Goal: Communication & Community: Share content

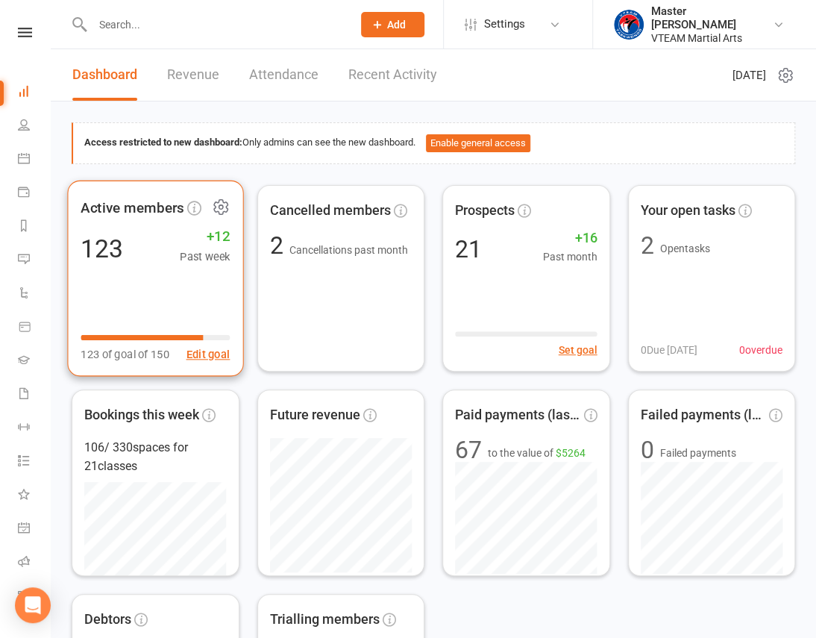
click at [221, 201] on icon at bounding box center [220, 206] width 19 height 19
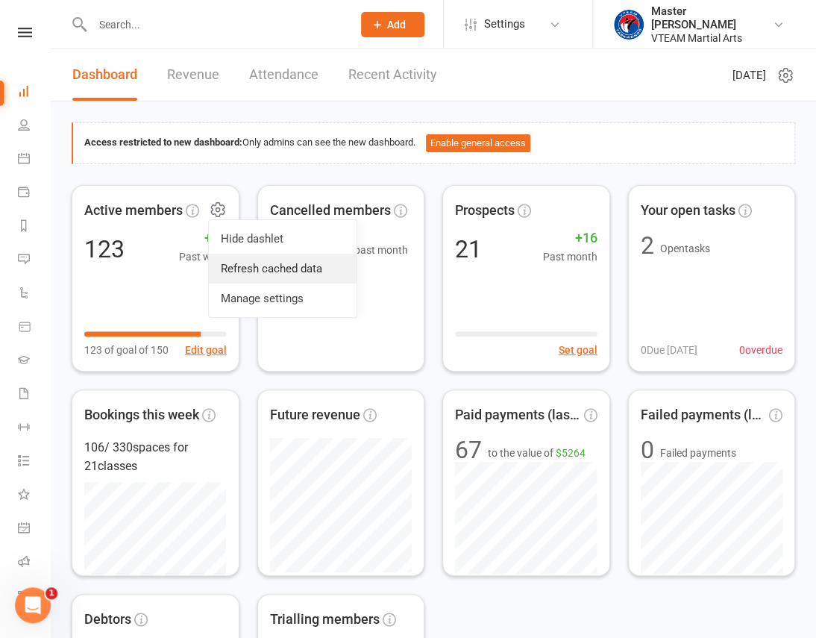
click at [259, 262] on link "Refresh cached data" at bounding box center [283, 269] width 148 height 30
click at [19, 31] on icon at bounding box center [25, 33] width 14 height 10
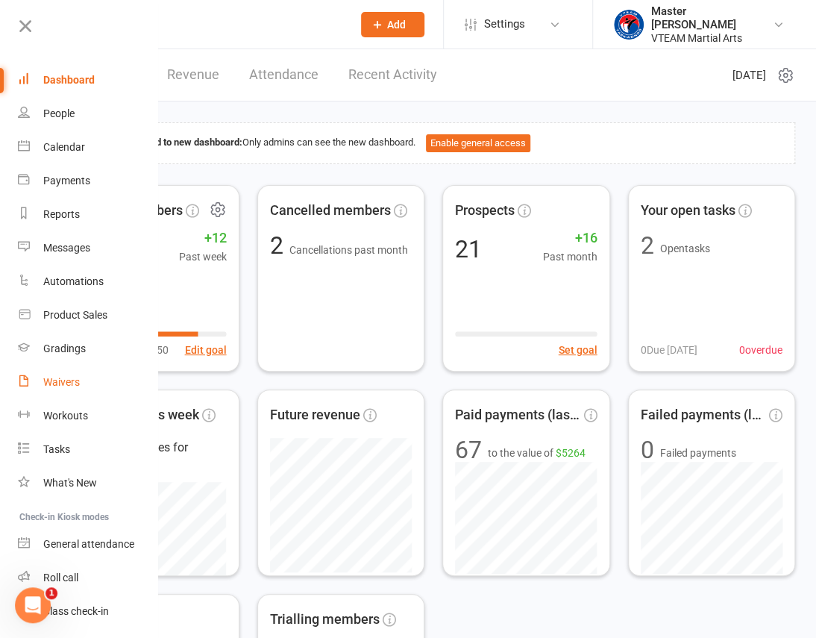
click at [69, 378] on div "Waivers" at bounding box center [61, 382] width 37 height 12
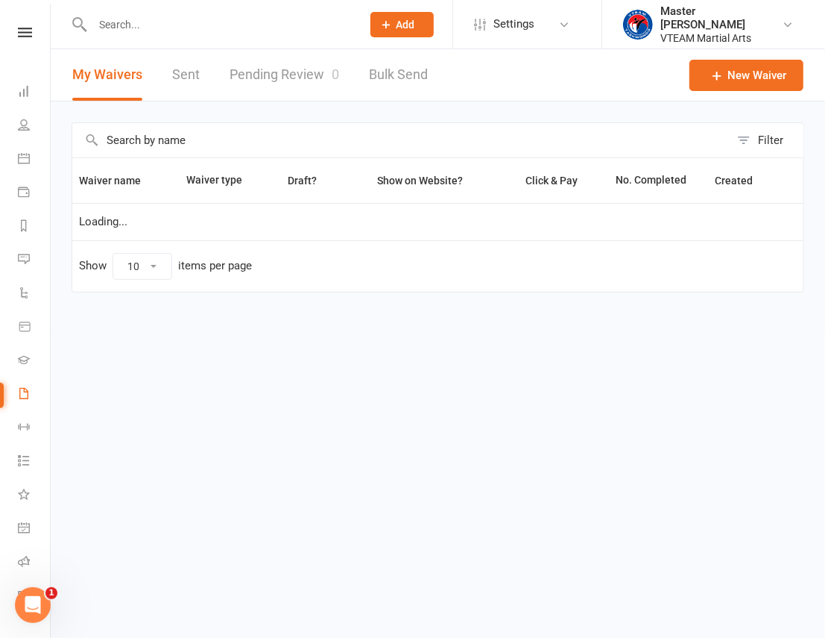
select select "100"
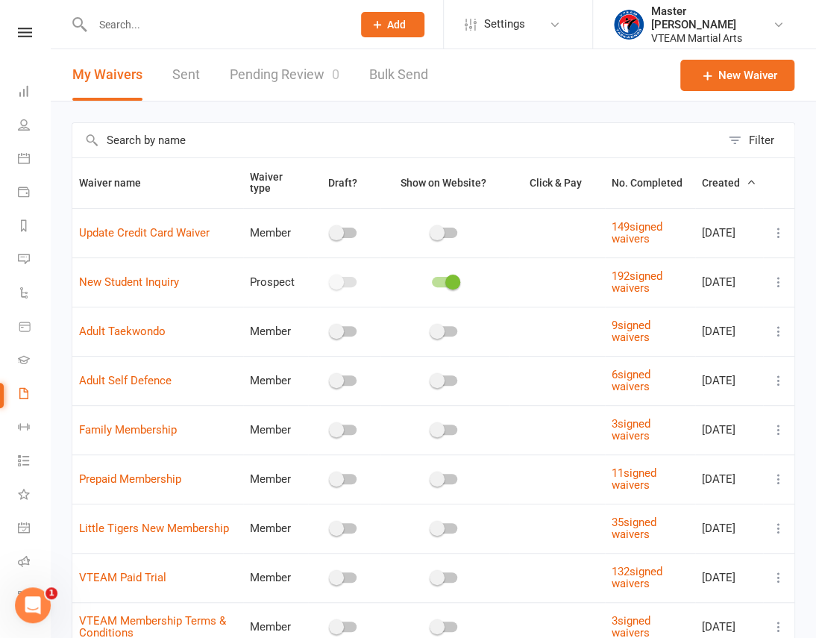
click at [310, 68] on link "Pending Review 0" at bounding box center [285, 74] width 110 height 51
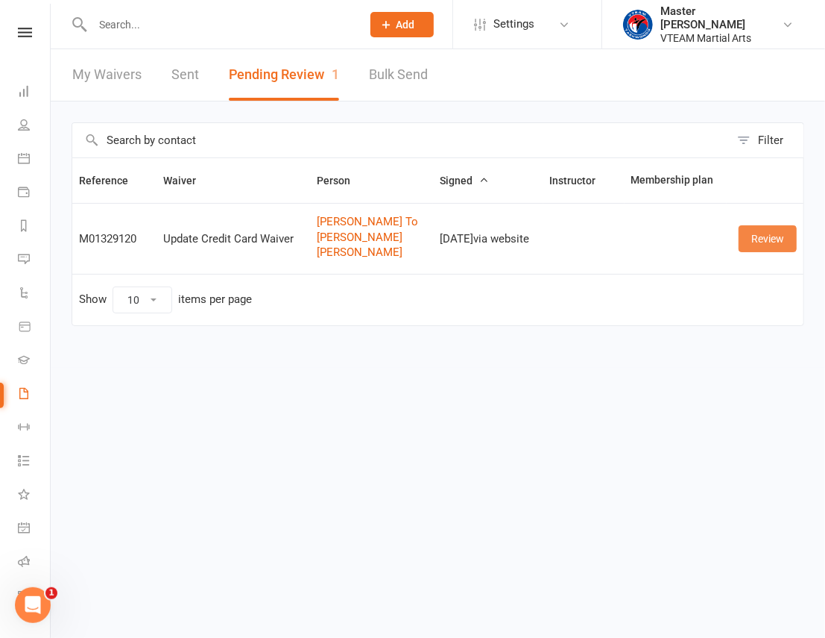
click at [767, 239] on link "Review" at bounding box center [768, 238] width 58 height 27
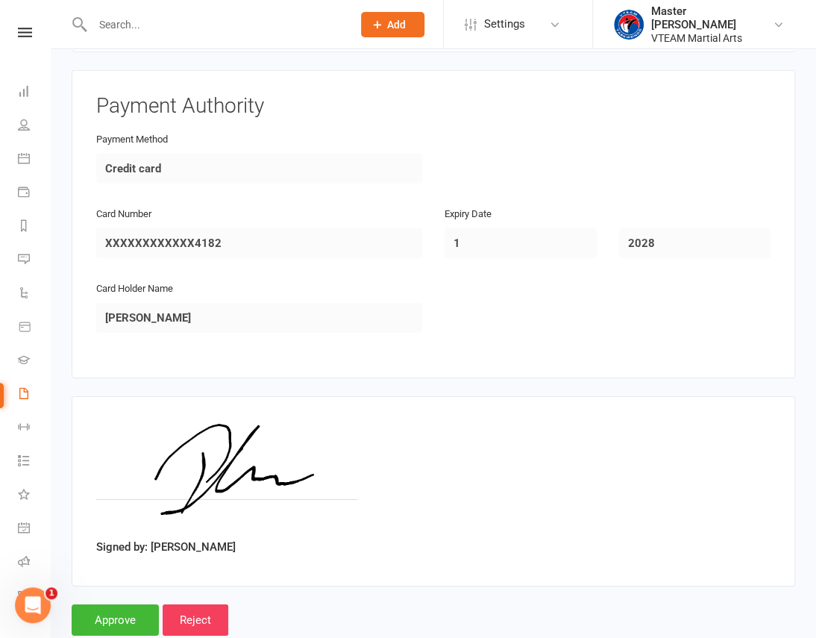
scroll to position [1740, 0]
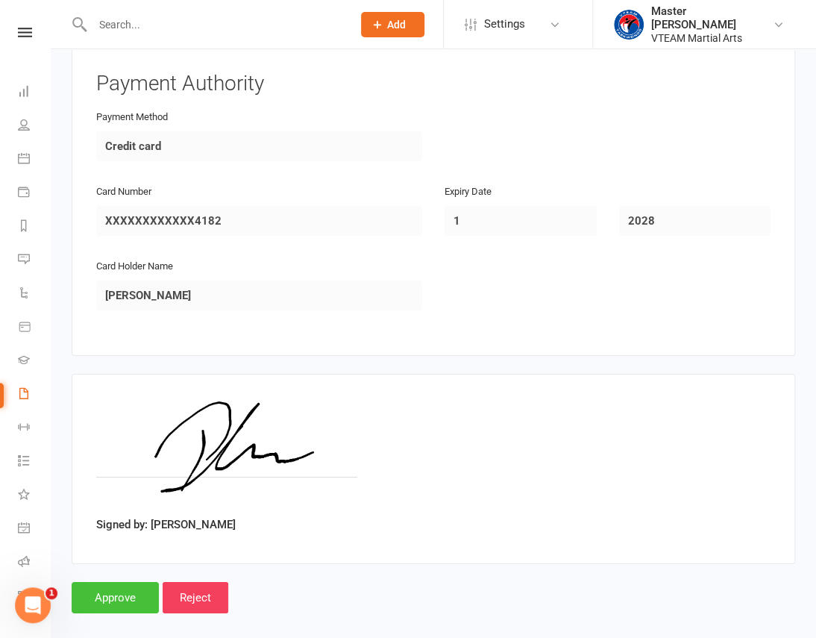
click at [128, 582] on input "Approve" at bounding box center [115, 597] width 87 height 31
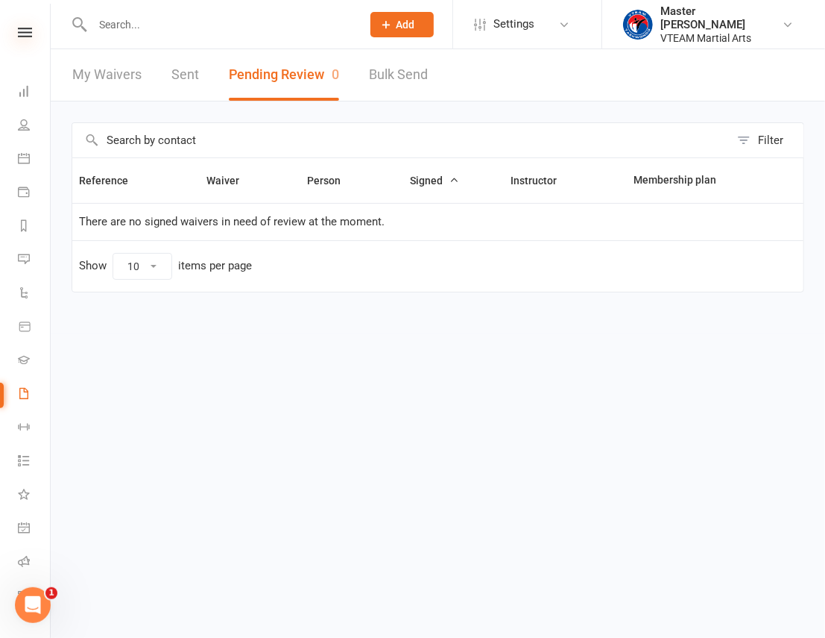
click at [19, 36] on icon at bounding box center [25, 33] width 14 height 10
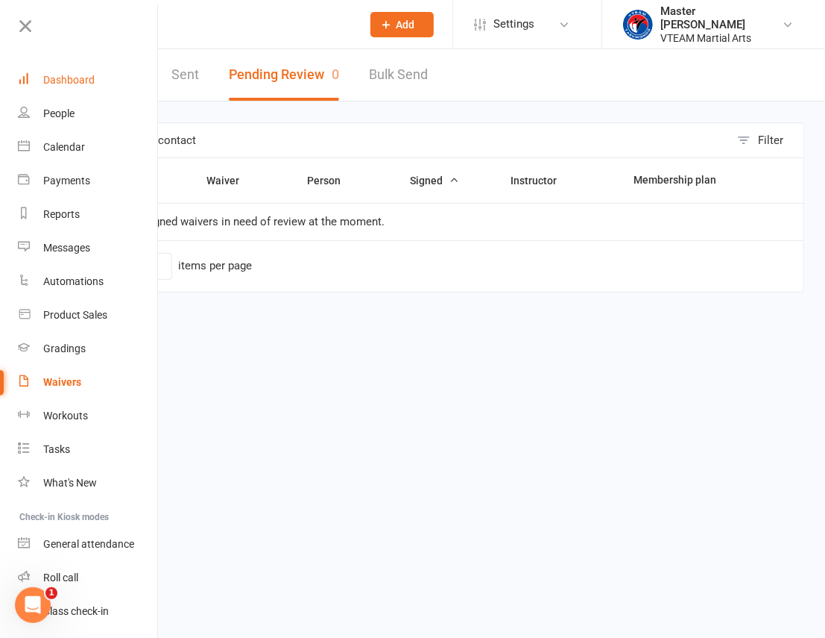
click at [70, 87] on link "Dashboard" at bounding box center [88, 80] width 141 height 34
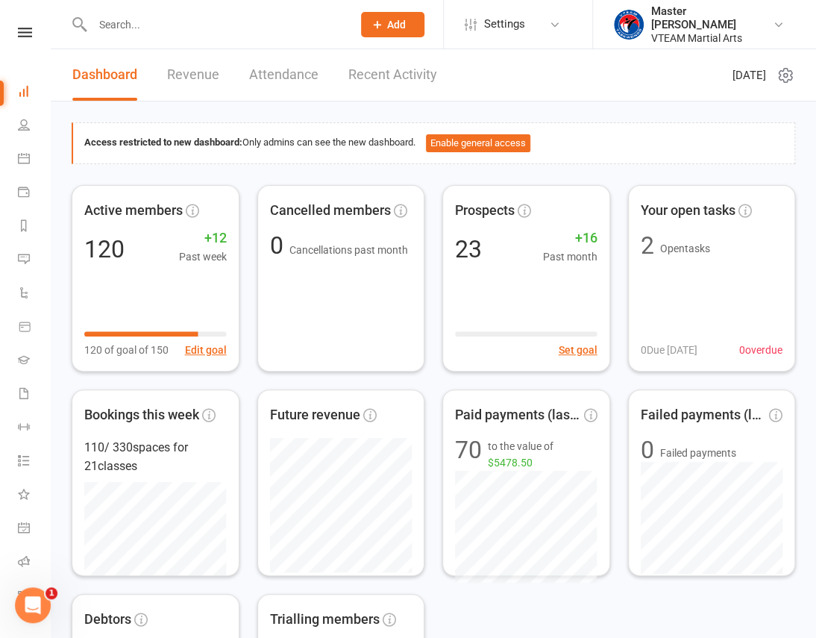
click at [383, 73] on link "Recent Activity" at bounding box center [392, 74] width 89 height 51
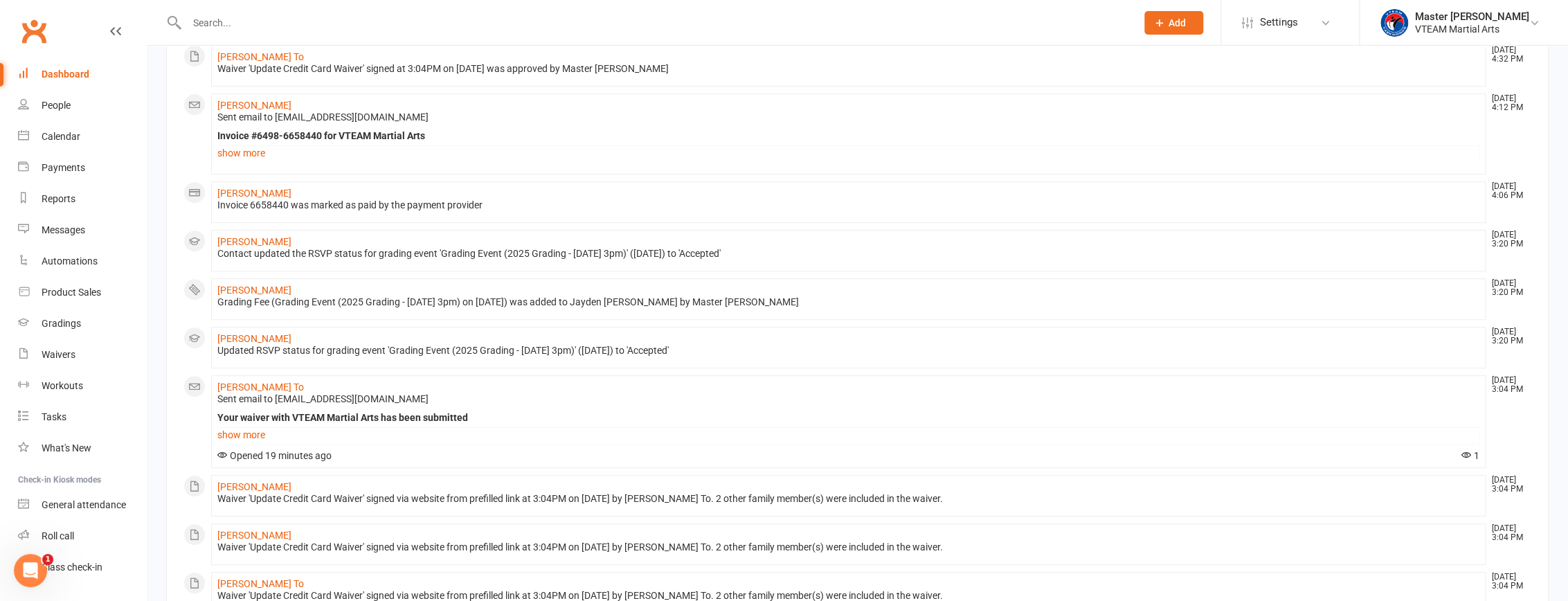
scroll to position [315, 0]
click at [51, 352] on div "Waivers" at bounding box center [58, 355] width 34 height 11
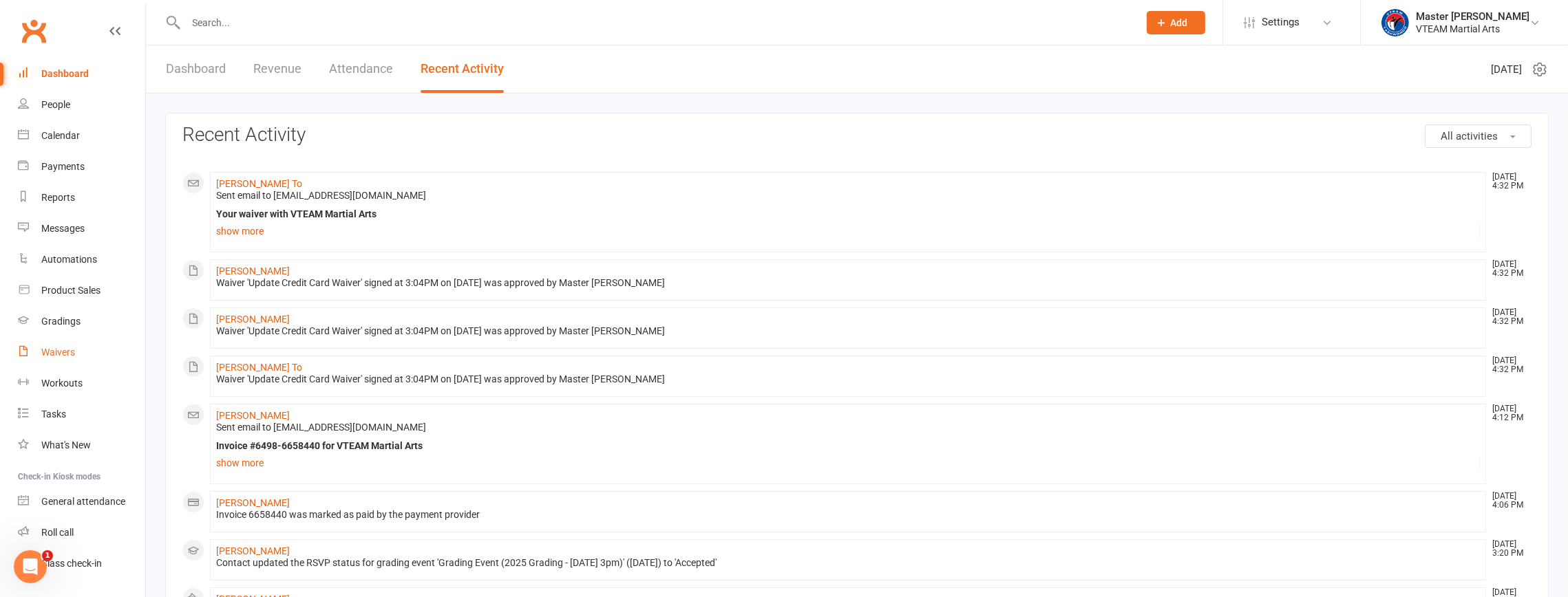
select select "100"
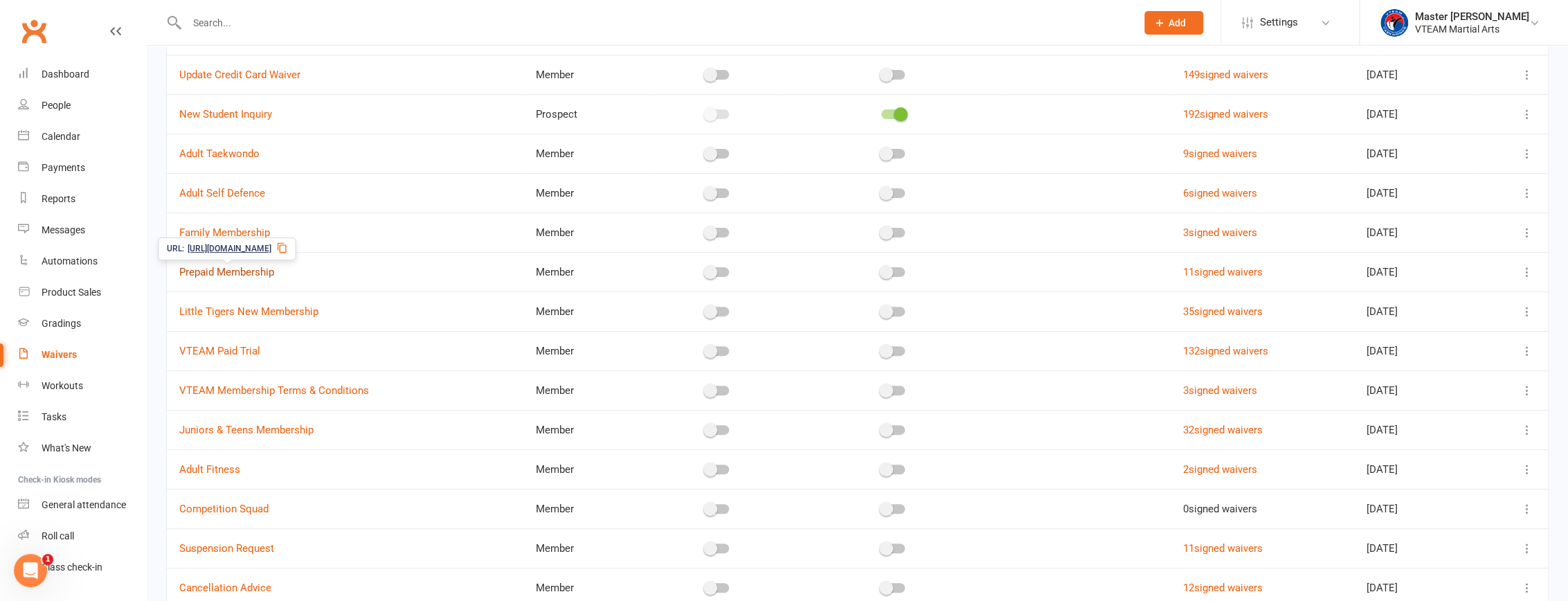
scroll to position [119, 0]
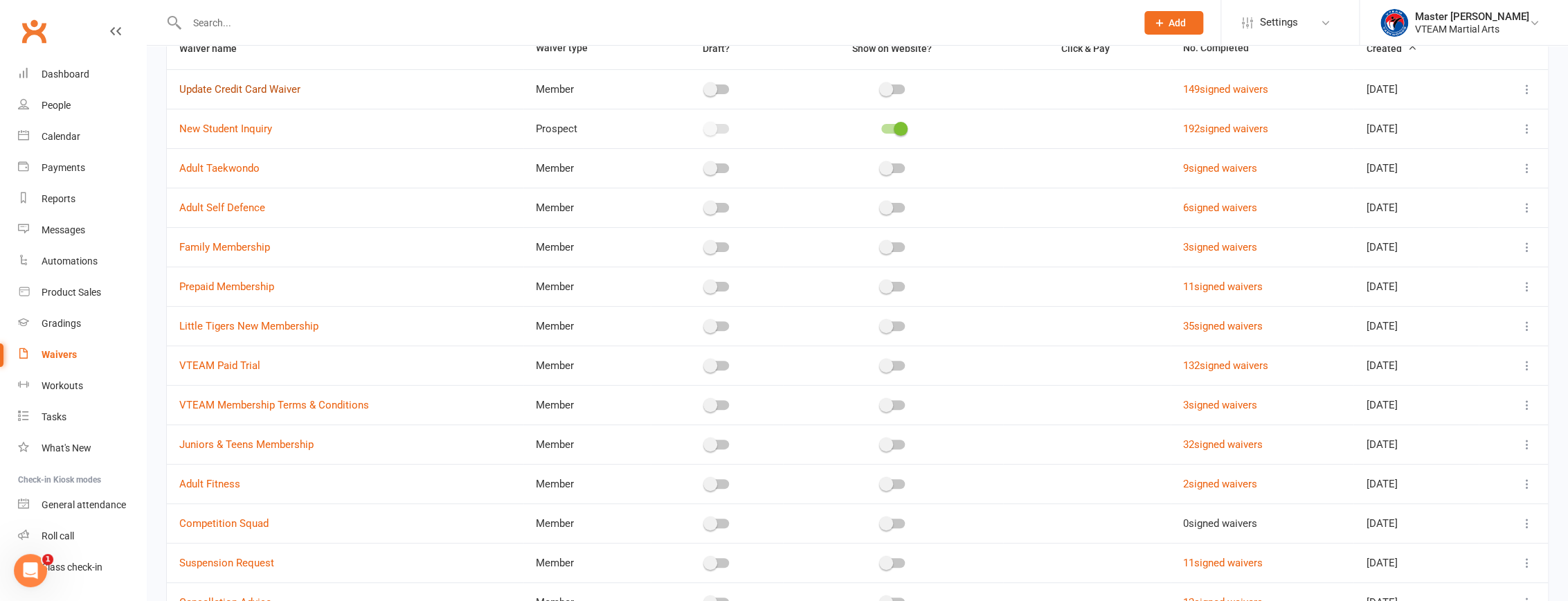
click at [270, 88] on link "Update Credit Card Waiver" at bounding box center [240, 88] width 121 height 12
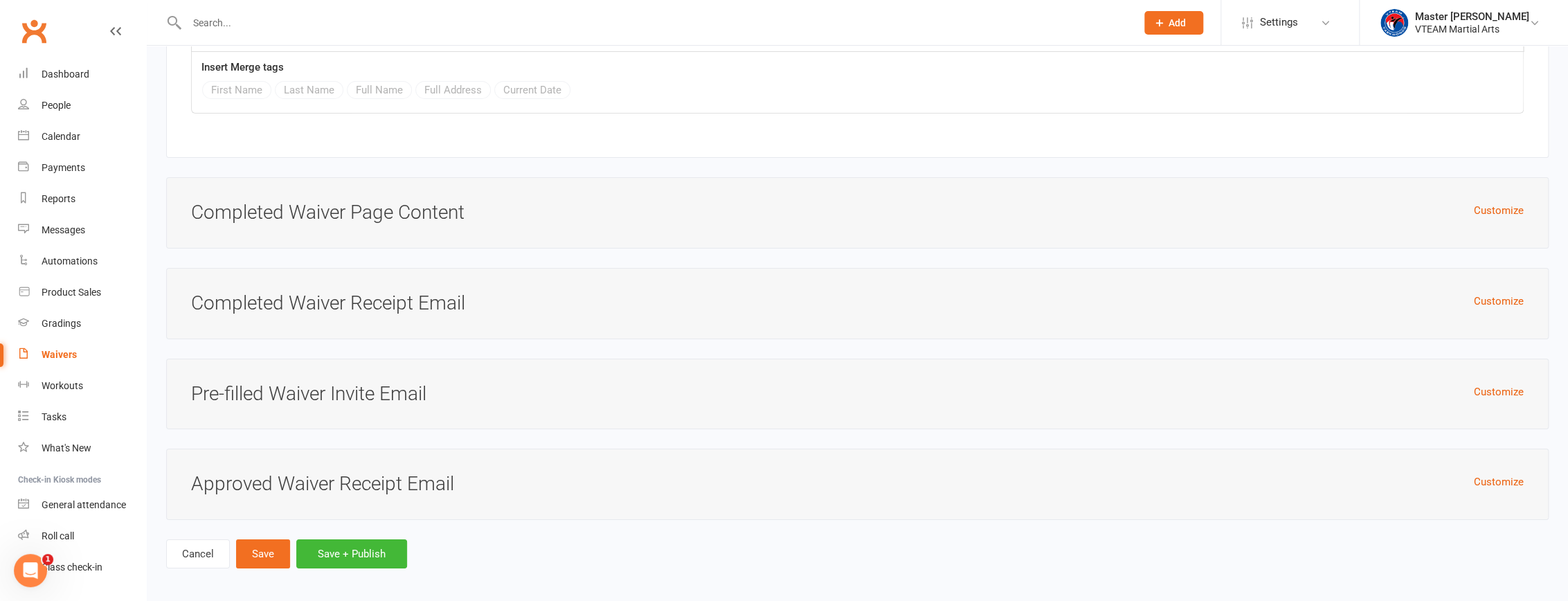
scroll to position [3053, 0]
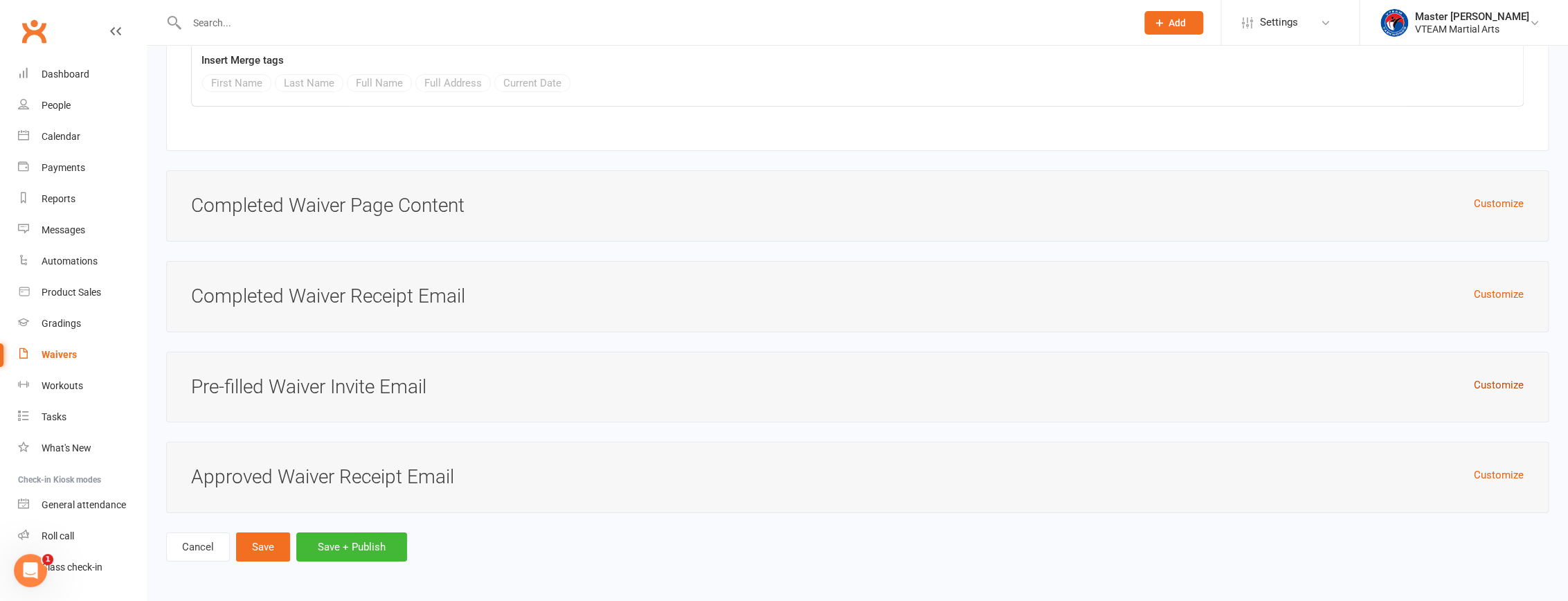
click at [757, 380] on button "Customize" at bounding box center [1498, 385] width 50 height 17
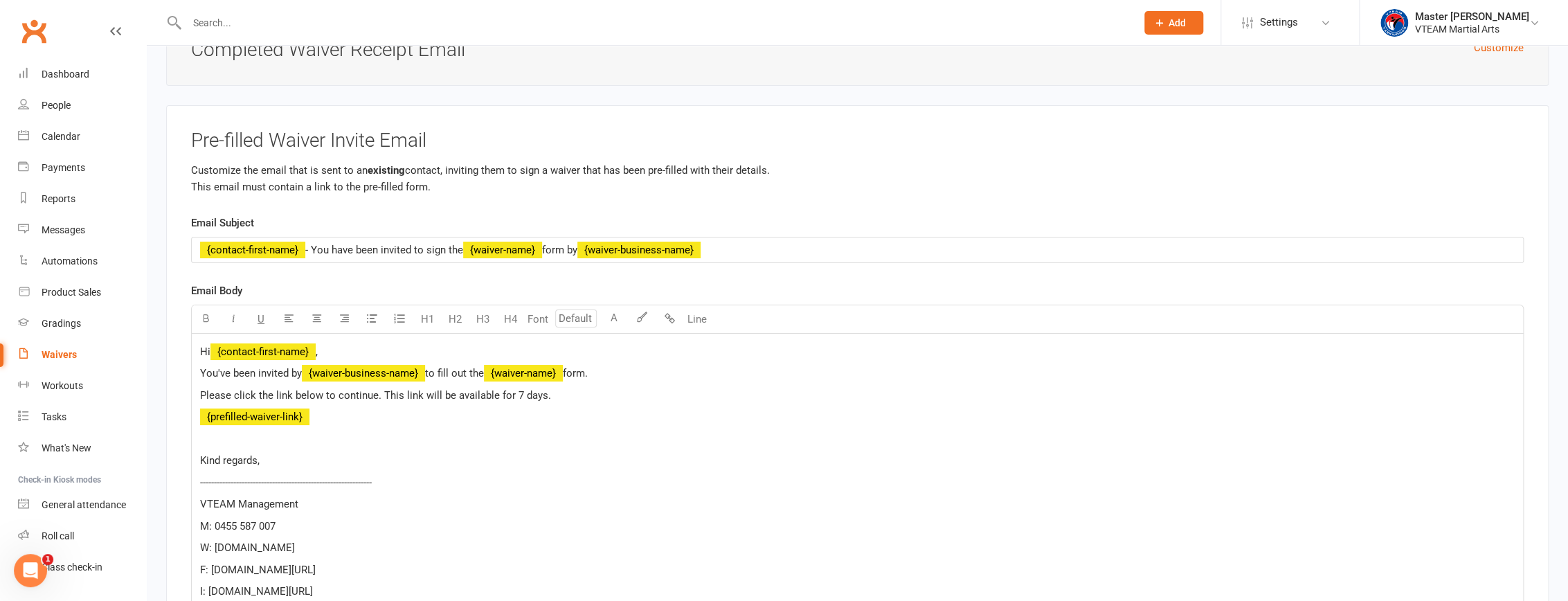
scroll to position [3305, 0]
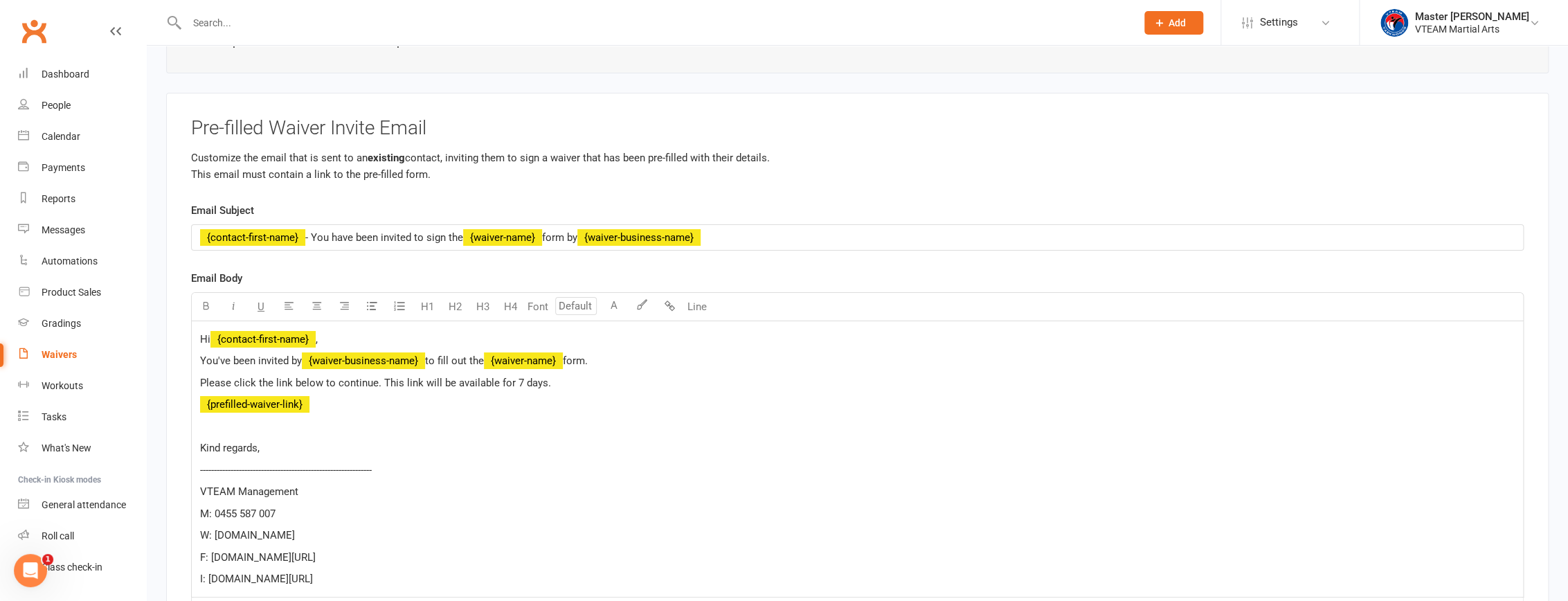
click at [367, 407] on p "﻿ {prefilled-waiver-link}" at bounding box center [857, 405] width 1315 height 17
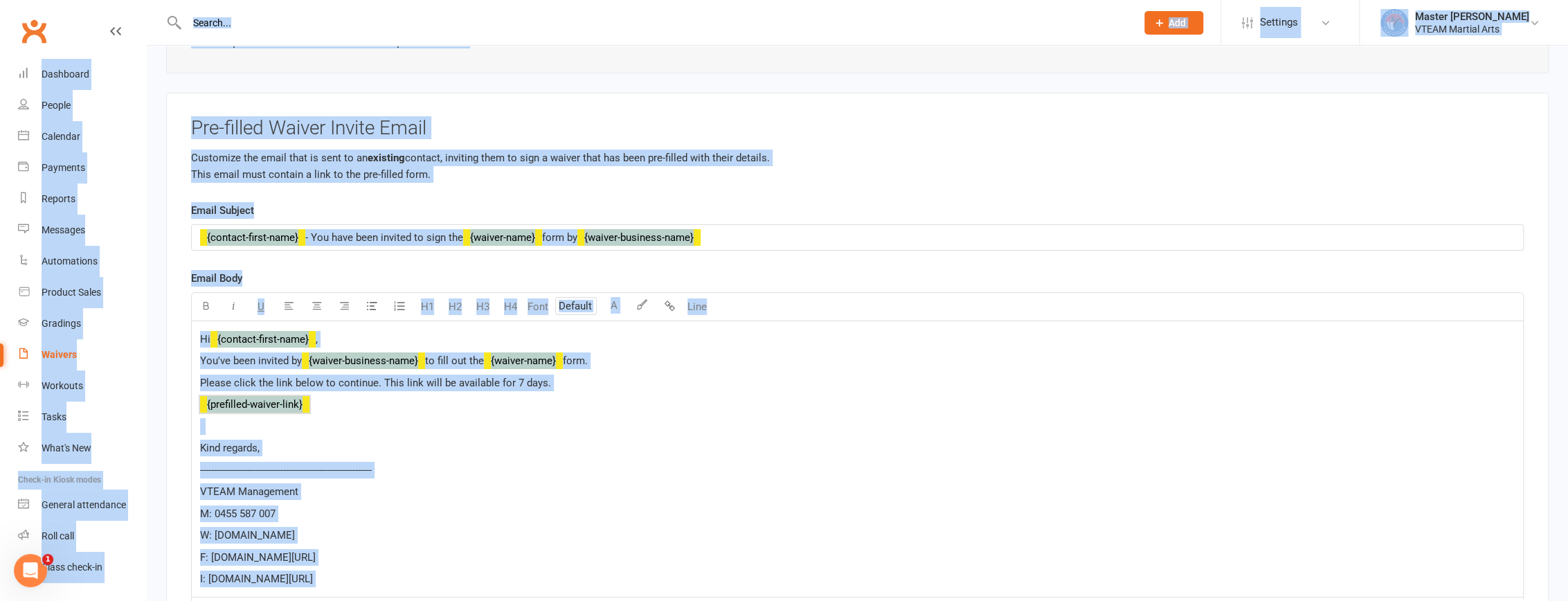
click at [489, 455] on p "Kind regards," at bounding box center [857, 448] width 1315 height 17
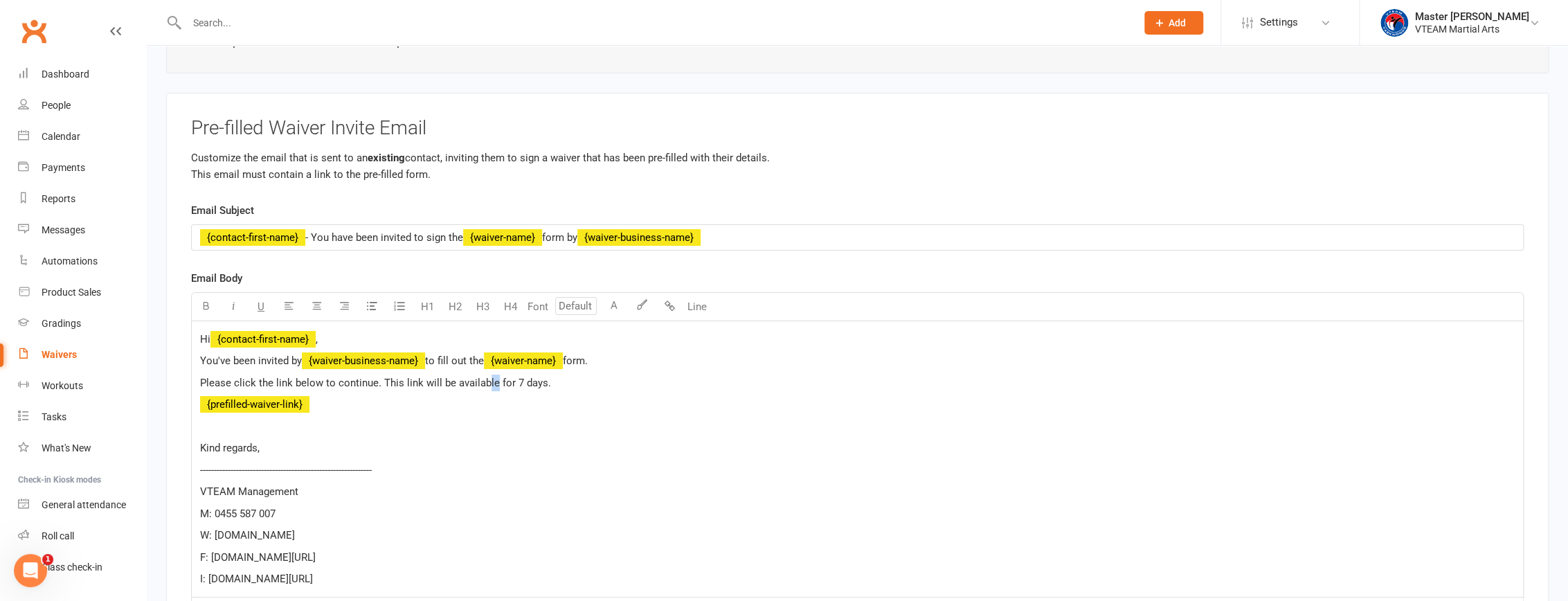
click at [491, 389] on span "Please click the link below to continue. This link will be available for 7 days." at bounding box center [375, 383] width 351 height 12
copy div "Hi ﻿ {contact-first-name} , You've been invited by ﻿ {waiver-business-name} to …"
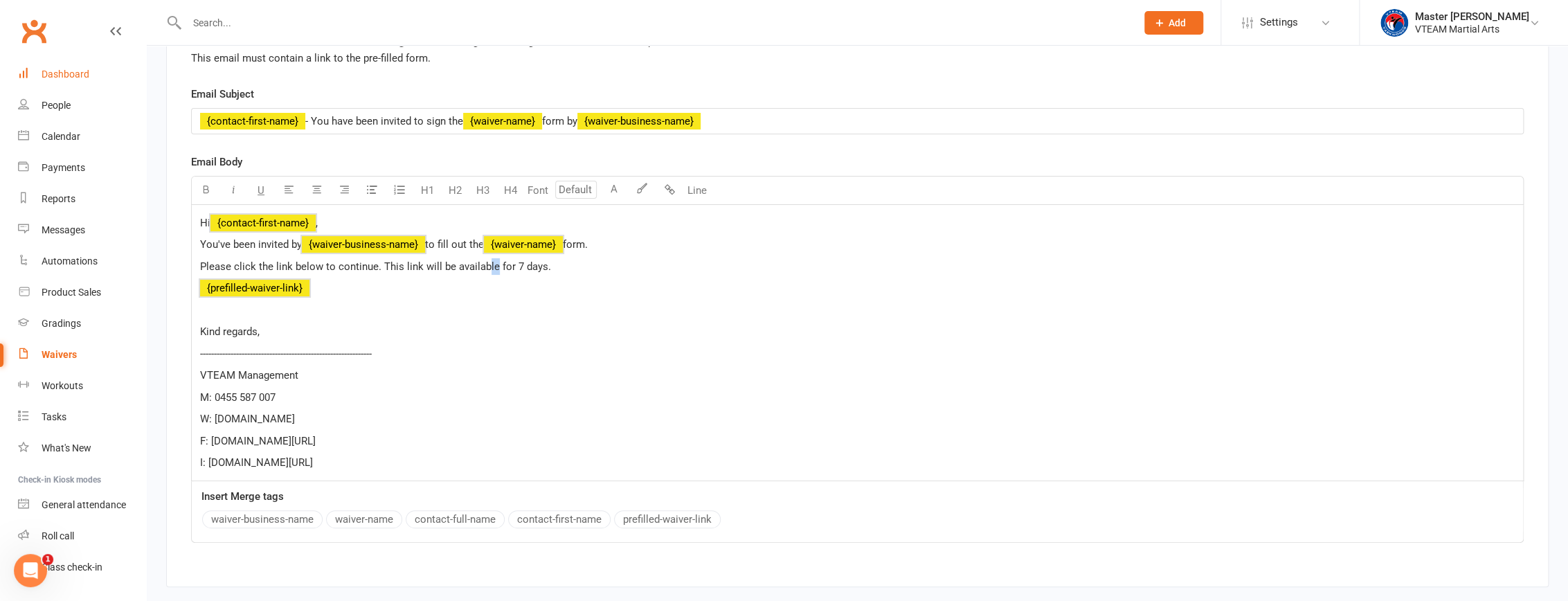
scroll to position [3400, 0]
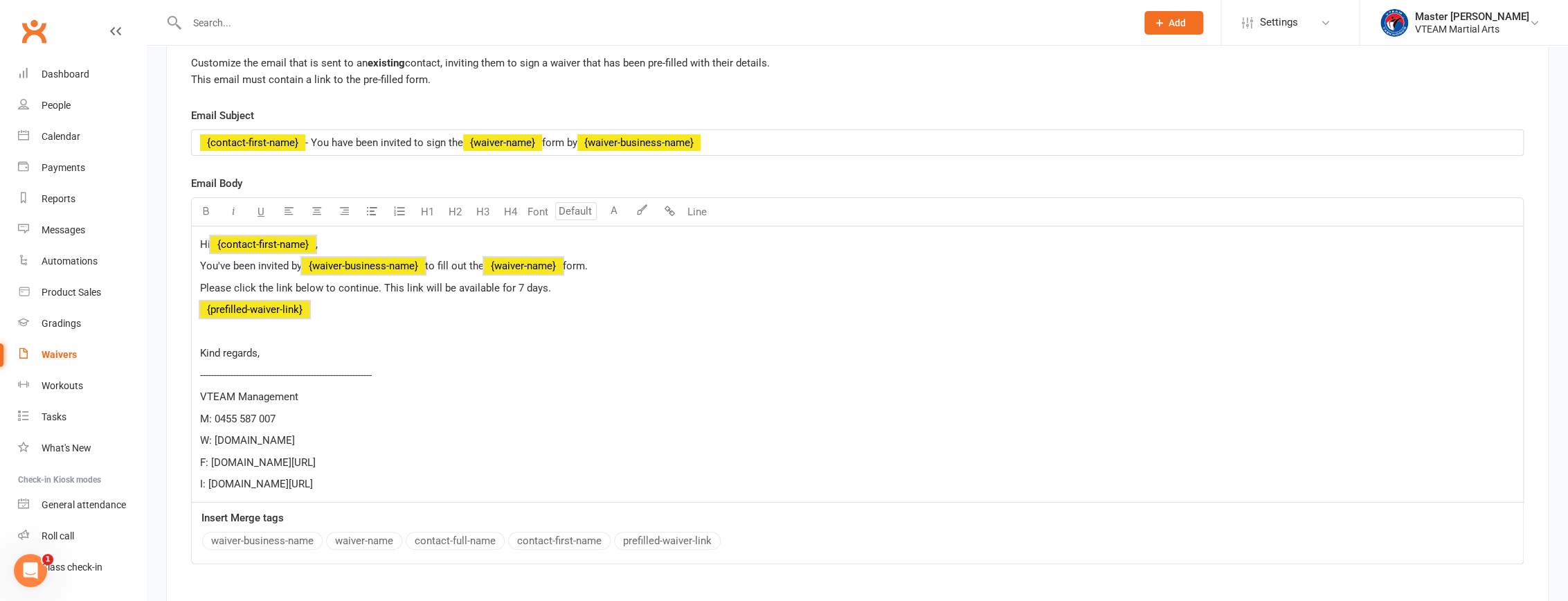
click at [199, 150] on div "﻿ {contact-first-name} - You have been invited to sign the ﻿ {waiver-name} form…" at bounding box center [858, 142] width 1331 height 25
click at [240, 149] on span "﻿ {contact-first-name}" at bounding box center [252, 142] width 105 height 12
click at [332, 149] on span "- You have been invited to sign the" at bounding box center [384, 142] width 158 height 12
drag, startPoint x: 312, startPoint y: 149, endPoint x: 166, endPoint y: 151, distance: 146.0
click at [166, 151] on div "Pre-filled Waiver Invite Email Customize the email that is sent to an existing …" at bounding box center [857, 304] width 1382 height 611
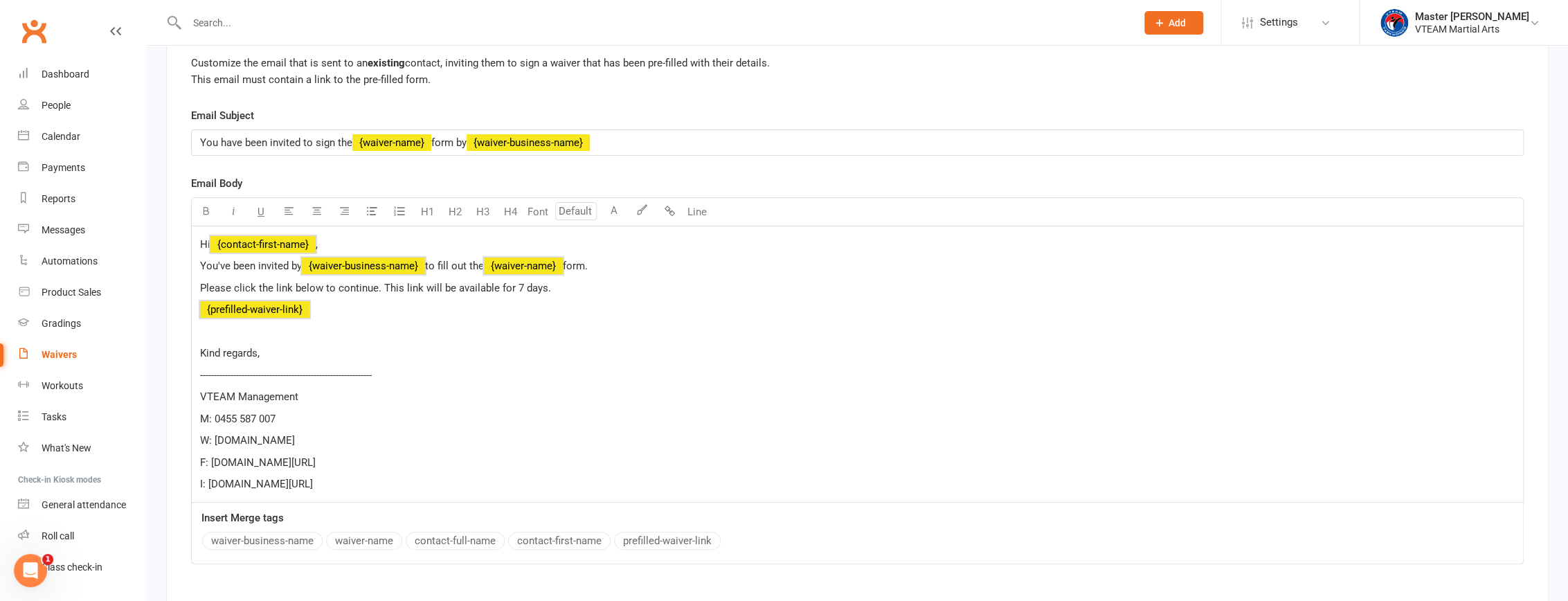
paste div
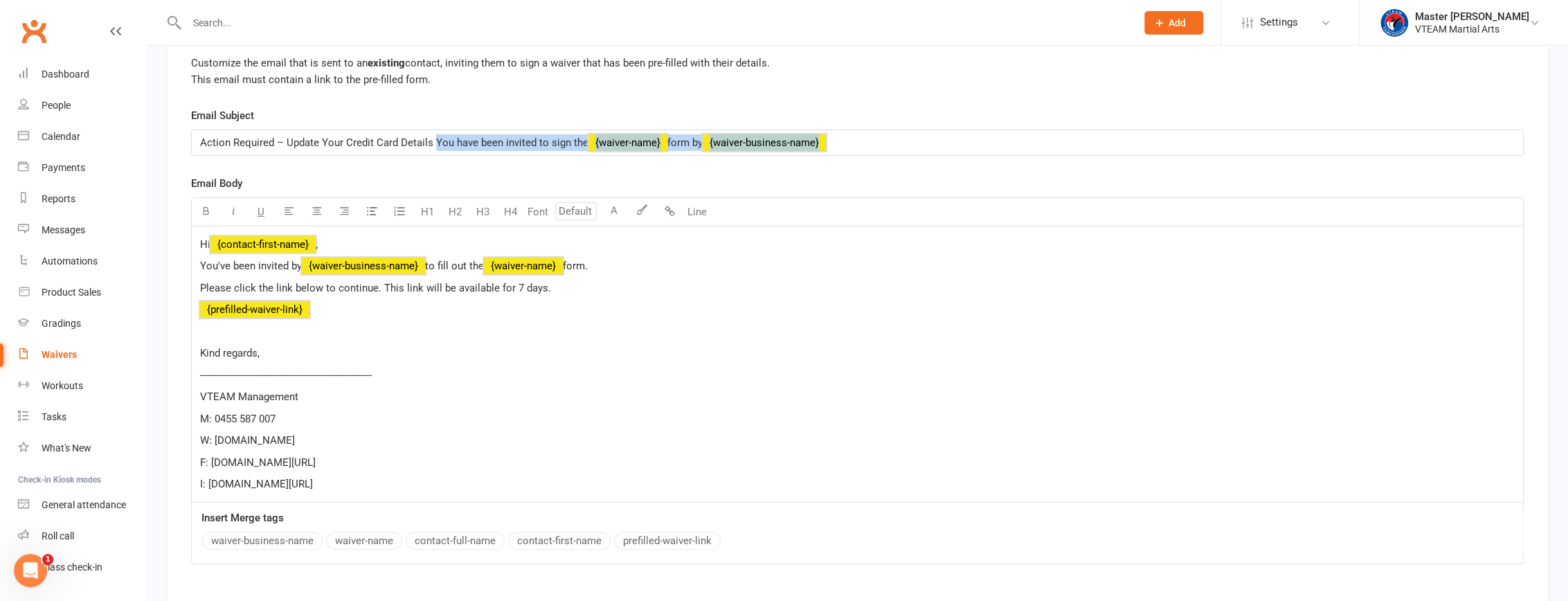
drag, startPoint x: 434, startPoint y: 149, endPoint x: 952, endPoint y: 151, distance: 518.0
click at [757, 151] on p "Action Required – Update Your Credit Card Details You have been invited to sign…" at bounding box center [857, 143] width 1315 height 17
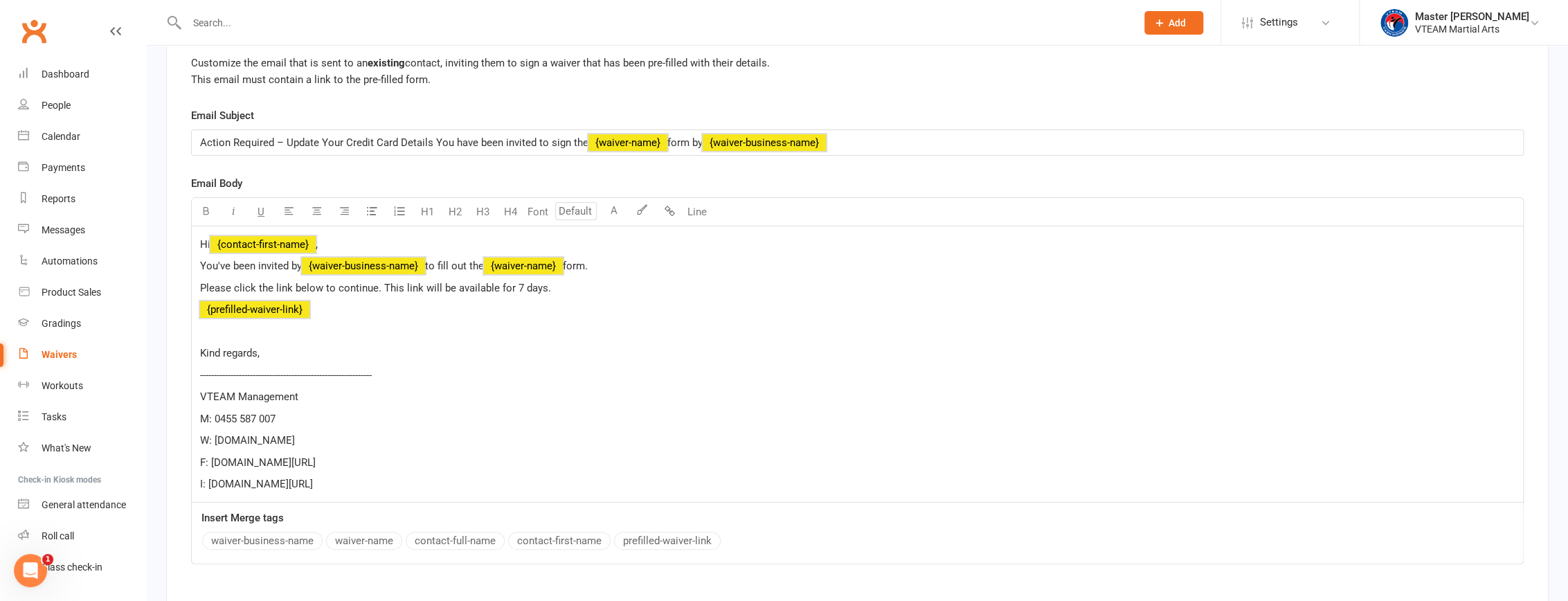
click at [501, 115] on div "Email Subject Action Required – Update Your Credit Card Details You have been i…" at bounding box center [857, 132] width 1332 height 48
click at [200, 149] on span "Action Required – Update Your Credit Card Details You have been invited to sign…" at bounding box center [394, 142] width 388 height 12
drag, startPoint x: 284, startPoint y: 146, endPoint x: 434, endPoint y: 143, distance: 150.0
click at [434, 143] on p "Action Required – Update Your Credit Card Details You have been invited to sign…" at bounding box center [857, 143] width 1315 height 17
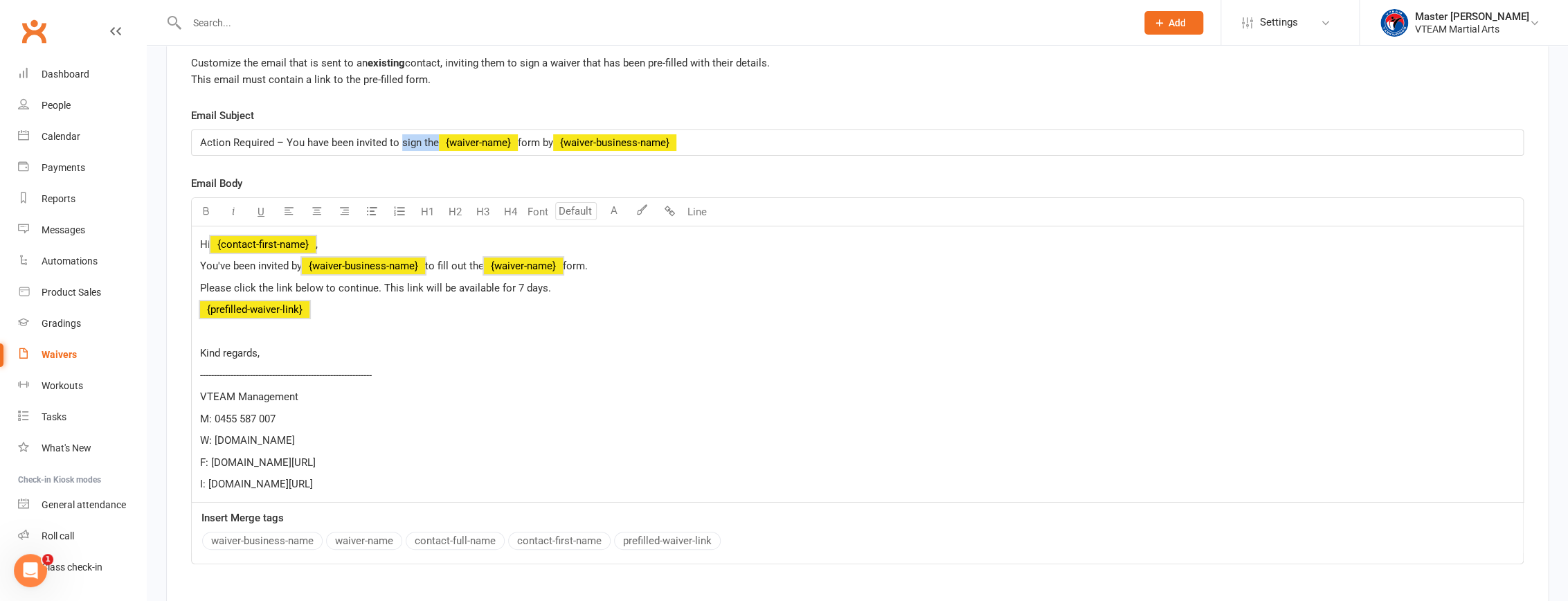
drag, startPoint x: 401, startPoint y: 149, endPoint x: 434, endPoint y: 151, distance: 33.1
click at [434, 149] on span "Action Required – You have been invited to sign the" at bounding box center [318, 142] width 239 height 12
click at [347, 149] on span "Action Required – You have been invited to sign the" at bounding box center [318, 142] width 239 height 12
click at [714, 149] on p "Action Required – You have been invited to sign the ﻿ {waiver-name} form by ﻿ {…" at bounding box center [857, 143] width 1315 height 17
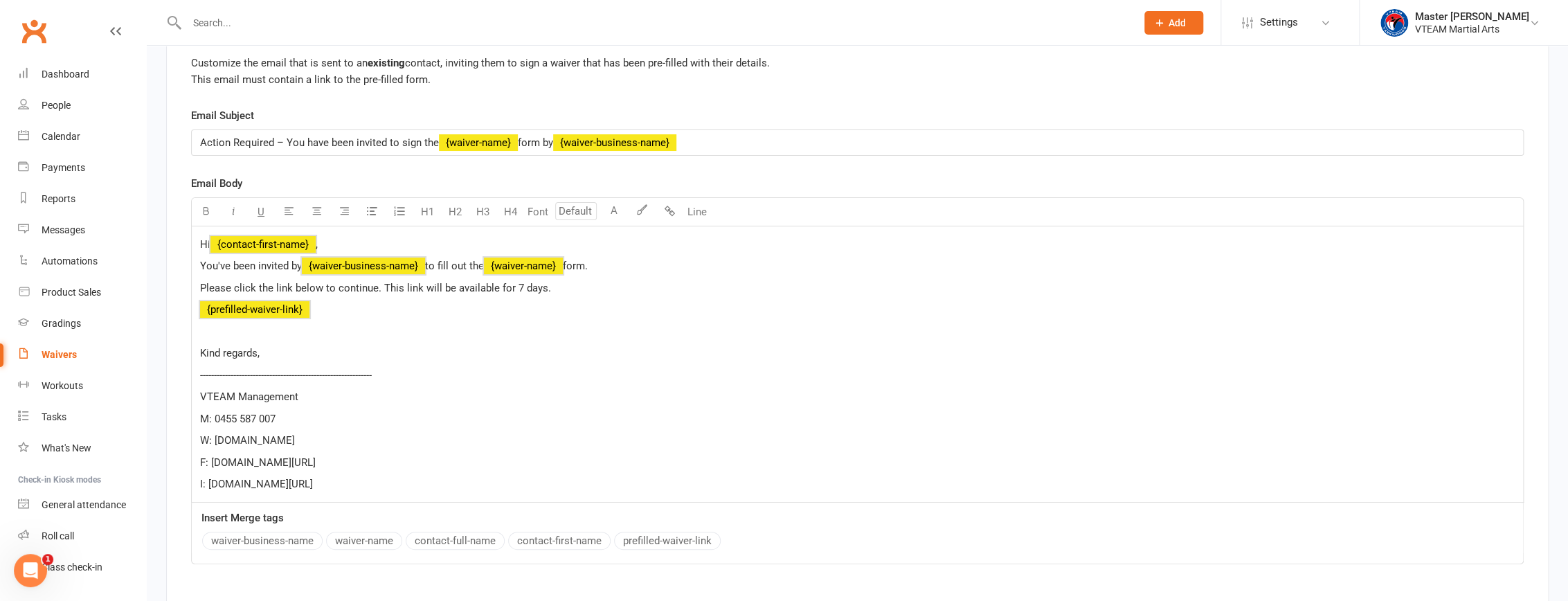
click at [287, 149] on span "Action Required – You have been invited to sign the" at bounding box center [318, 142] width 239 height 12
click at [200, 147] on span "Let’s Update Your Payment Details for VTEAM Taekwondo" at bounding box center [334, 142] width 269 height 12
click at [543, 543] on button "contact-first-name" at bounding box center [559, 541] width 102 height 18
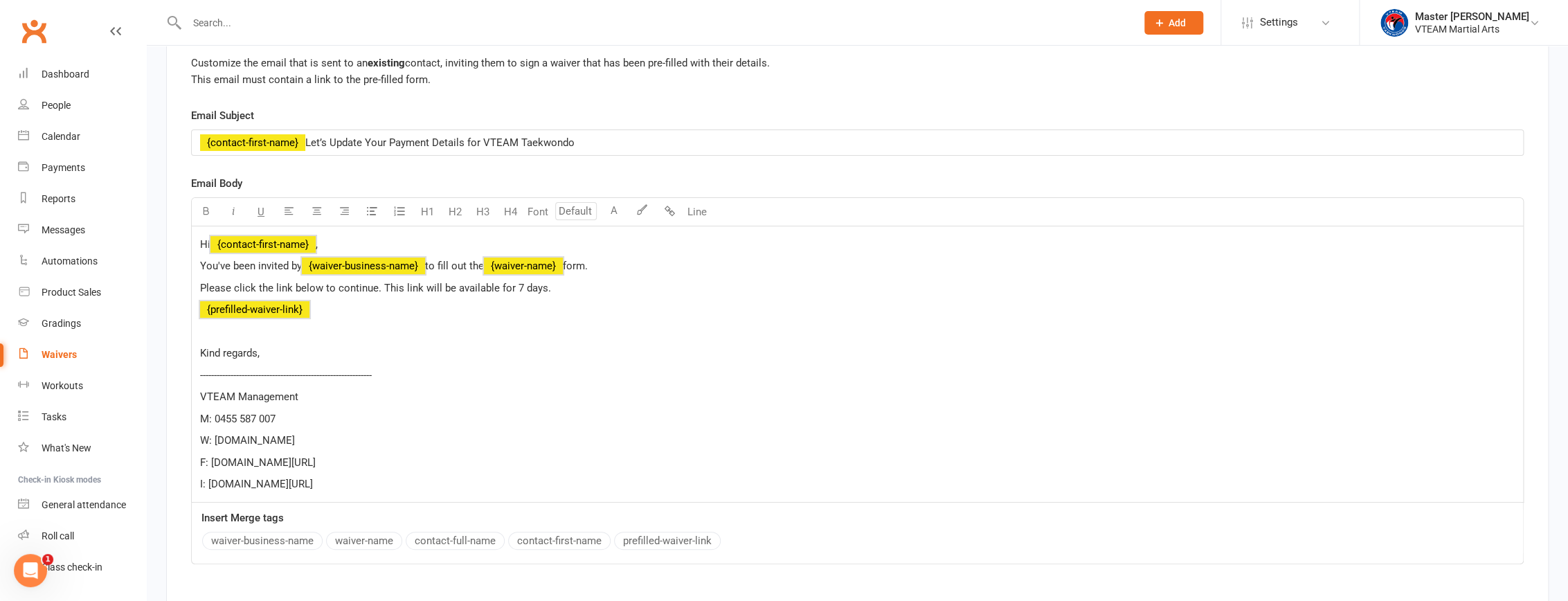
click at [312, 149] on span "Let’s Update Your Payment Details for VTEAM Taekwondo" at bounding box center [440, 142] width 269 height 12
click at [404, 318] on p "﻿ {prefilled-waiver-link}" at bounding box center [857, 309] width 1315 height 17
click at [222, 291] on span "Please click the link below to continue. This link will be available for 7 days." at bounding box center [375, 287] width 351 height 12
click at [204, 271] on span "You've been invited by" at bounding box center [251, 266] width 102 height 12
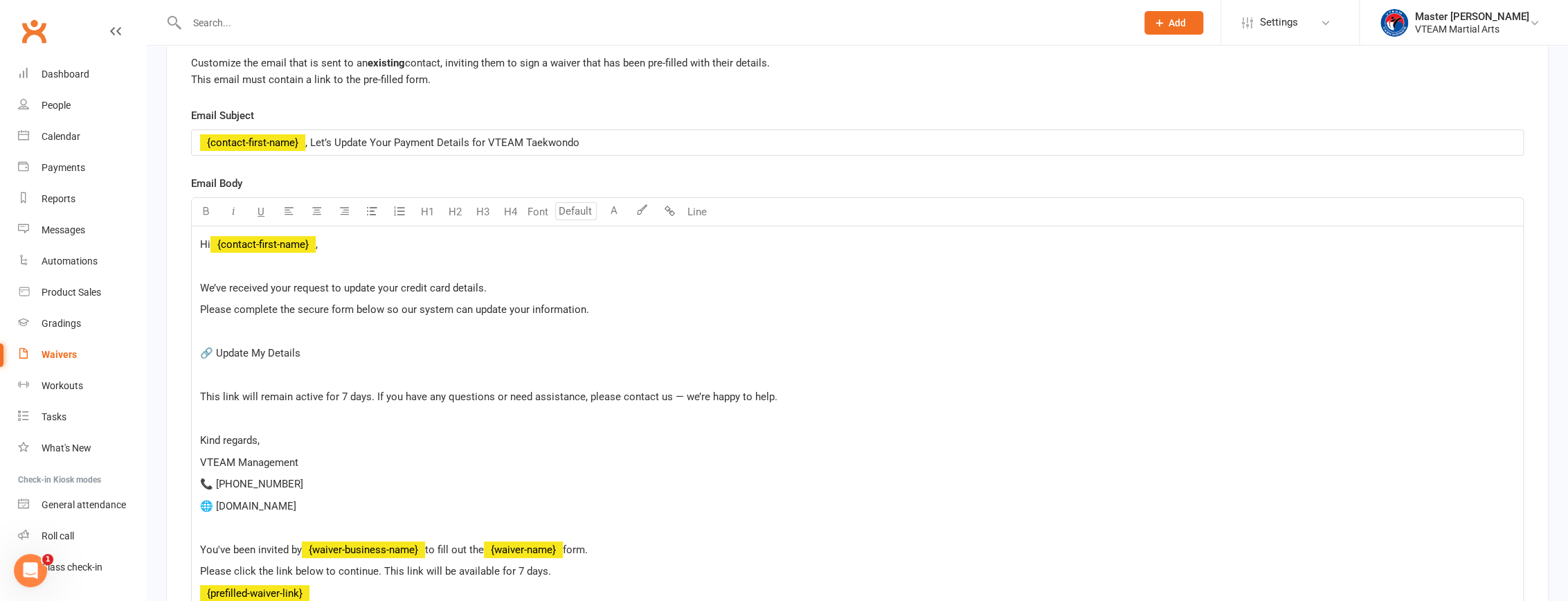
click at [304, 361] on p "🔗 Update My Details" at bounding box center [857, 353] width 1315 height 17
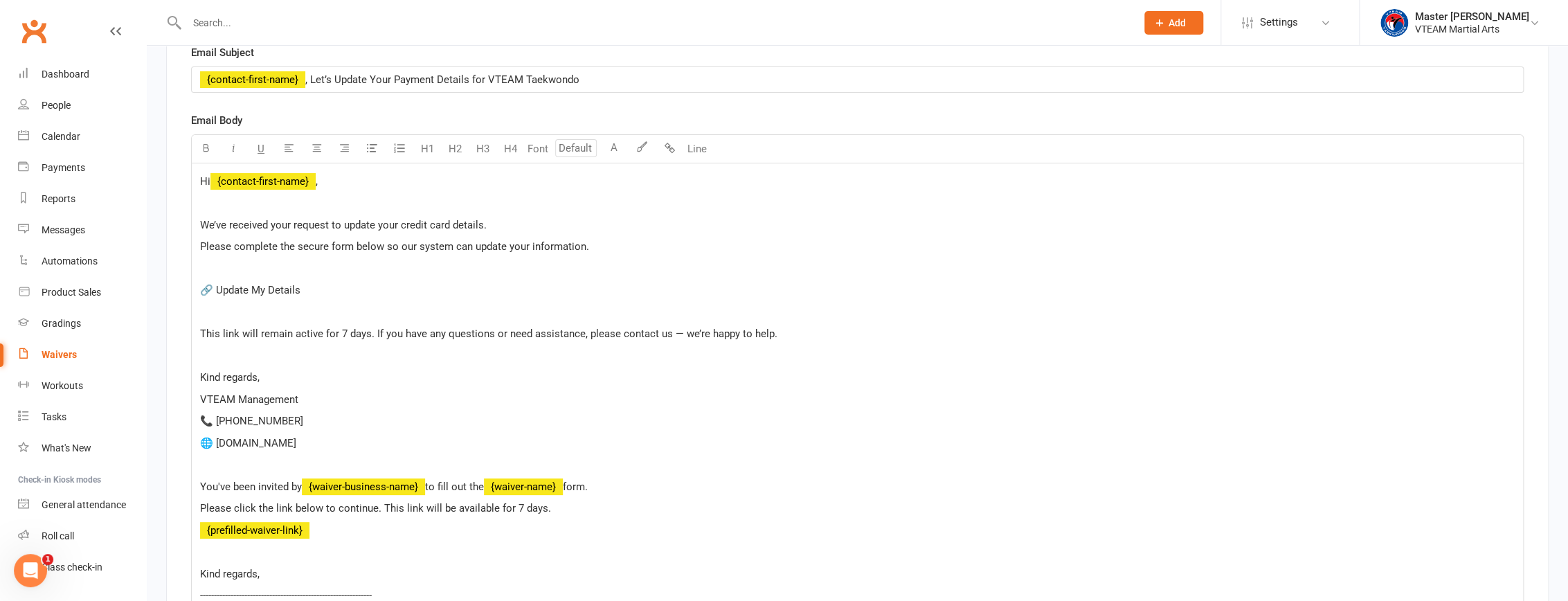
scroll to position [3525, 0]
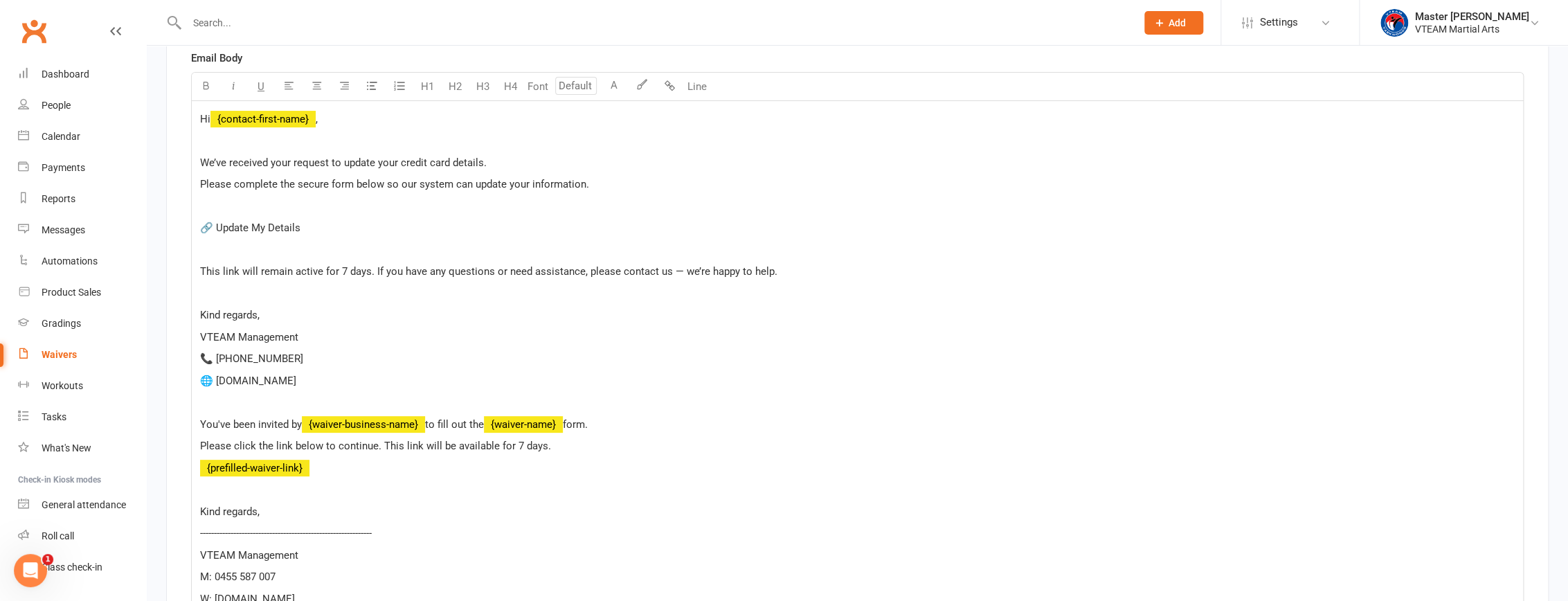
click at [374, 451] on span "Please click the link below to continue. This link will be available for 7 days." at bounding box center [375, 445] width 351 height 12
drag, startPoint x: 333, startPoint y: 473, endPoint x: 202, endPoint y: 452, distance: 132.7
click at [202, 452] on div "Hi ﻿ {contact-first-name} , ﻿ We’ve received your request to update your credit…" at bounding box center [858, 381] width 1331 height 559
click at [202, 452] on span "Please click the link below to continue. This link will be available for 7 days." at bounding box center [375, 445] width 351 height 12
drag, startPoint x: 201, startPoint y: 451, endPoint x: 306, endPoint y: 477, distance: 108.2
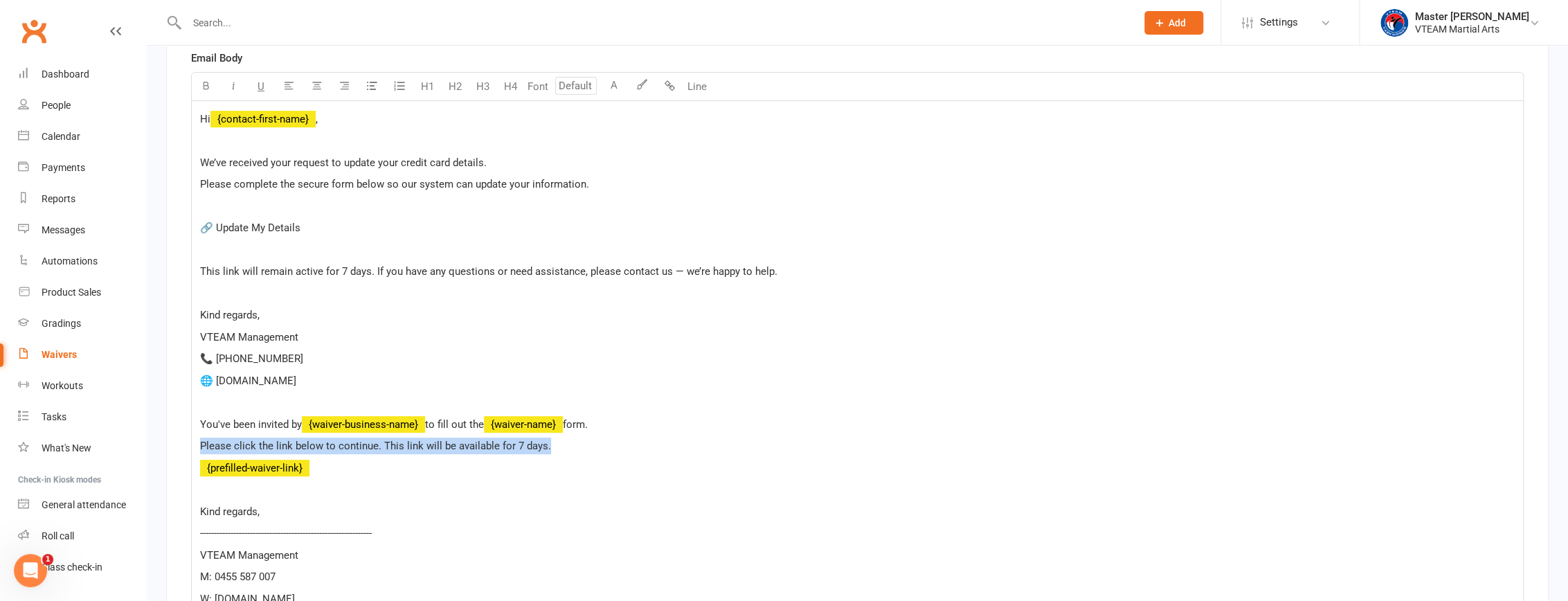
click at [306, 477] on div "Hi ﻿ {contact-first-name} , ﻿ We’ve received your request to update your credit…" at bounding box center [858, 381] width 1331 height 559
click at [294, 215] on p "﻿" at bounding box center [857, 206] width 1315 height 17
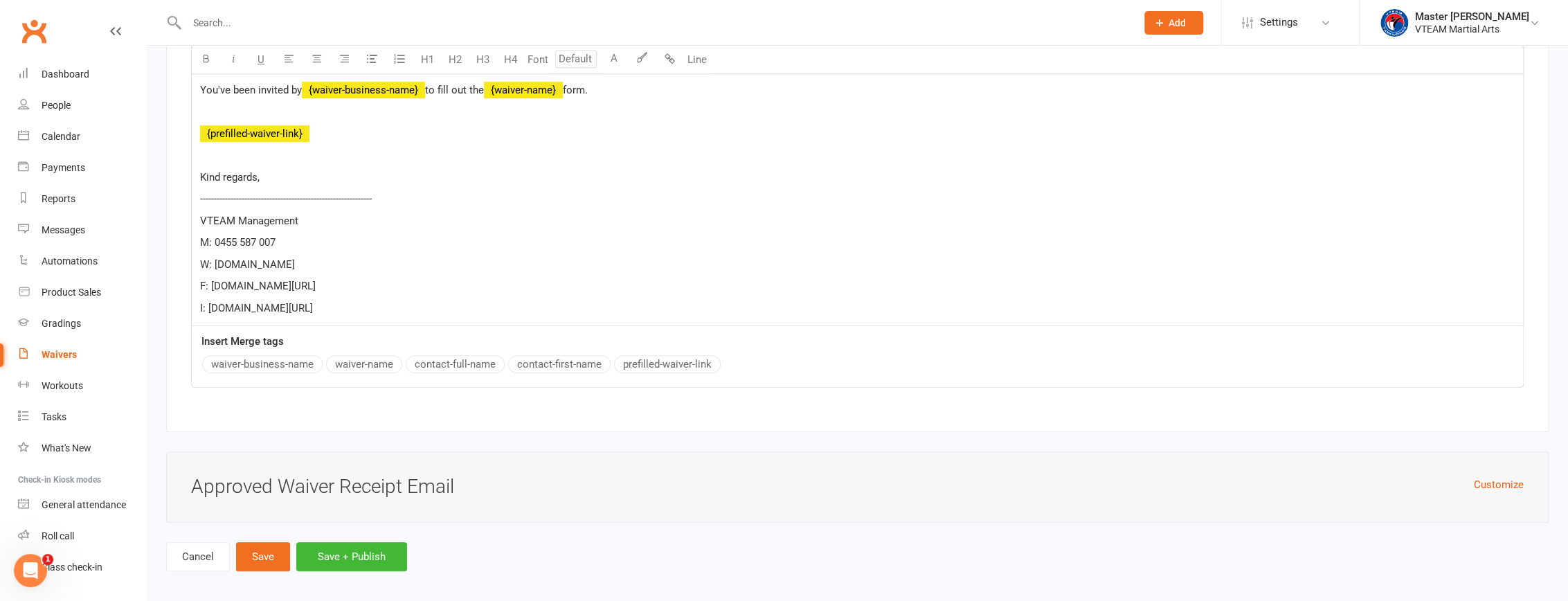
scroll to position [3482, 0]
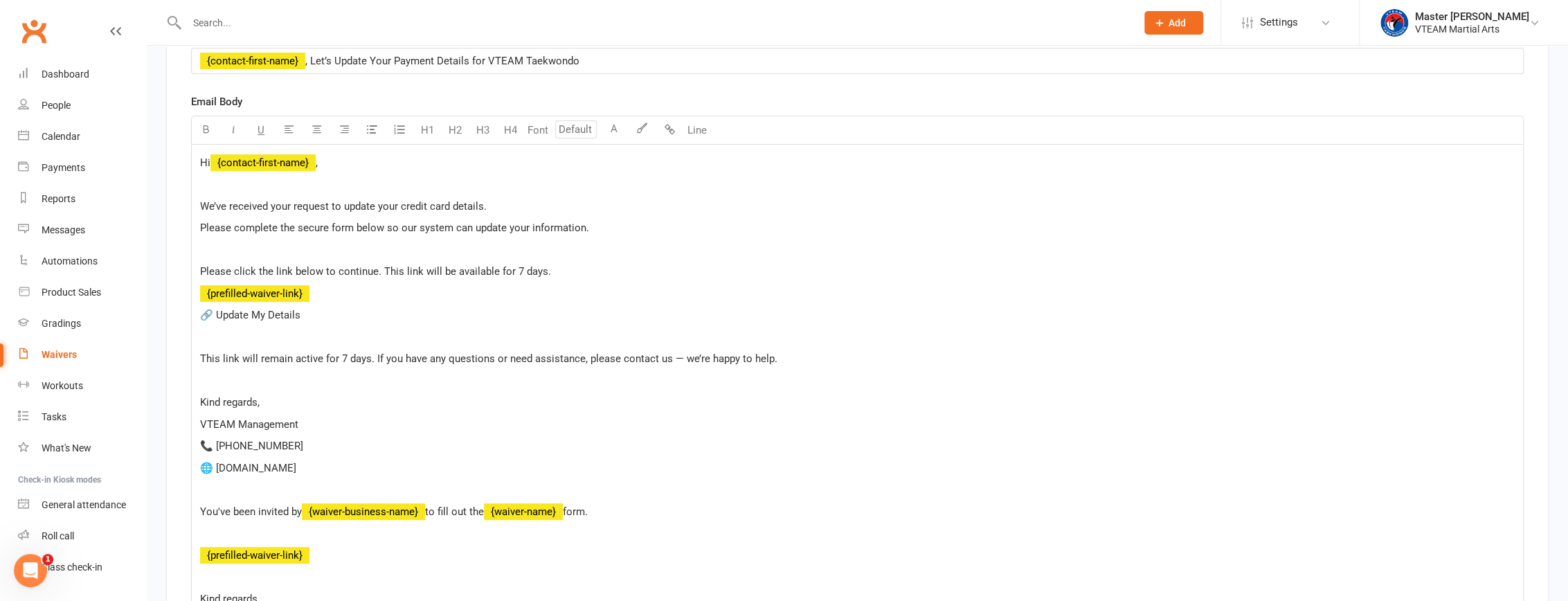
click at [665, 371] on div "Email Subject ﻿ ﻿ {contact-first-name} , Let’s Update Your Payment Details for …" at bounding box center [857, 418] width 1332 height 784
drag, startPoint x: 306, startPoint y: 325, endPoint x: 219, endPoint y: 323, distance: 87.0
click at [219, 323] on p "🔗 Update My Details" at bounding box center [857, 315] width 1315 height 17
click at [340, 316] on p "🔗 Update My Details" at bounding box center [857, 315] width 1315 height 17
click at [287, 300] on span "﻿ {prefilled-waiver-link}" at bounding box center [254, 293] width 110 height 12
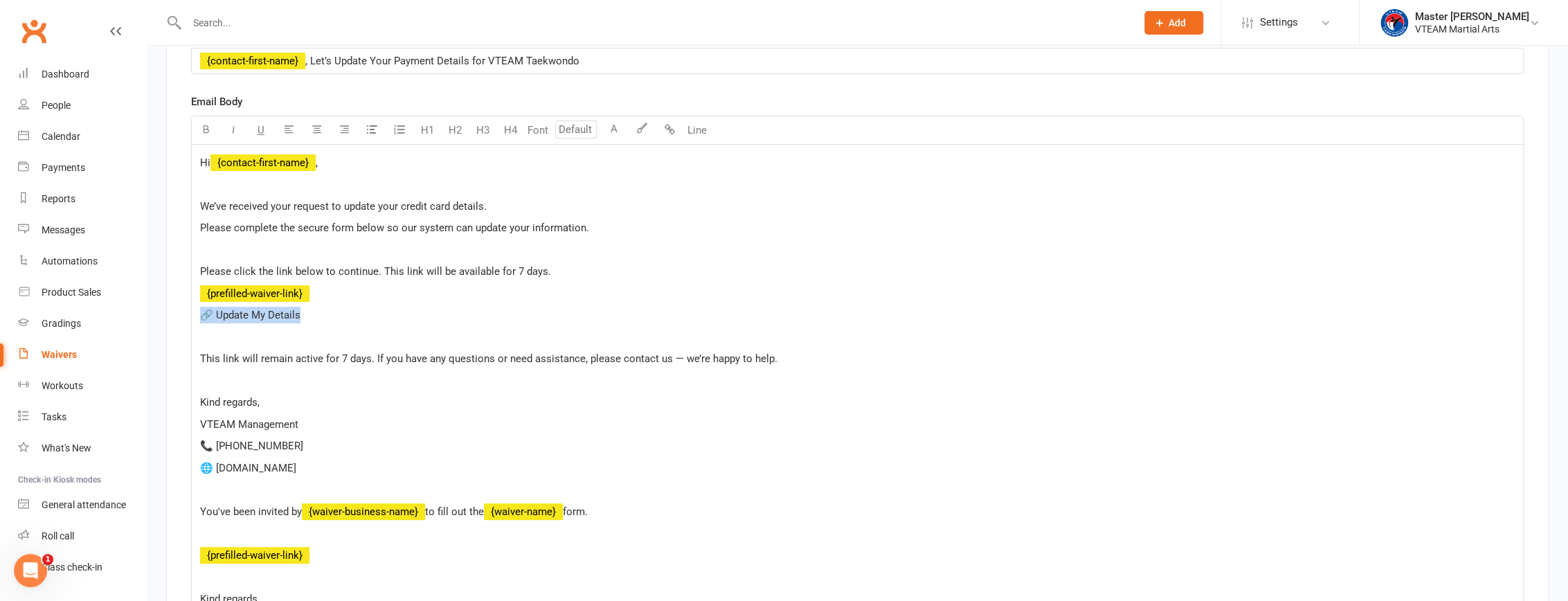
drag, startPoint x: 320, startPoint y: 323, endPoint x: 200, endPoint y: 324, distance: 120.0
click at [200, 323] on p "🔗 Update My Details" at bounding box center [857, 315] width 1315 height 17
drag, startPoint x: 374, startPoint y: 365, endPoint x: 201, endPoint y: 367, distance: 173.0
click at [201, 365] on span "This link will remain active for 7 days. If you have any questions or need assi…" at bounding box center [488, 359] width 577 height 12
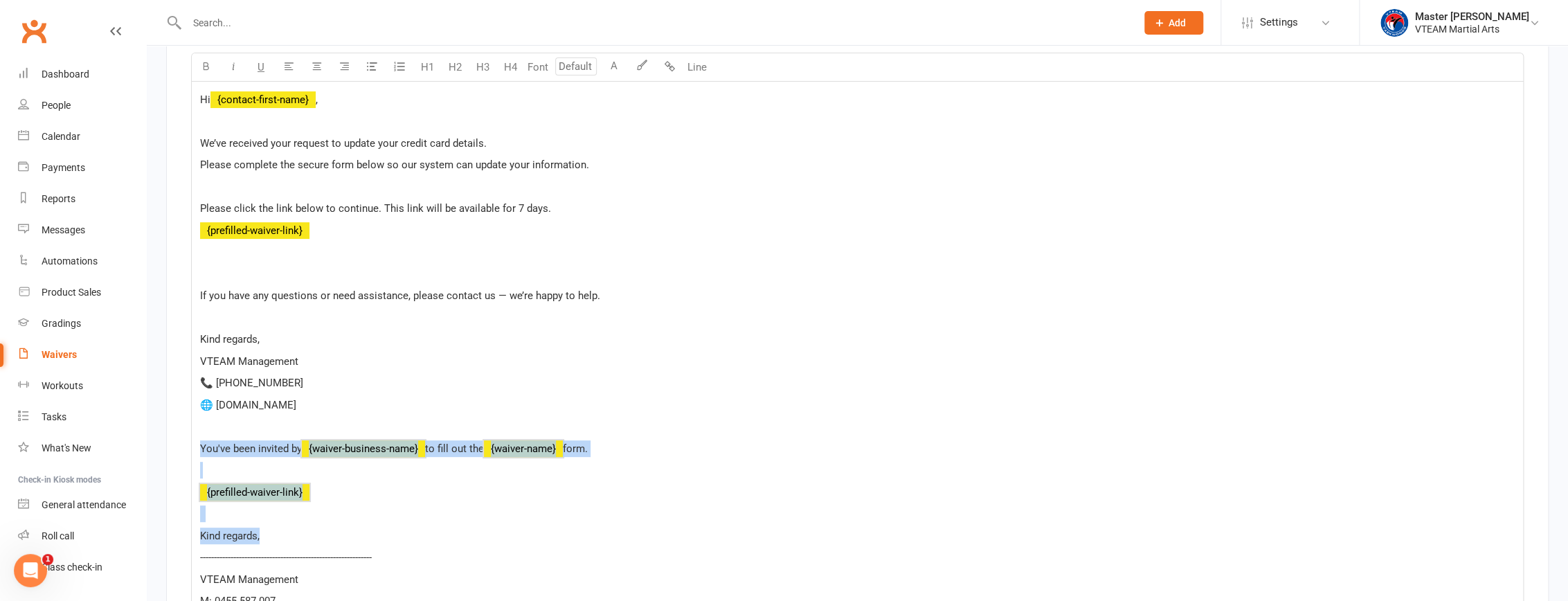
scroll to position [3920, 0]
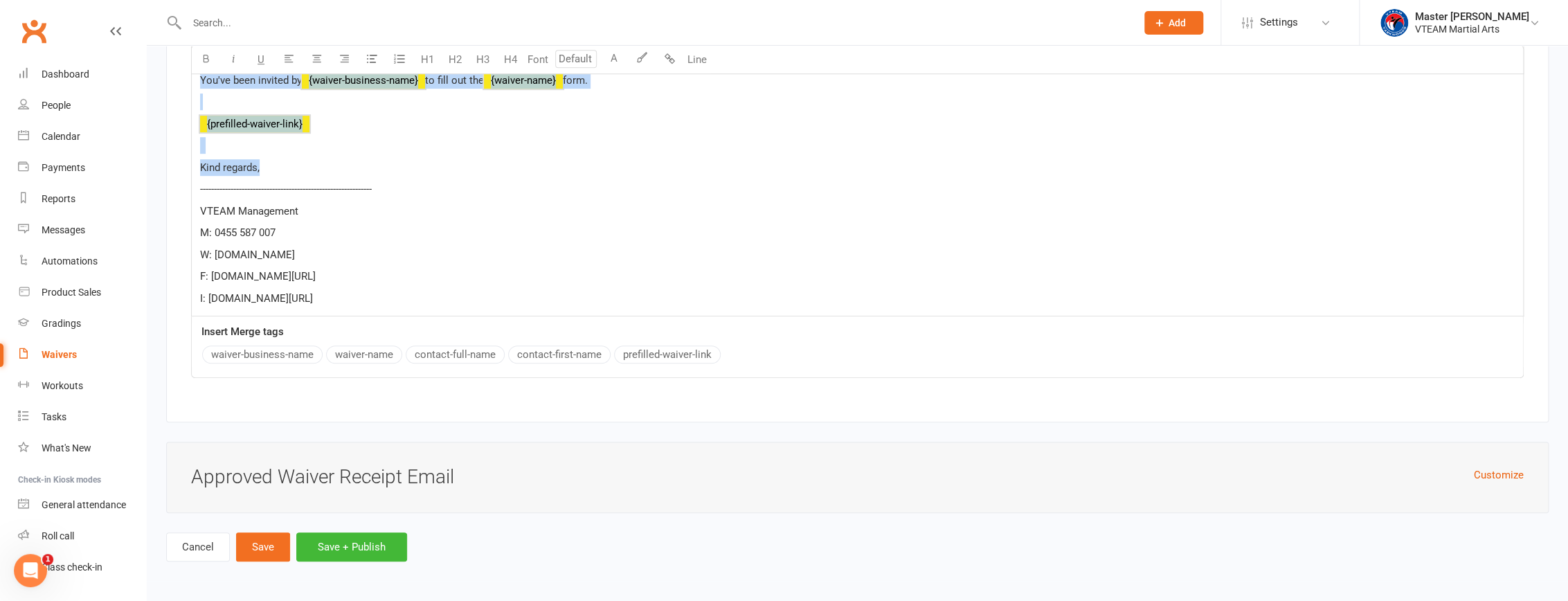
drag, startPoint x: 199, startPoint y: 451, endPoint x: 394, endPoint y: 297, distance: 248.5
click at [394, 297] on div "Hi ﻿ {contact-first-name} , ﻿ We’ve received your request to update your credit…" at bounding box center [858, 14] width 1331 height 603
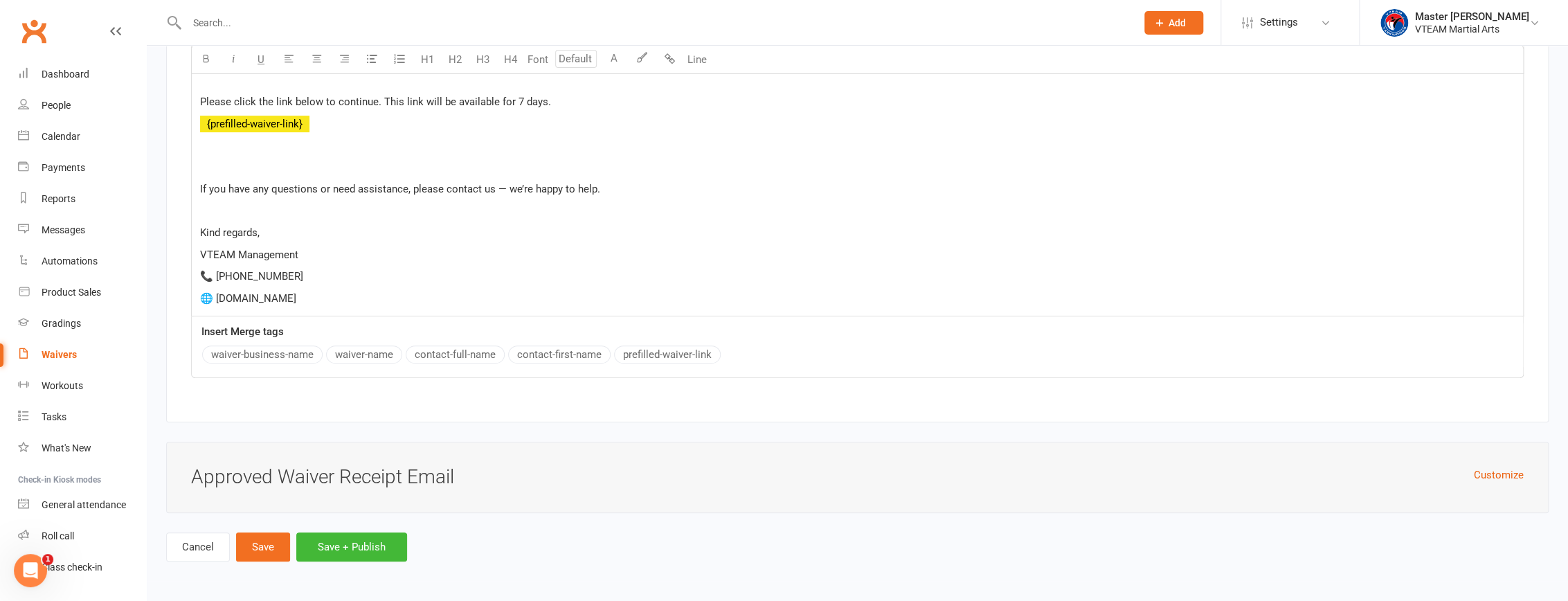
scroll to position [3658, 0]
click at [260, 552] on button "Save" at bounding box center [263, 546] width 54 height 29
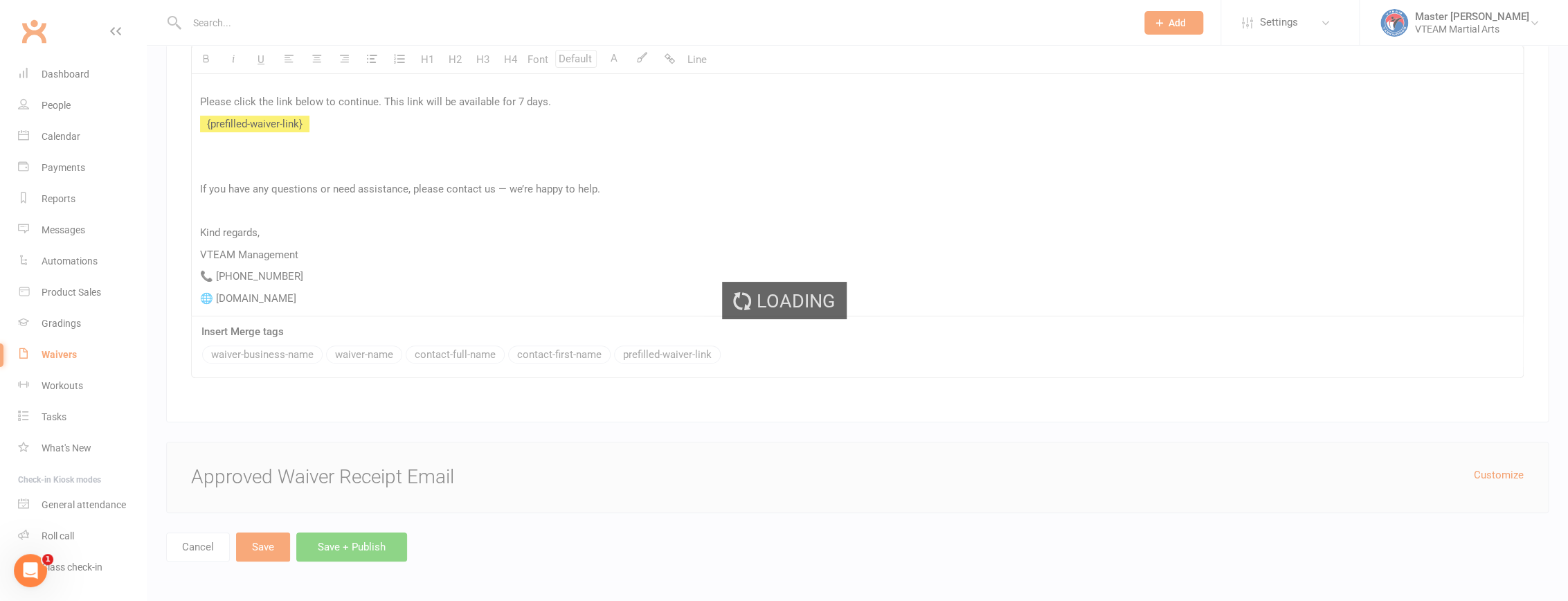
select select "100"
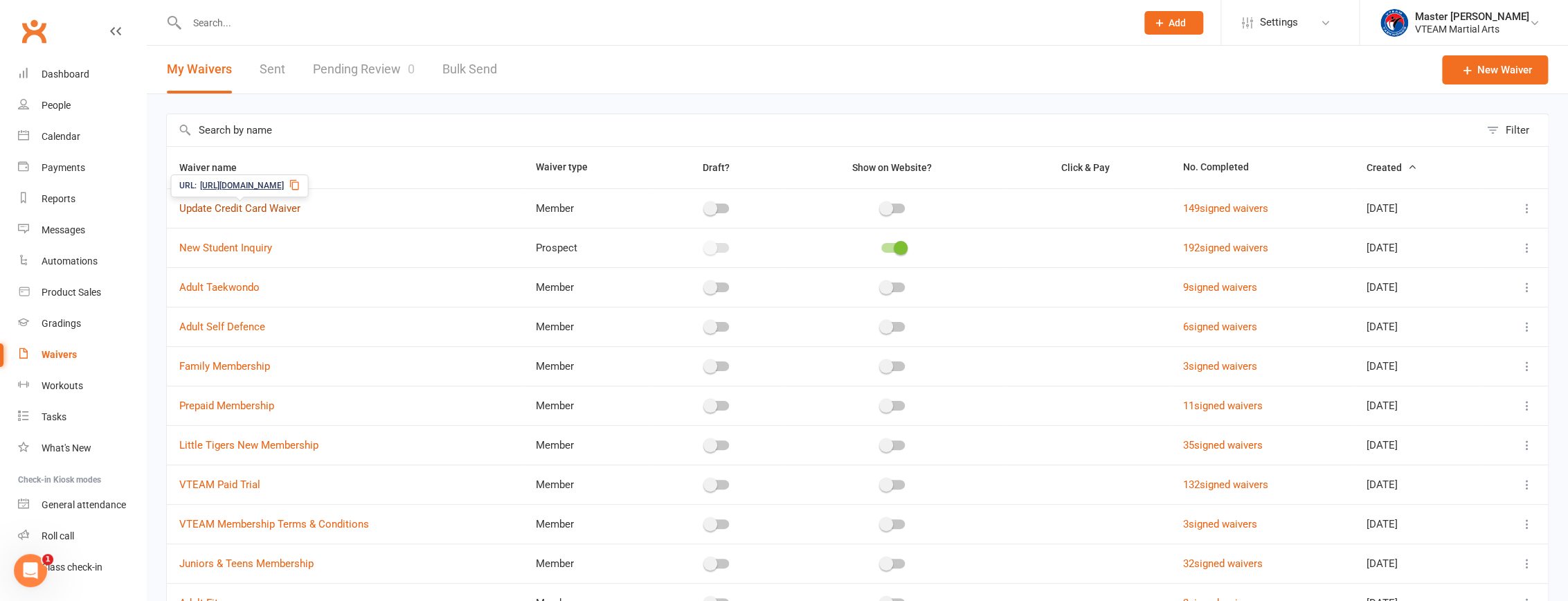
click at [268, 203] on link "Update Credit Card Waiver" at bounding box center [240, 208] width 121 height 12
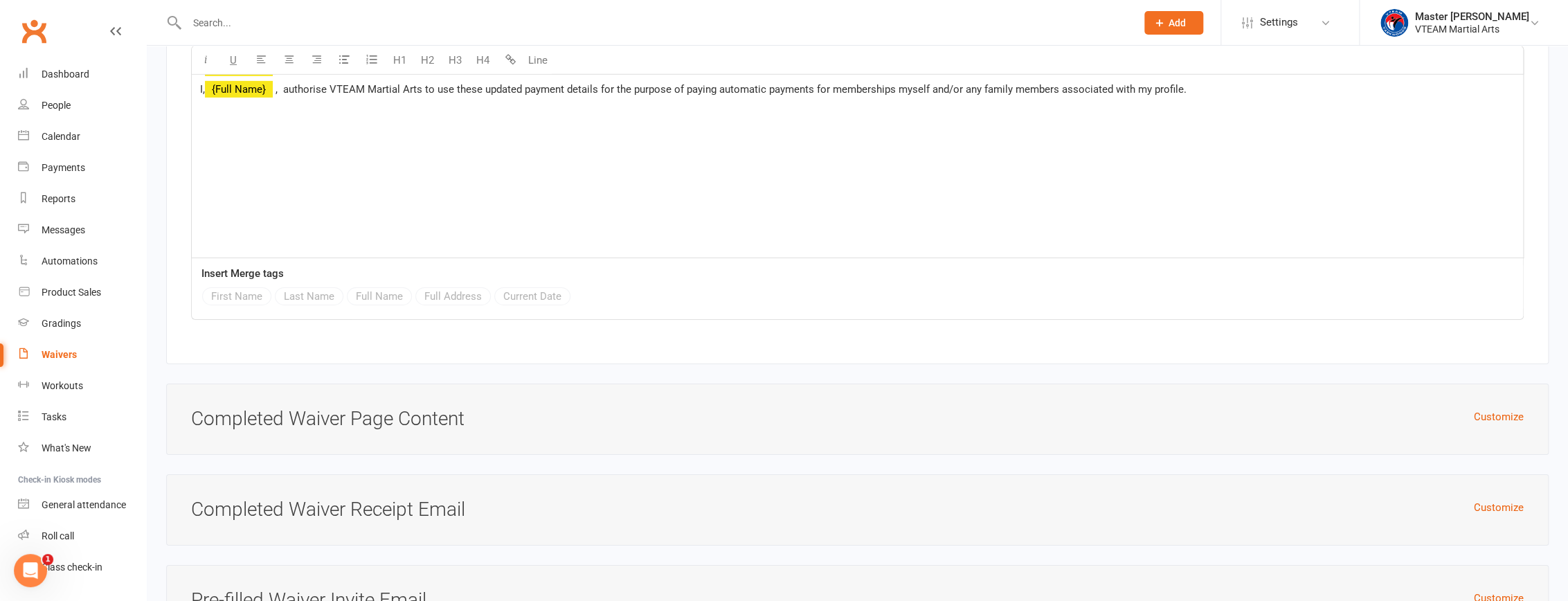
scroll to position [3053, 0]
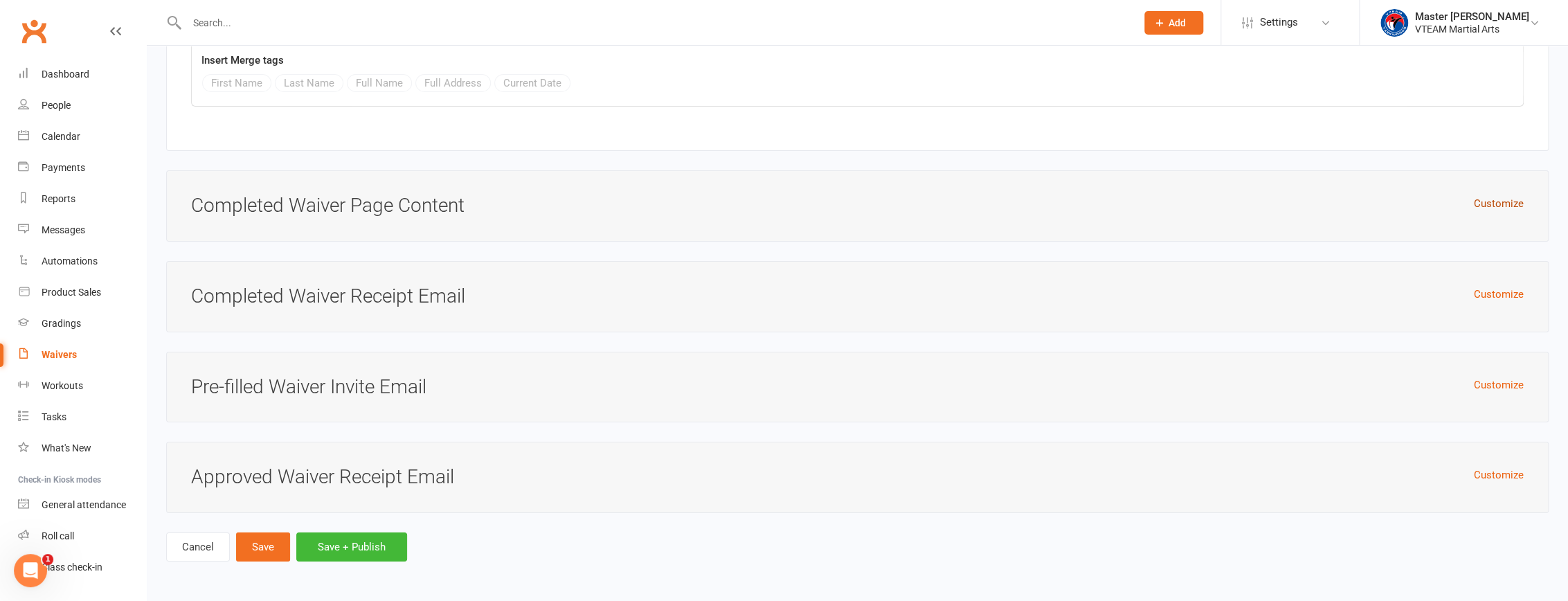
click at [757, 202] on button "Customize" at bounding box center [1498, 203] width 50 height 17
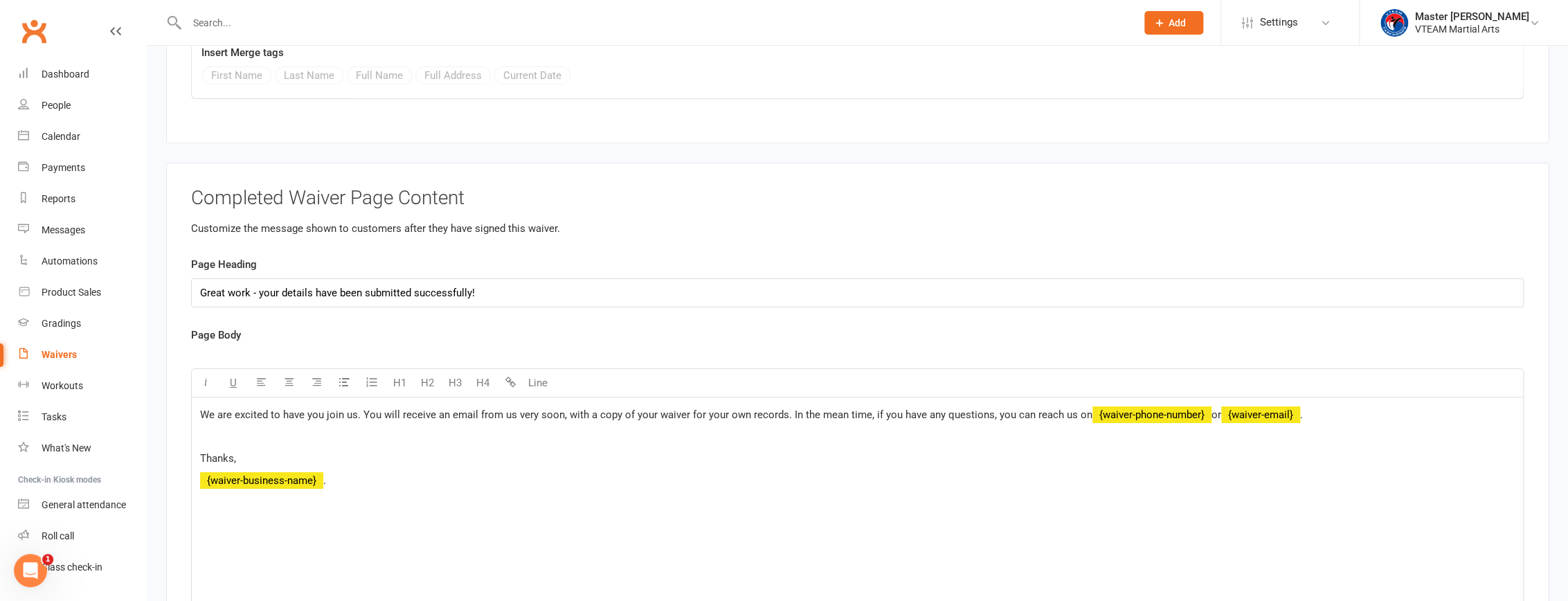
click at [205, 421] on span "We are excited to have you join us. You will receive an email from us very soon…" at bounding box center [645, 414] width 892 height 12
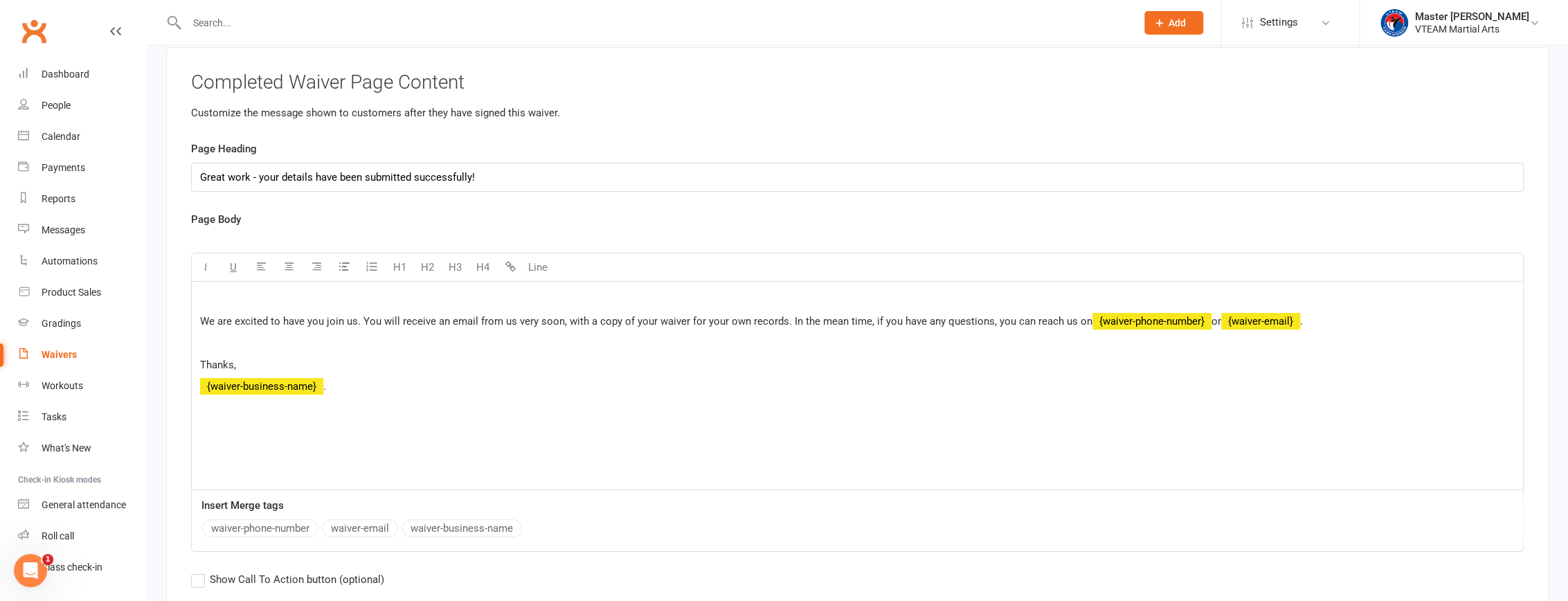
scroll to position [3179, 0]
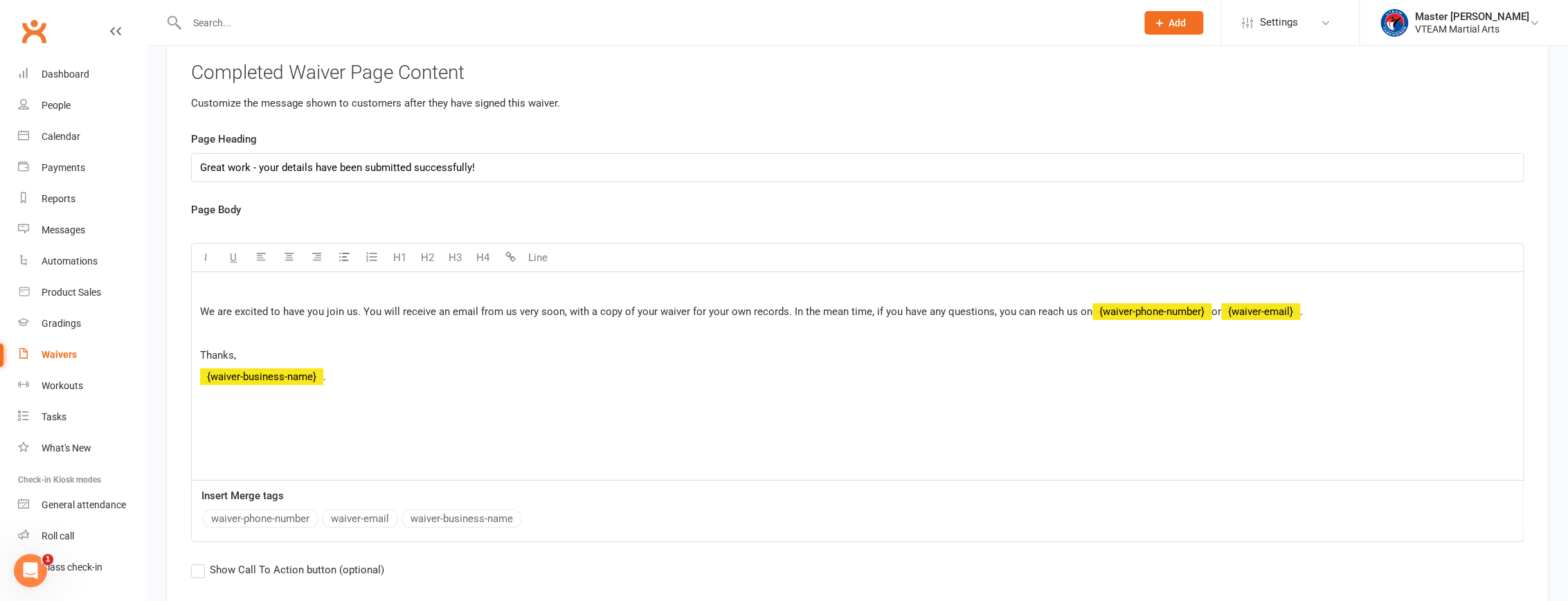
click at [233, 284] on div "﻿ We are excited to have you join us. You will receive an email from us very so…" at bounding box center [858, 376] width 1331 height 208
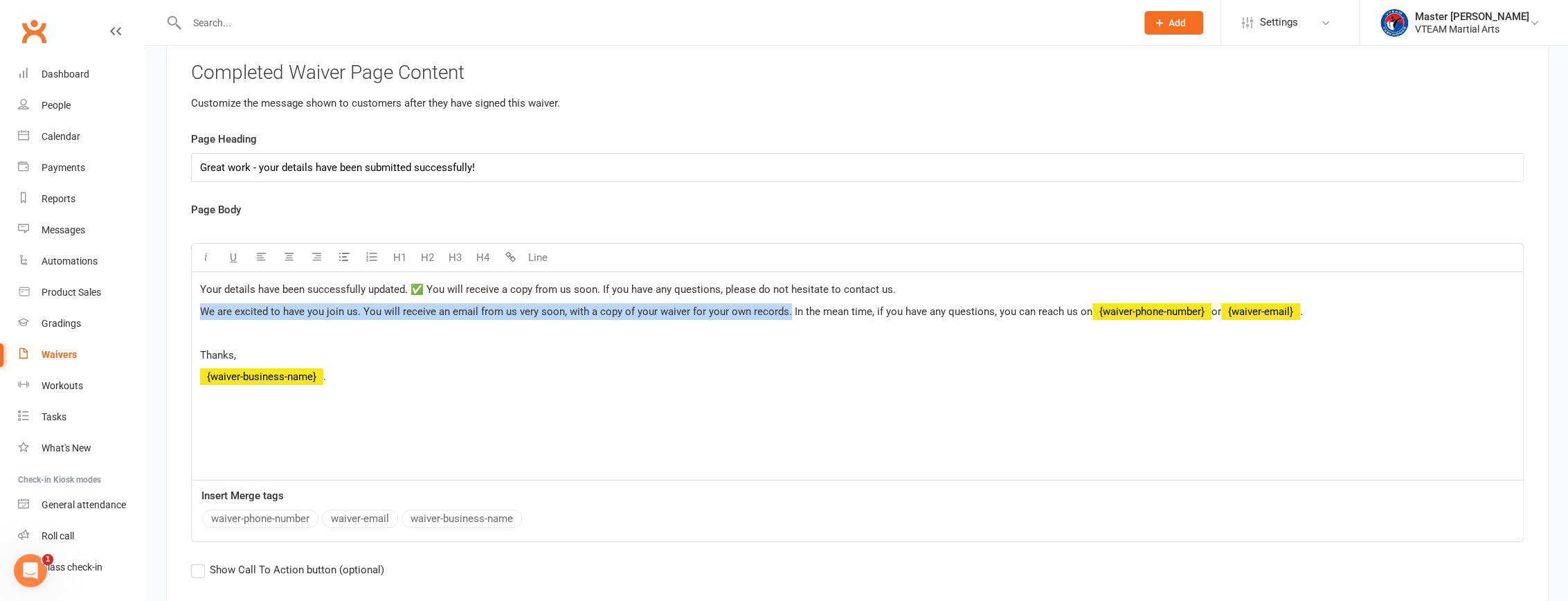
drag, startPoint x: 784, startPoint y: 317, endPoint x: 187, endPoint y: 325, distance: 597.1
click at [187, 325] on div "Completed Waiver Page Content Customize the message shown to customers after th…" at bounding box center [857, 330] width 1382 height 585
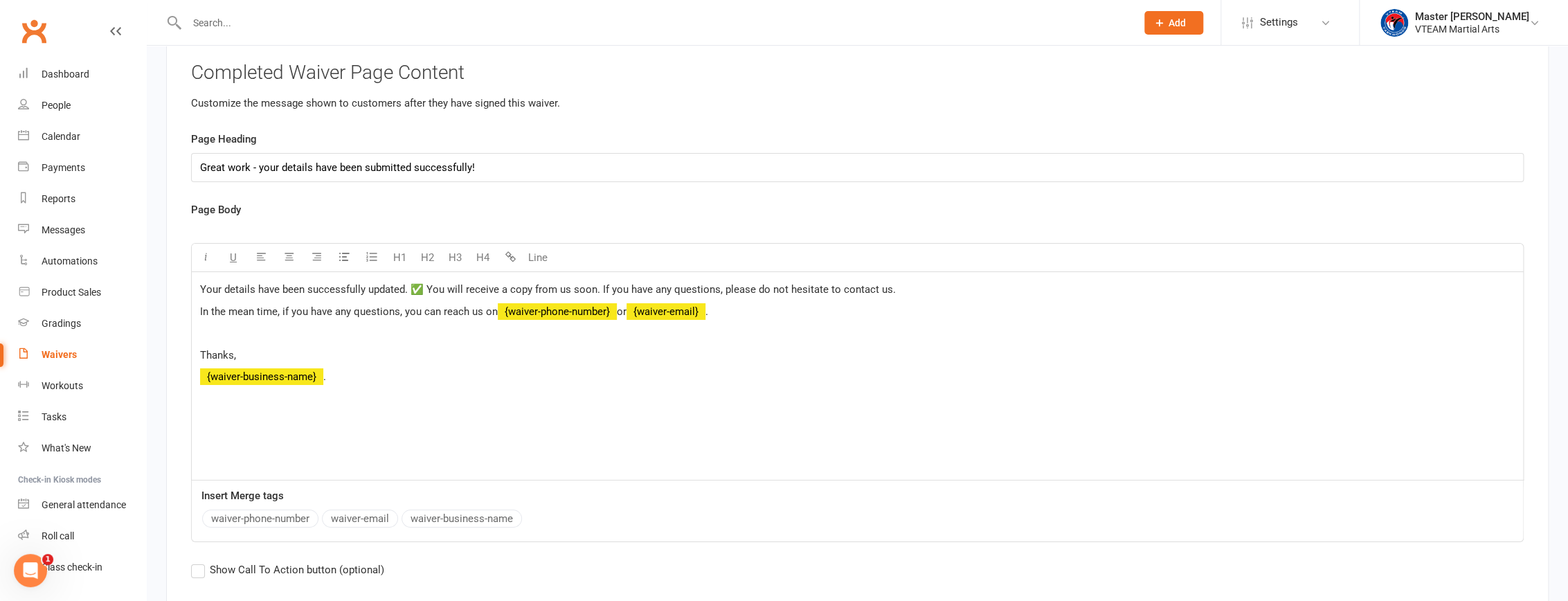
click at [231, 361] on span "Thanks," at bounding box center [217, 355] width 36 height 12
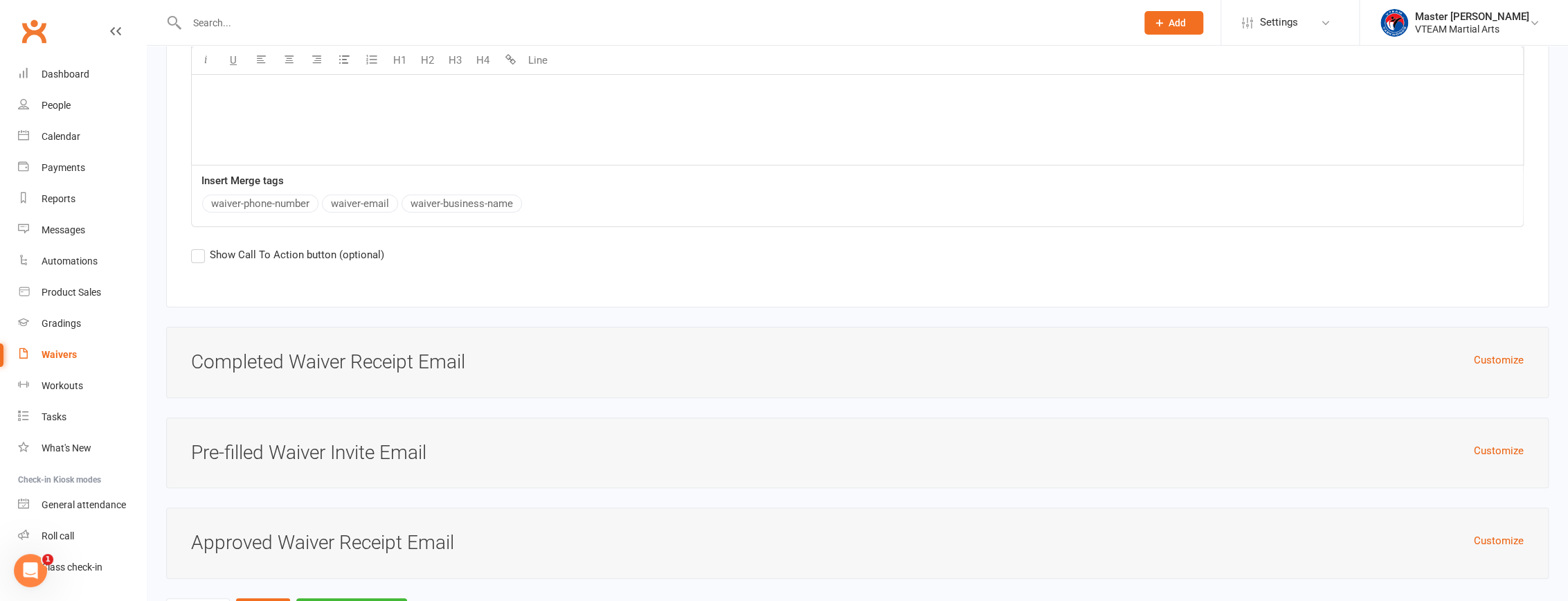
scroll to position [3567, 0]
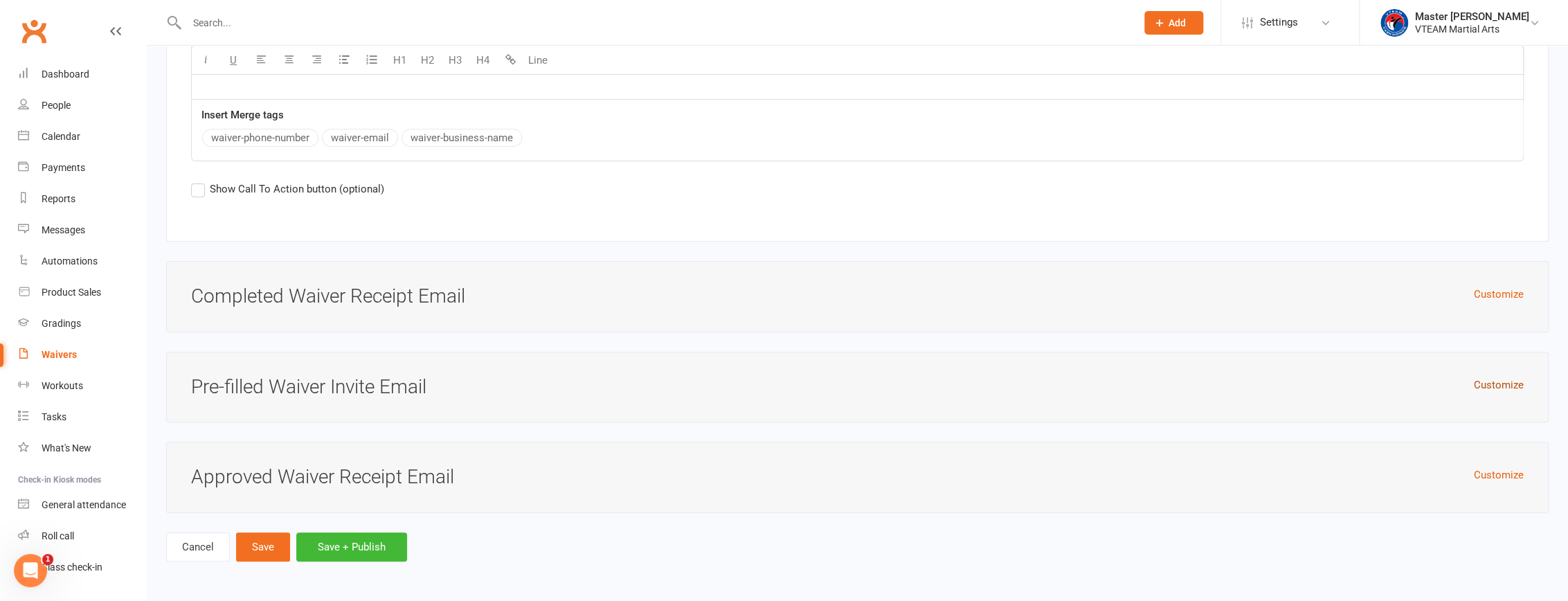
click at [757, 385] on button "Customize" at bounding box center [1498, 385] width 50 height 17
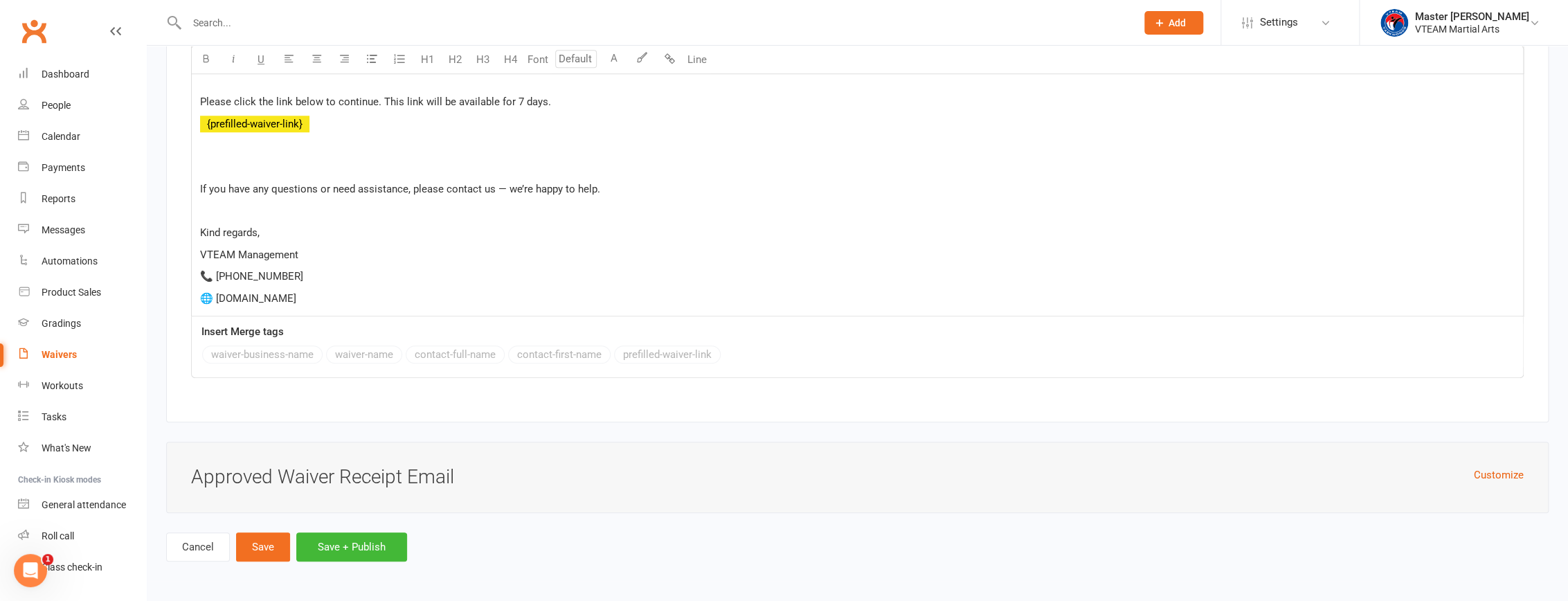
scroll to position [4171, 0]
drag, startPoint x: 318, startPoint y: 303, endPoint x: 197, endPoint y: 228, distance: 142.4
click at [197, 228] on div "Hi ﻿ {contact-first-name} , We’ve received your request to update your credit c…" at bounding box center [858, 145] width 1331 height 341
copy div "Kind regards, VTEAM Management 📞 0455 587 007 🌐 vteamtaekwondo.com"
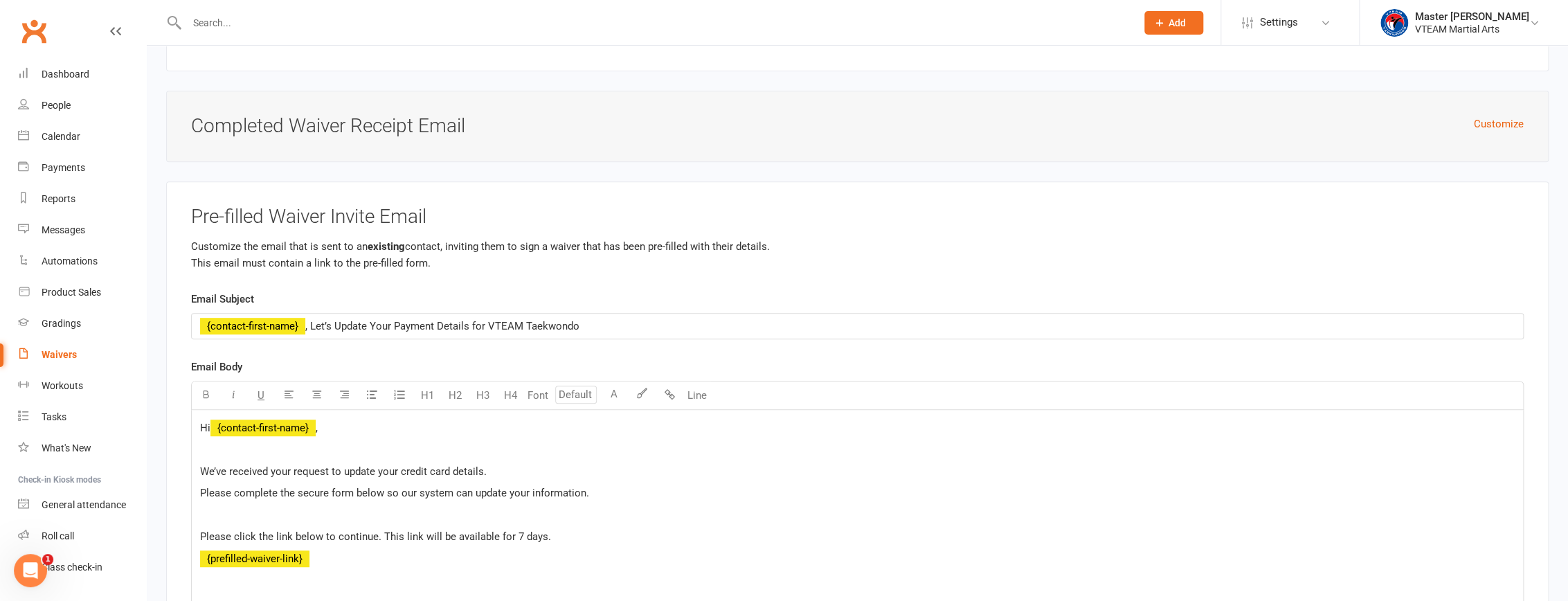
scroll to position [3416, 0]
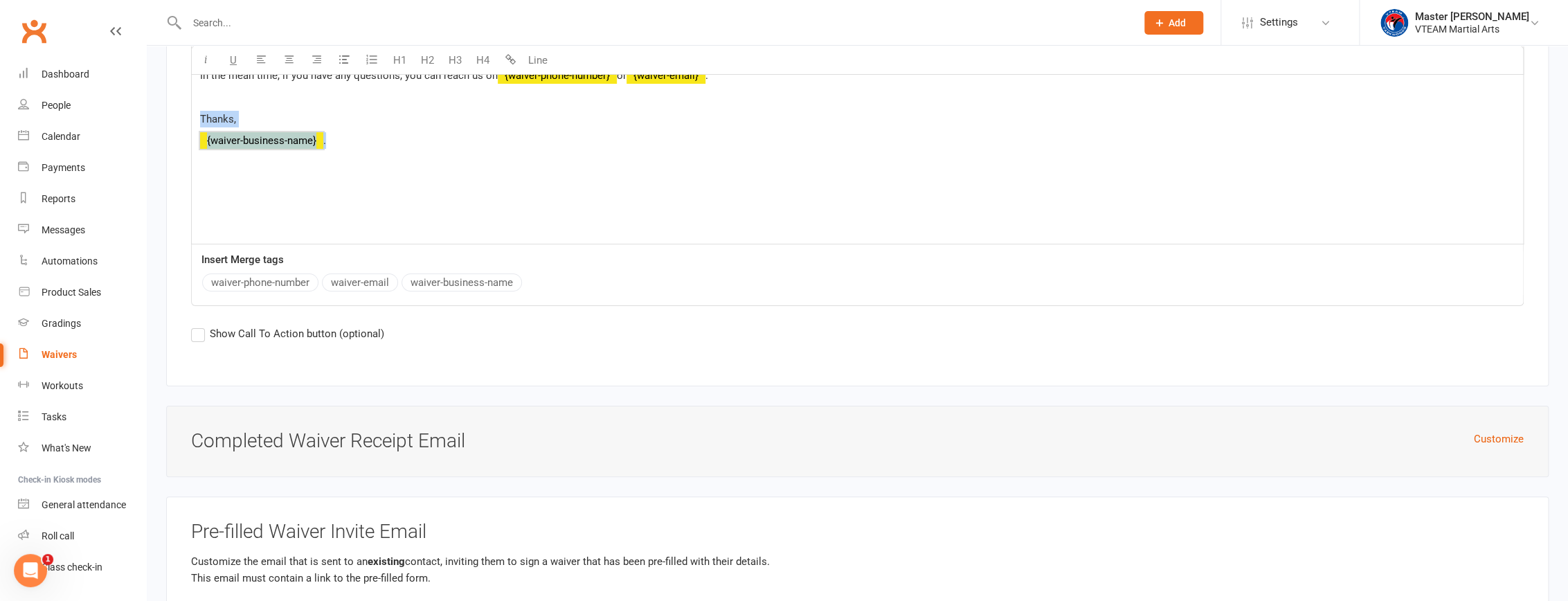
drag, startPoint x: 333, startPoint y: 147, endPoint x: 202, endPoint y: 132, distance: 131.9
click at [202, 132] on div "Your details have been successfully updated. ✅ You will receive a copy from us …" at bounding box center [858, 140] width 1331 height 208
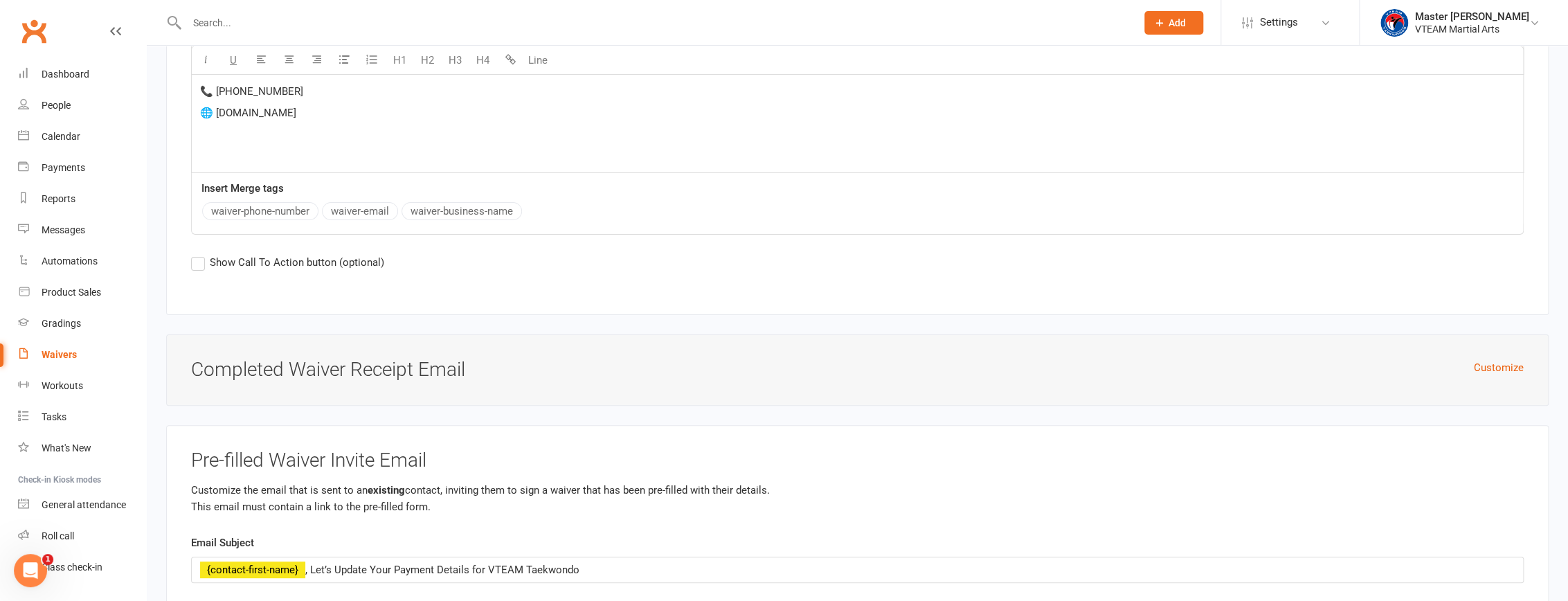
scroll to position [3541, 0]
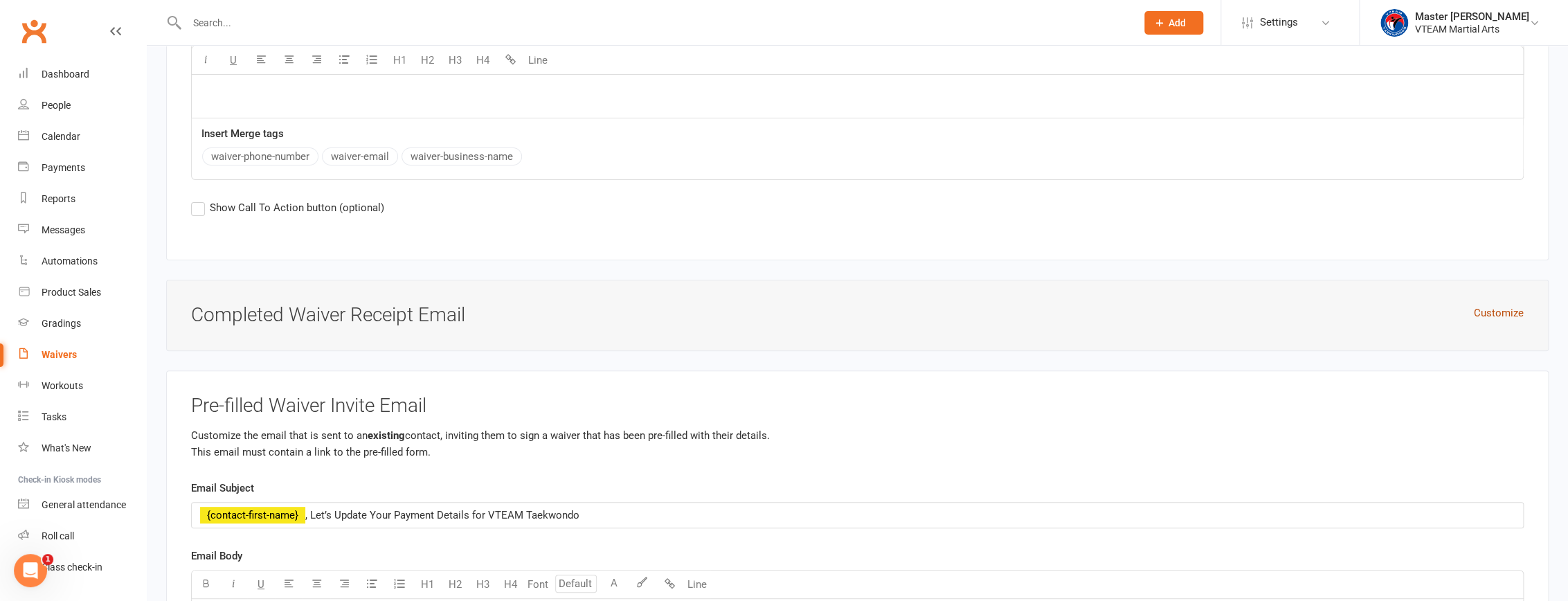
click at [757, 318] on button "Customize" at bounding box center [1498, 313] width 50 height 17
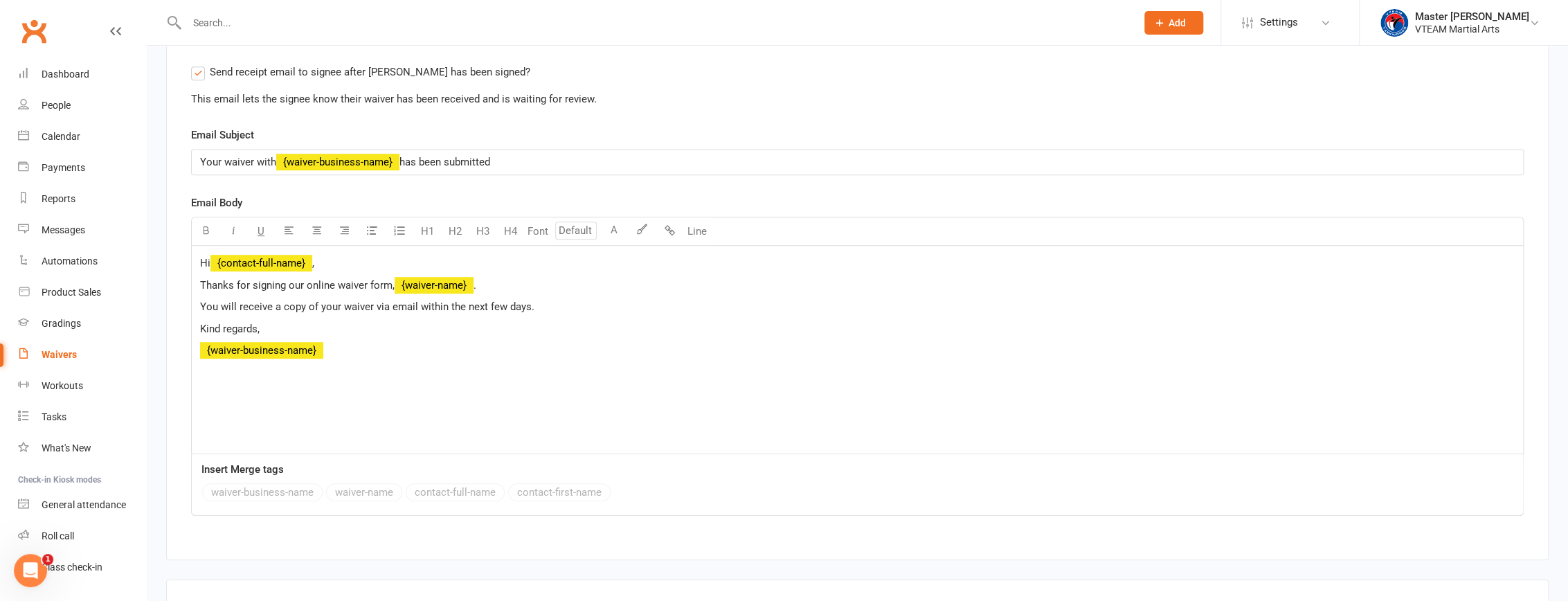
scroll to position [3857, 0]
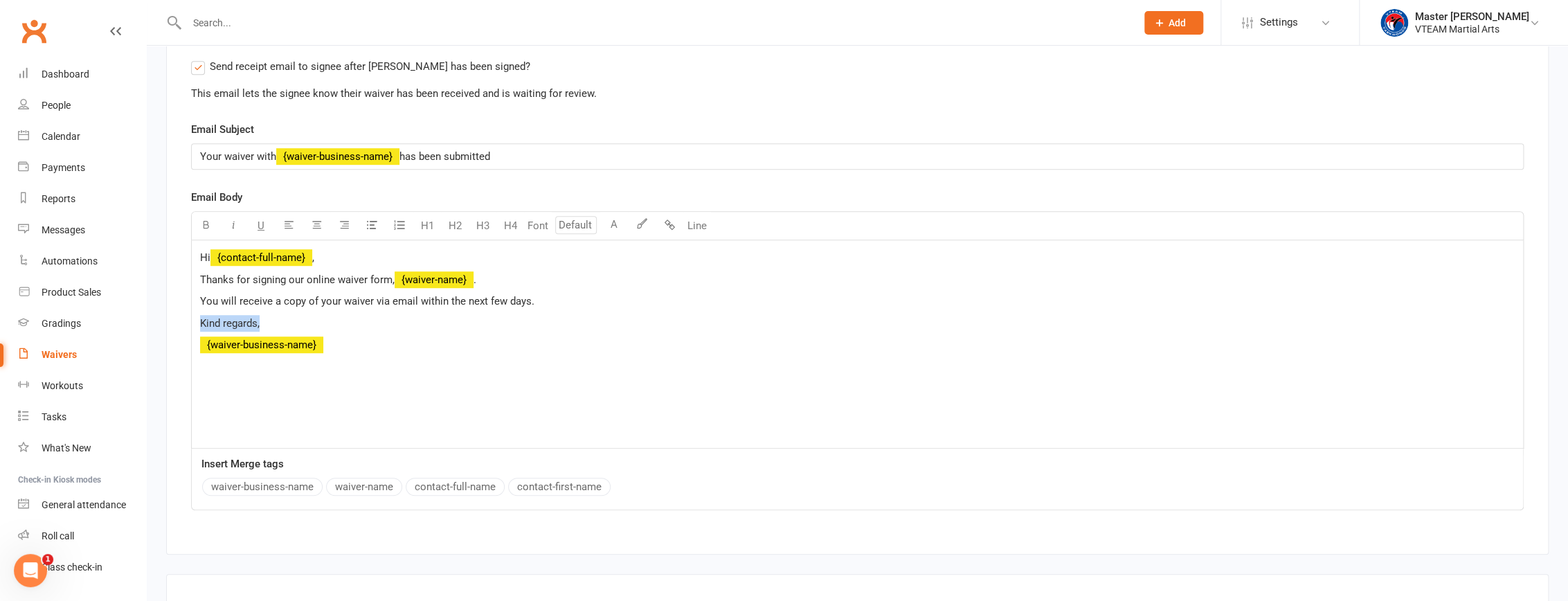
drag, startPoint x: 197, startPoint y: 332, endPoint x: 313, endPoint y: 367, distance: 121.2
click at [313, 367] on div "Hi ﻿ {contact-full-name} , Thanks for signing our online waiver form, ﻿ {waiver…" at bounding box center [858, 345] width 1331 height 208
click at [313, 373] on span "﻿ {waiver-business-name}" at bounding box center [261, 366] width 123 height 12
click at [201, 286] on span "Thanks for signing our online waiver form," at bounding box center [297, 280] width 195 height 12
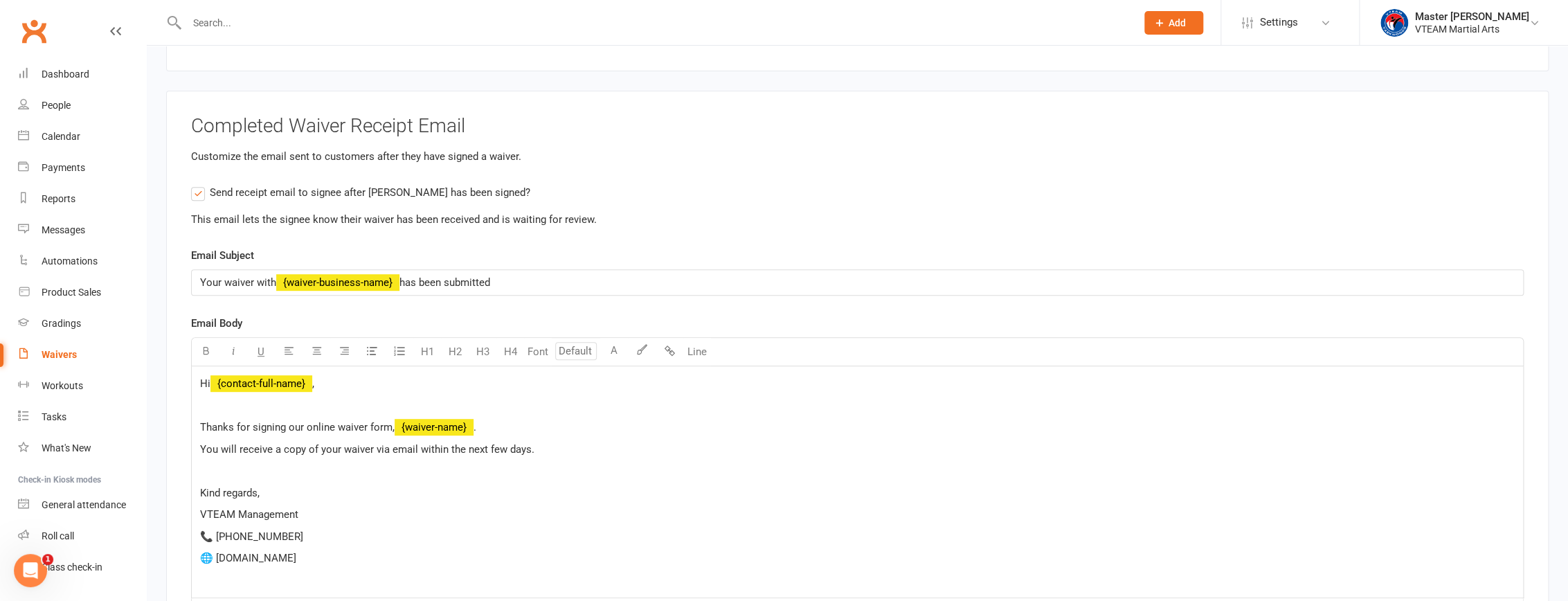
scroll to position [3794, 0]
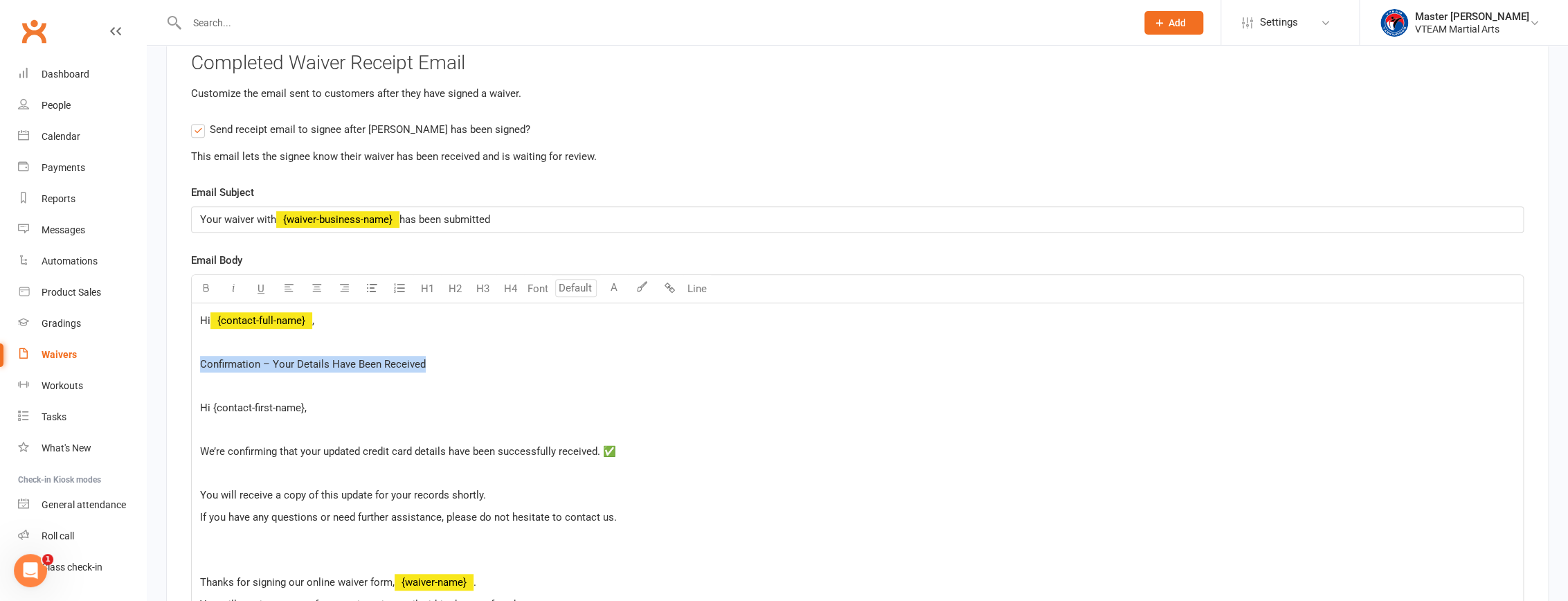
drag, startPoint x: 432, startPoint y: 370, endPoint x: 197, endPoint y: 370, distance: 235.0
click at [197, 370] on div "Hi ﻿ {contact-full-name} , ﻿ Confirmation – Your Details Have Been Received ﻿ H…" at bounding box center [858, 529] width 1331 height 451
drag, startPoint x: 507, startPoint y: 230, endPoint x: 199, endPoint y: 222, distance: 308.1
click at [199, 222] on div "Your waiver with ﻿ {waiver-business-name} has been submitted" at bounding box center [858, 219] width 1331 height 25
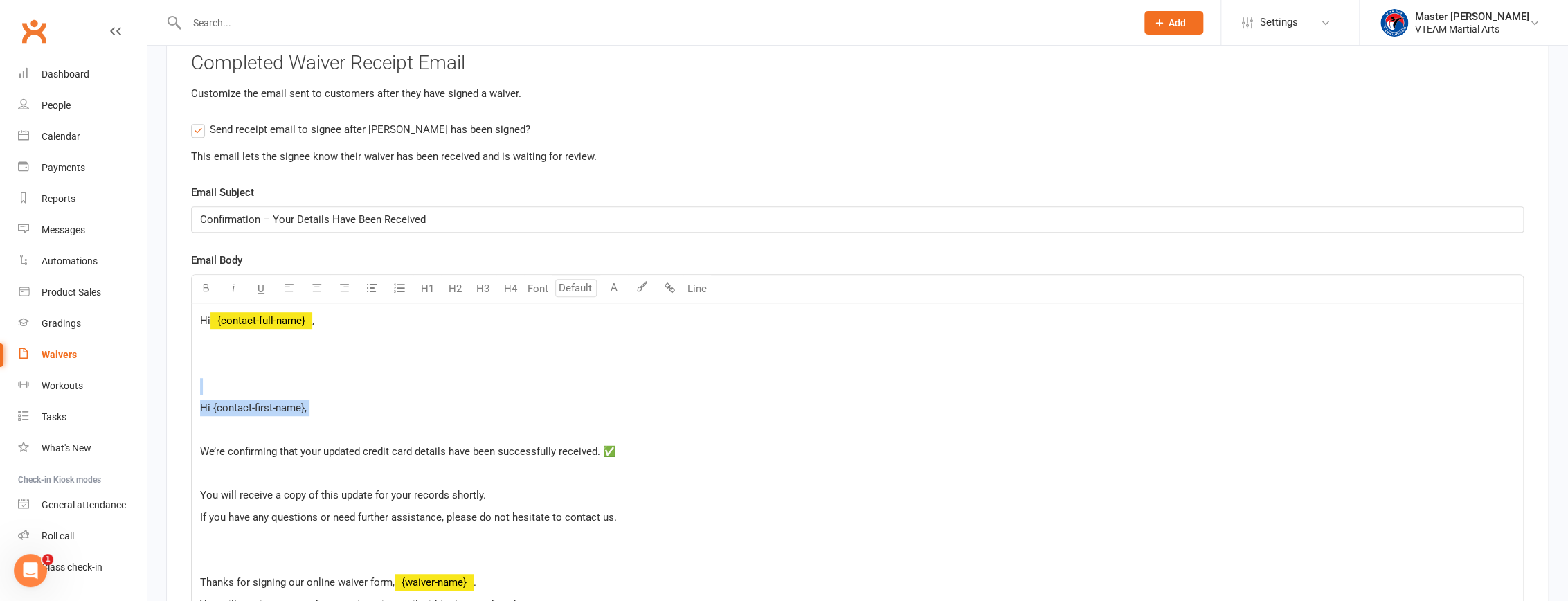
drag, startPoint x: 330, startPoint y: 429, endPoint x: 211, endPoint y: 398, distance: 123.0
click at [211, 398] on div "Hi ﻿ {contact-full-name} , ﻿ ﻿ ﻿ Hi {contact-first-name}, ﻿ We’re confirming th…" at bounding box center [858, 529] width 1331 height 451
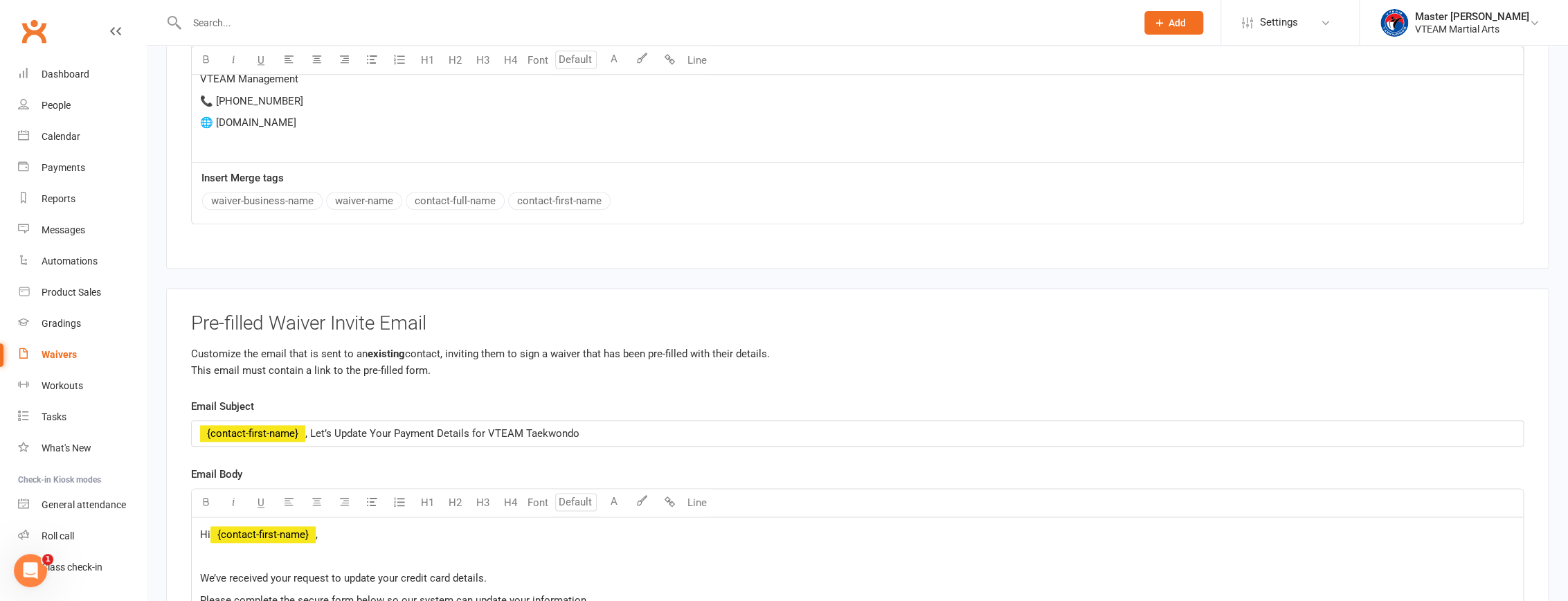
scroll to position [3857, 0]
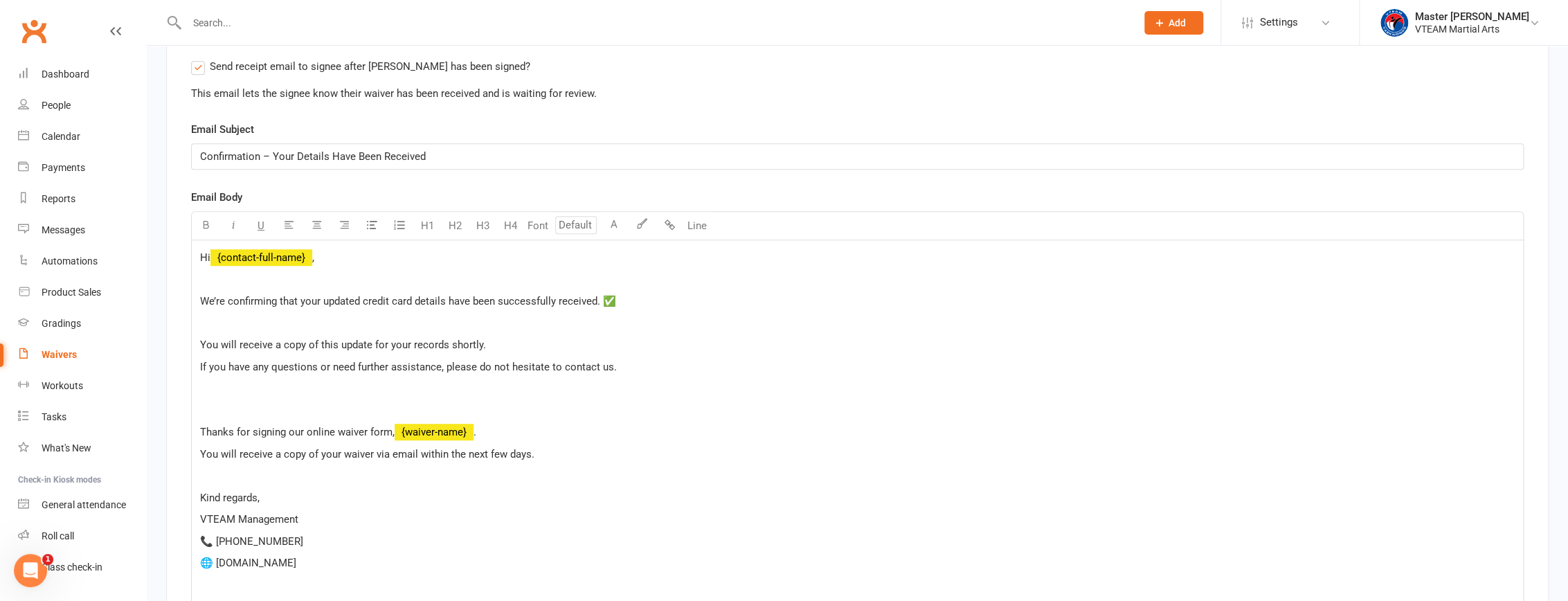
click at [279, 328] on p "﻿" at bounding box center [857, 323] width 1315 height 17
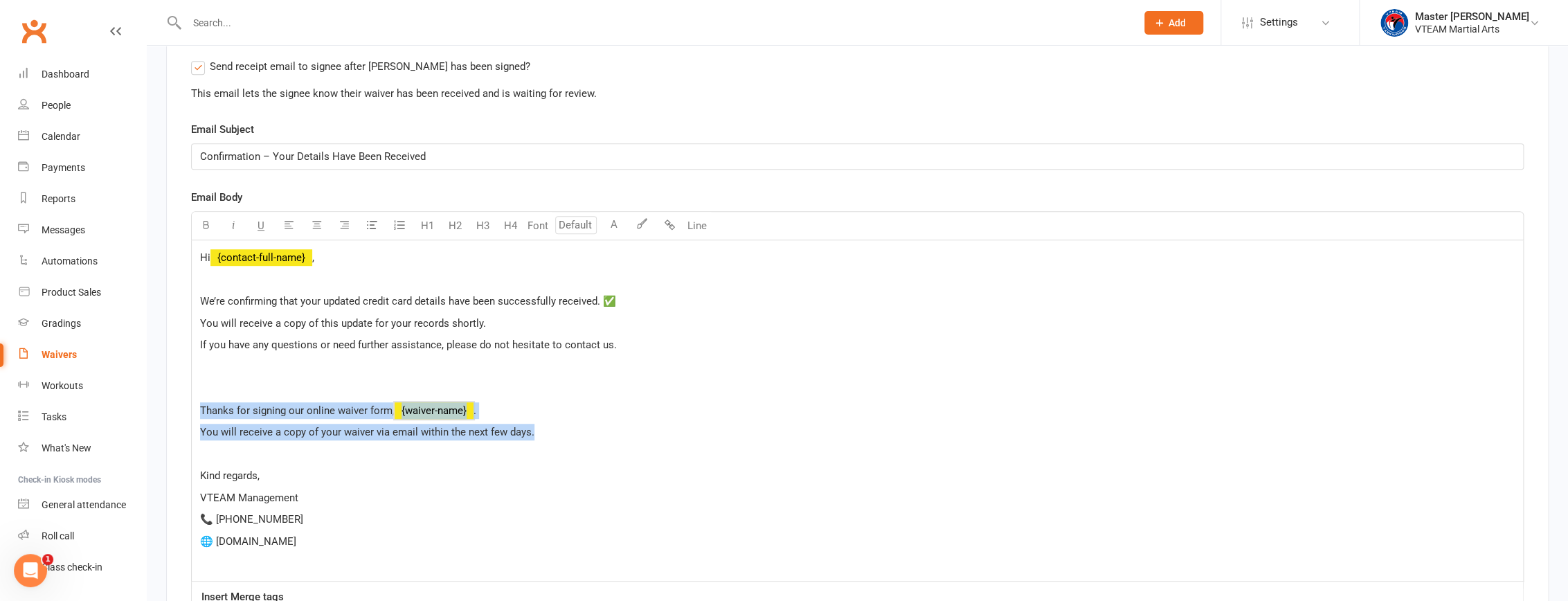
drag, startPoint x: 509, startPoint y: 430, endPoint x: 199, endPoint y: 408, distance: 310.8
click at [199, 408] on div "Hi ﻿ {contact-full-name} , ﻿ We’re confirming that your updated credit card det…" at bounding box center [858, 411] width 1331 height 341
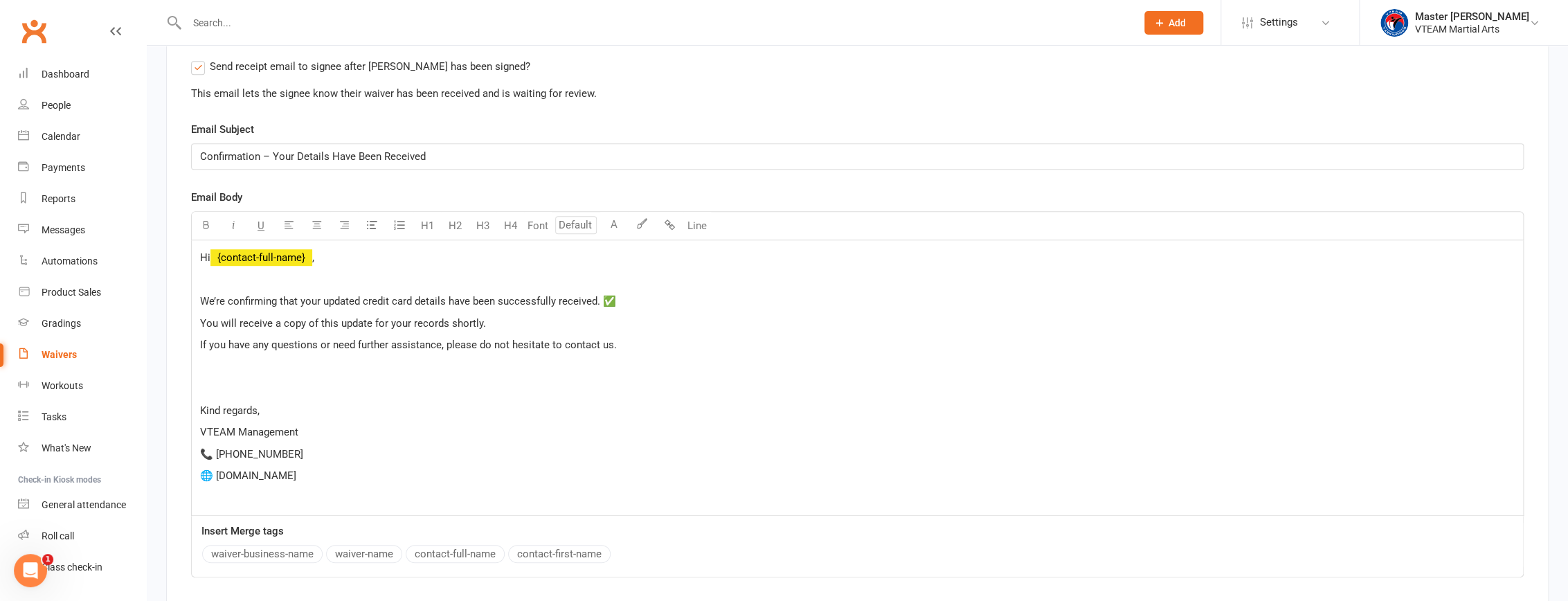
click at [256, 503] on p "﻿" at bounding box center [857, 498] width 1315 height 17
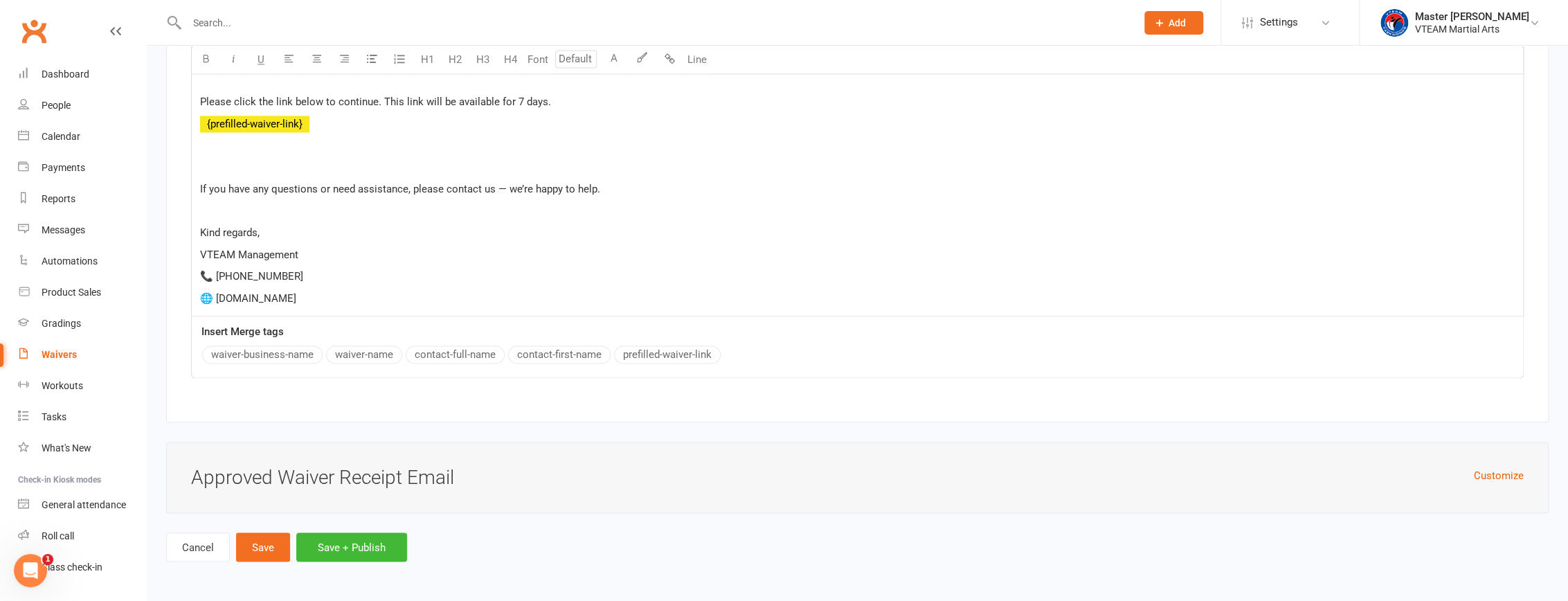
scroll to position [4736, 0]
click at [757, 475] on button "Customize" at bounding box center [1498, 476] width 50 height 17
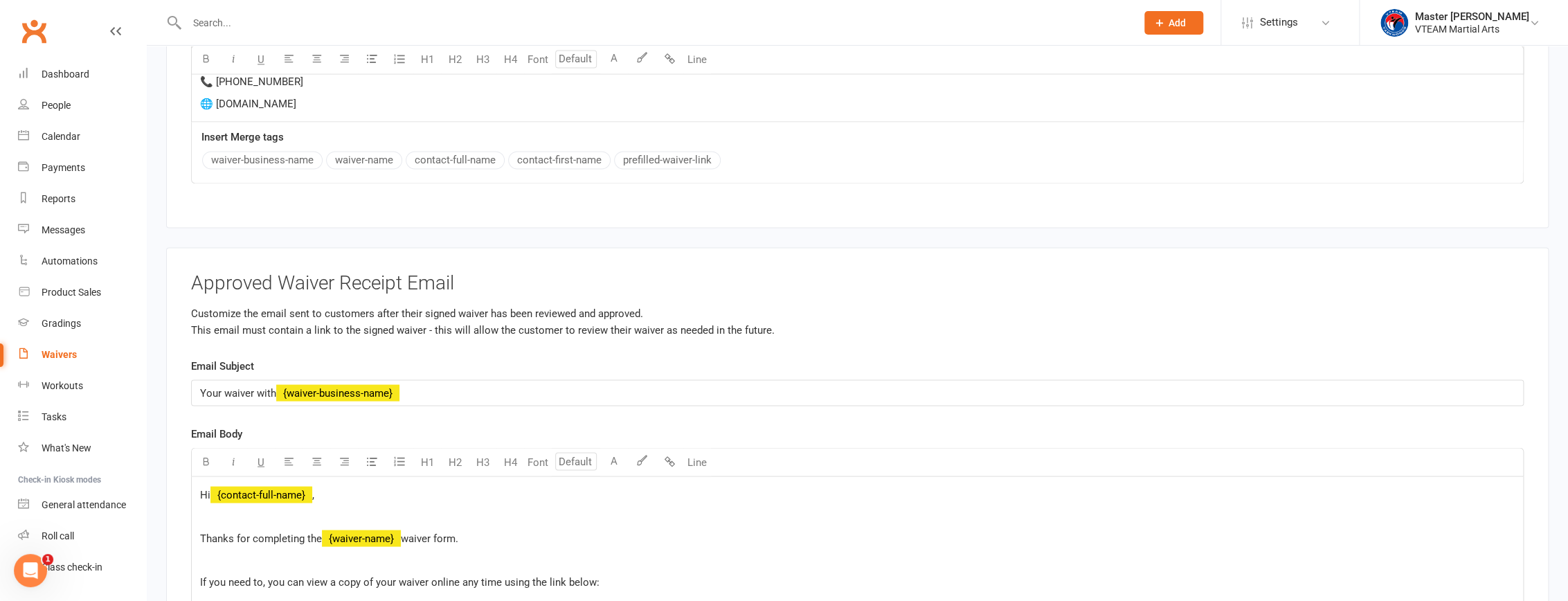
scroll to position [5113, 0]
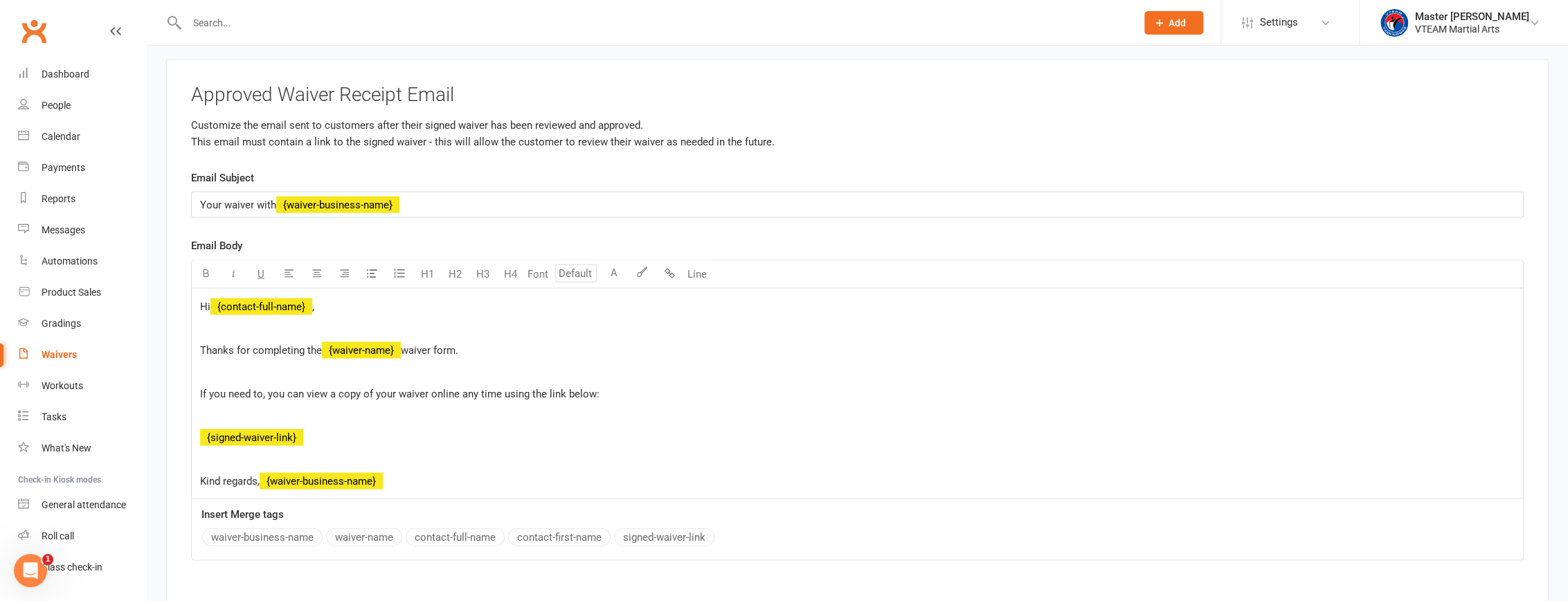
click at [251, 208] on span "Your waiver with" at bounding box center [238, 203] width 76 height 12
click at [209, 336] on p "﻿" at bounding box center [857, 328] width 1315 height 17
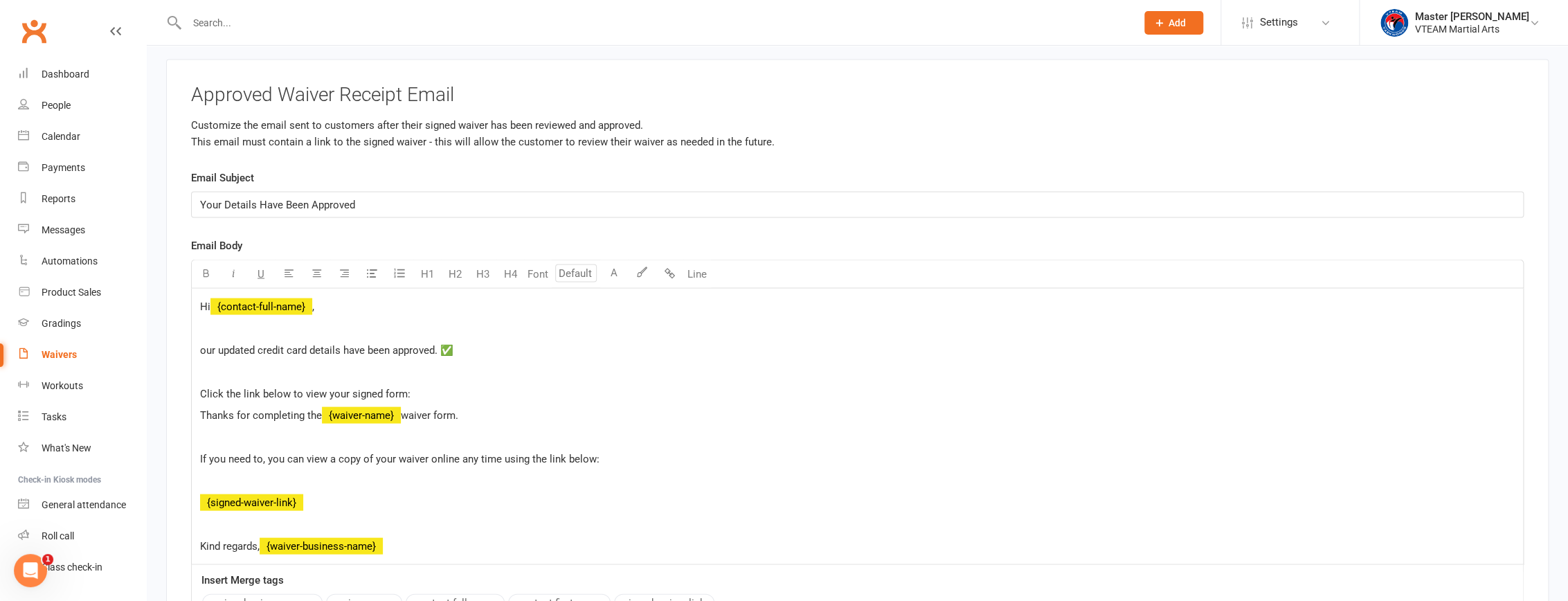
click at [193, 353] on div "Hi ﻿ {contact-full-name} , ﻿ our updated credit card details have been approved…" at bounding box center [858, 425] width 1331 height 276
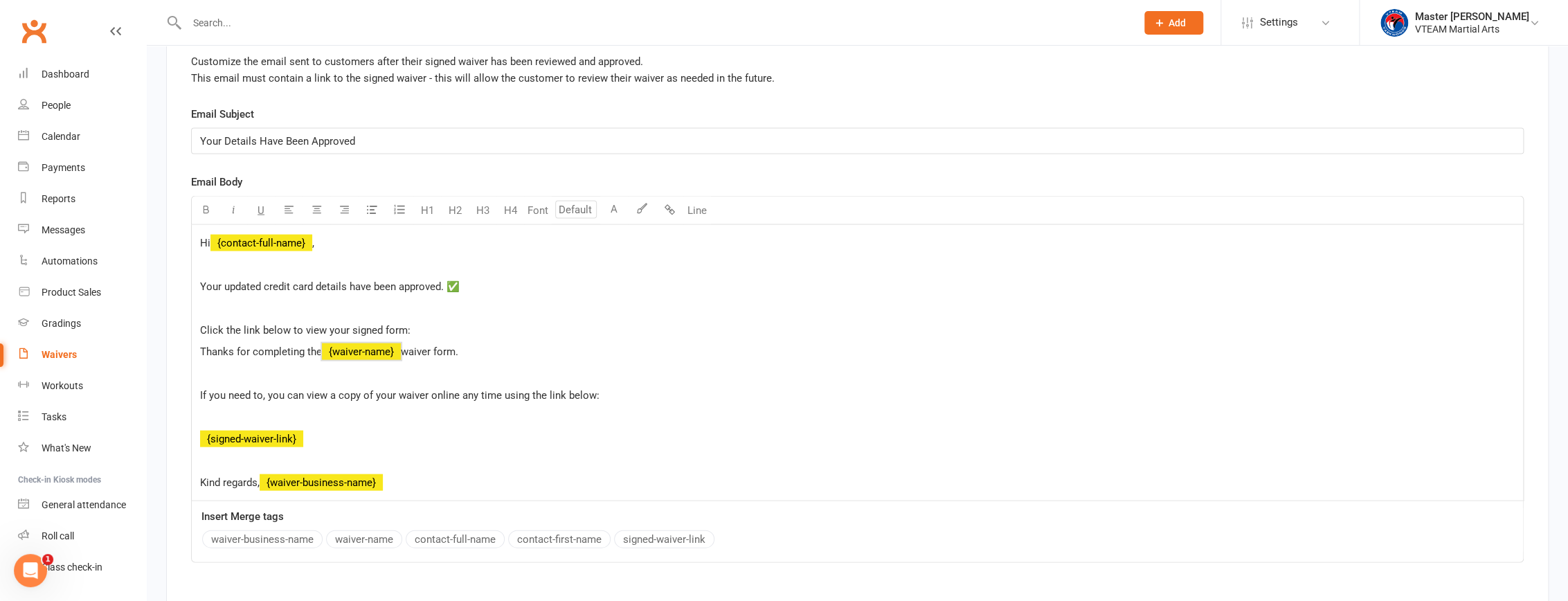
drag, startPoint x: 202, startPoint y: 357, endPoint x: 508, endPoint y: 353, distance: 306.0
click at [508, 353] on p "Thanks for completing the ﻿ {waiver-name} waiver form." at bounding box center [857, 352] width 1315 height 17
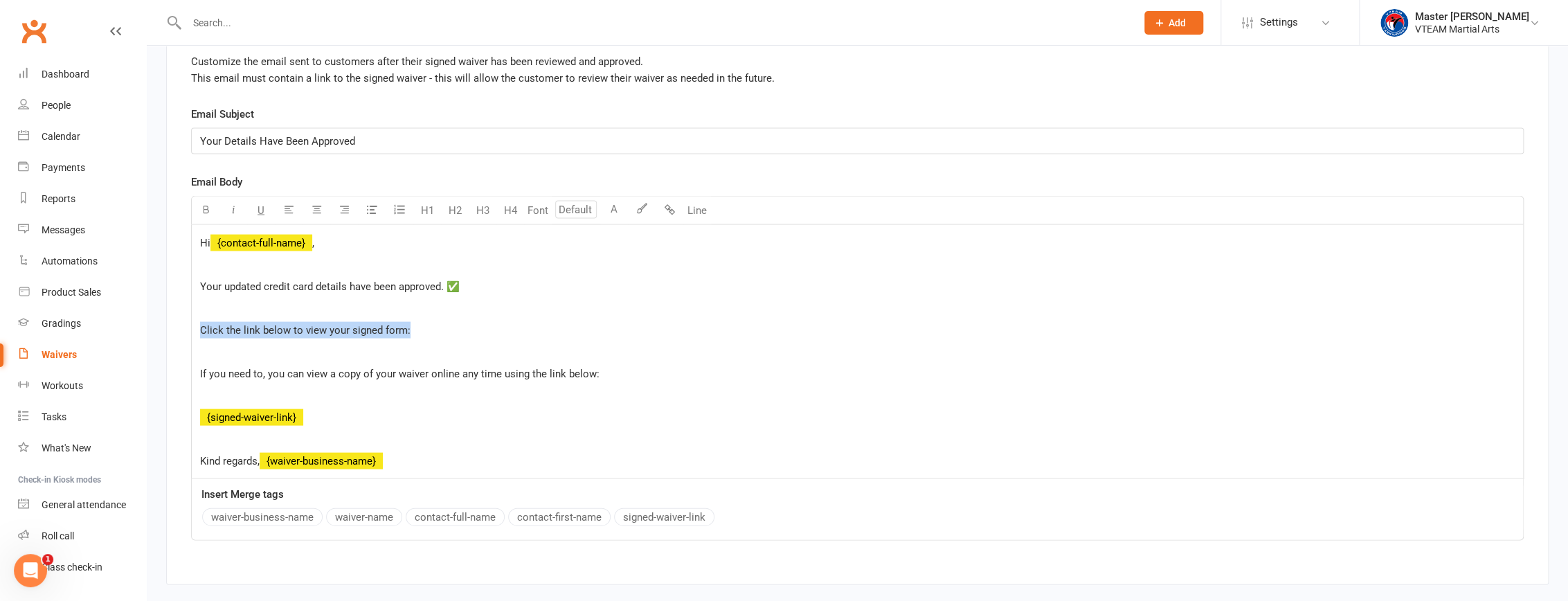
drag, startPoint x: 413, startPoint y: 334, endPoint x: 192, endPoint y: 336, distance: 221.0
click at [192, 336] on div "Hi ﻿ {contact-full-name} , ﻿ Your updated credit card details have been approve…" at bounding box center [858, 351] width 1331 height 254
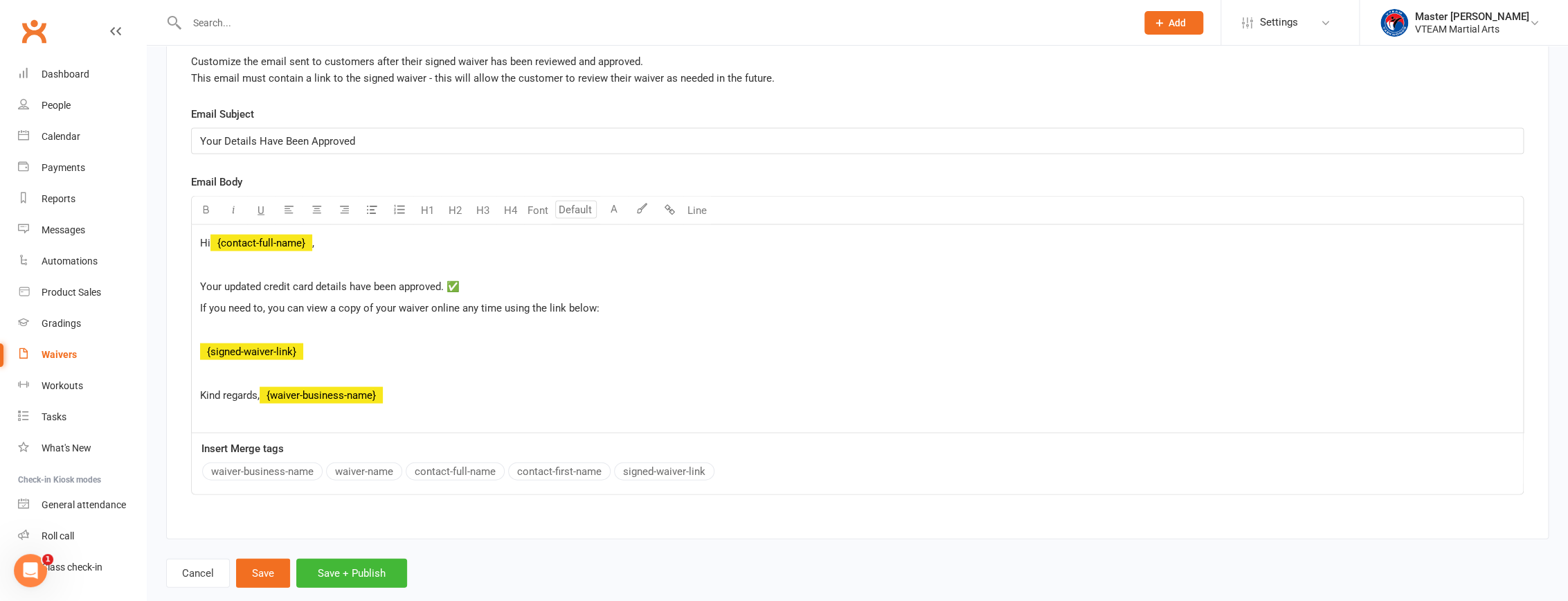
click at [236, 335] on p "﻿" at bounding box center [857, 331] width 1315 height 17
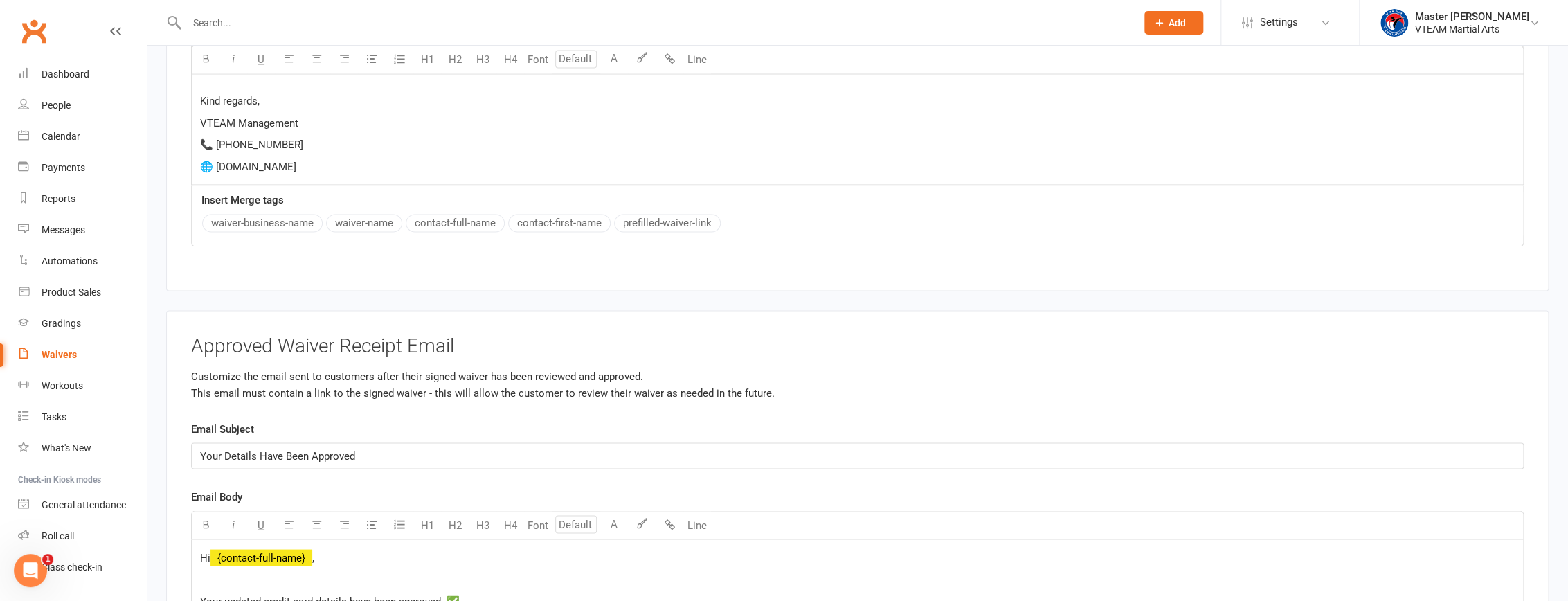
drag, startPoint x: 325, startPoint y: 177, endPoint x: 201, endPoint y: 107, distance: 142.4
click at [201, 107] on div "Hi ﻿ {contact-first-name} , We’ve received your request to update your credit c…" at bounding box center [858, 13] width 1331 height 341
copy div "Kind regards, VTEAM Management 📞 0455 587 007 🌐 vteamtaekwondo.com"
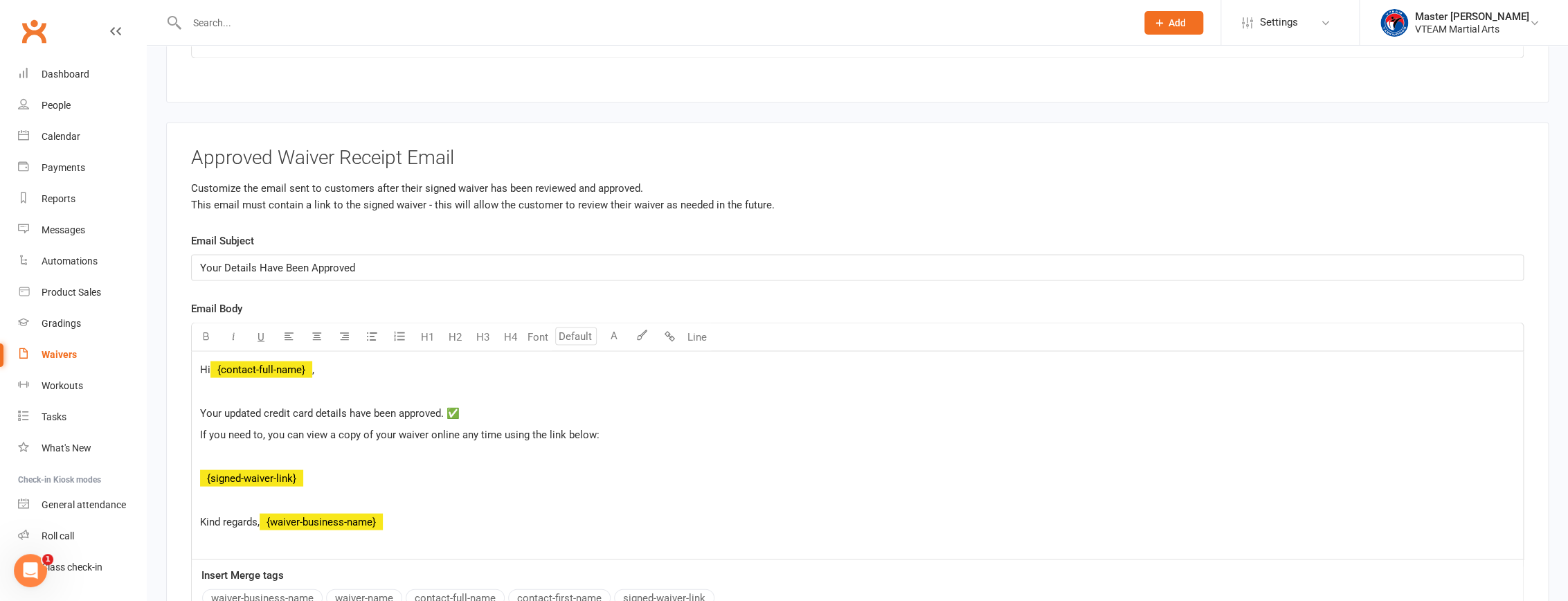
scroll to position [5176, 0]
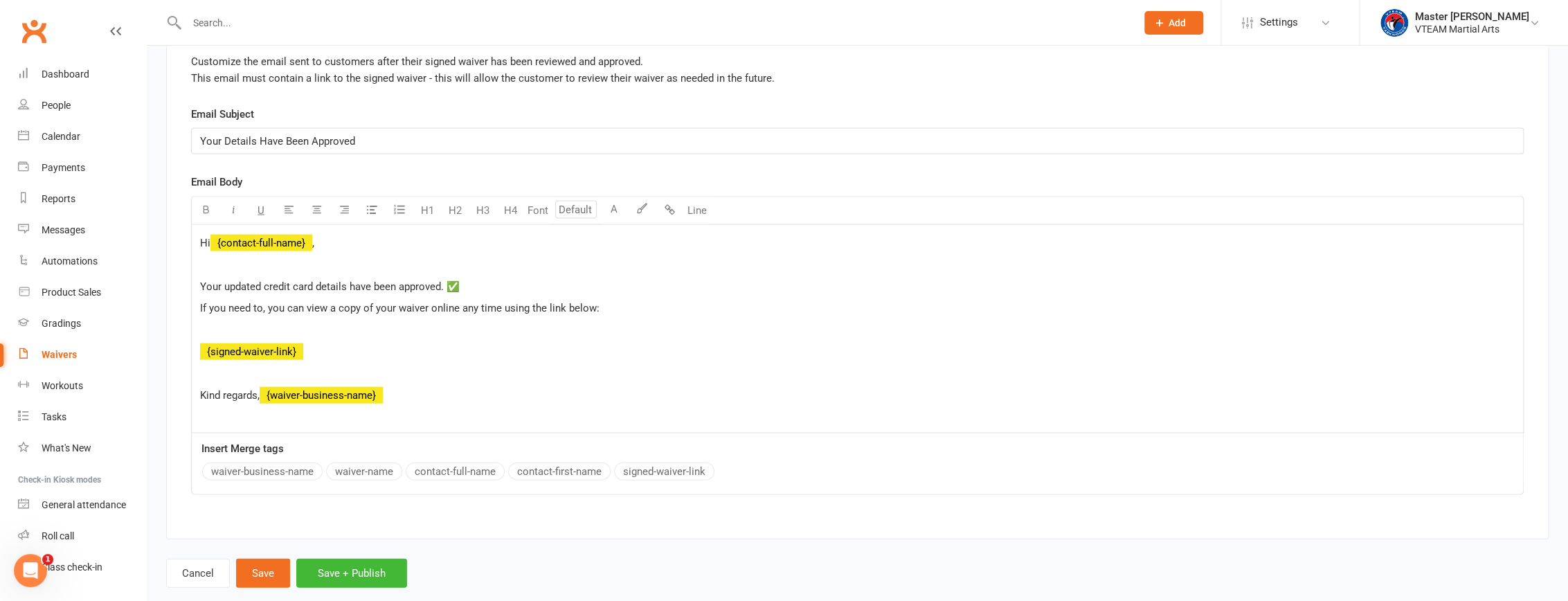
click at [391, 400] on p "Kind regards, ﻿ ﻿ {waiver-business-name}" at bounding box center [857, 396] width 1315 height 17
click at [360, 401] on span "﻿ {waiver-business-name}" at bounding box center [321, 395] width 123 height 12
drag, startPoint x: 265, startPoint y: 398, endPoint x: 194, endPoint y: 398, distance: 71.0
click at [194, 398] on div "Hi ﻿ {contact-full-name} , ﻿ Your updated credit card details have been approve…" at bounding box center [858, 329] width 1331 height 208
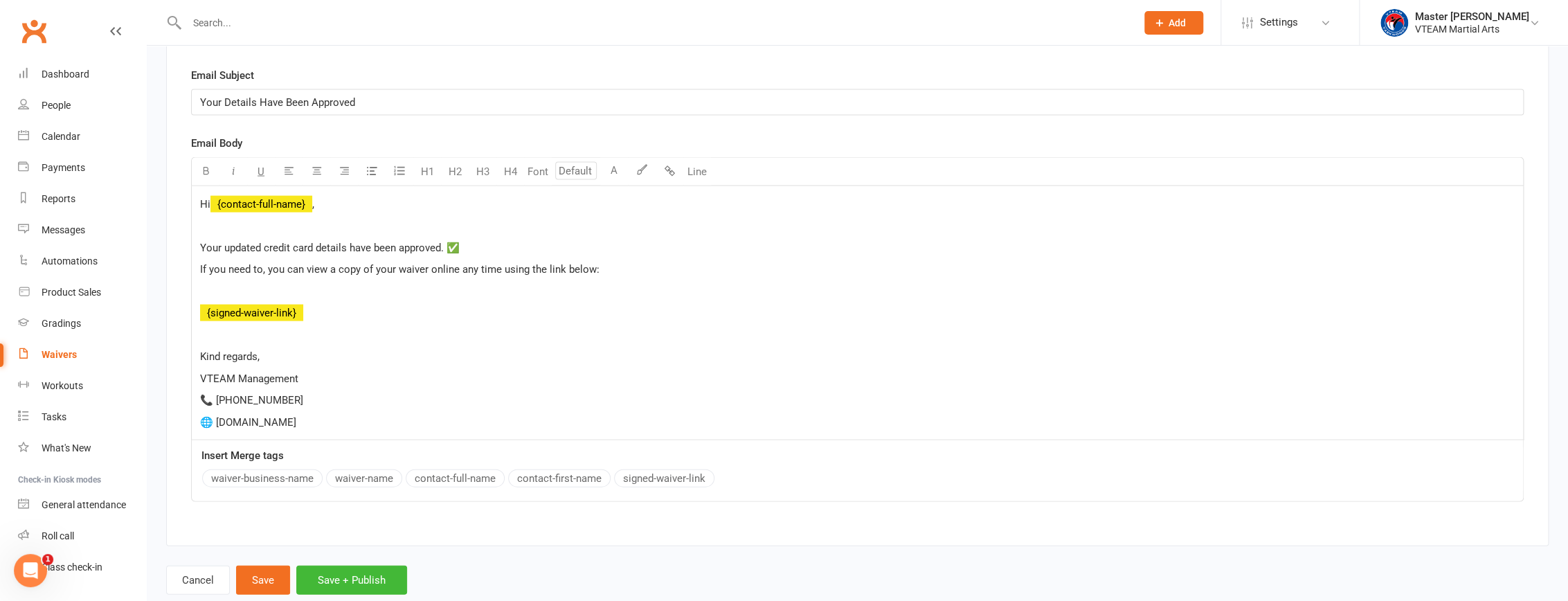
scroll to position [5253, 0]
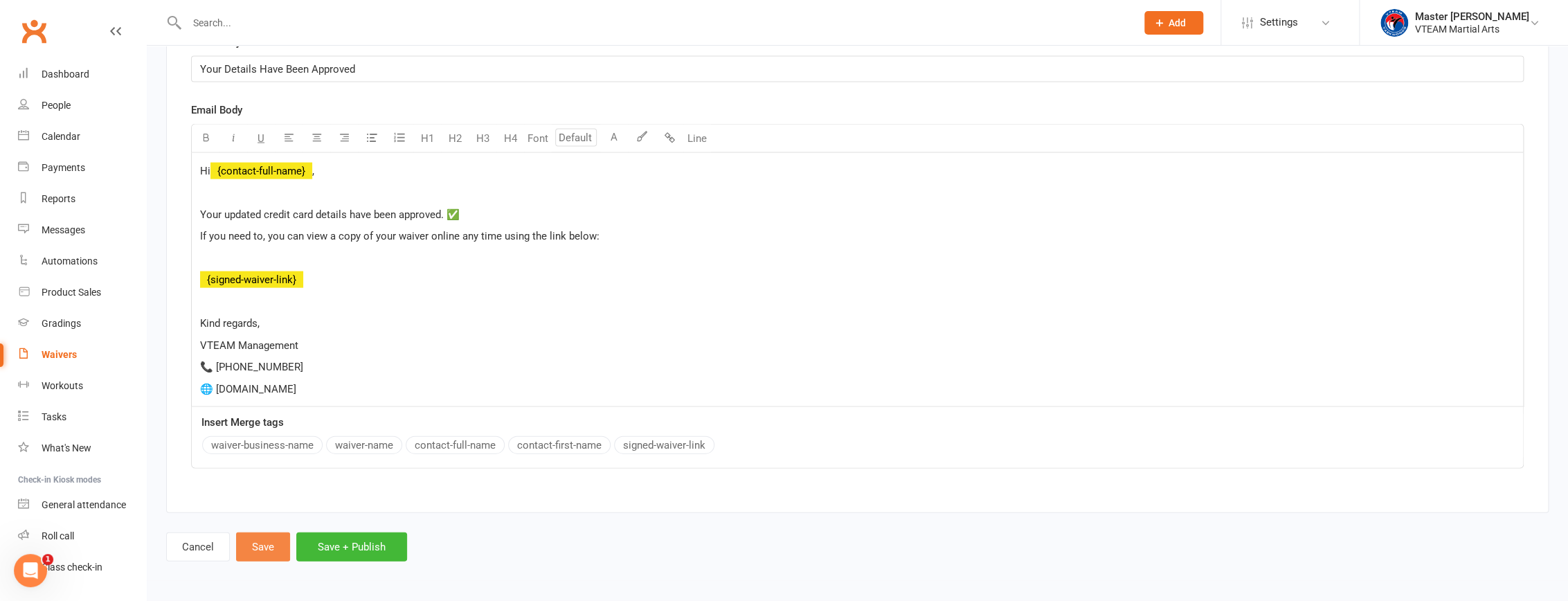
click at [264, 553] on button "Save" at bounding box center [263, 546] width 54 height 29
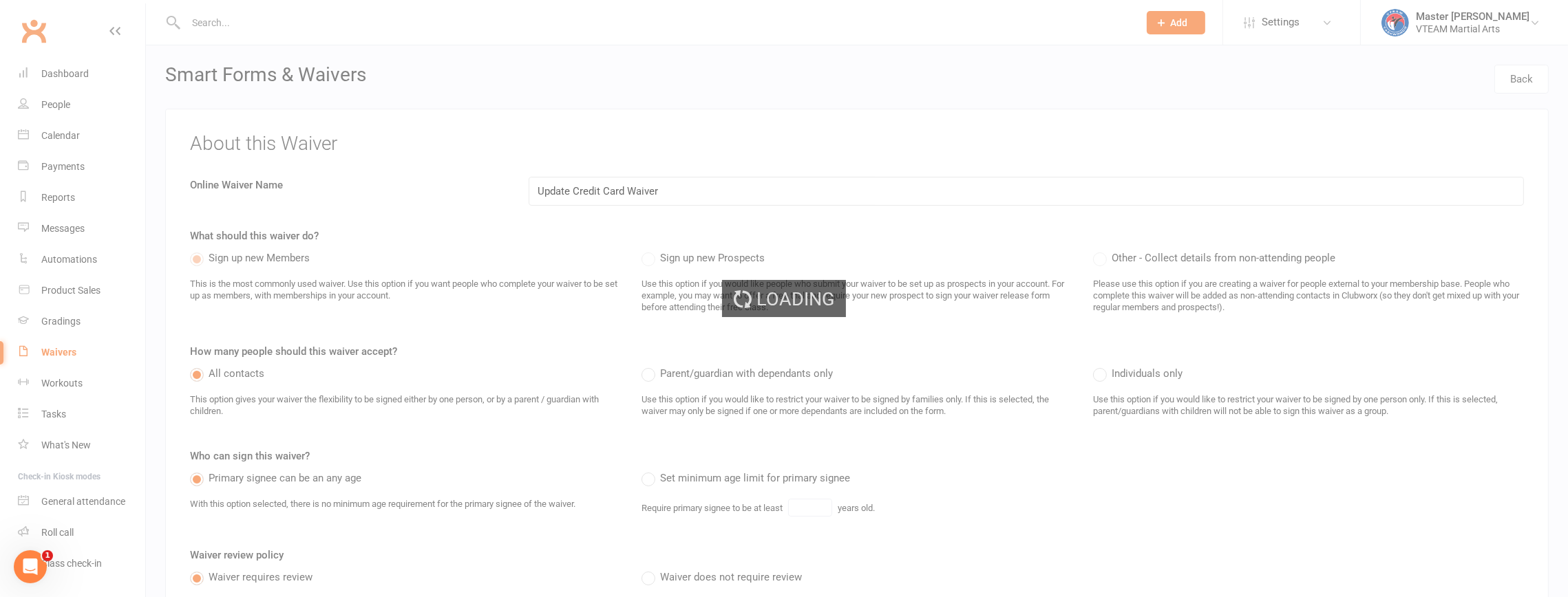
select select "100"
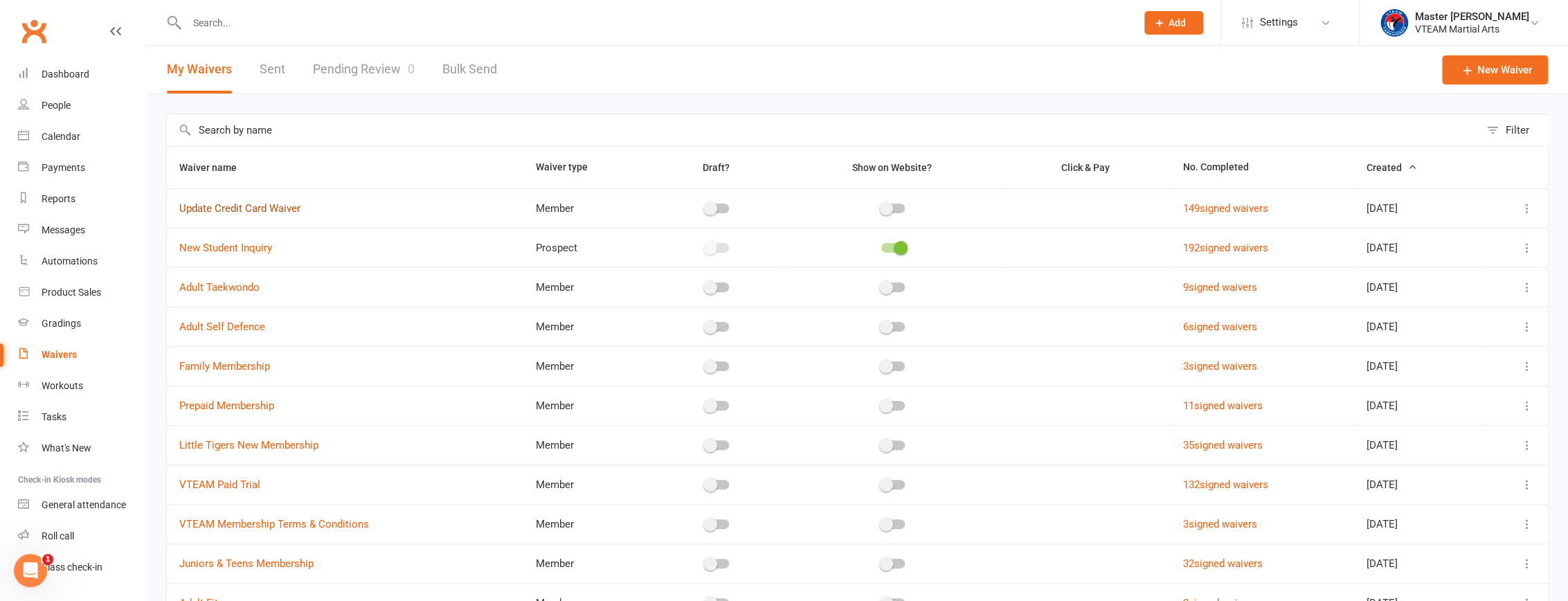
click at [265, 213] on link "Update Credit Card Waiver" at bounding box center [240, 208] width 121 height 12
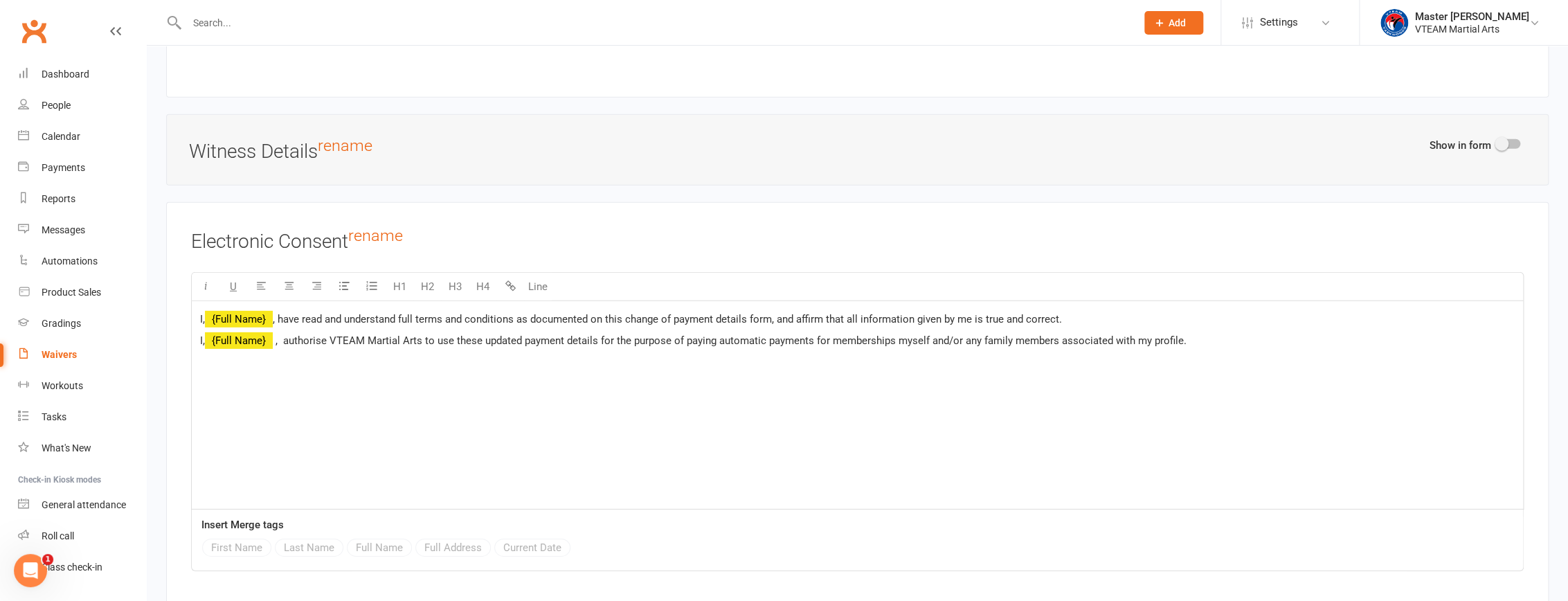
scroll to position [3053, 0]
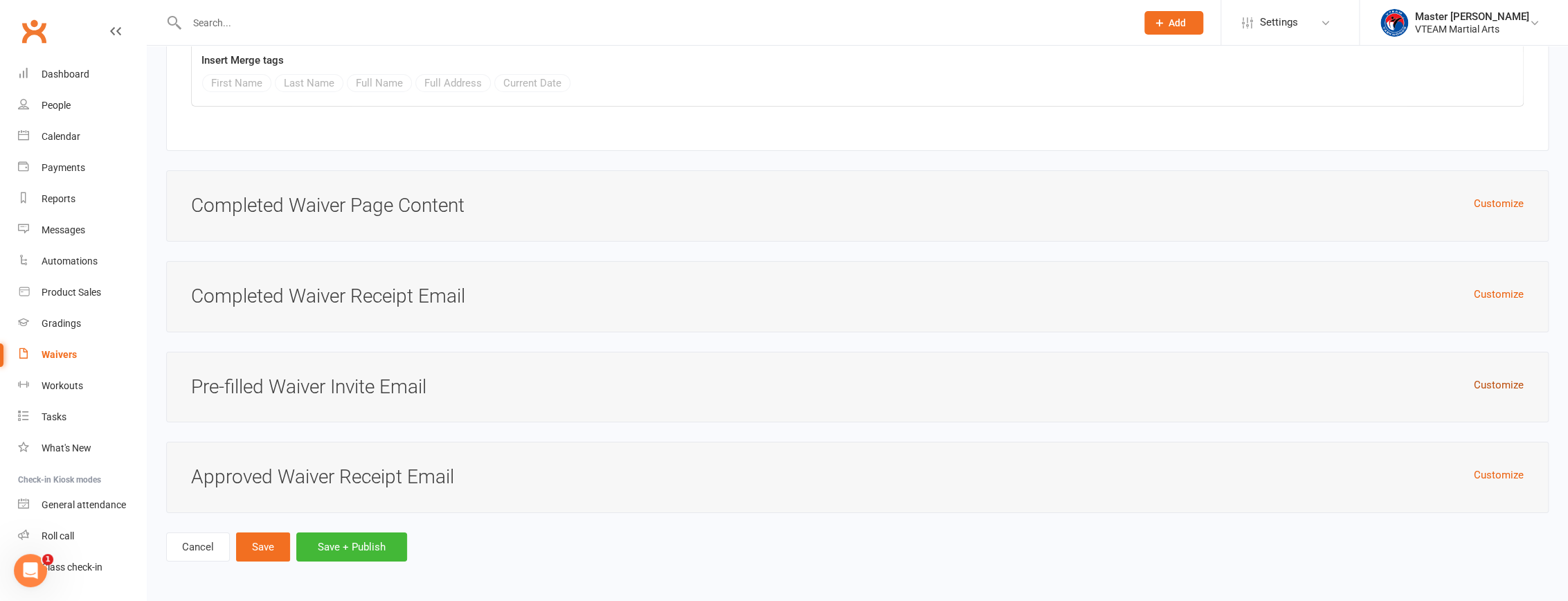
click at [757, 382] on button "Customize" at bounding box center [1498, 385] width 50 height 17
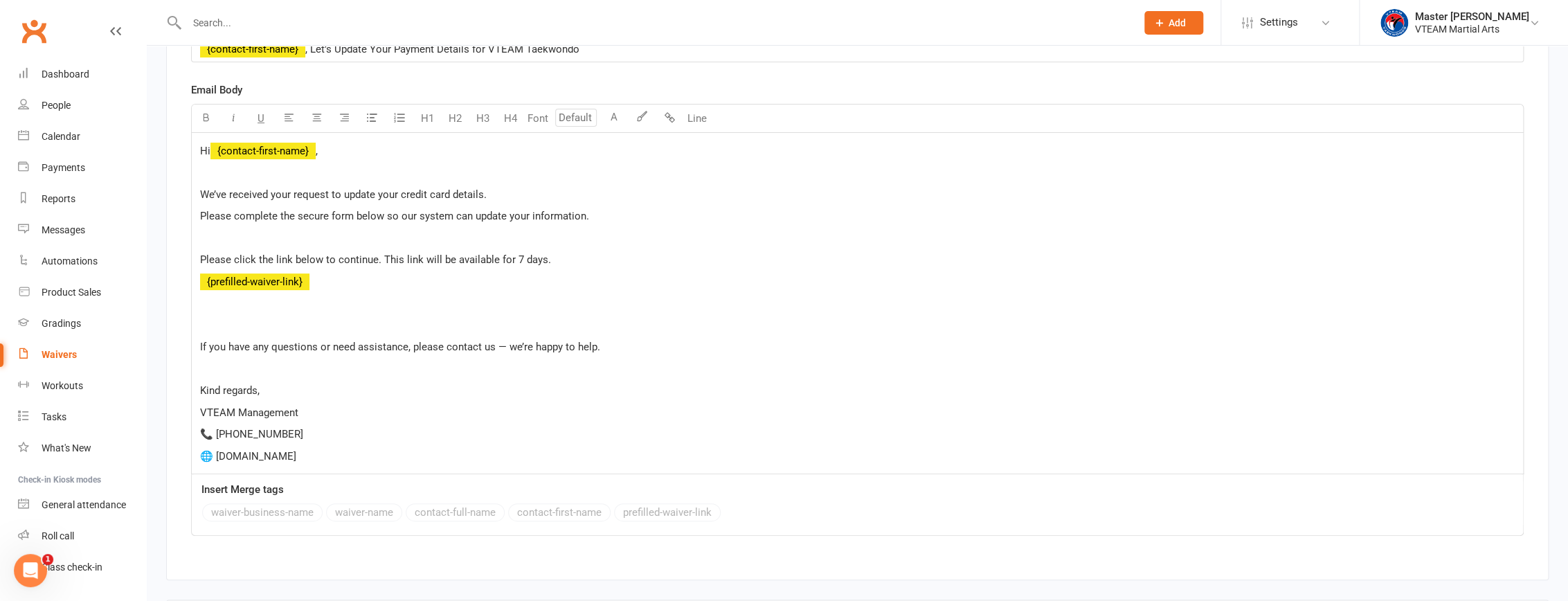
scroll to position [3495, 0]
click at [62, 77] on div "Dashboard" at bounding box center [65, 74] width 47 height 11
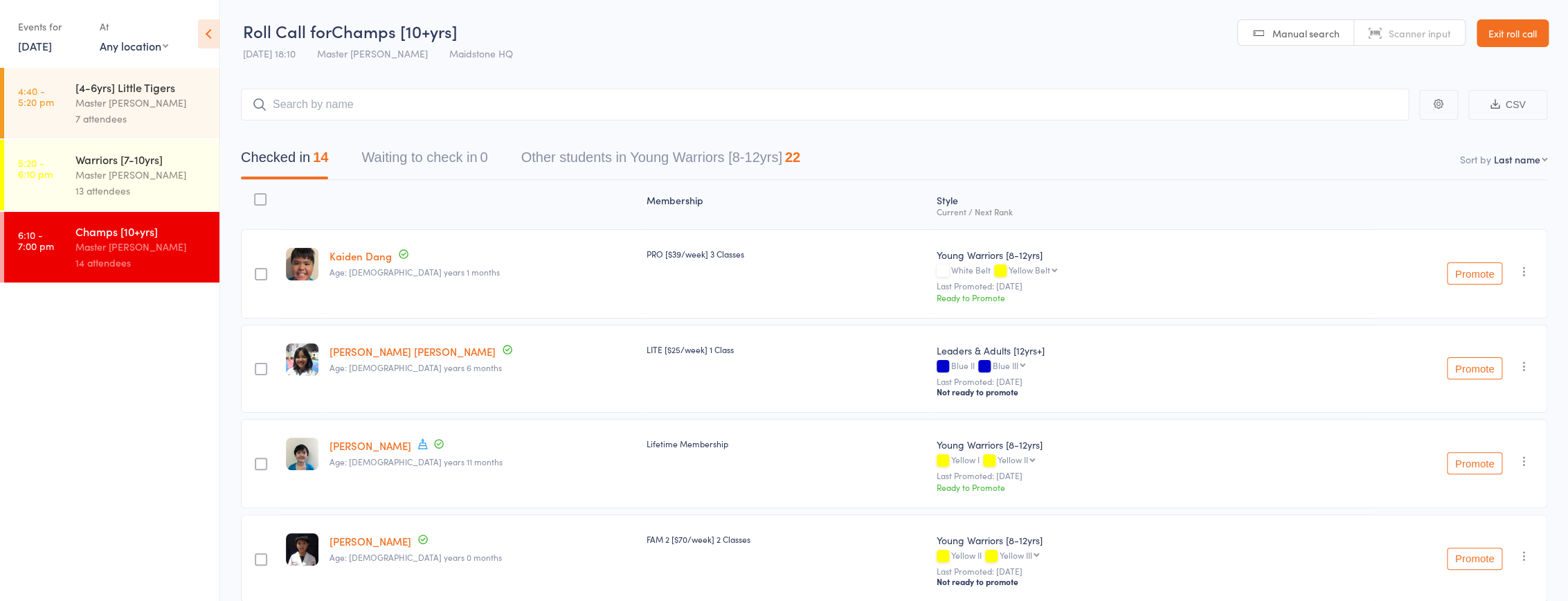
click at [45, 42] on link "12 Aug, 2025" at bounding box center [34, 46] width 34 height 15
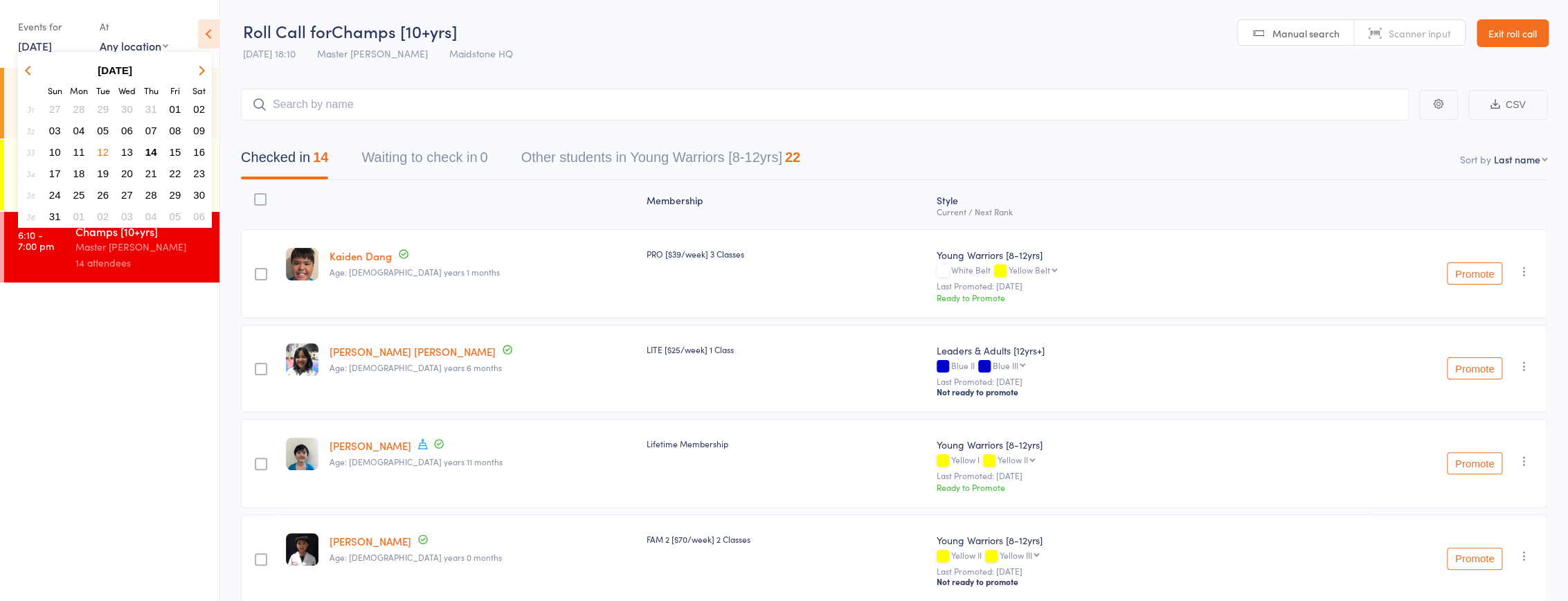
click at [155, 149] on span "14" at bounding box center [151, 151] width 12 height 12
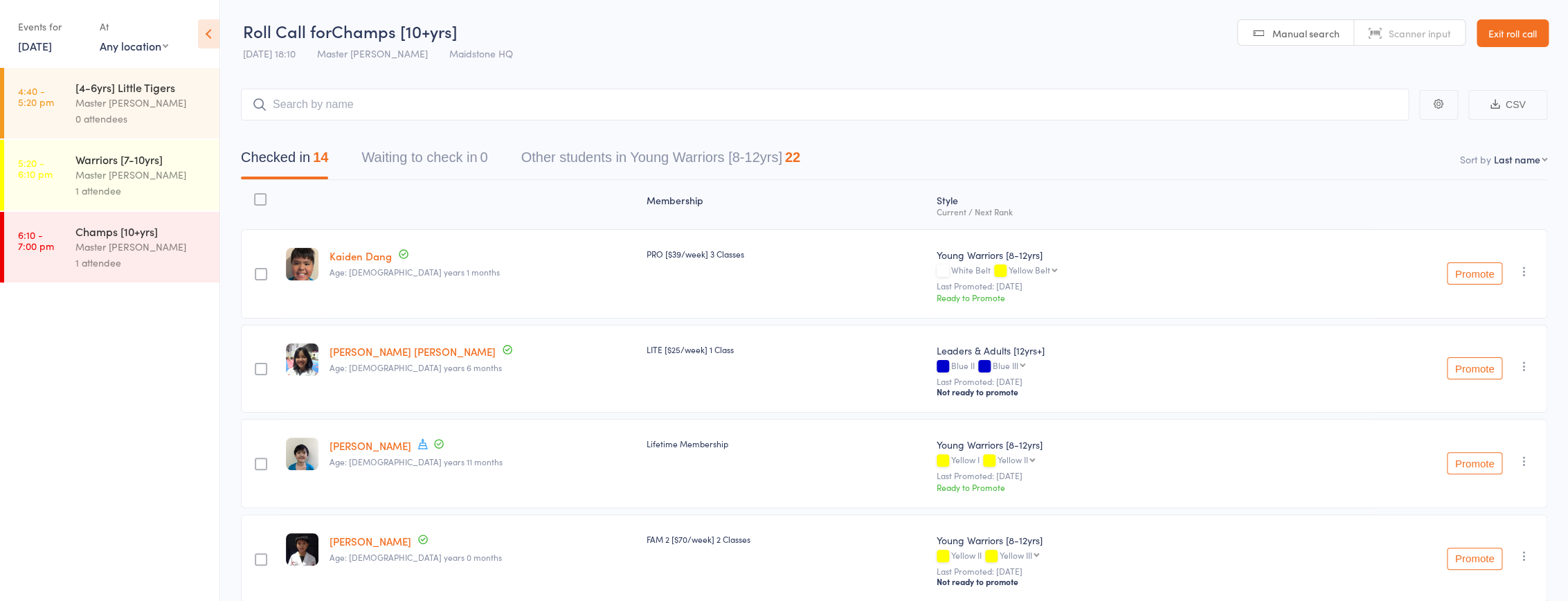
click at [122, 105] on div "Master [PERSON_NAME]" at bounding box center [141, 102] width 132 height 16
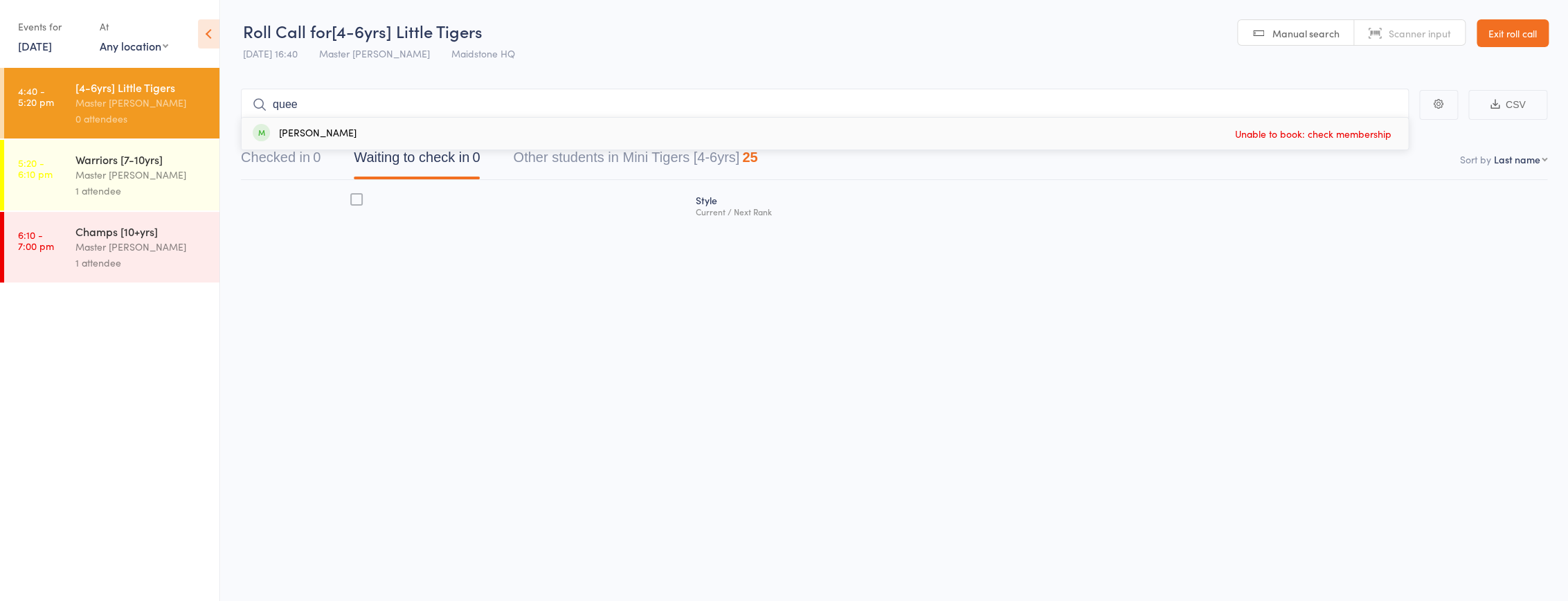
type input "quee"
click at [333, 135] on div "[PERSON_NAME]" at bounding box center [305, 134] width 104 height 16
type input "[PERSON_NAME]"
click at [341, 135] on div "[PERSON_NAME]" at bounding box center [305, 134] width 104 height 16
click at [259, 159] on button "Checked in 0" at bounding box center [280, 162] width 80 height 37
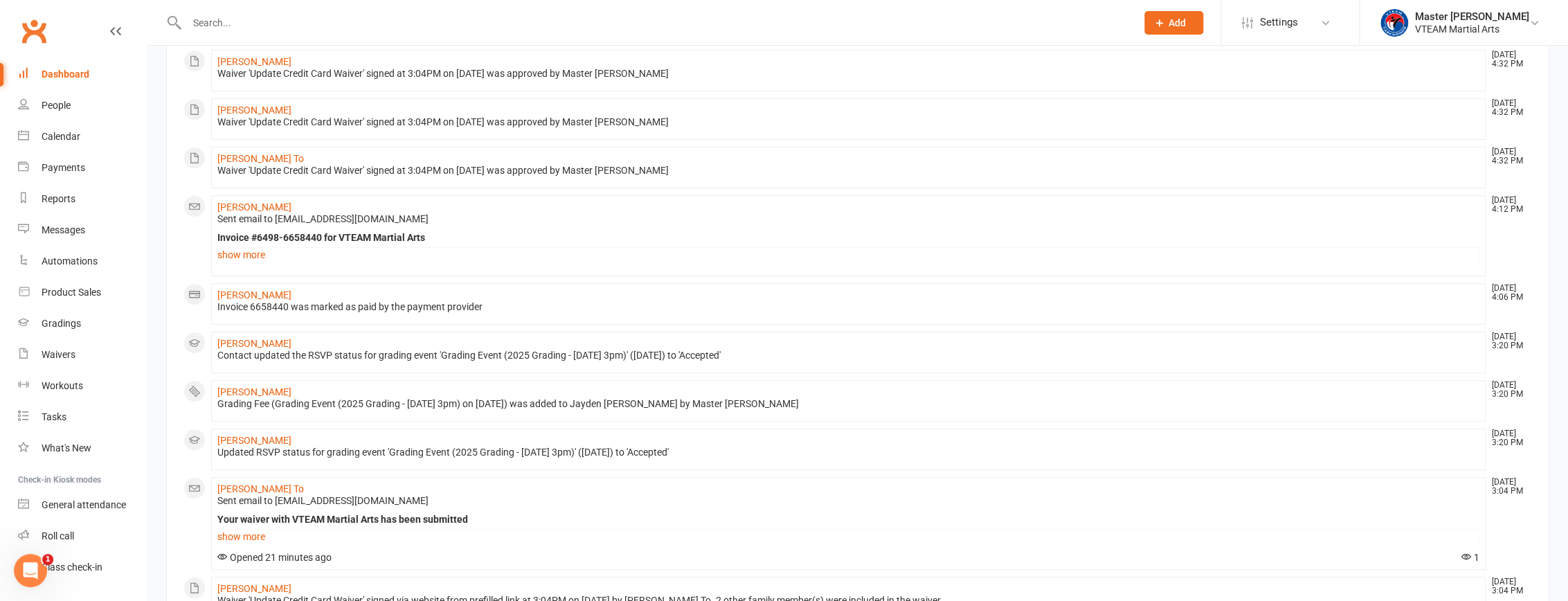
scroll to position [125, 0]
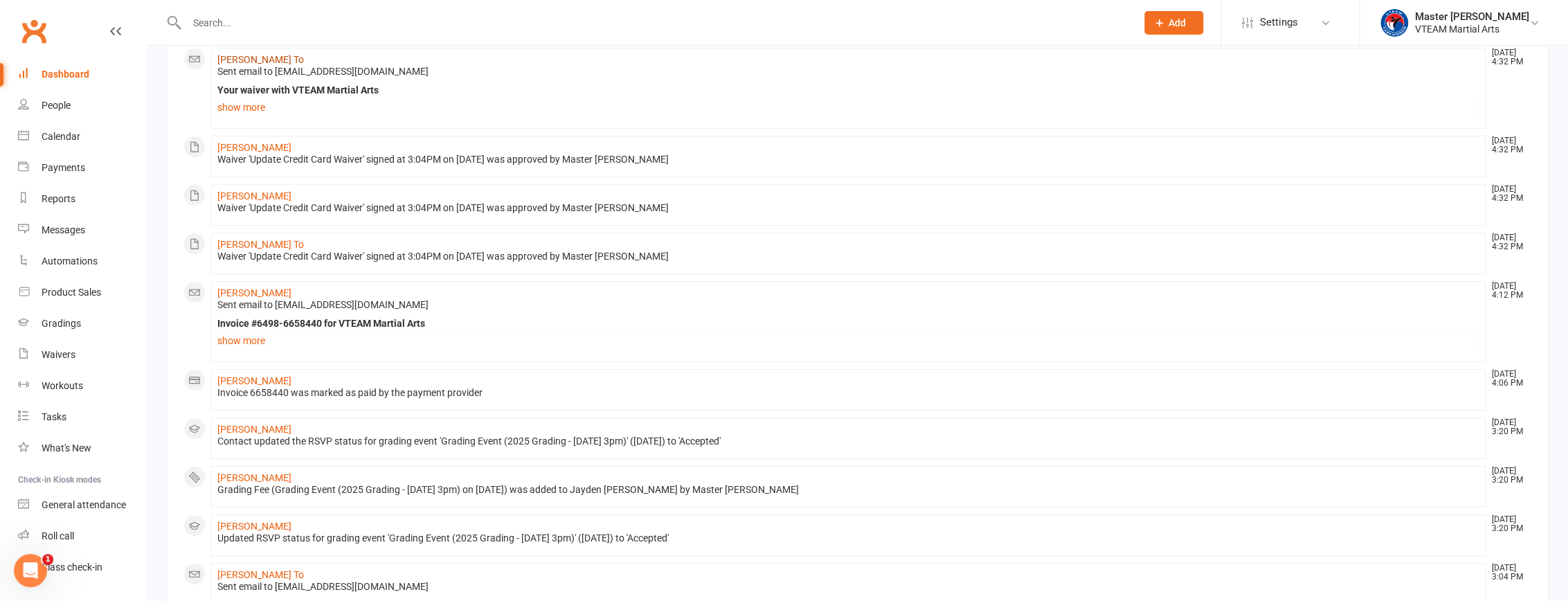
click at [238, 60] on link "Phuong To" at bounding box center [260, 59] width 86 height 11
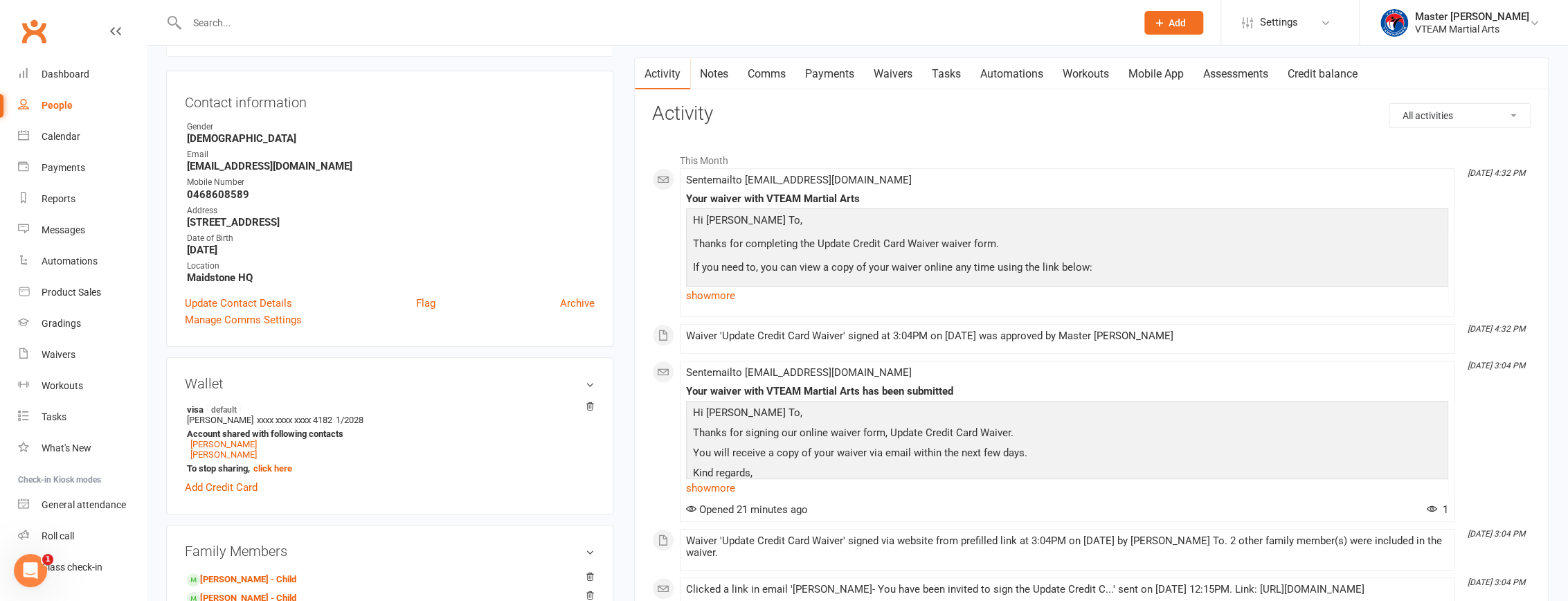
scroll to position [72, 0]
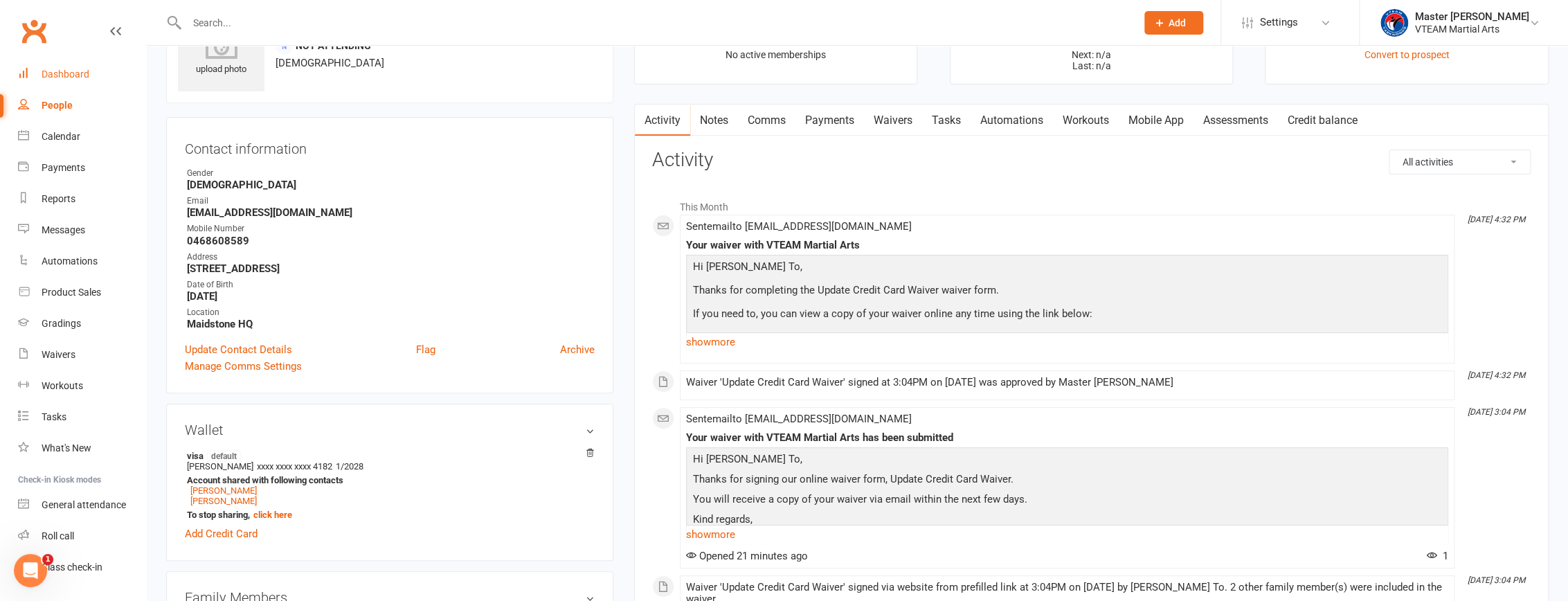
click at [87, 70] on div "Dashboard" at bounding box center [65, 74] width 47 height 11
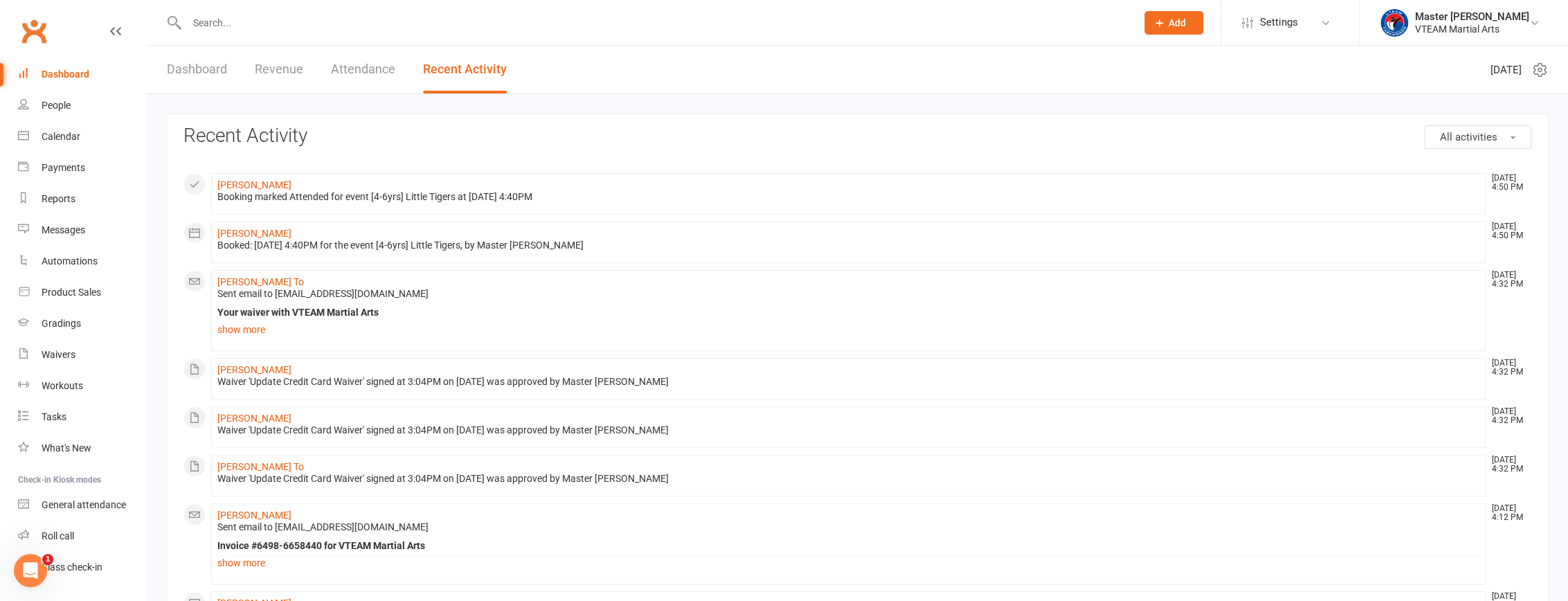
click at [211, 75] on link "Dashboard" at bounding box center [197, 69] width 60 height 47
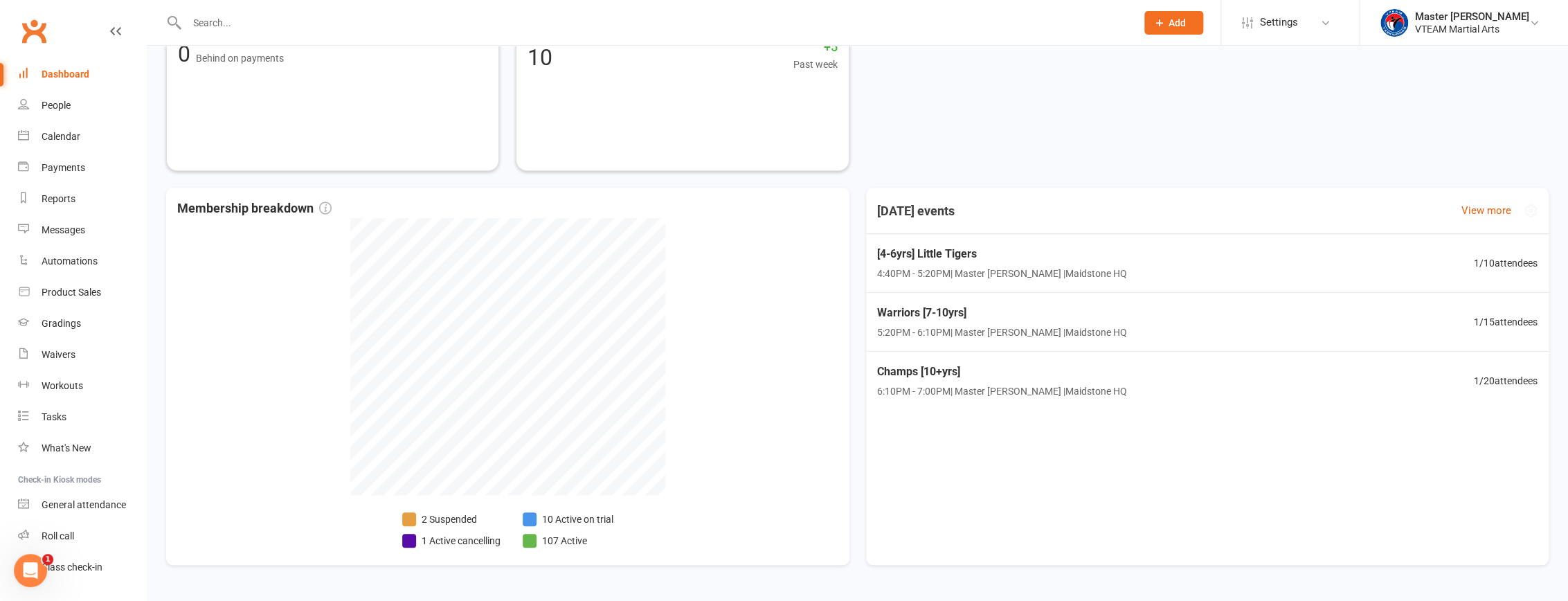
scroll to position [589, 0]
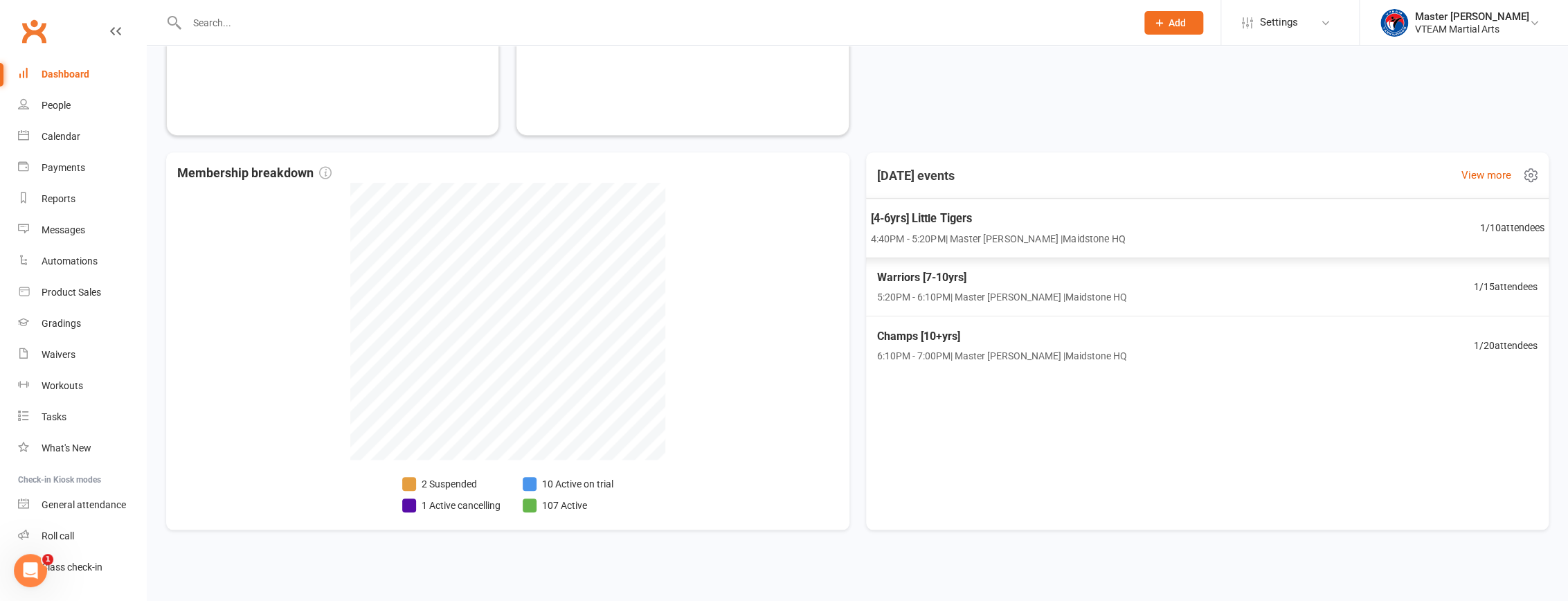
click at [1277, 224] on div "[4-6yrs] Little Tigers 4:40PM - 5:20PM | Master Eric Phan | Maidstone HQ 1 / 10…" at bounding box center [1207, 228] width 708 height 60
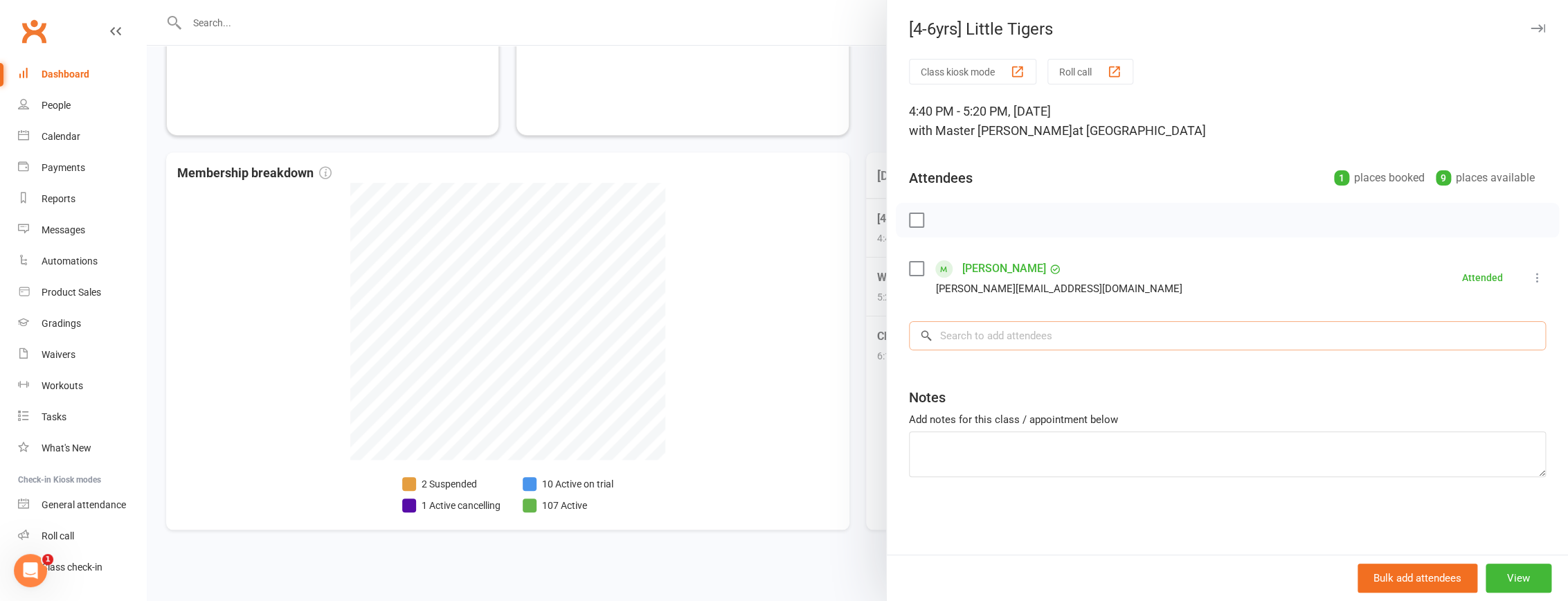
click at [1078, 339] on input "search" at bounding box center [1227, 335] width 637 height 29
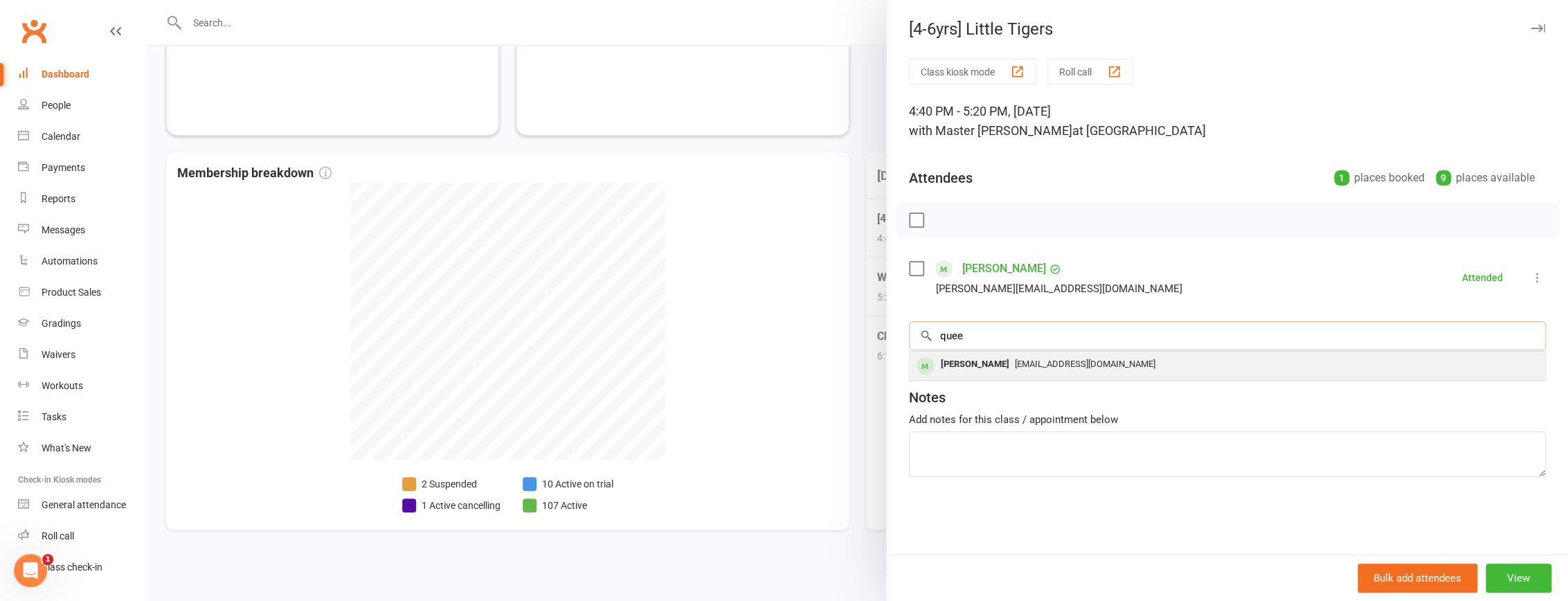
type input "quee"
click at [1044, 361] on span "anhnhut92@gmail.com" at bounding box center [1084, 363] width 140 height 10
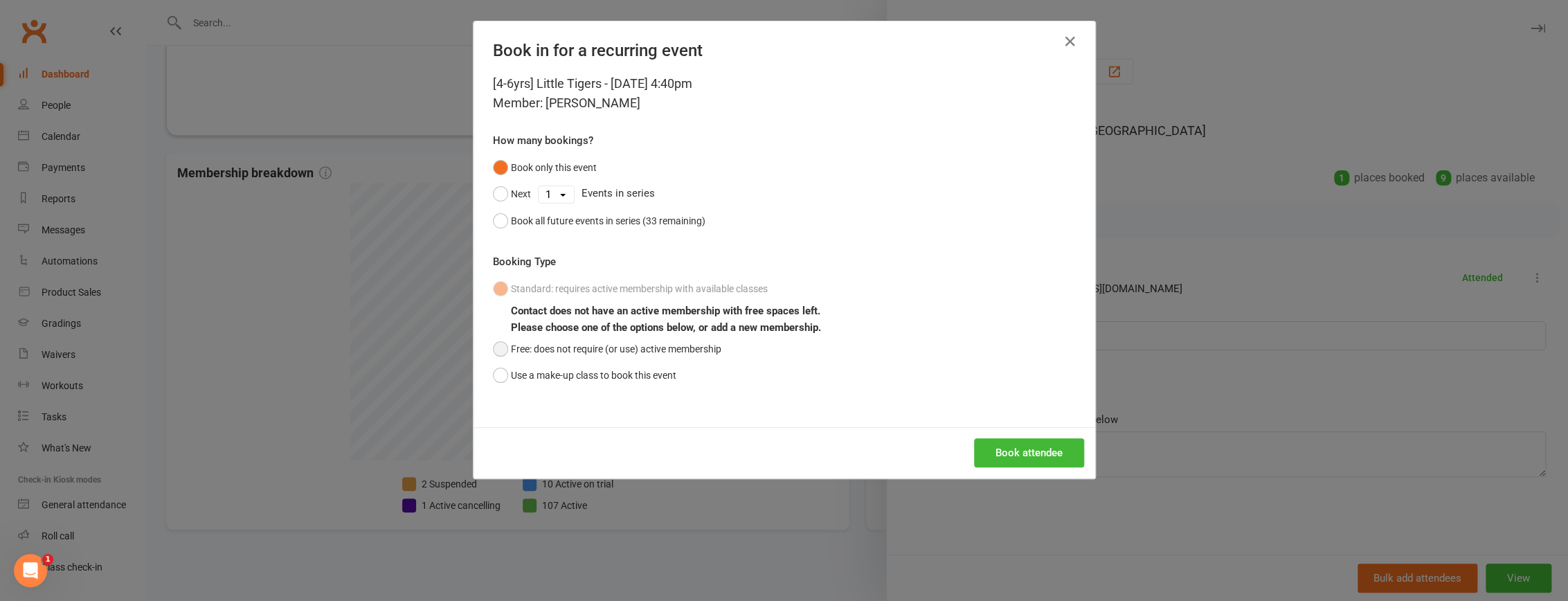
click at [666, 346] on button "Free: does not require (or use) active membership" at bounding box center [607, 349] width 228 height 26
click at [1007, 453] on button "Book attendee" at bounding box center [1029, 452] width 110 height 29
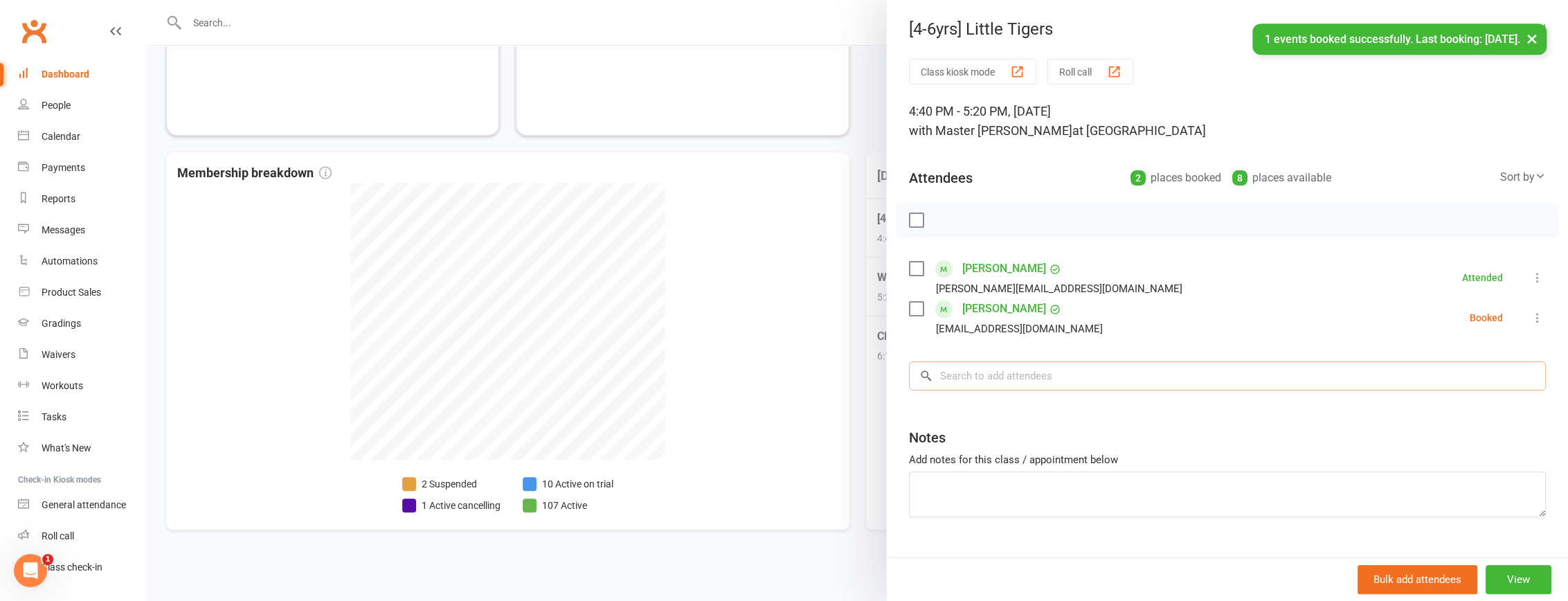
click at [1082, 373] on input "search" at bounding box center [1227, 375] width 637 height 29
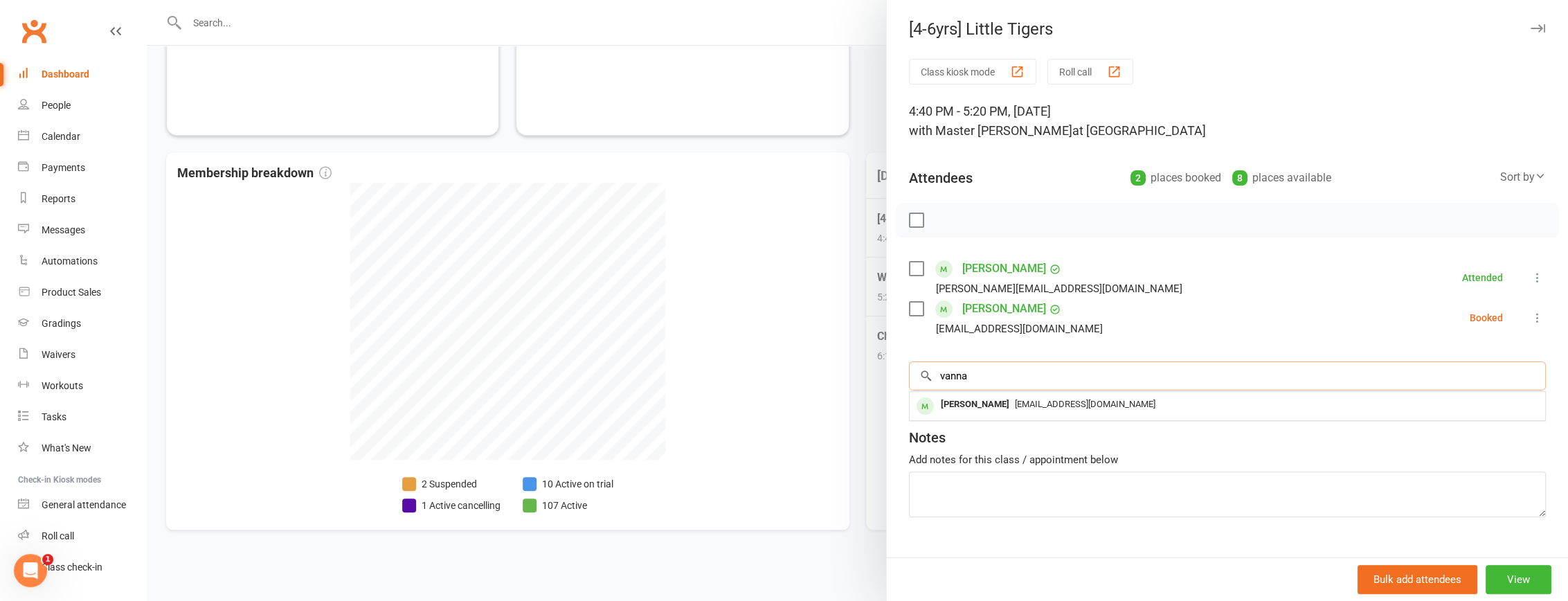
type input "vanna"
click at [1060, 401] on span "kamille8289@gmail.com" at bounding box center [1084, 403] width 140 height 10
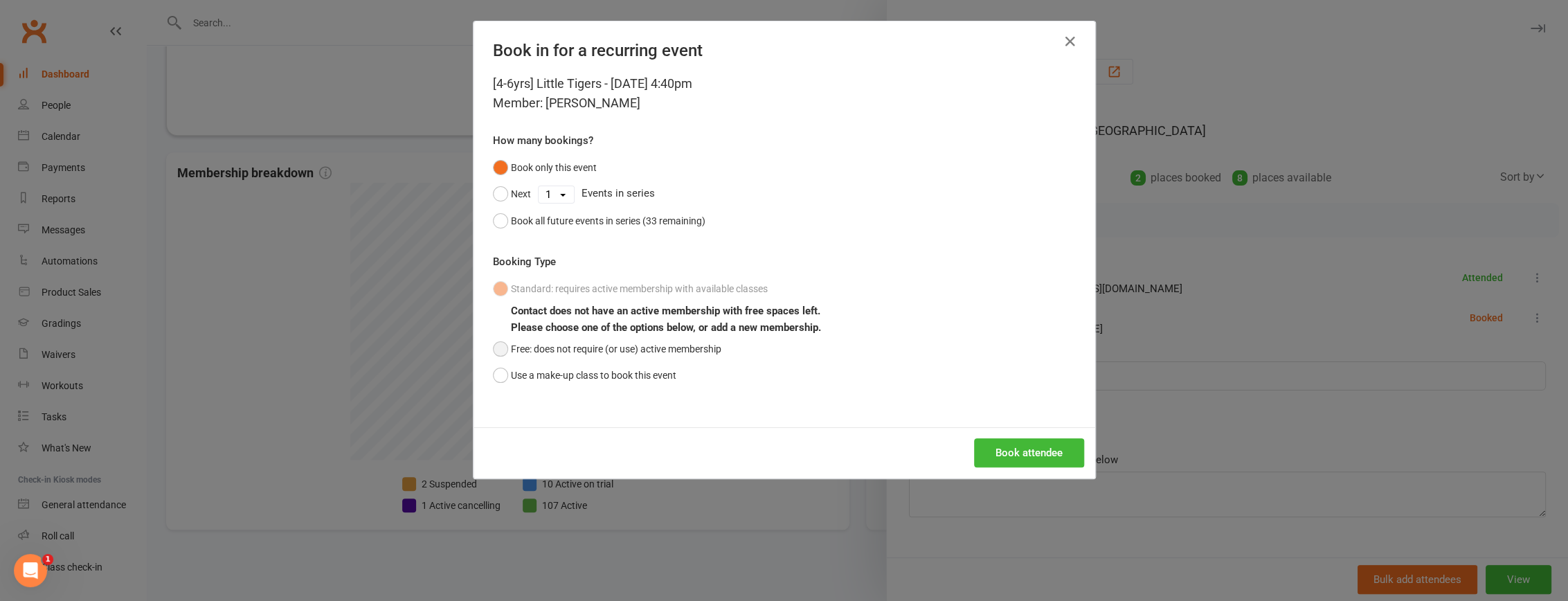
click at [652, 352] on button "Free: does not require (or use) active membership" at bounding box center [607, 349] width 228 height 26
click at [1004, 453] on button "Book attendee" at bounding box center [1029, 452] width 110 height 29
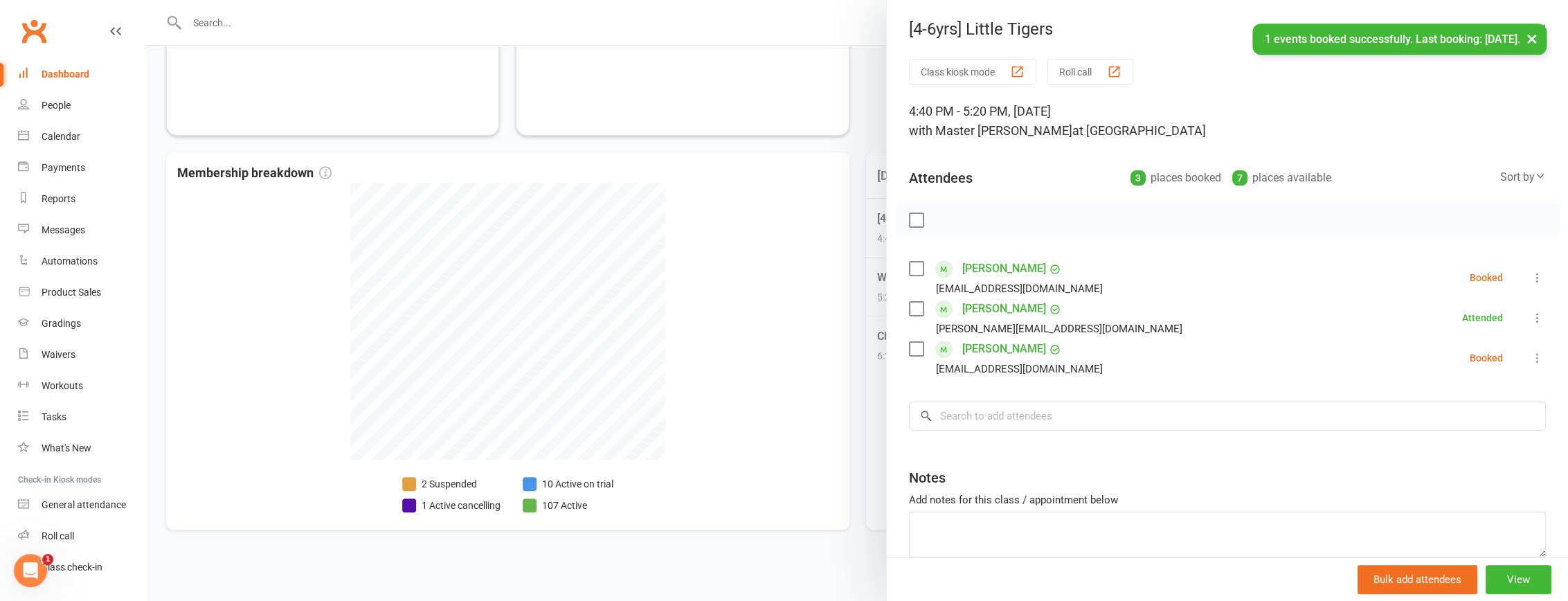
click at [973, 268] on link "Vanna Elumbaring" at bounding box center [1004, 268] width 84 height 22
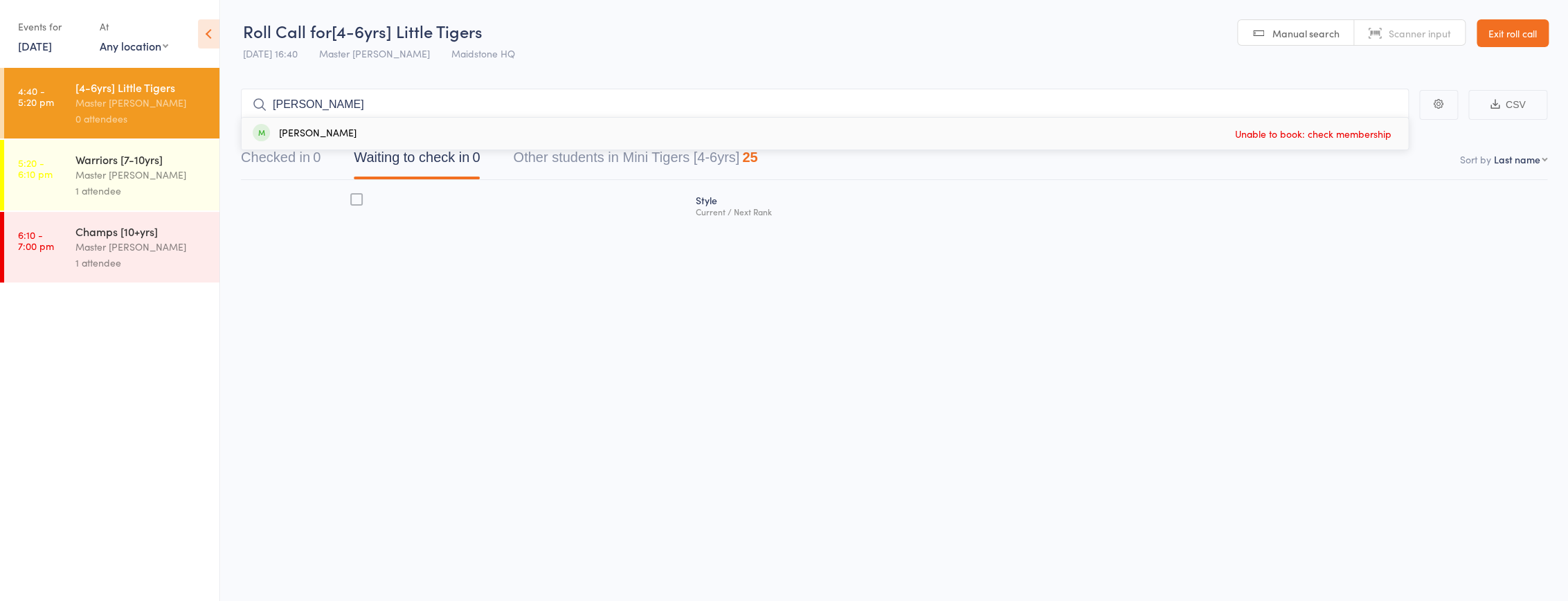
click at [384, 268] on div "Style Current / Next Rank" at bounding box center [893, 232] width 1306 height 105
drag, startPoint x: 309, startPoint y: 100, endPoint x: 240, endPoint y: 103, distance: 69.1
click at [240, 103] on input "[PERSON_NAME]" at bounding box center [824, 104] width 1168 height 32
type input "garr"
click at [292, 132] on div "[PERSON_NAME]" at bounding box center [305, 134] width 104 height 16
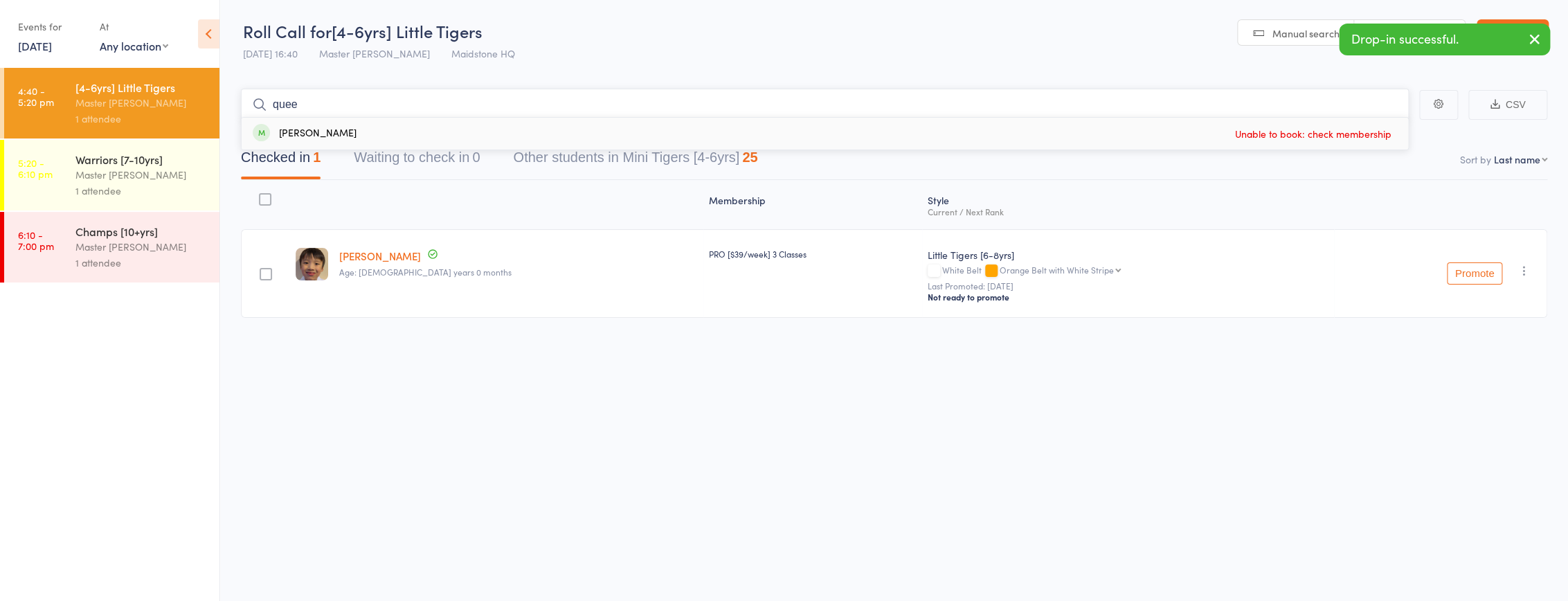
type input "quee"
click at [559, 60] on header "Roll Call for [4-6yrs] Little Tigers 14 Aug 16:40 Master Eric Phan Maidstone HQ…" at bounding box center [894, 33] width 1348 height 68
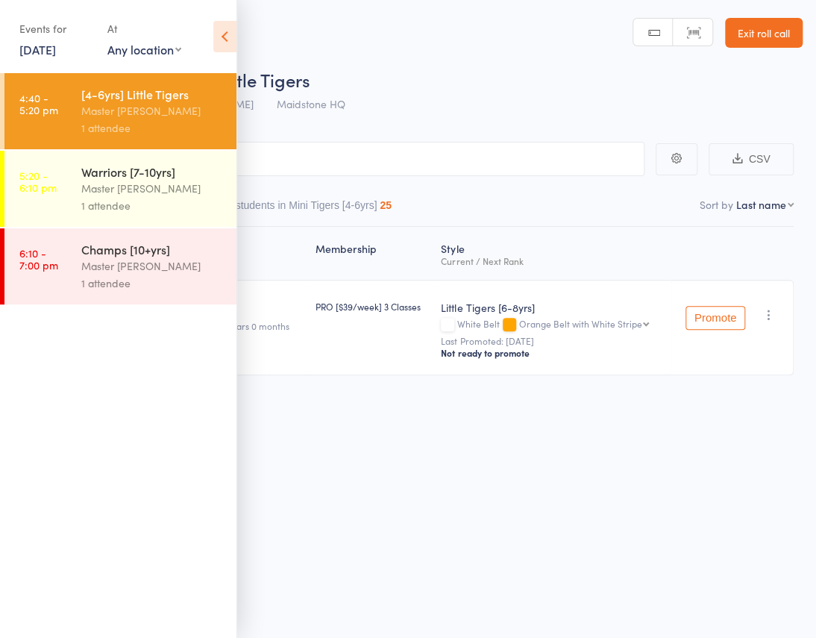
click at [207, 22] on div "Events for 14 Aug, 2025 14 Aug, 2025 August 2025 Sun Mon Tue Wed Thu Fri Sat 31…" at bounding box center [118, 37] width 236 height 75
click at [217, 37] on icon at bounding box center [224, 36] width 23 height 31
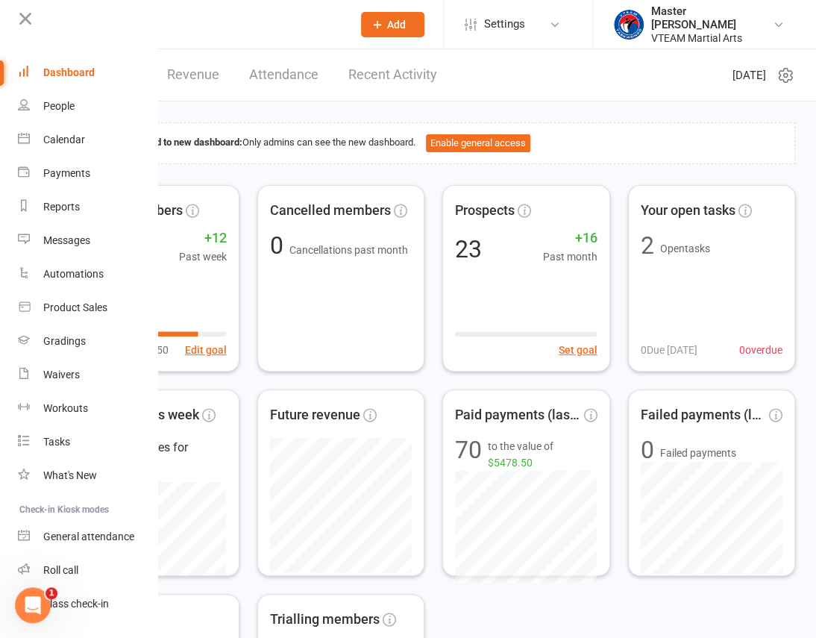
scroll to position [7, 0]
click at [528, 70] on header "Dashboard Revenue Attendance Recent Activity [DATE]" at bounding box center [433, 75] width 765 height 52
click at [31, 15] on icon at bounding box center [25, 18] width 21 height 21
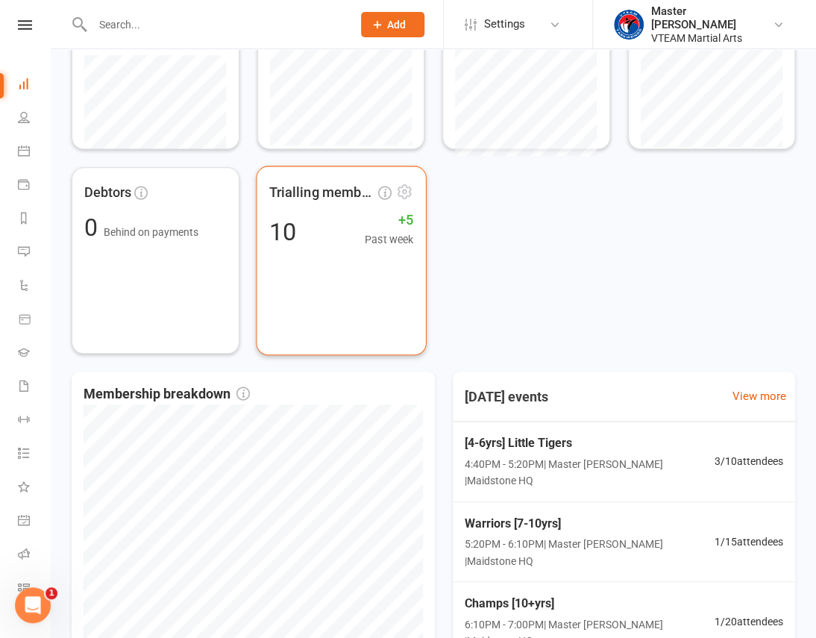
scroll to position [542, 0]
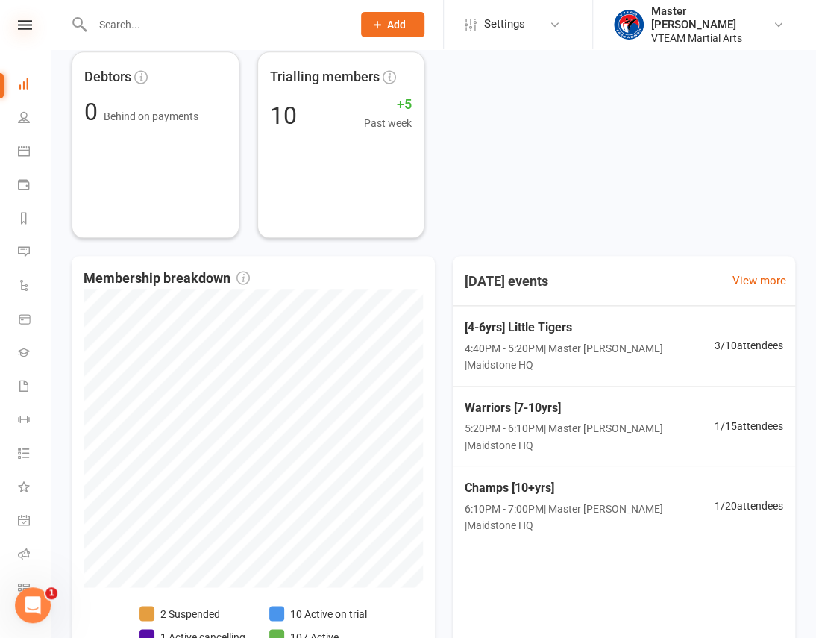
click at [23, 22] on icon at bounding box center [25, 25] width 14 height 10
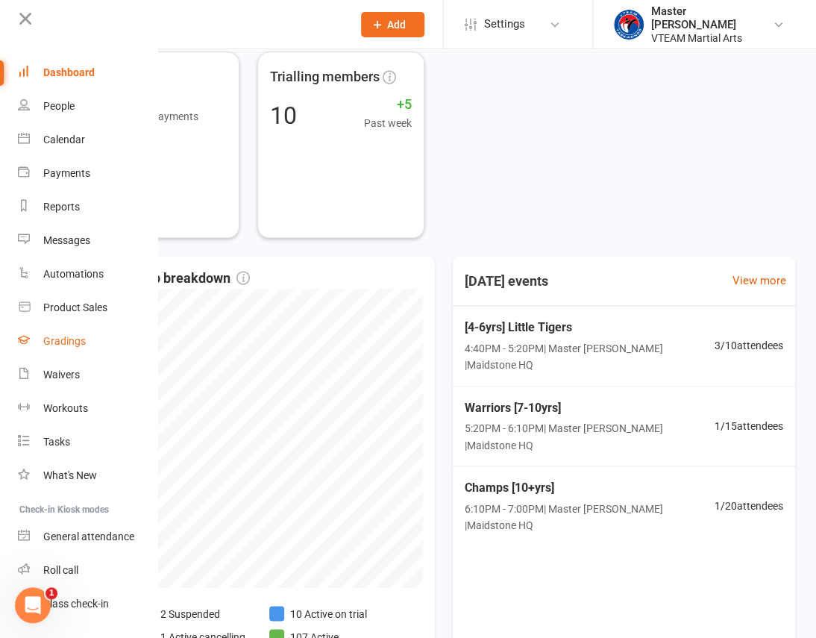
drag, startPoint x: 56, startPoint y: 338, endPoint x: 87, endPoint y: 338, distance: 31.3
click at [56, 338] on div "Gradings" at bounding box center [64, 341] width 43 height 12
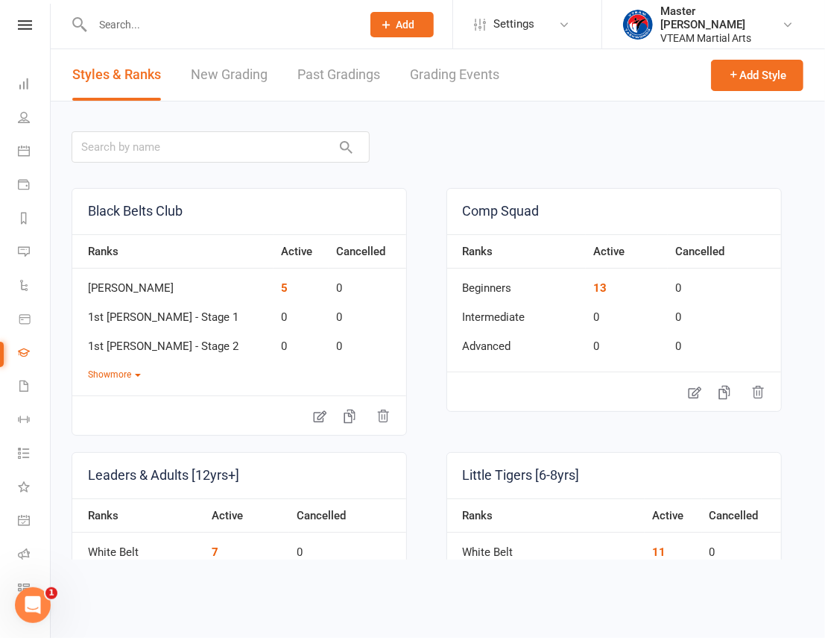
click at [455, 85] on link "Grading Events" at bounding box center [454, 74] width 89 height 51
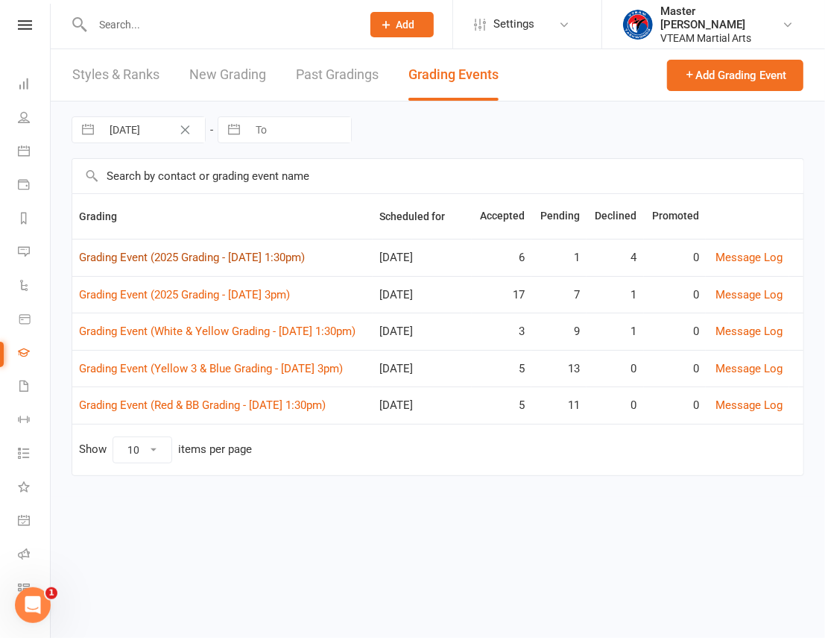
click at [305, 255] on link "Grading Event (2025 Grading - Sat, 16/8 @ 1:30pm)" at bounding box center [192, 257] width 226 height 13
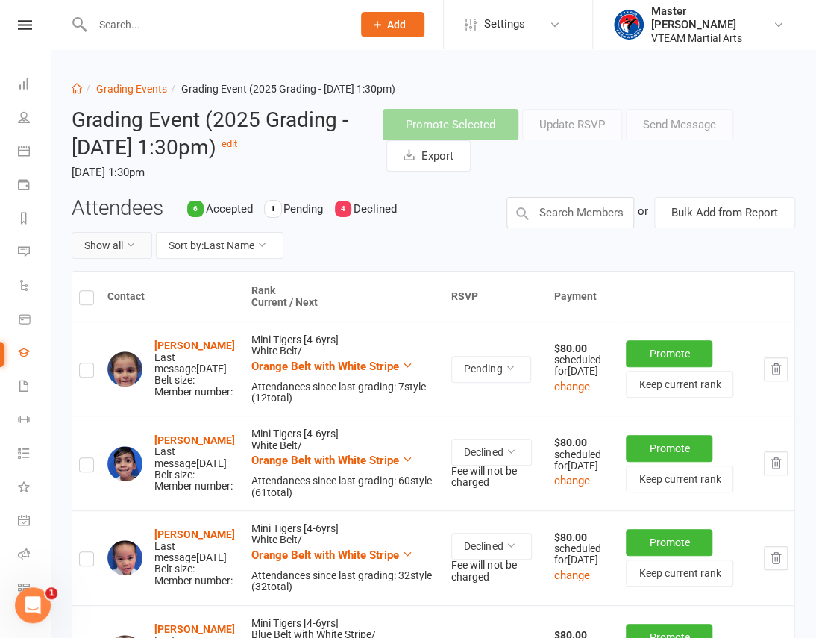
click at [115, 245] on button "Show all" at bounding box center [112, 245] width 81 height 27
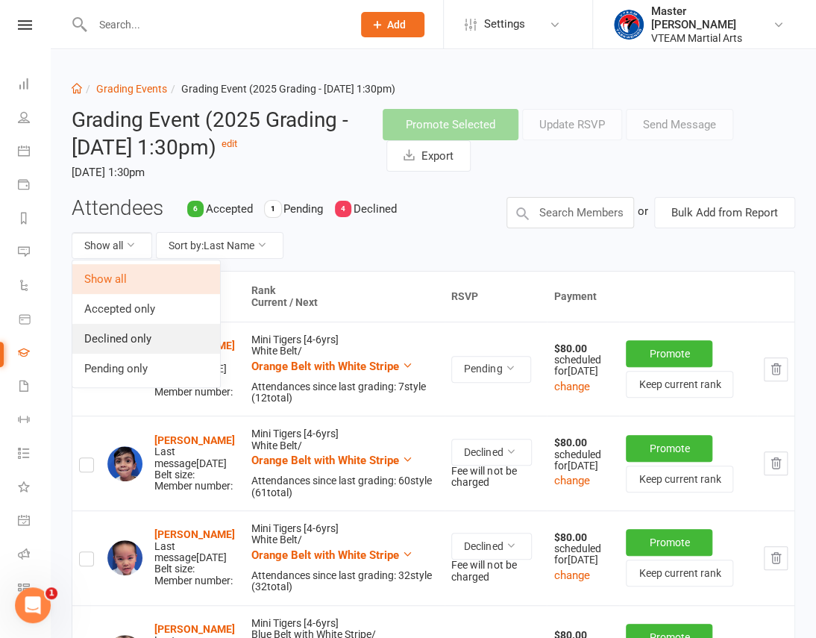
click at [137, 339] on link "Declined only" at bounding box center [146, 339] width 148 height 30
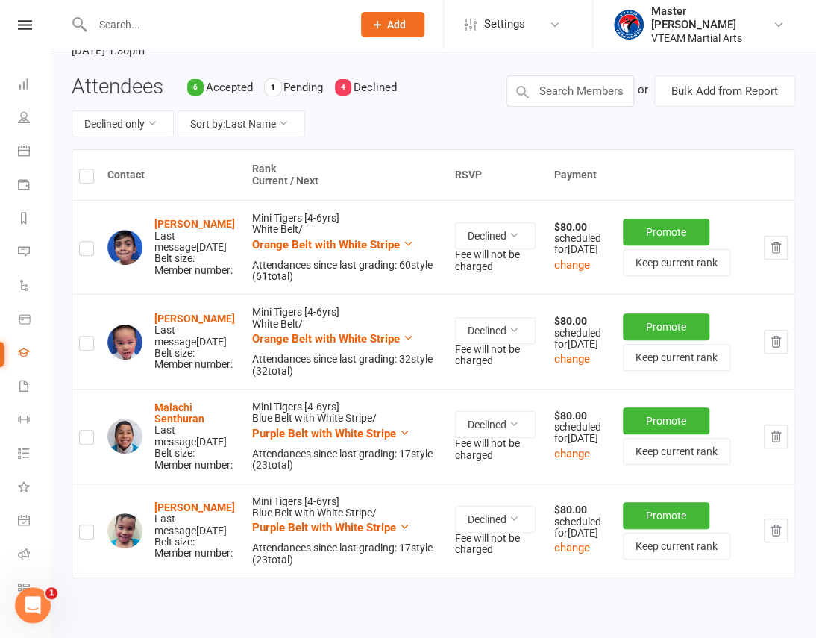
scroll to position [135, 0]
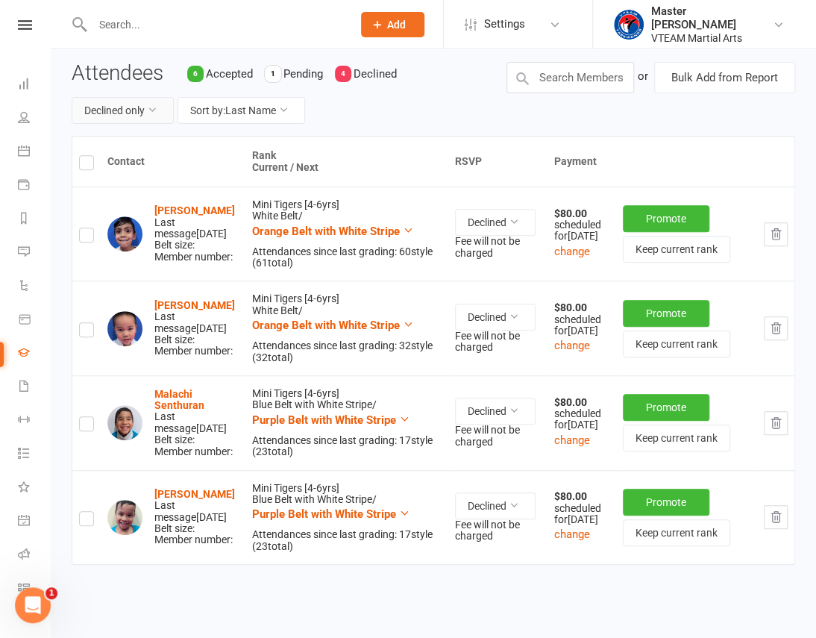
click at [128, 113] on button "Declined only" at bounding box center [123, 110] width 102 height 27
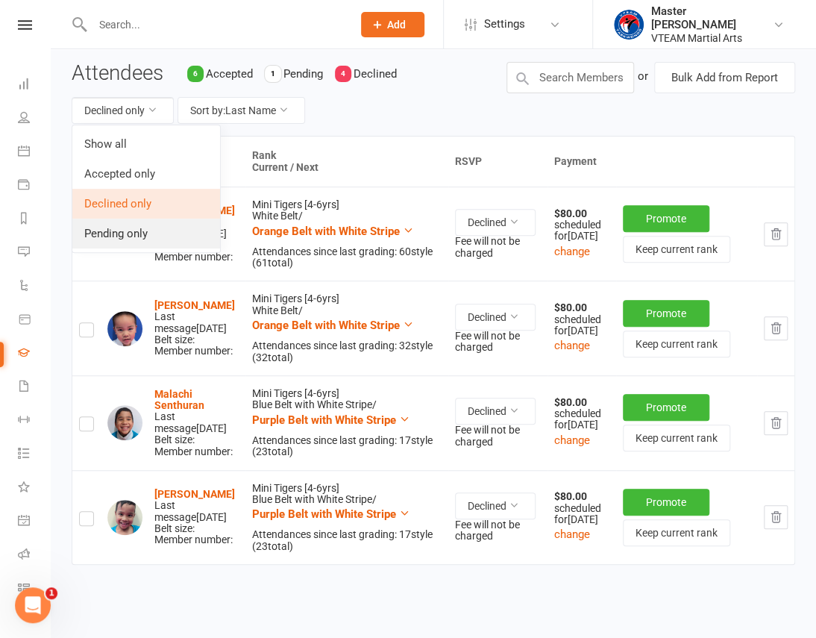
click at [136, 228] on link "Pending only" at bounding box center [146, 233] width 148 height 30
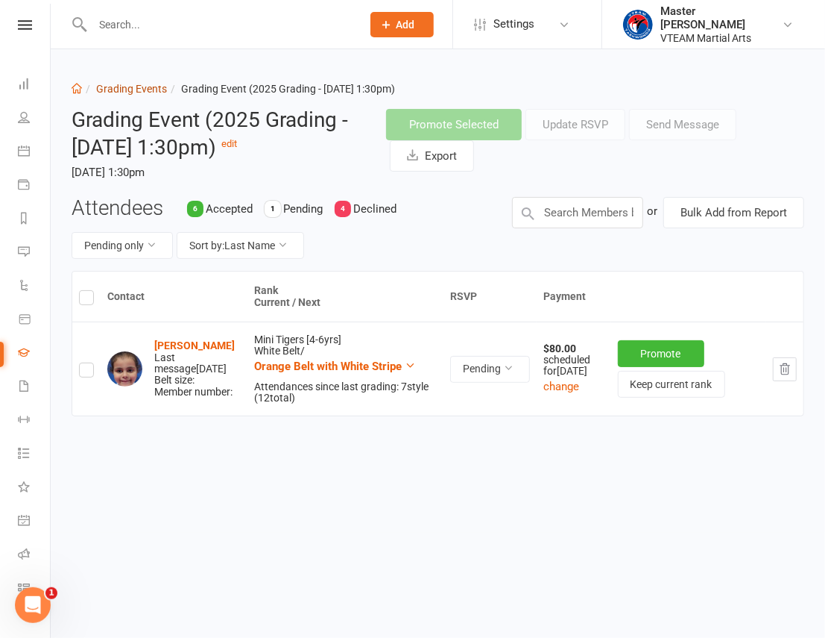
click at [112, 88] on link "Grading Events" at bounding box center [131, 89] width 71 height 12
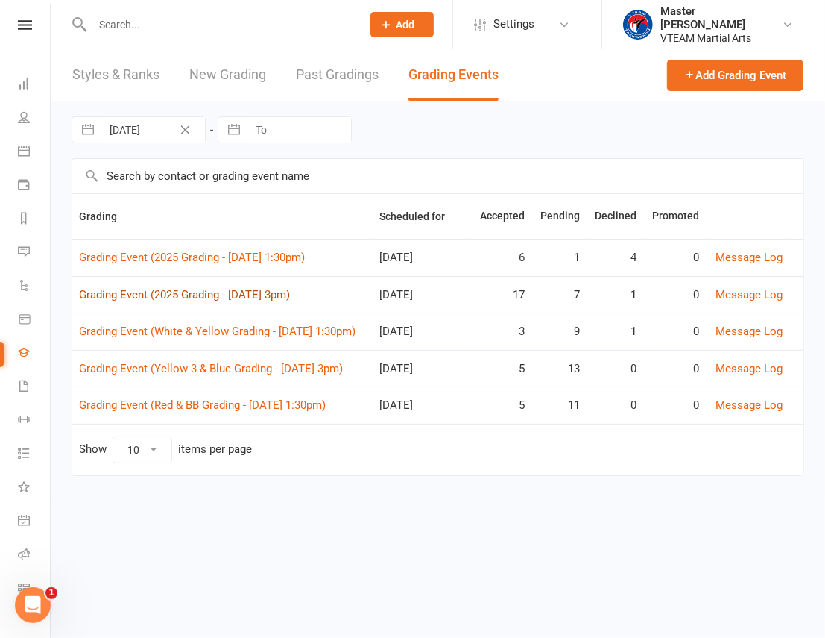
click at [273, 298] on link "Grading Event (2025 Grading - Sat, 16/8 @ 3pm)" at bounding box center [184, 294] width 211 height 13
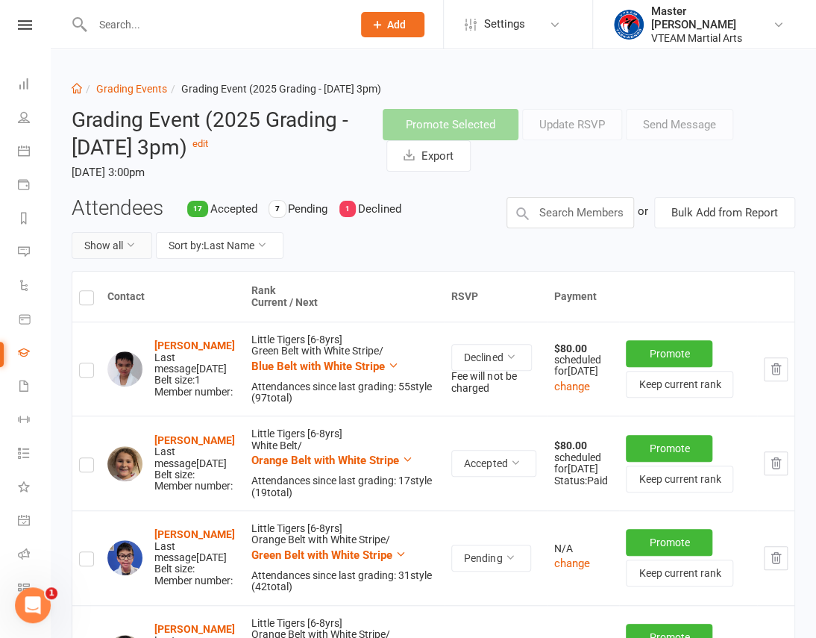
click at [107, 245] on button "Show all" at bounding box center [112, 245] width 81 height 27
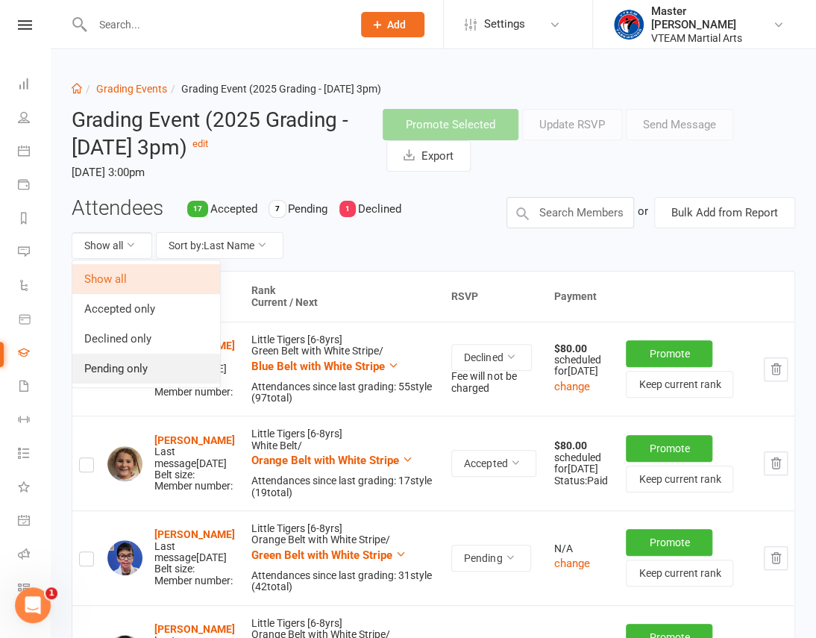
click at [125, 367] on link "Pending only" at bounding box center [146, 368] width 148 height 30
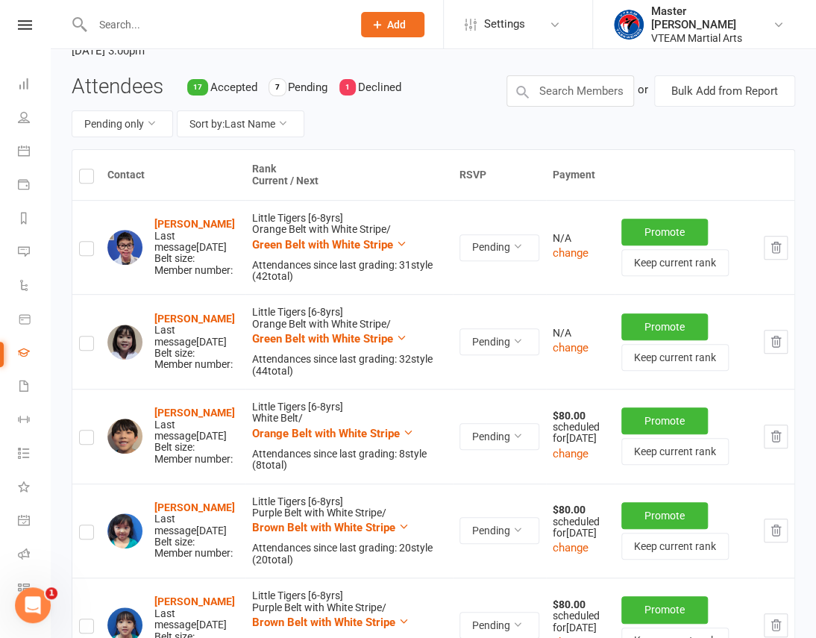
scroll to position [18, 0]
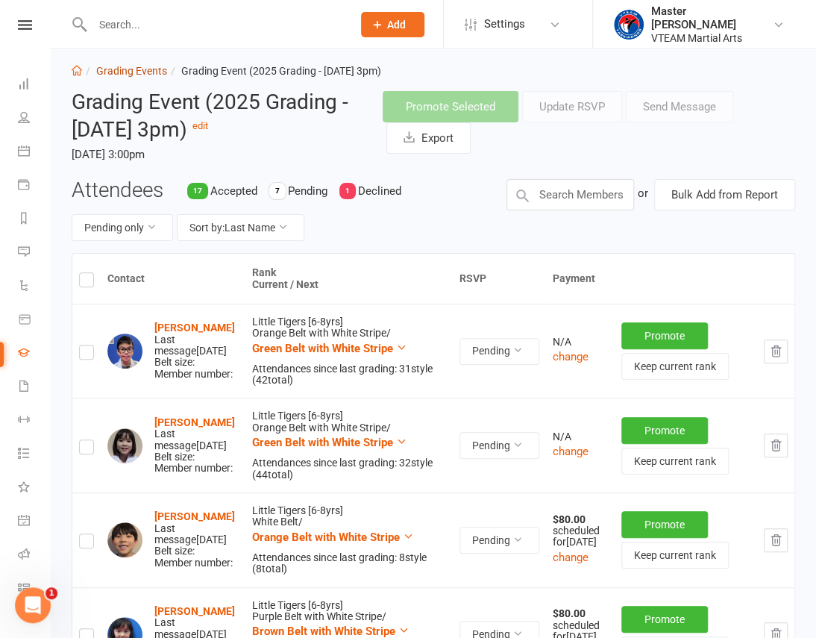
click at [111, 66] on link "Grading Events" at bounding box center [131, 71] width 71 height 12
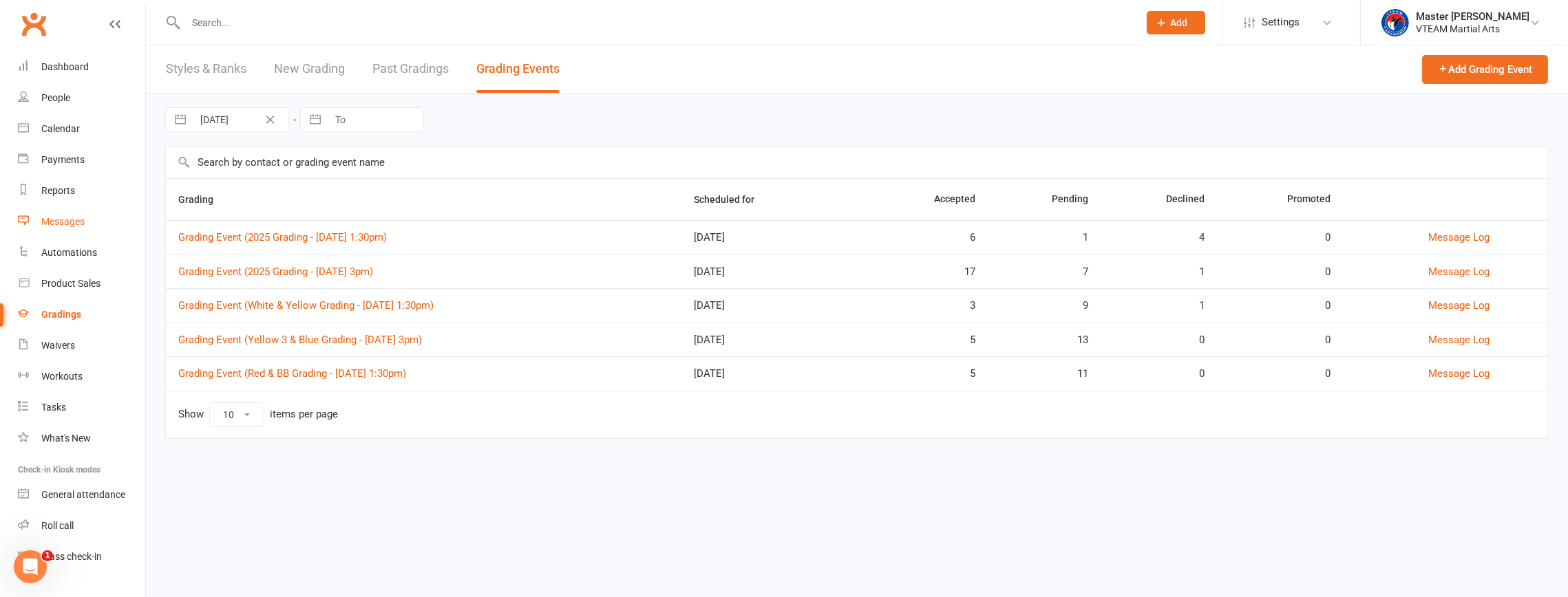
click at [90, 224] on link "Messages" at bounding box center [81, 222] width 127 height 31
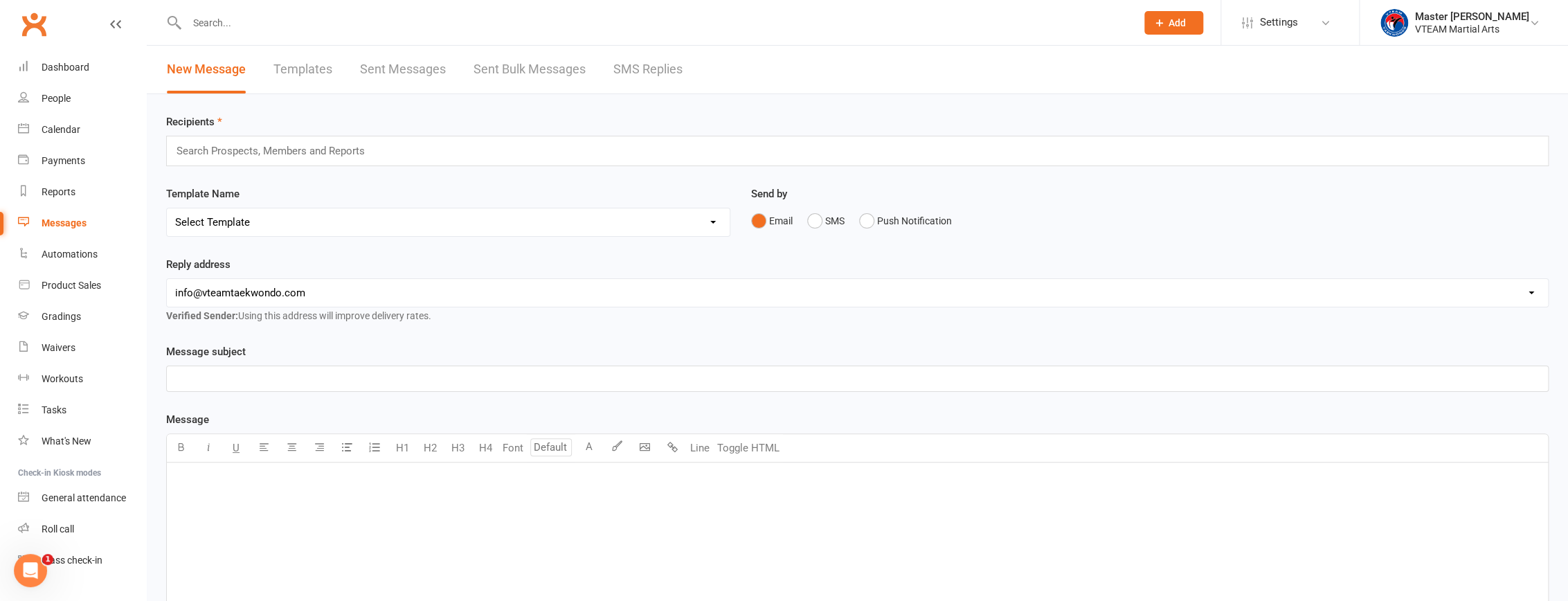
click at [442, 222] on select "Select Template [Email] 2 days after trial [Email] 3-4 days after trial [Email]…" at bounding box center [448, 222] width 563 height 28
select select "32"
click at [167, 208] on select "Select Template [Email] 2 days after trial [Email] 3-4 days after trial [Email]…" at bounding box center [448, 222] width 563 height 28
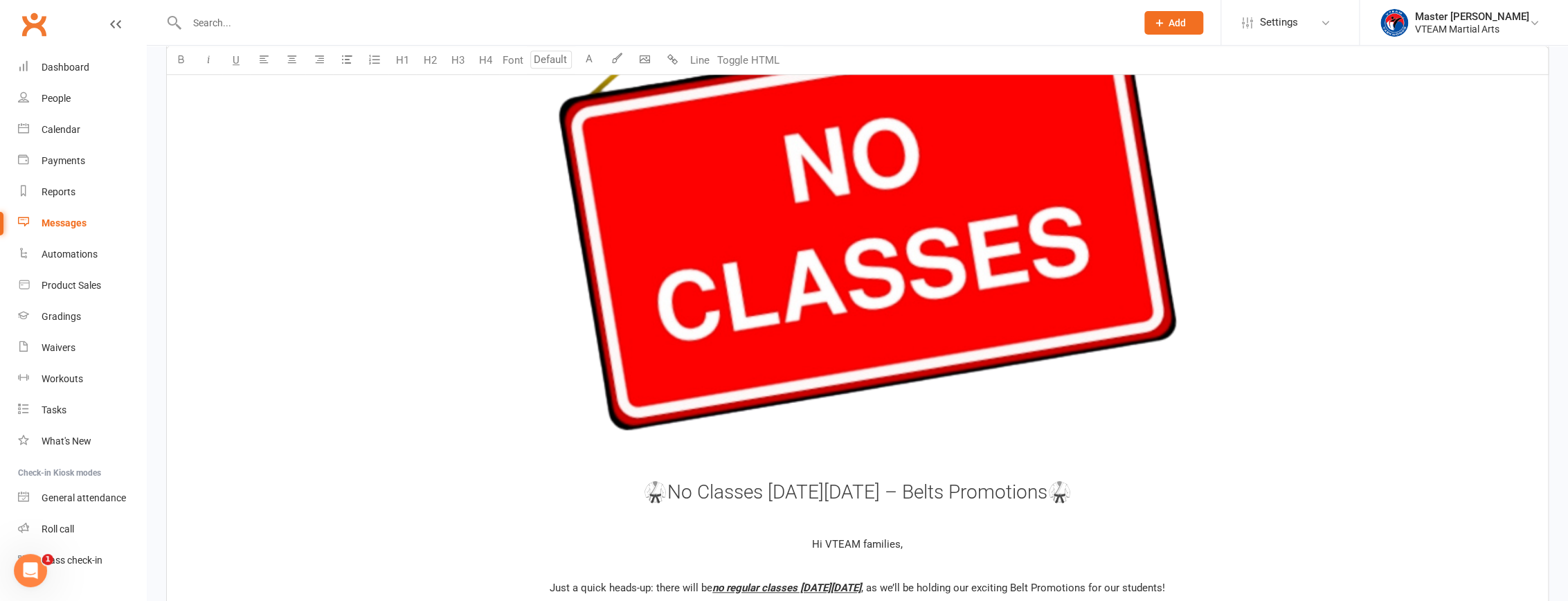
scroll to position [755, 0]
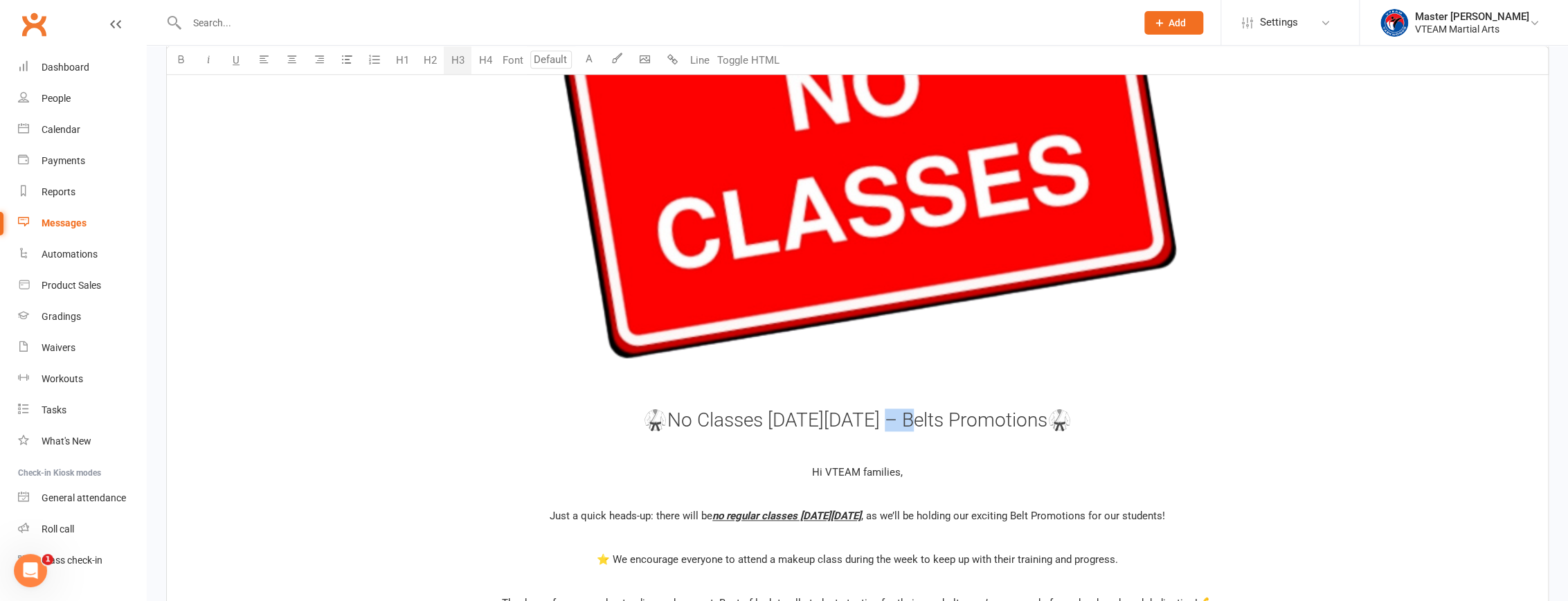
drag, startPoint x: 842, startPoint y: 419, endPoint x: 875, endPoint y: 425, distance: 33.5
click at [875, 425] on span "🥋No Classes on Saturday, May 31st – Belts Promotions🥋" at bounding box center [858, 420] width 429 height 23
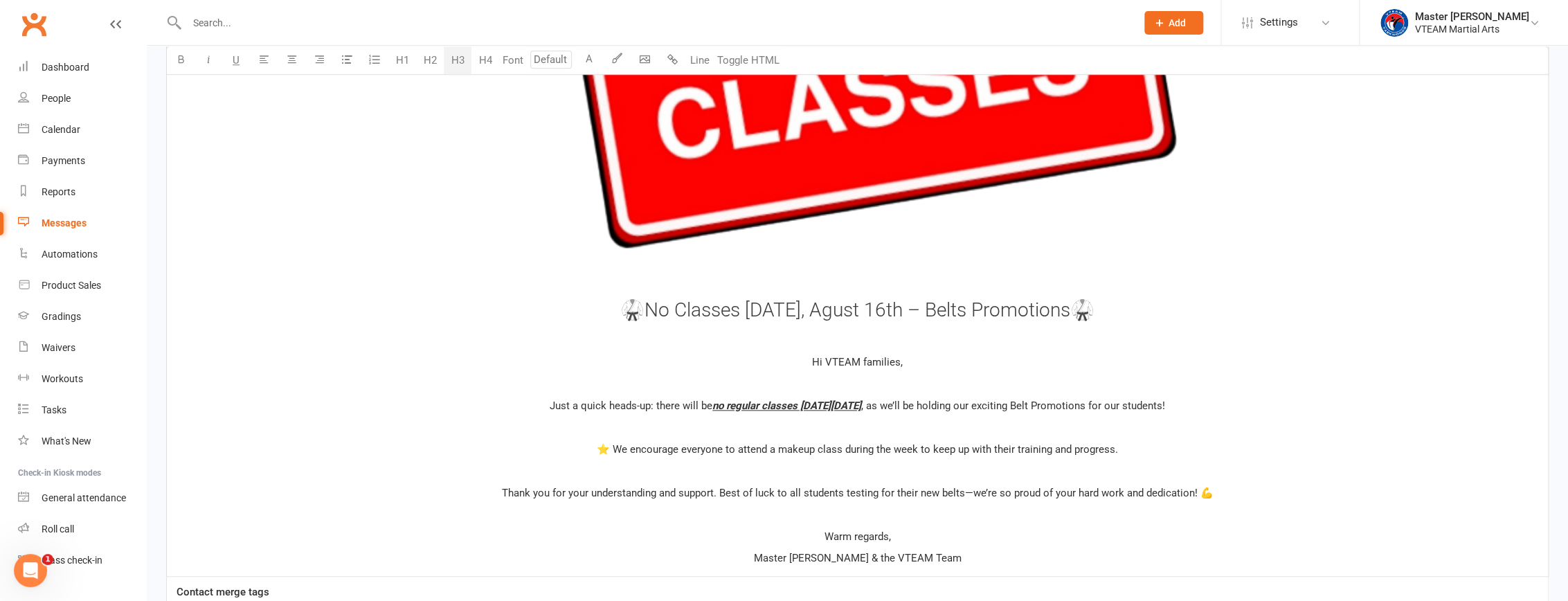
scroll to position [881, 0]
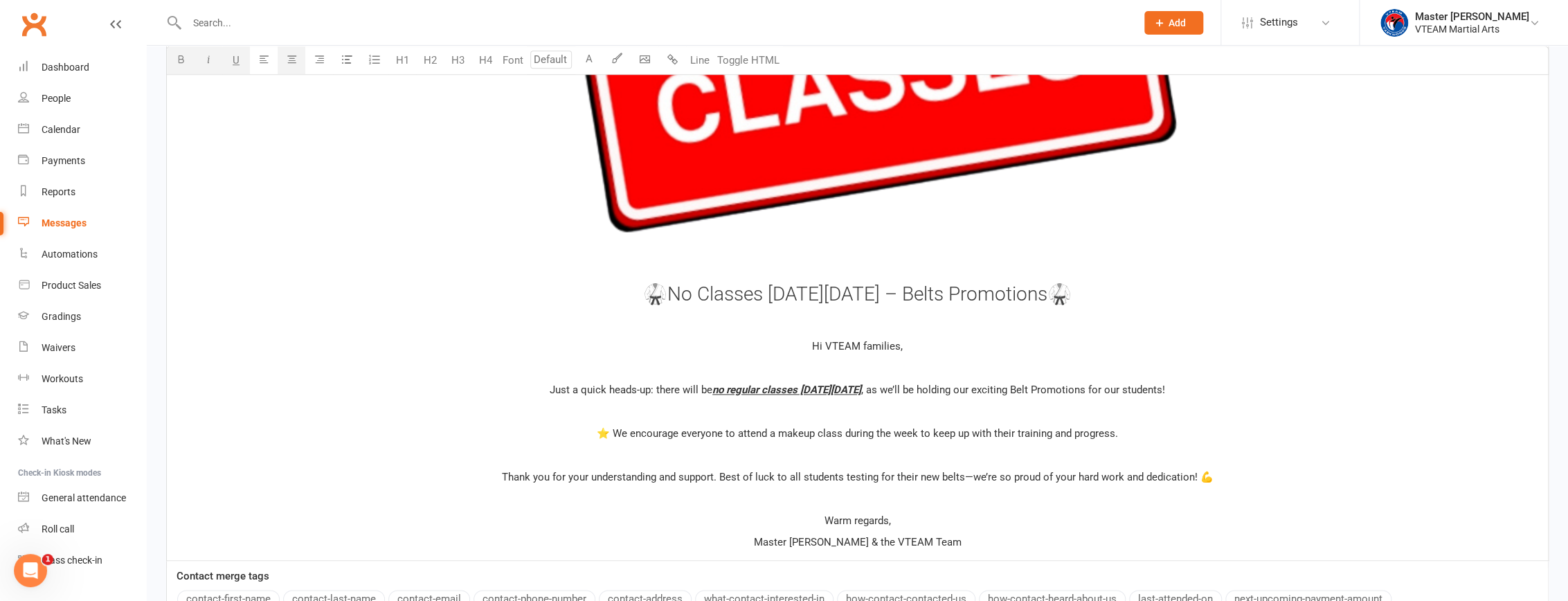
drag, startPoint x: 840, startPoint y: 385, endPoint x: 883, endPoint y: 385, distance: 43.0
click at [862, 385] on span "no regular classes on Saturday, May 31st" at bounding box center [786, 389] width 149 height 12
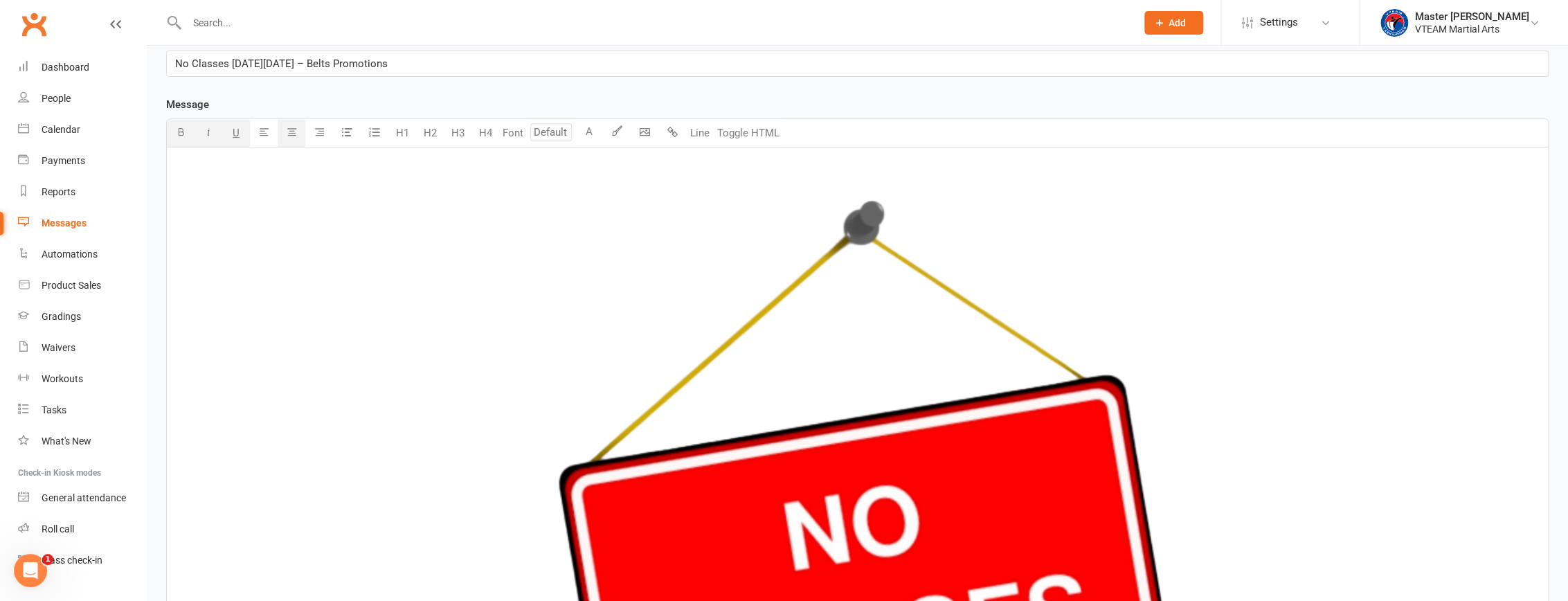
scroll to position [315, 0]
drag, startPoint x: 287, startPoint y: 61, endPoint x: 330, endPoint y: 70, distance: 43.9
click at [330, 70] on p "No Classes on Saturday, May 31st – Belts Promotions" at bounding box center [858, 64] width 1365 height 17
click at [290, 61] on span "No Classes on Saturday,August 16th – Belts Promotions" at bounding box center [281, 64] width 213 height 12
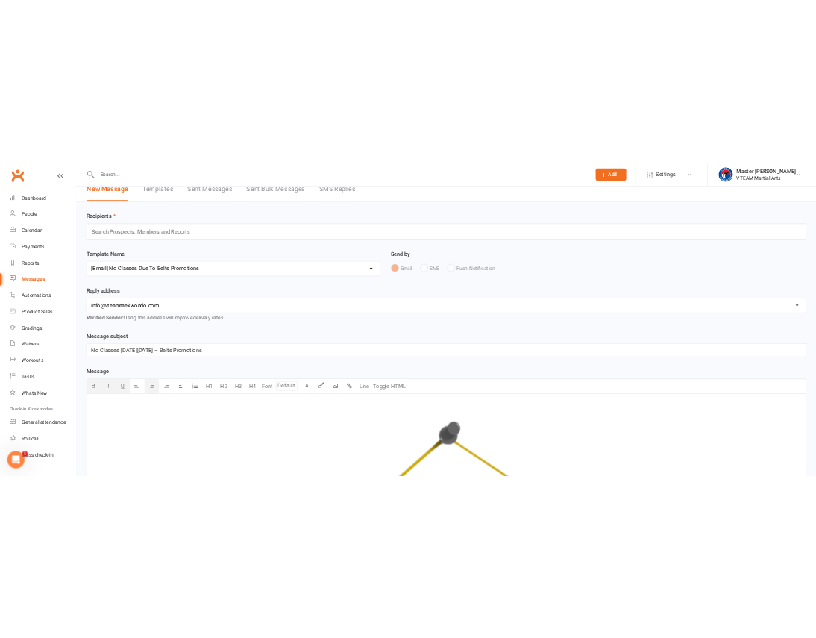
scroll to position [0, 0]
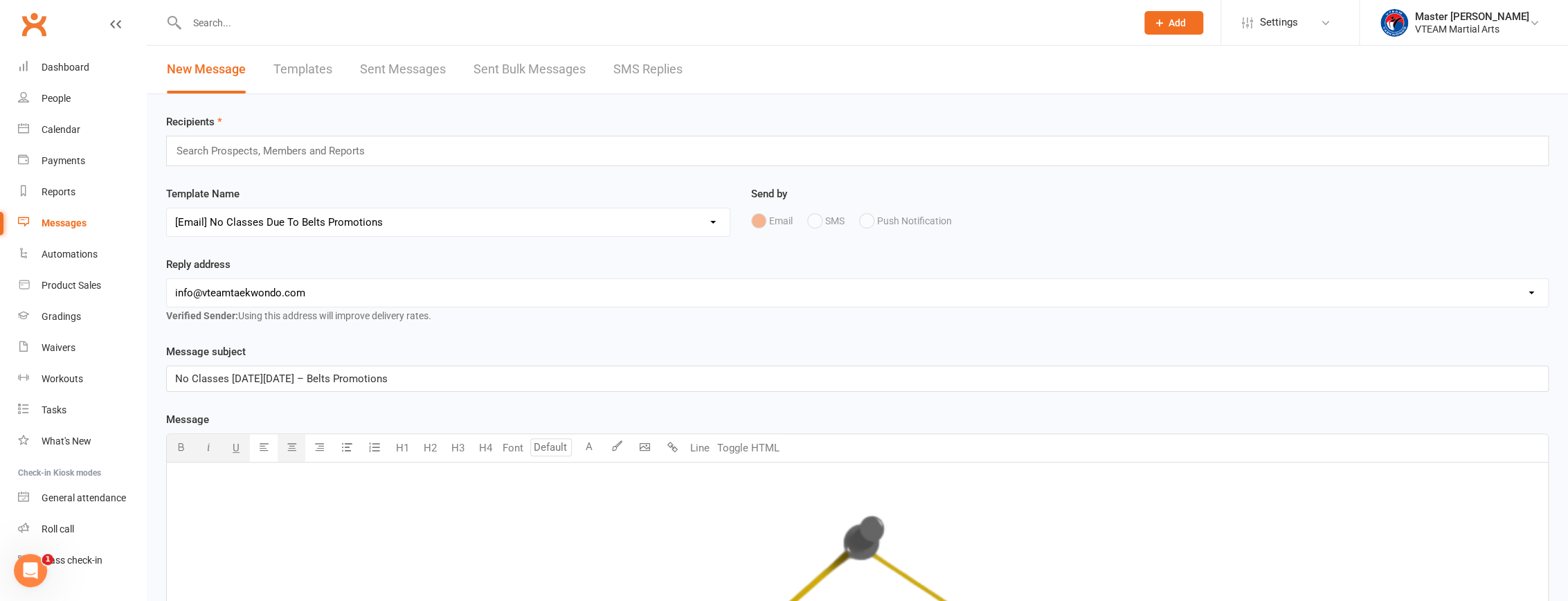
click at [608, 147] on div "Search Prospects, Members and Reports" at bounding box center [857, 150] width 1382 height 31
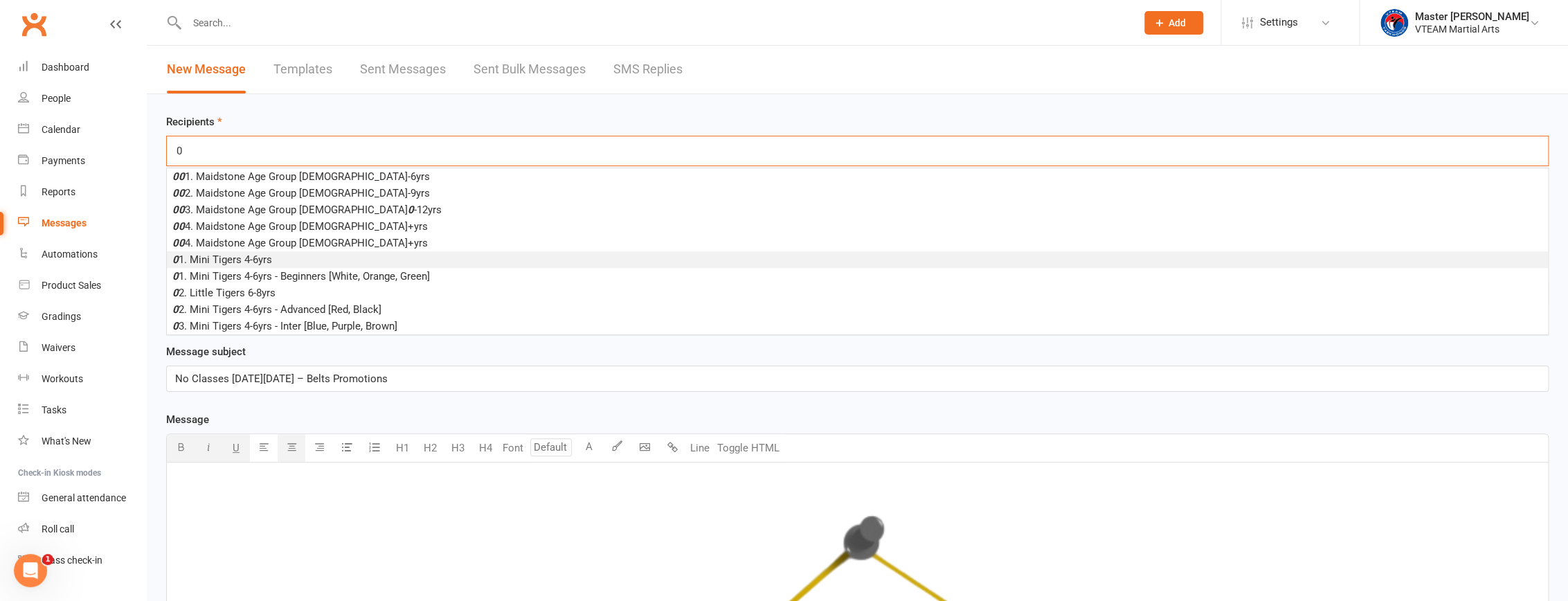
type input "0"
click at [442, 256] on li "0 1. Mini Tigers 4-6yrs" at bounding box center [858, 260] width 1381 height 17
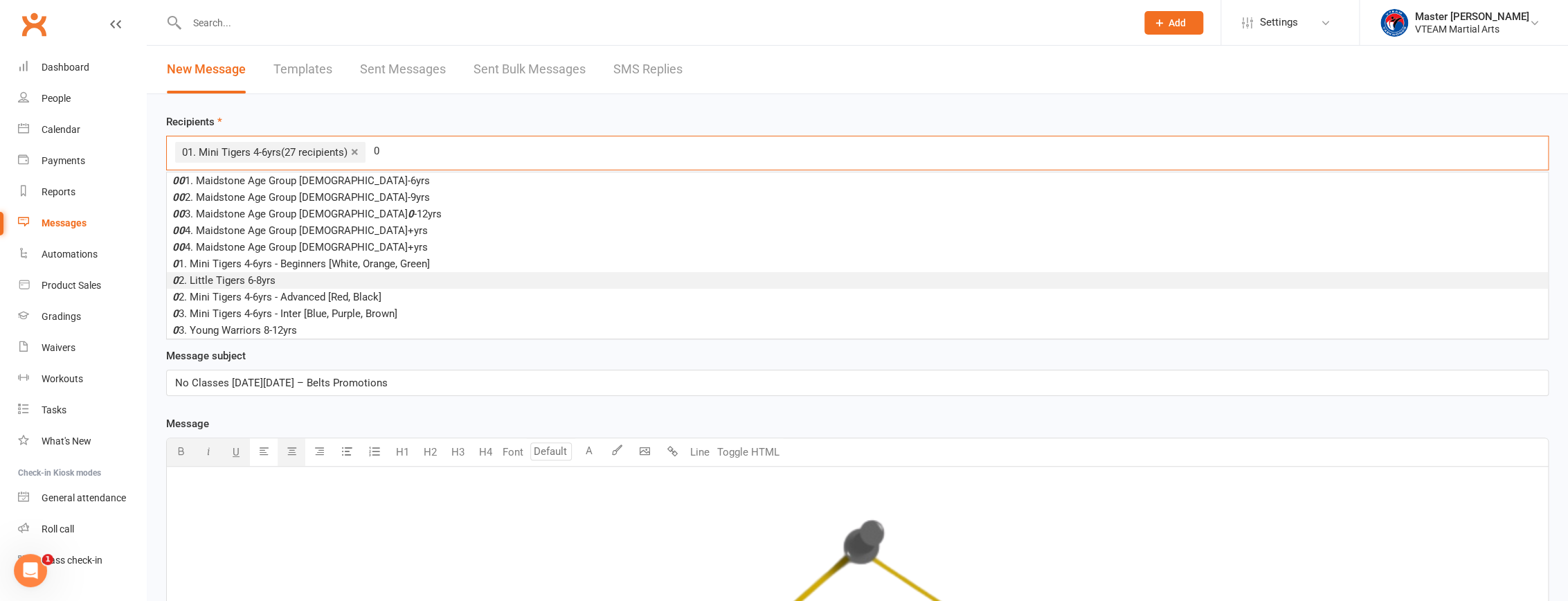
type input "0"
click at [424, 279] on li "0 2. Little Tigers 6-8yrs" at bounding box center [858, 281] width 1381 height 17
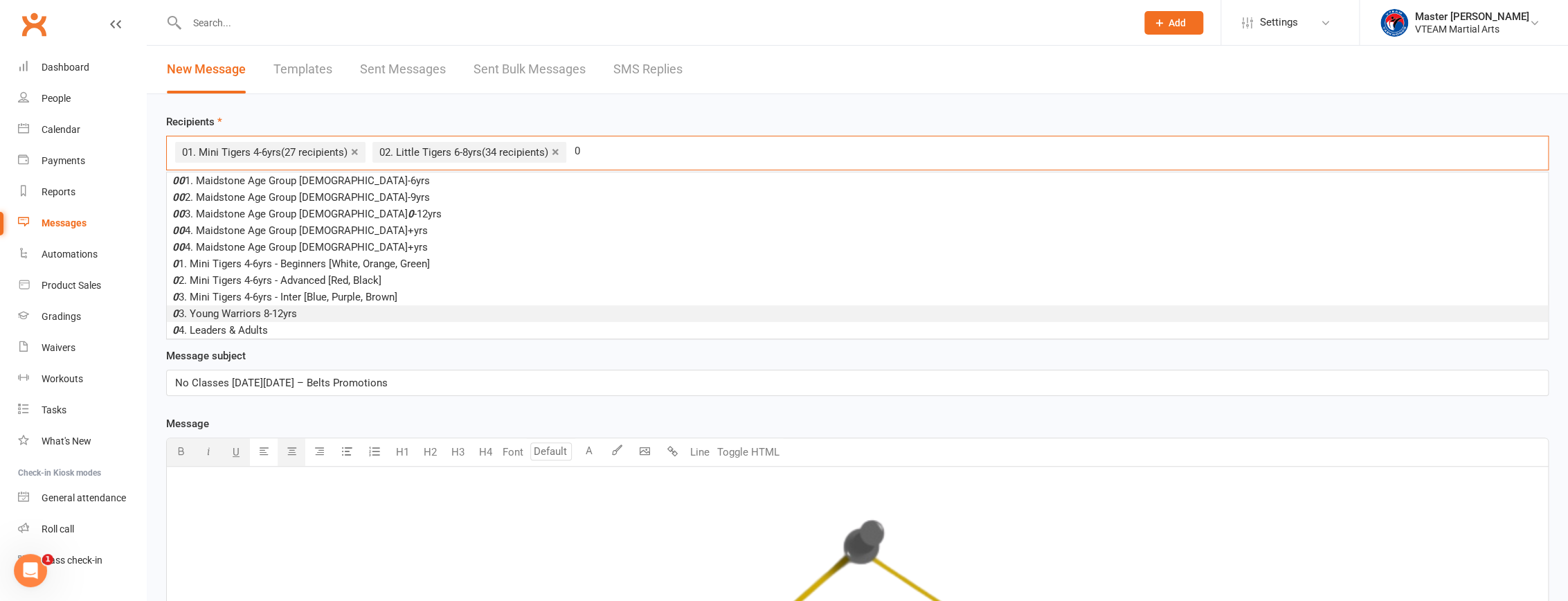
type input "0"
click at [417, 318] on li "0 3. Young Warriors 8-12yrs" at bounding box center [858, 314] width 1381 height 17
type input "0"
click at [385, 312] on li "0 4. Leaders & Adults" at bounding box center [858, 314] width 1381 height 17
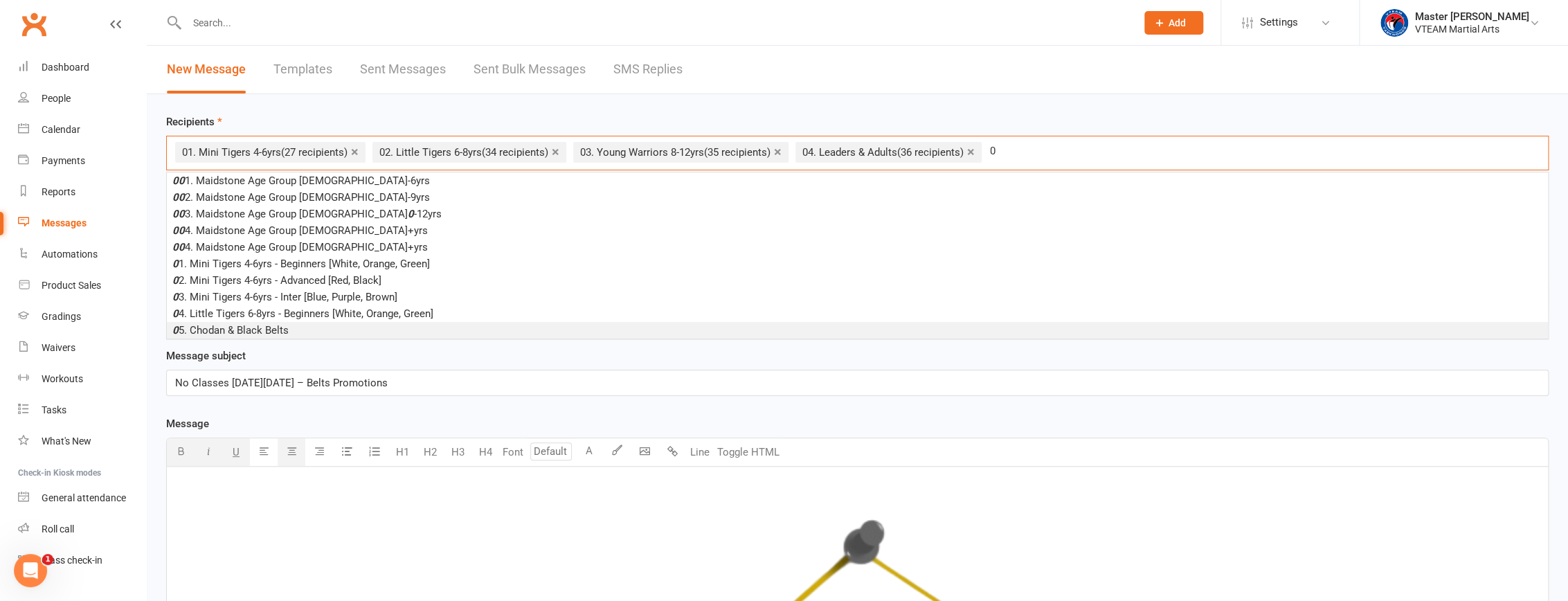
type input "0"
click at [314, 329] on li "0 5. Chodan & Black Belts" at bounding box center [858, 331] width 1381 height 17
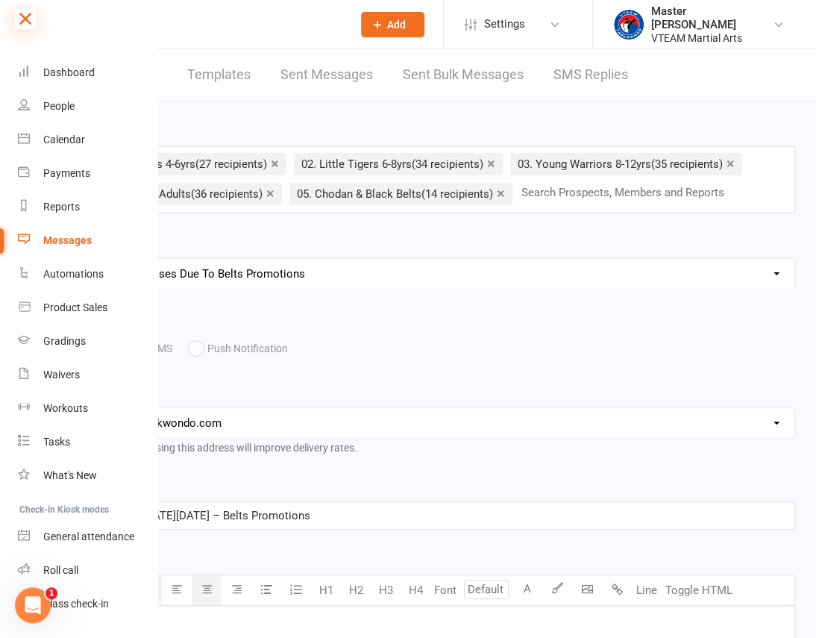
click at [23, 9] on icon at bounding box center [25, 18] width 21 height 21
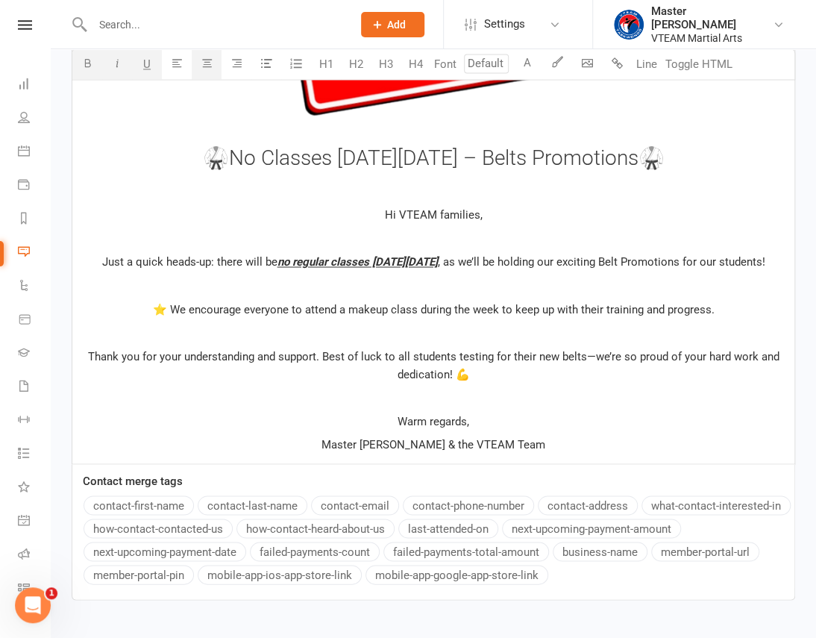
scroll to position [942, 0]
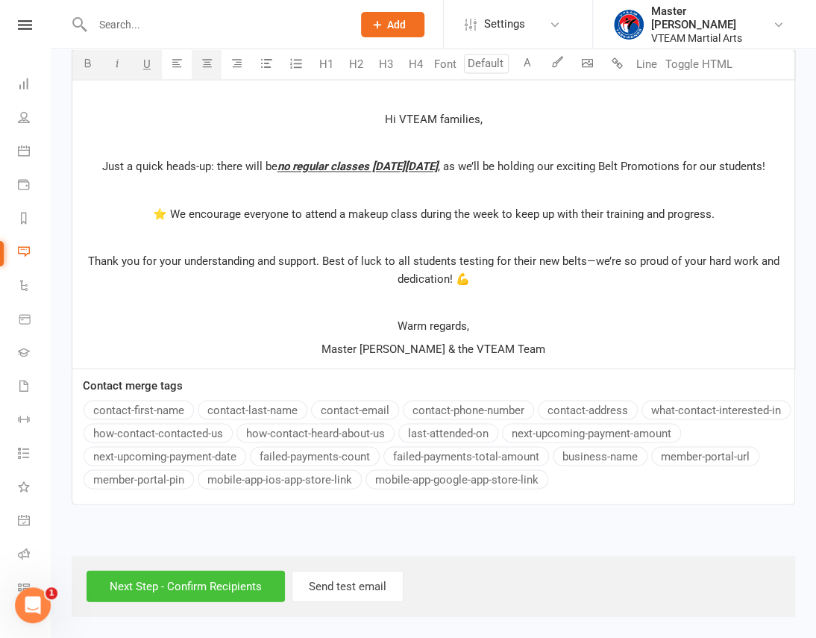
drag, startPoint x: 194, startPoint y: 590, endPoint x: 258, endPoint y: 536, distance: 83.6
click at [194, 590] on input "Next Step - Confirm Recipients" at bounding box center [185, 585] width 198 height 31
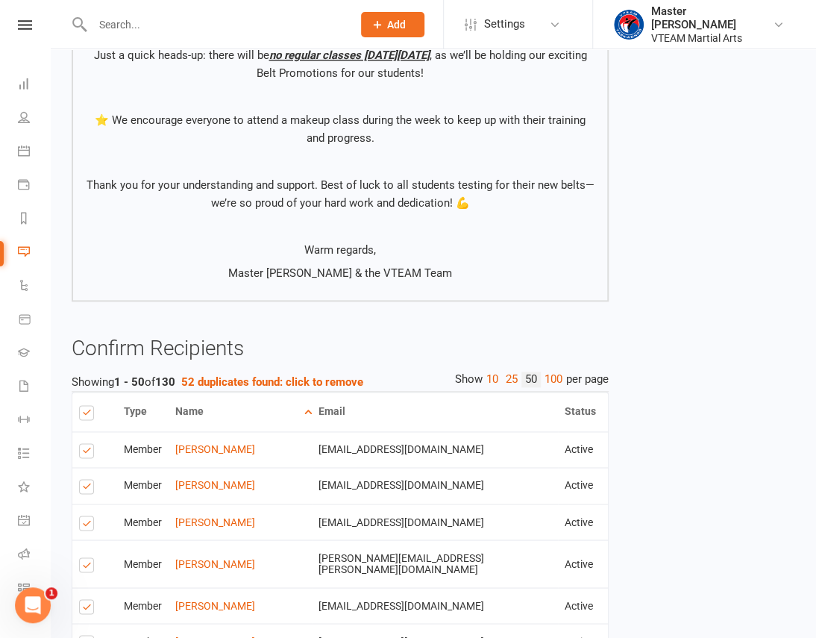
scroll to position [881, 0]
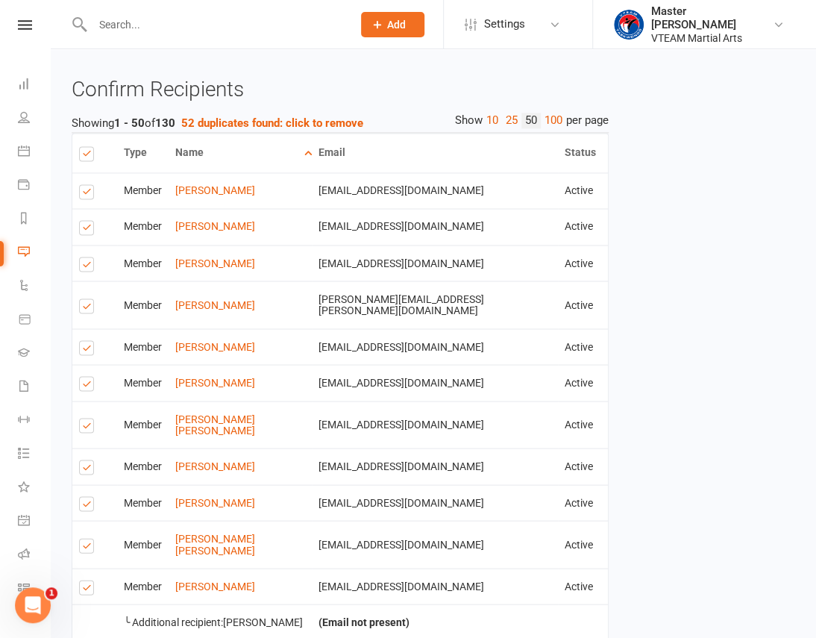
click at [86, 266] on label at bounding box center [89, 266] width 20 height 0
click at [86, 257] on input "checkbox" at bounding box center [84, 257] width 10 height 0
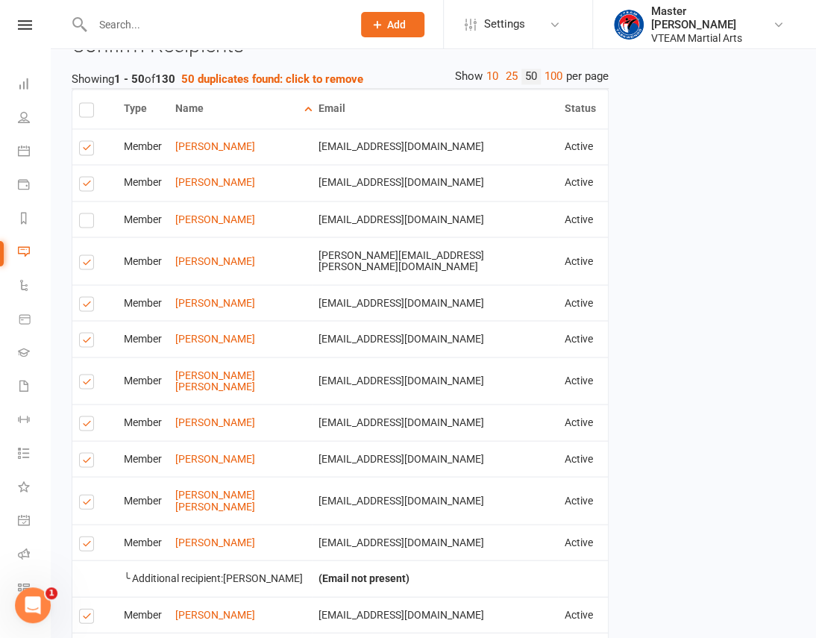
scroll to position [948, 0]
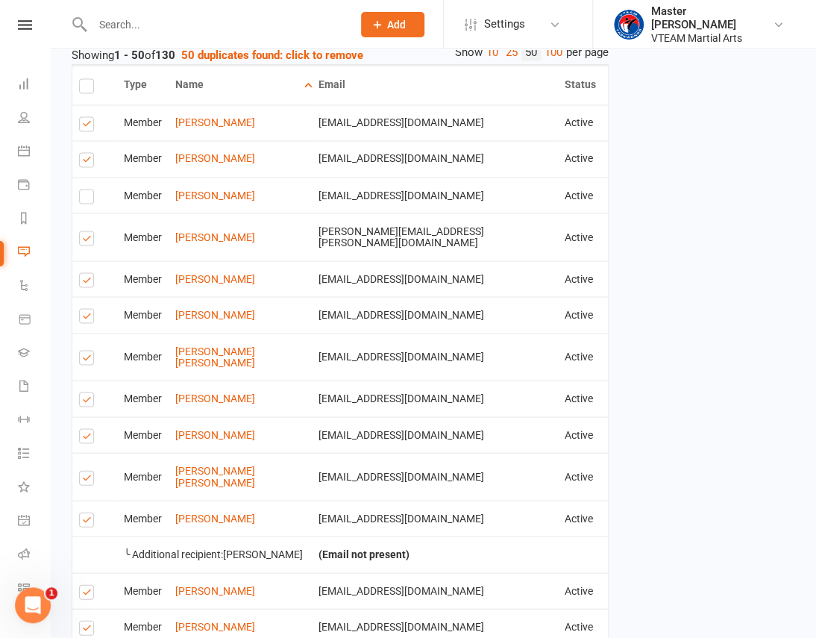
click at [84, 438] on label at bounding box center [89, 438] width 20 height 0
click at [84, 429] on input "checkbox" at bounding box center [84, 429] width 10 height 0
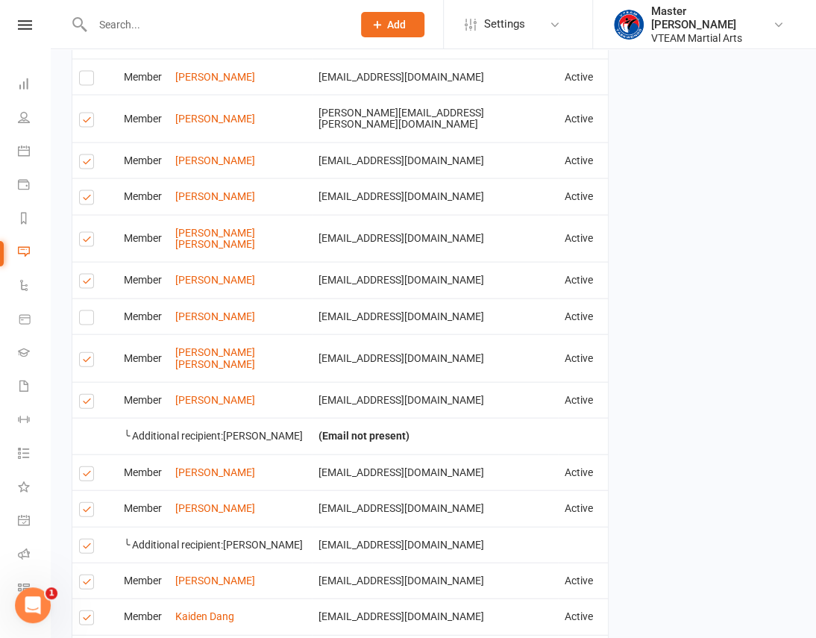
scroll to position [1084, 0]
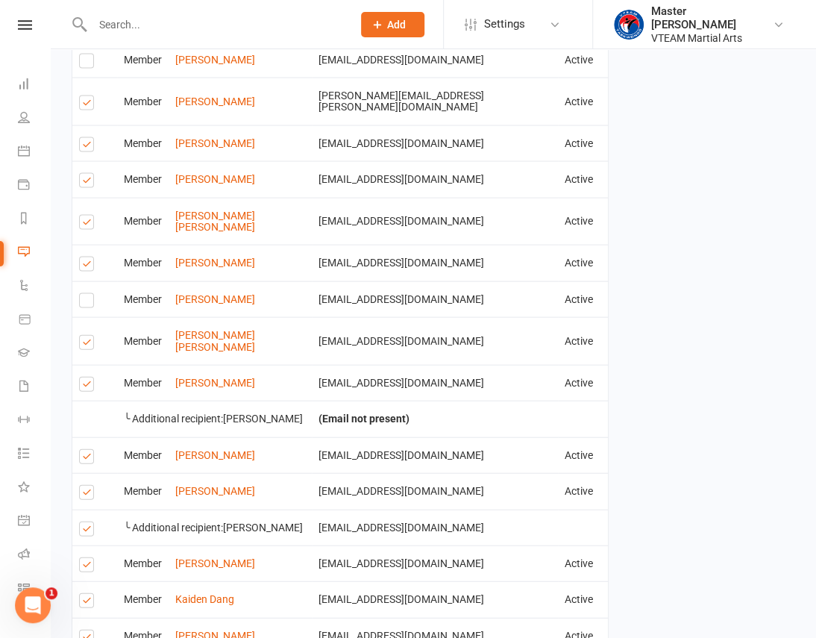
click at [81, 344] on label at bounding box center [89, 344] width 20 height 0
click at [81, 335] on input "checkbox" at bounding box center [84, 335] width 10 height 0
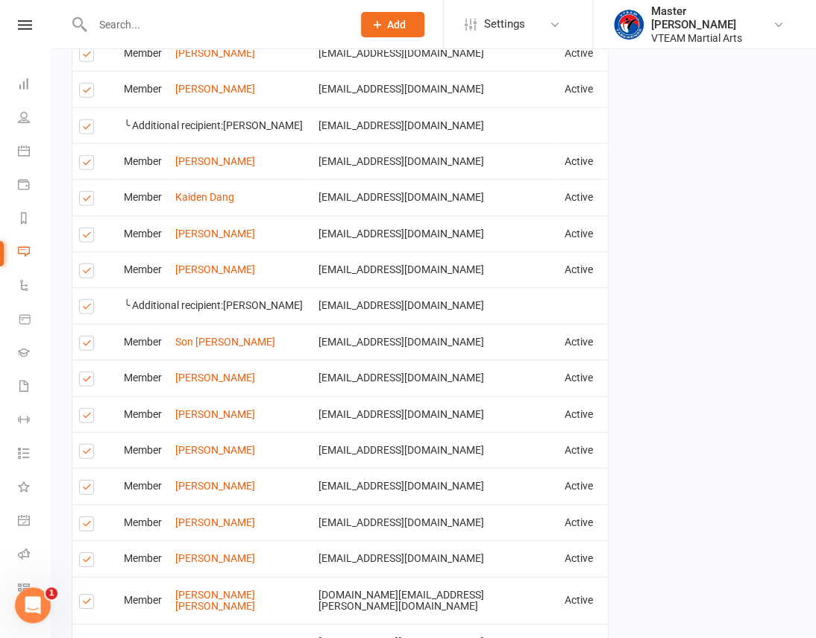
scroll to position [1491, 0]
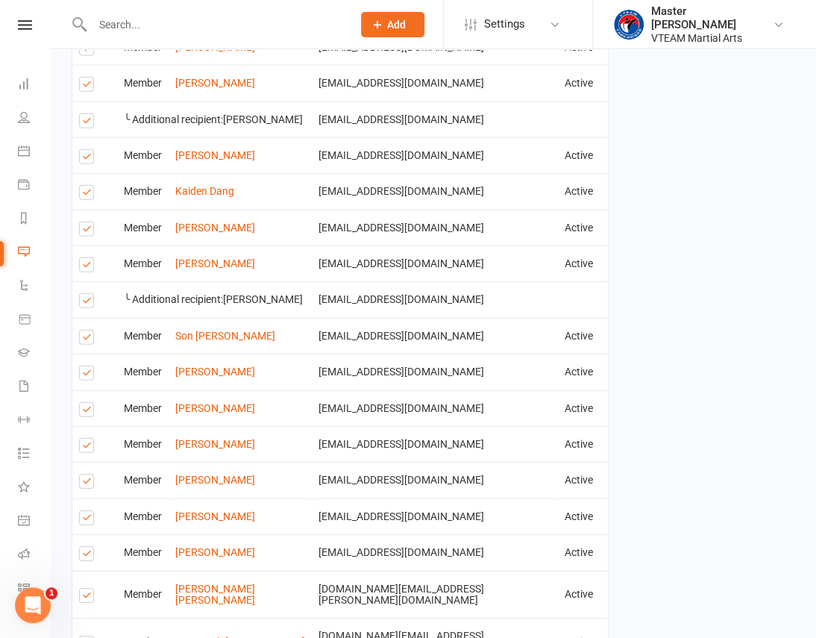
click at [84, 375] on label at bounding box center [89, 375] width 20 height 0
click at [84, 366] on input "checkbox" at bounding box center [84, 366] width 10 height 0
click at [84, 412] on label at bounding box center [89, 412] width 20 height 0
click at [84, 403] on input "checkbox" at bounding box center [84, 403] width 10 height 0
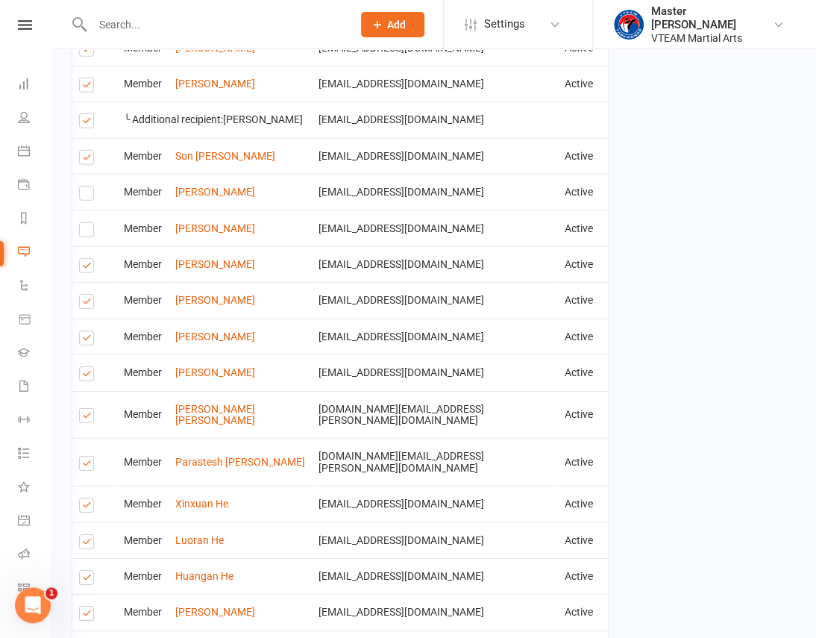
scroll to position [1694, 0]
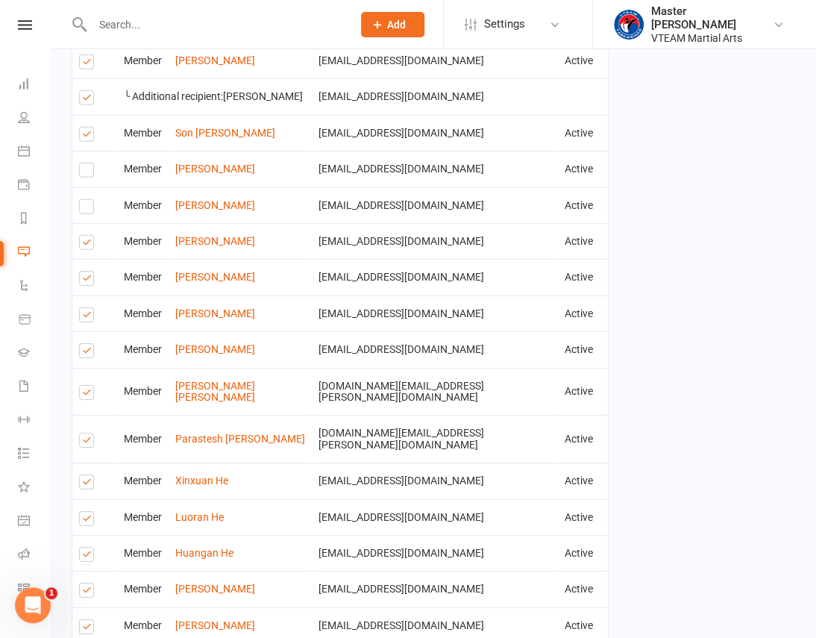
click at [86, 442] on label at bounding box center [89, 442] width 20 height 0
click at [86, 433] on input "checkbox" at bounding box center [84, 433] width 10 height 0
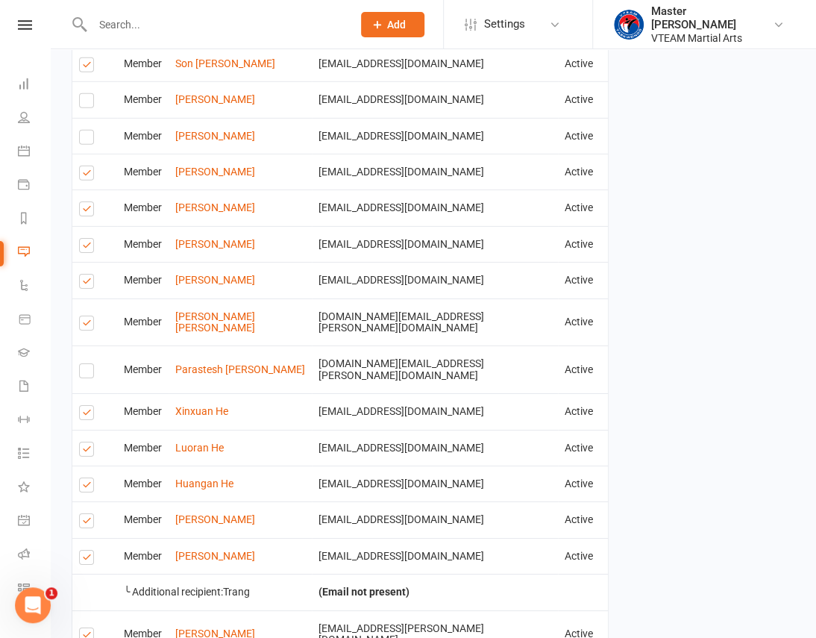
scroll to position [1830, 0]
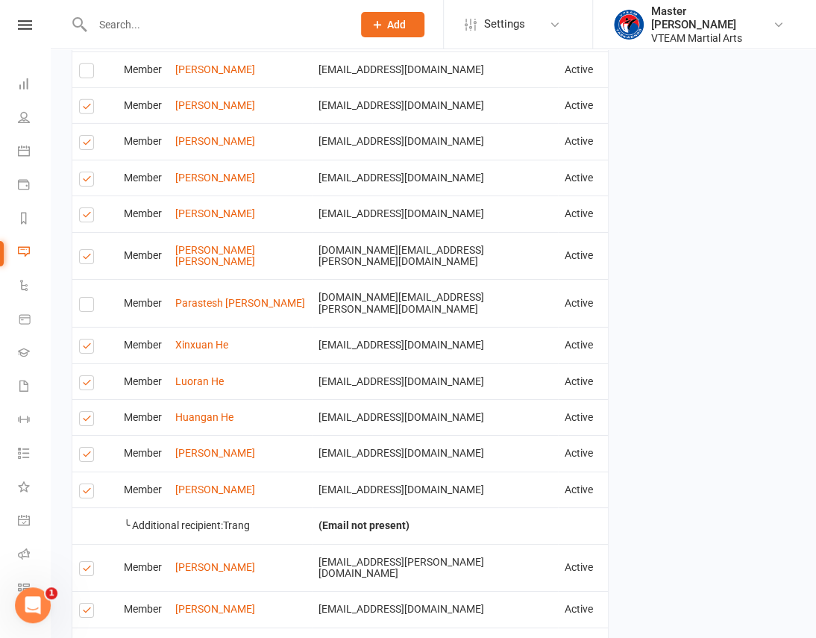
click at [84, 385] on label at bounding box center [89, 385] width 20 height 0
click at [84, 376] on input "checkbox" at bounding box center [84, 376] width 10 height 0
click at [91, 399] on td "Select this" at bounding box center [94, 417] width 45 height 36
click at [86, 421] on label at bounding box center [89, 421] width 20 height 0
click at [86, 412] on input "checkbox" at bounding box center [84, 412] width 10 height 0
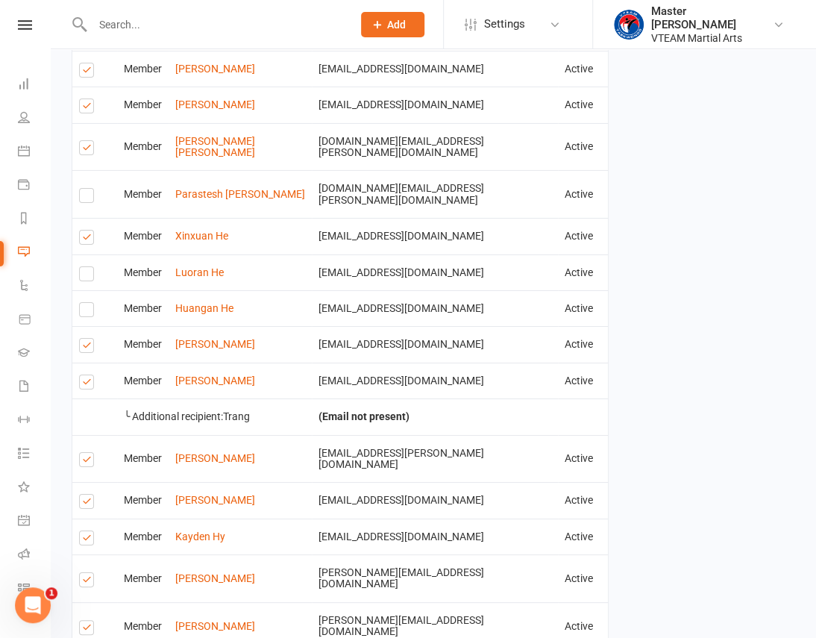
scroll to position [1965, 0]
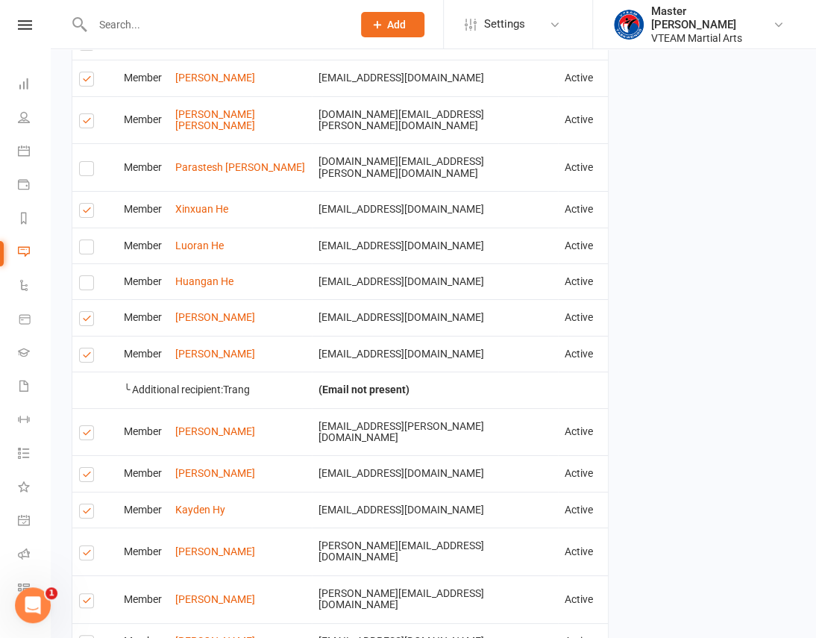
click at [86, 476] on label at bounding box center [89, 476] width 20 height 0
click at [86, 468] on input "checkbox" at bounding box center [84, 468] width 10 height 0
click at [84, 555] on label at bounding box center [89, 555] width 20 height 0
click at [84, 546] on input "checkbox" at bounding box center [84, 546] width 10 height 0
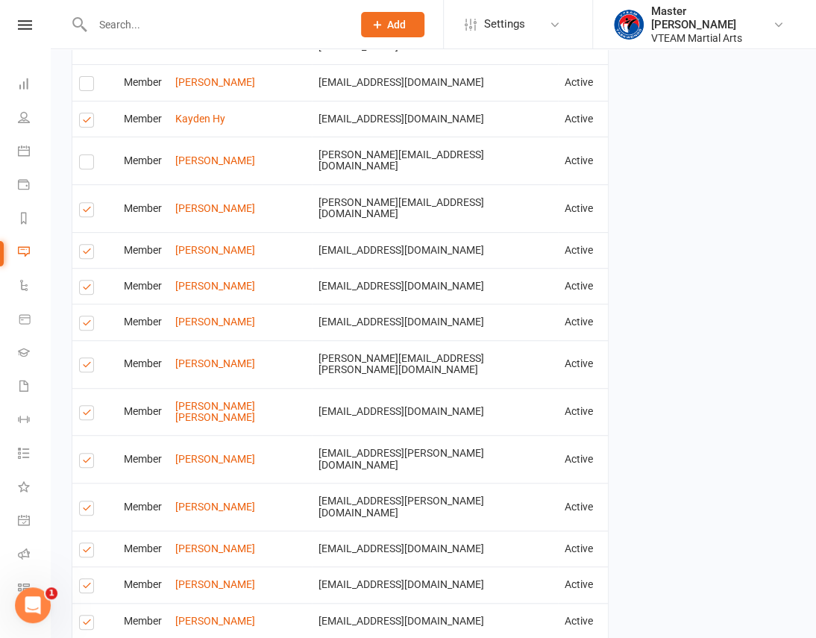
scroll to position [2372, 0]
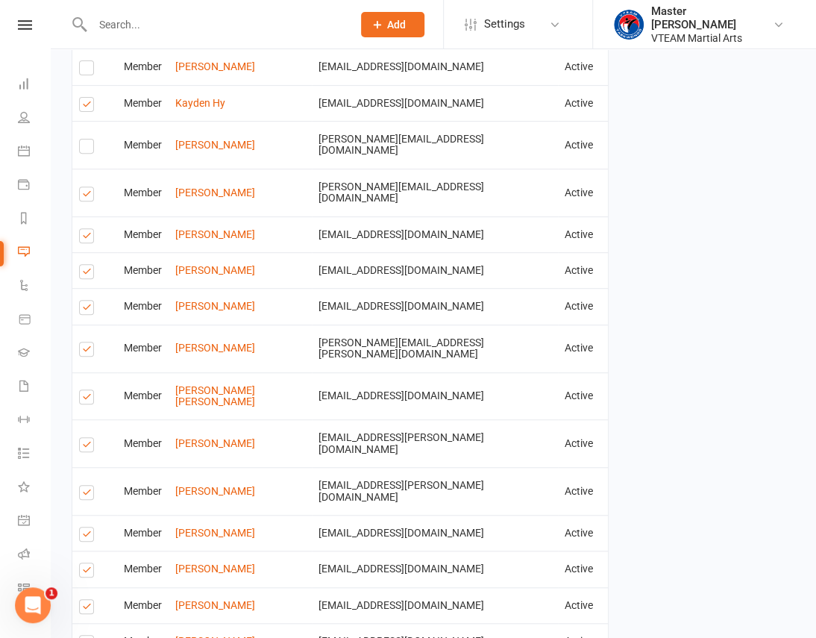
click at [82, 494] on label at bounding box center [89, 494] width 20 height 0
click at [82, 485] on input "checkbox" at bounding box center [84, 485] width 10 height 0
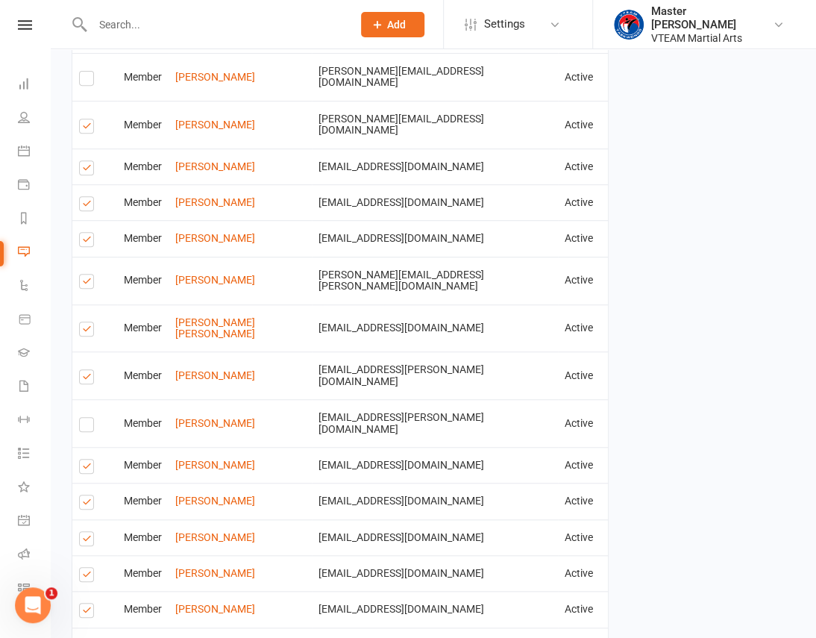
click at [90, 541] on label at bounding box center [89, 541] width 20 height 0
click at [89, 532] on input "checkbox" at bounding box center [84, 532] width 10 height 0
click at [88, 646] on label at bounding box center [89, 649] width 20 height 0
click at [88, 640] on input "checkbox" at bounding box center [84, 640] width 10 height 0
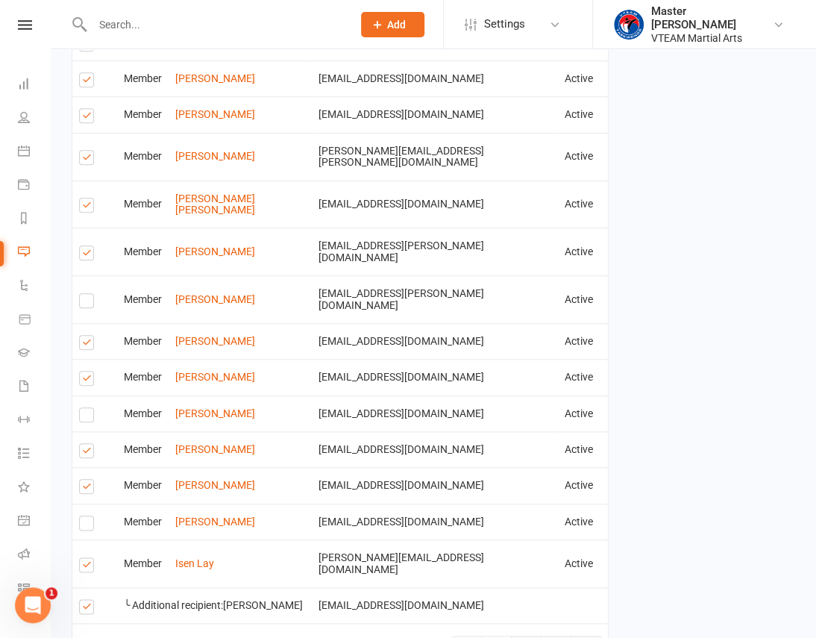
scroll to position [2565, 0]
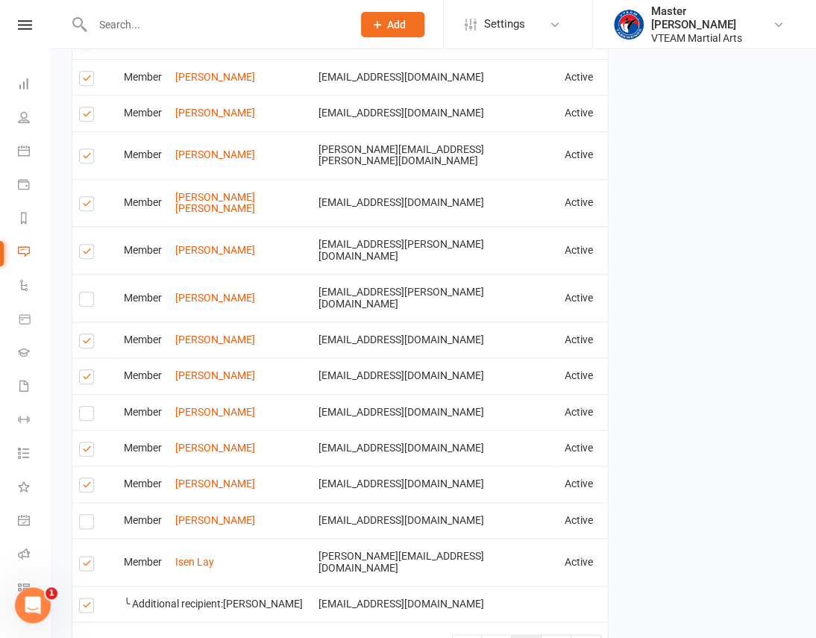
click at [526, 635] on link "2" at bounding box center [527, 648] width 30 height 27
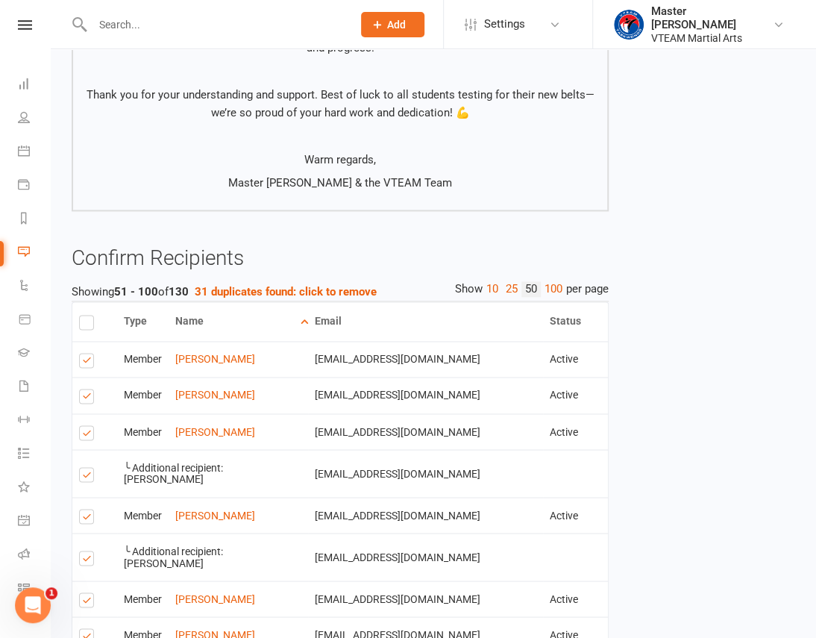
scroll to position [735, 0]
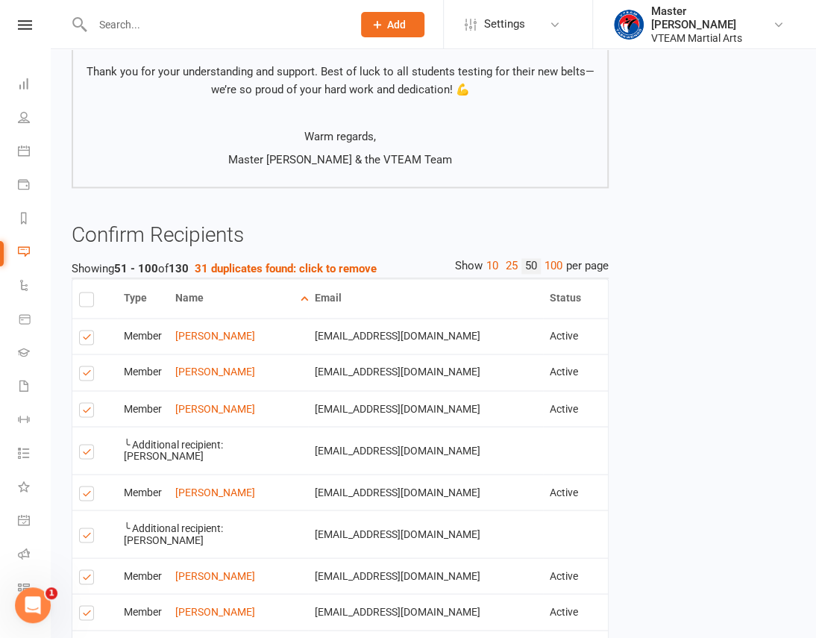
click at [89, 375] on label at bounding box center [89, 375] width 20 height 0
click at [89, 366] on input "checkbox" at bounding box center [84, 366] width 10 height 0
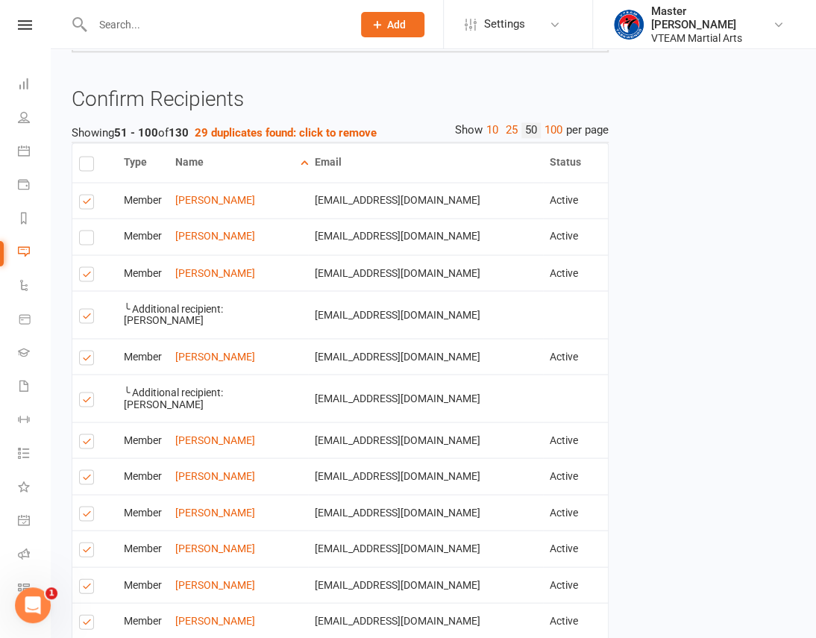
scroll to position [939, 0]
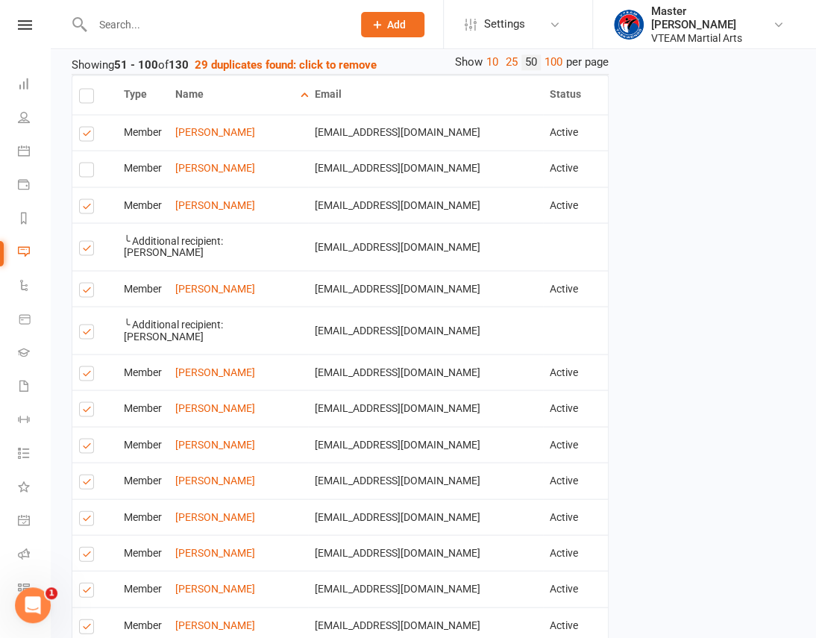
click at [84, 292] on label at bounding box center [89, 292] width 20 height 0
click at [84, 283] on input "checkbox" at bounding box center [84, 283] width 10 height 0
click at [85, 333] on label at bounding box center [89, 333] width 20 height 0
click at [85, 324] on input "checkbox" at bounding box center [84, 324] width 10 height 0
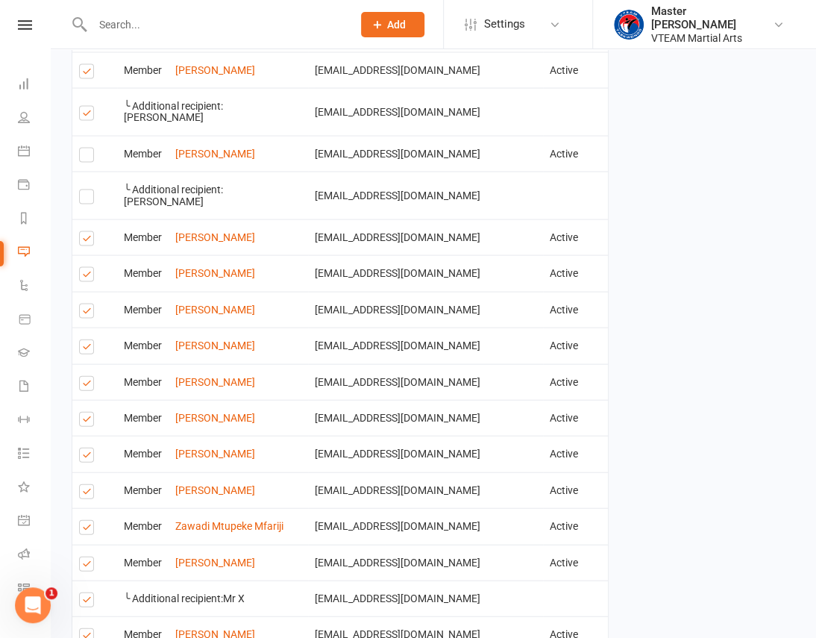
scroll to position [1074, 0]
click at [86, 312] on label at bounding box center [89, 312] width 20 height 0
click at [86, 303] on input "checkbox" at bounding box center [84, 303] width 10 height 0
click at [84, 276] on label at bounding box center [89, 276] width 20 height 0
click at [84, 267] on input "checkbox" at bounding box center [84, 267] width 10 height 0
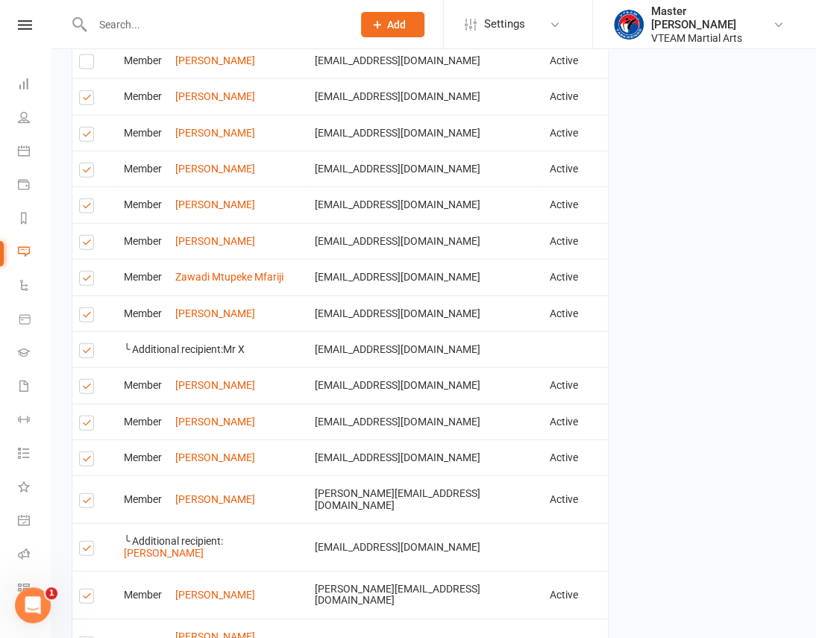
scroll to position [1345, 0]
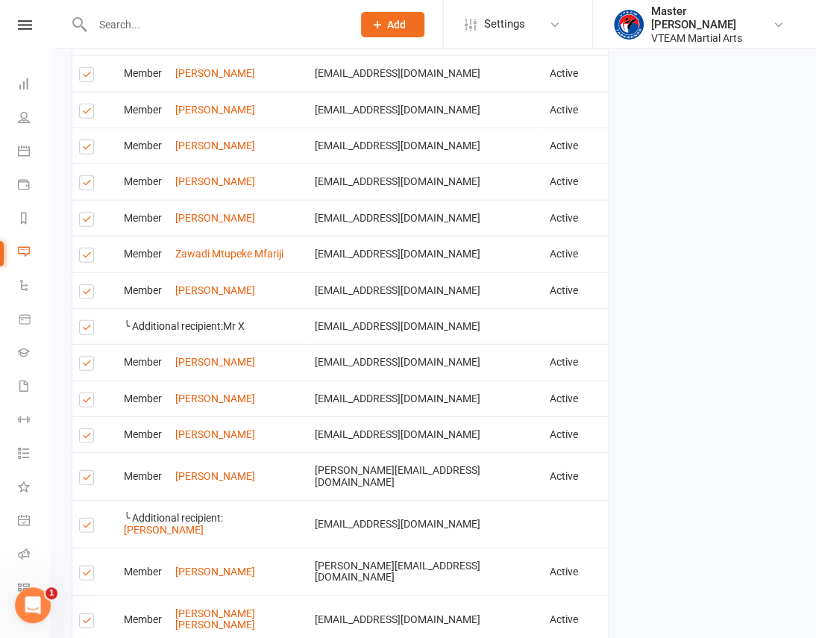
drag, startPoint x: 84, startPoint y: 329, endPoint x: 92, endPoint y: 334, distance: 9.7
click at [92, 334] on td "Select this" at bounding box center [94, 326] width 45 height 36
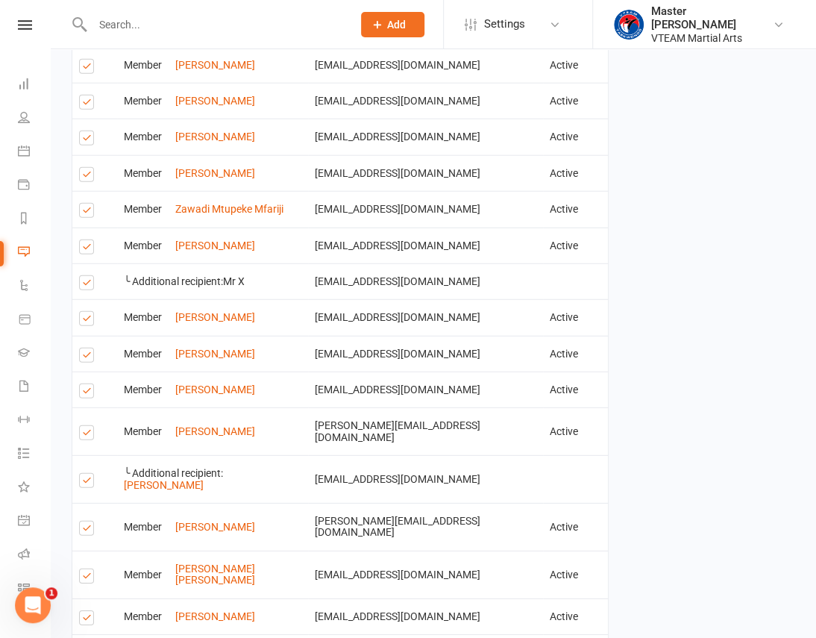
scroll to position [1413, 0]
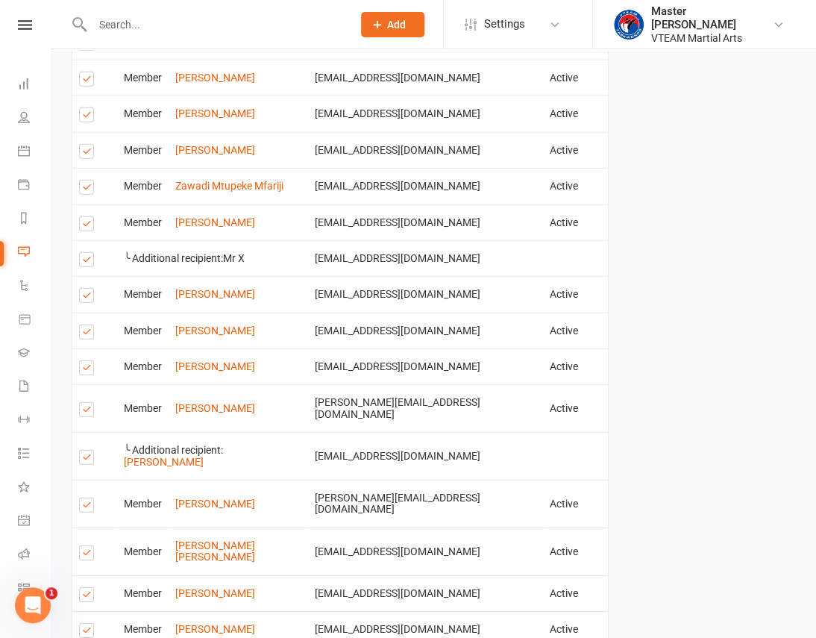
click at [86, 370] on label at bounding box center [89, 370] width 20 height 0
click at [86, 361] on input "checkbox" at bounding box center [84, 361] width 10 height 0
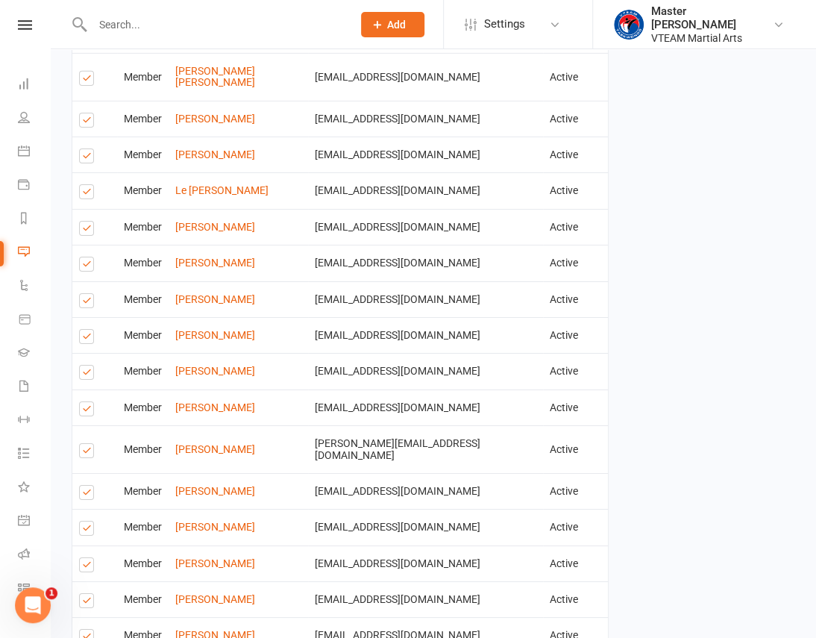
scroll to position [1955, 0]
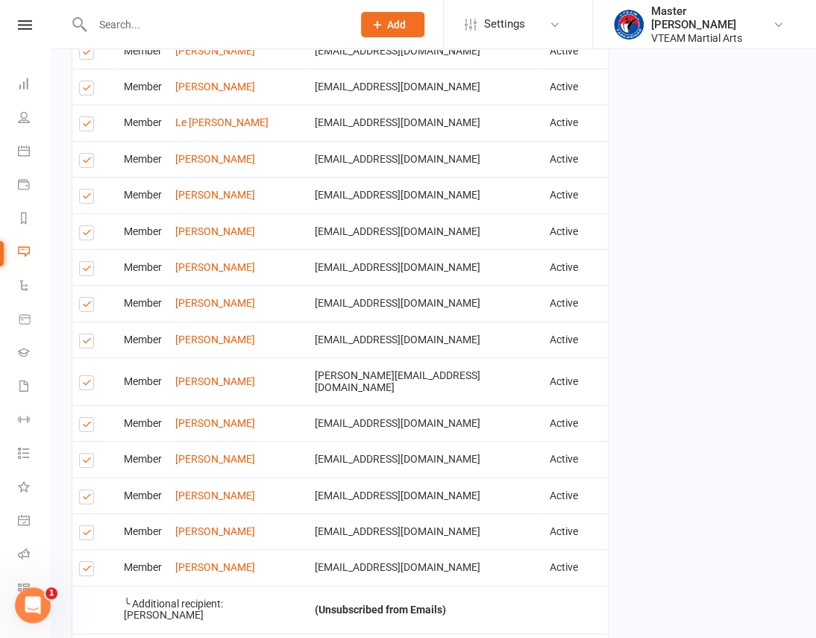
click at [83, 499] on label at bounding box center [89, 499] width 20 height 0
click at [83, 490] on input "checkbox" at bounding box center [84, 490] width 10 height 0
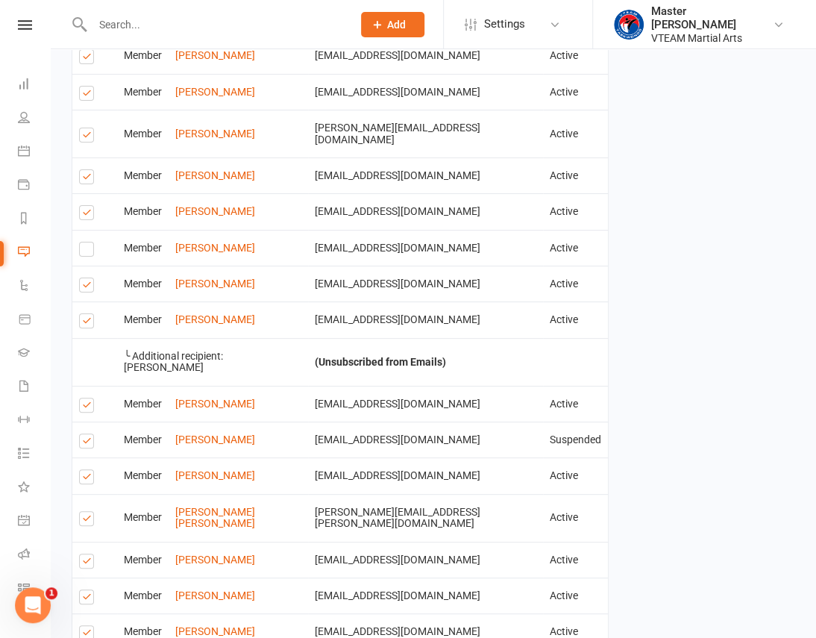
scroll to position [2226, 0]
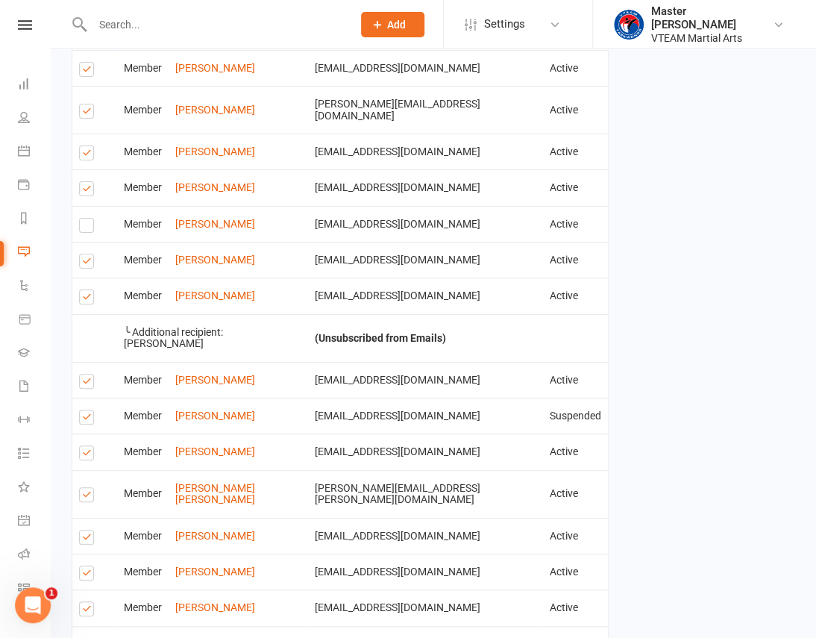
click at [84, 539] on label at bounding box center [89, 539] width 20 height 0
click at [84, 530] on input "checkbox" at bounding box center [84, 530] width 10 height 0
click at [84, 575] on label at bounding box center [89, 575] width 20 height 0
click at [84, 566] on input "checkbox" at bounding box center [84, 566] width 10 height 0
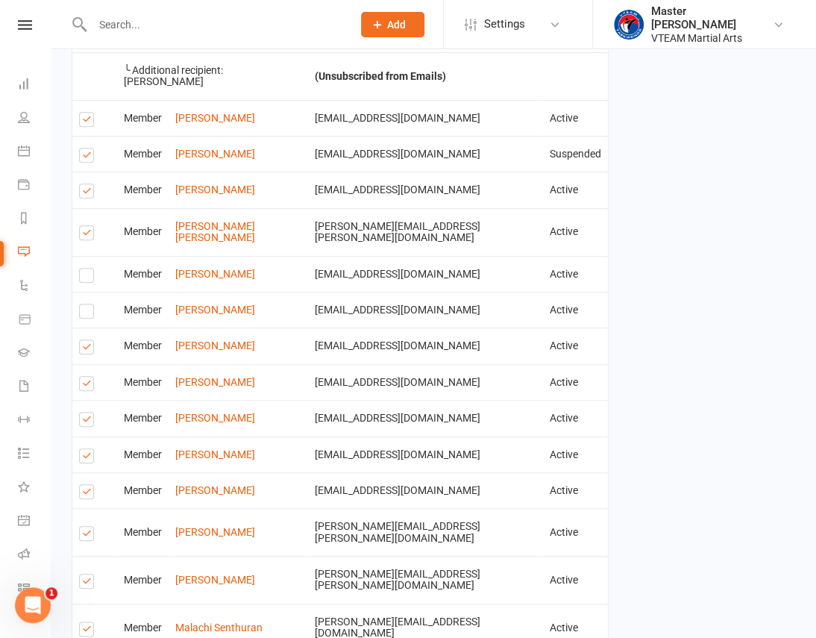
scroll to position [2498, 0]
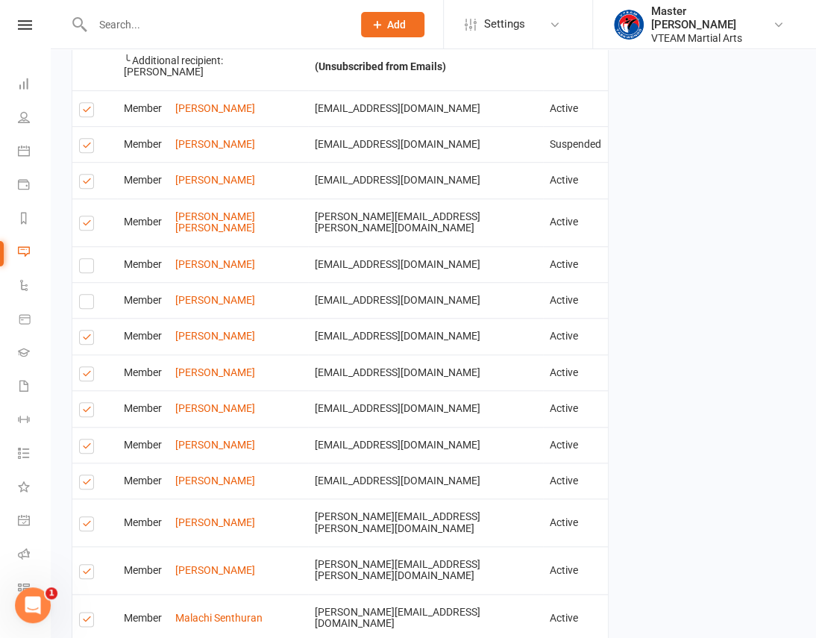
click at [89, 573] on label at bounding box center [89, 573] width 20 height 0
click at [89, 564] on input "checkbox" at bounding box center [84, 564] width 10 height 0
click at [80, 621] on label at bounding box center [89, 621] width 20 height 0
click at [80, 612] on input "checkbox" at bounding box center [84, 612] width 10 height 0
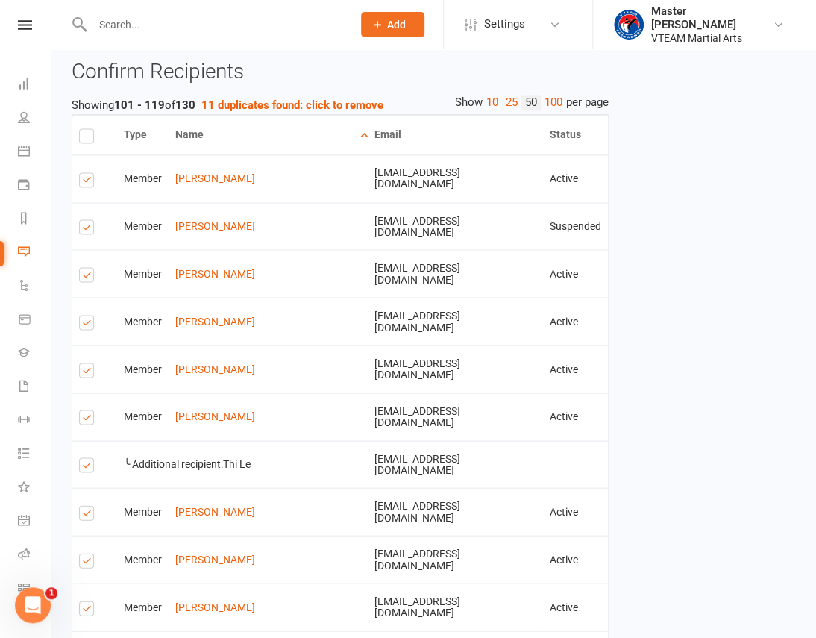
scroll to position [966, 0]
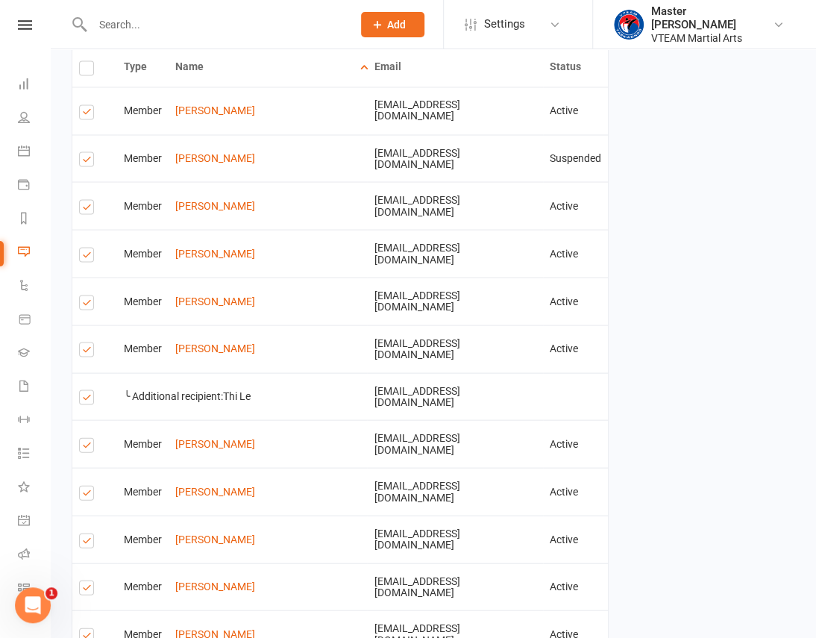
click at [81, 447] on label at bounding box center [89, 447] width 20 height 0
click at [81, 438] on input "checkbox" at bounding box center [84, 438] width 10 height 0
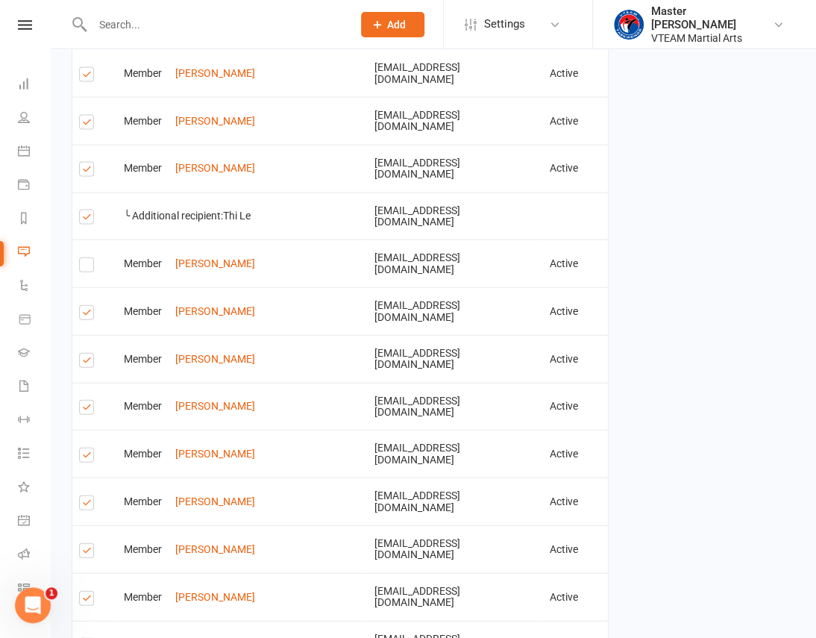
scroll to position [1170, 0]
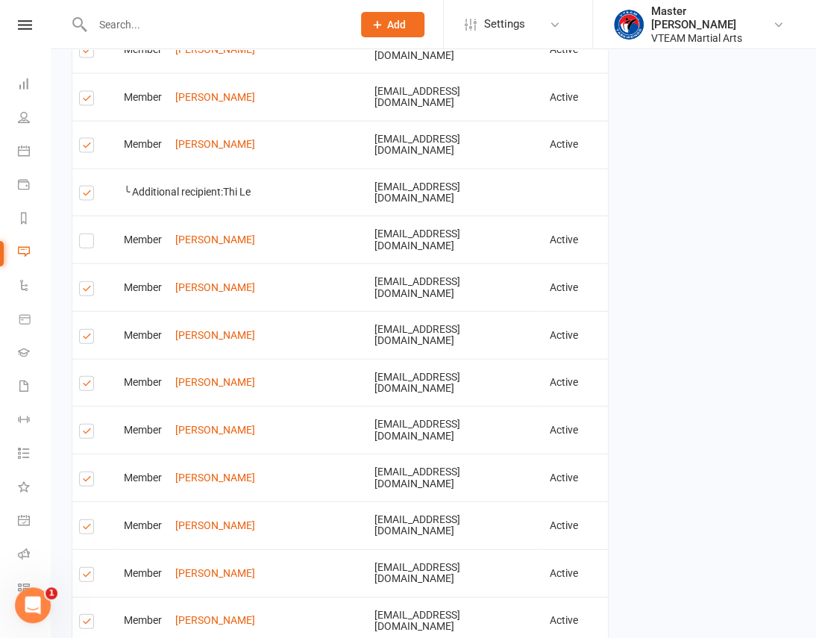
click at [89, 529] on label at bounding box center [89, 529] width 20 height 0
click at [89, 520] on input "checkbox" at bounding box center [84, 520] width 10 height 0
click at [89, 576] on label at bounding box center [89, 576] width 20 height 0
click at [89, 567] on input "checkbox" at bounding box center [84, 567] width 10 height 0
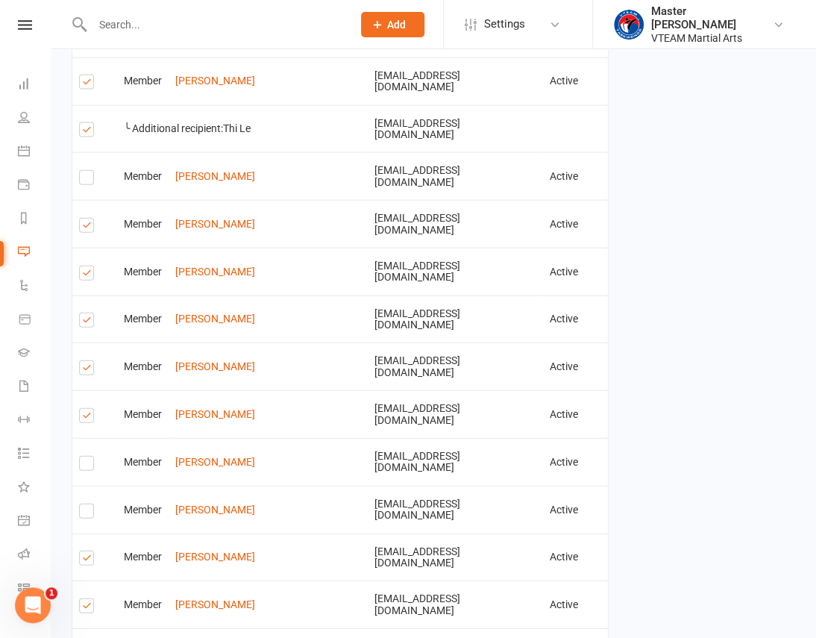
scroll to position [1305, 0]
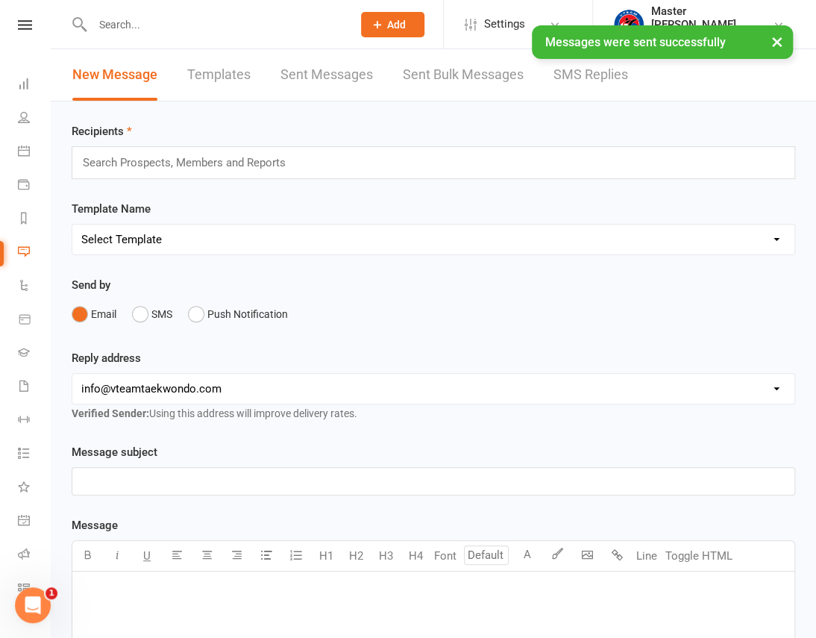
click at [13, 17] on nav "Clubworx Dashboard People Calendar Payments Reports Messages Automations Produc…" at bounding box center [25, 323] width 51 height 638
click at [17, 25] on div "× Messages were sent successfully" at bounding box center [398, 25] width 796 height 0
click at [18, 25] on div "× Messages were sent successfully" at bounding box center [398, 25] width 796 height 0
click at [20, 22] on icon at bounding box center [25, 25] width 14 height 10
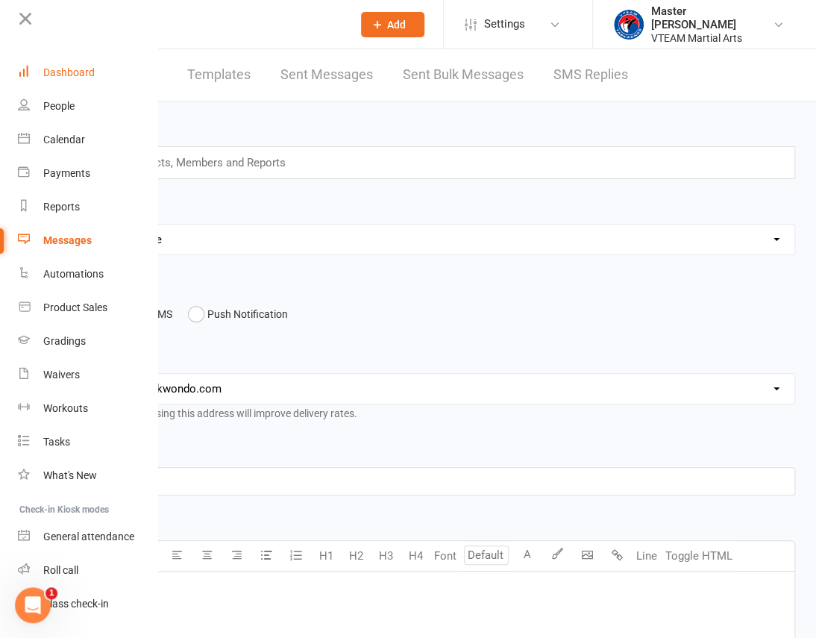
click at [90, 69] on div "Dashboard" at bounding box center [68, 72] width 51 height 12
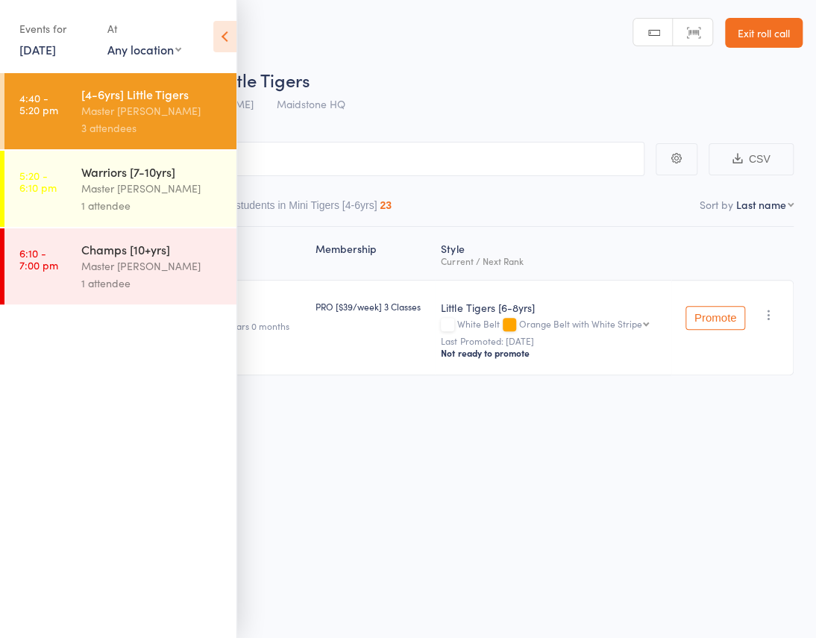
click at [226, 39] on icon at bounding box center [224, 36] width 23 height 31
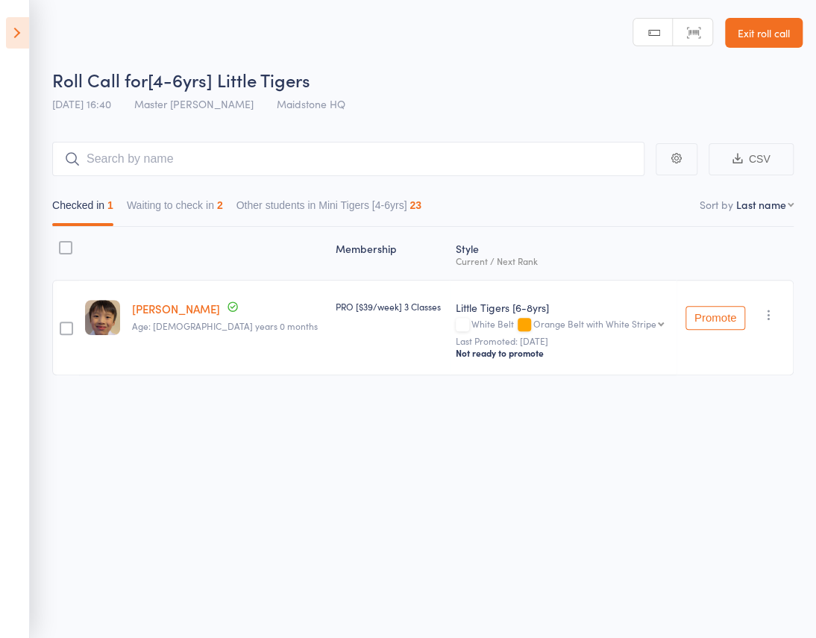
click at [223, 192] on button "Waiting to check in 2" at bounding box center [175, 209] width 96 height 34
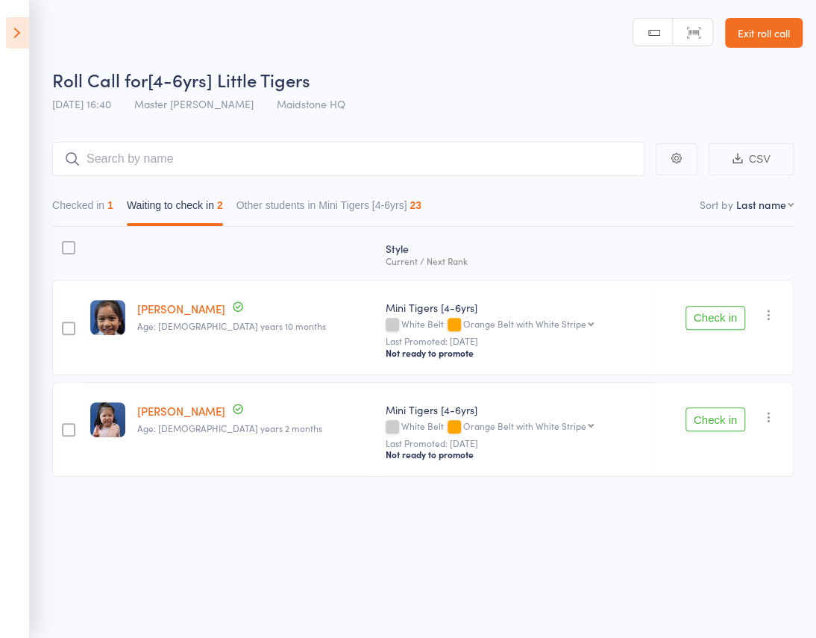
click at [708, 306] on button "Check in" at bounding box center [715, 318] width 60 height 24
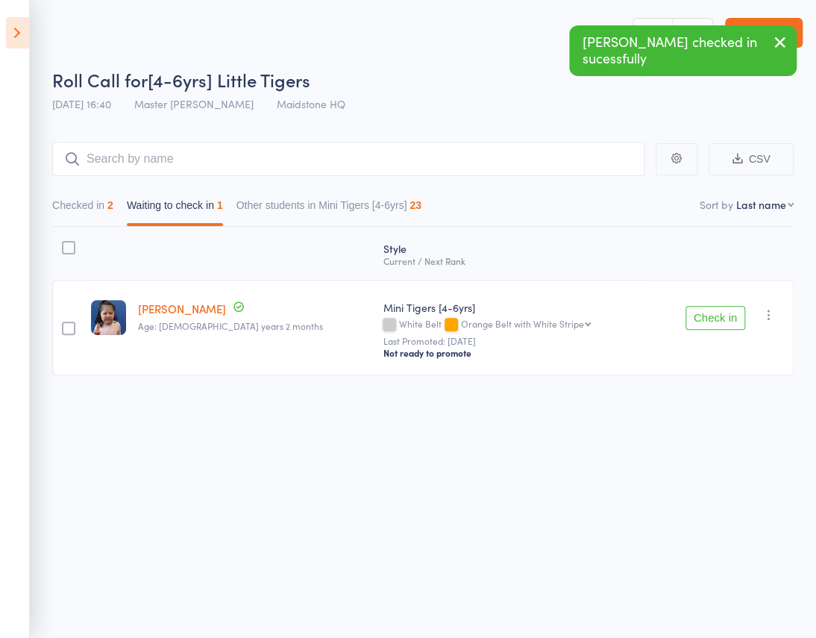
click at [708, 306] on button "Check in" at bounding box center [715, 318] width 60 height 24
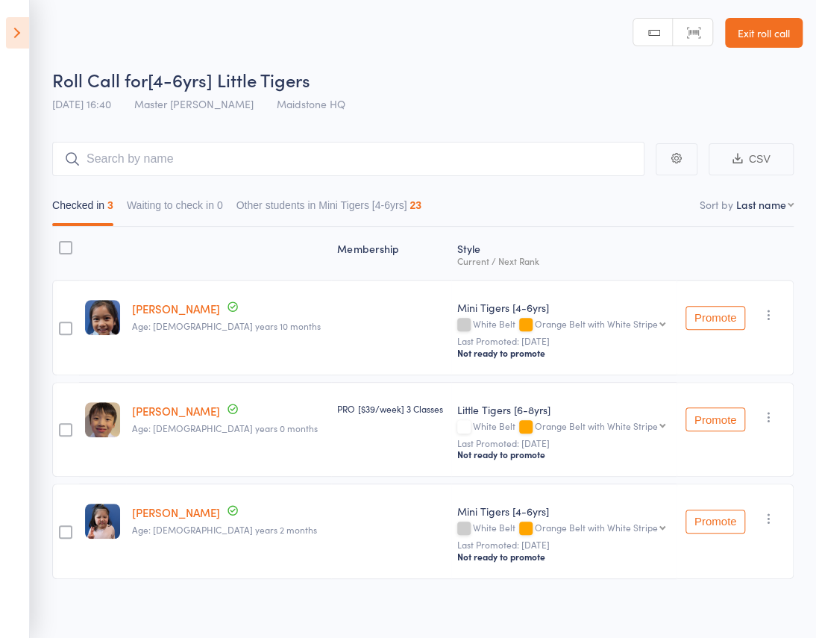
click at [15, 37] on icon at bounding box center [17, 32] width 23 height 31
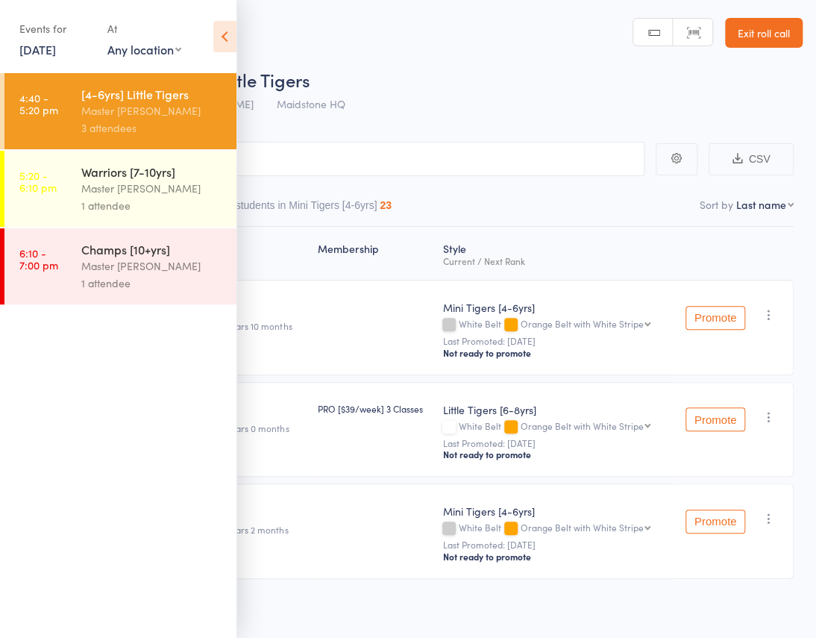
click at [122, 200] on div "1 attendee" at bounding box center [152, 205] width 142 height 17
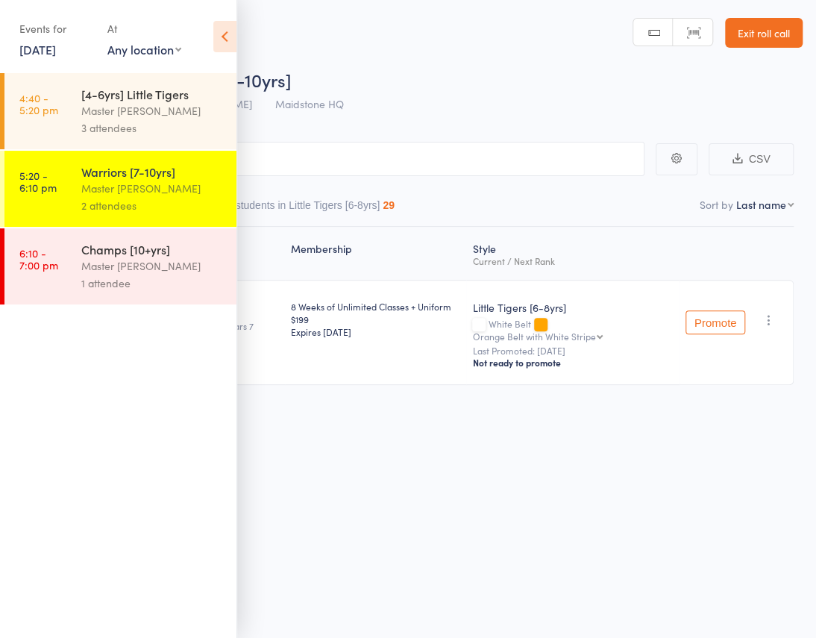
click at [221, 40] on icon at bounding box center [224, 36] width 23 height 31
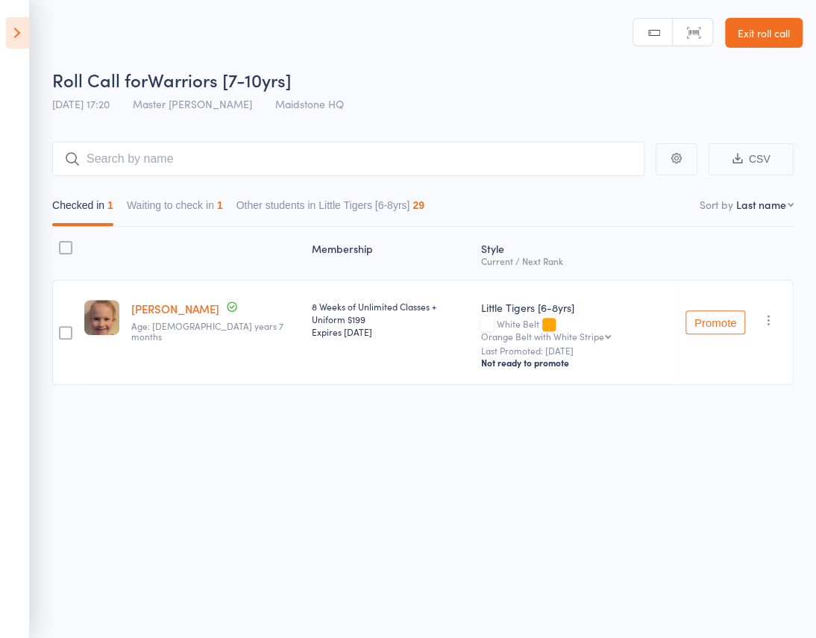
click at [223, 192] on button "Waiting to check in 1" at bounding box center [175, 209] width 96 height 34
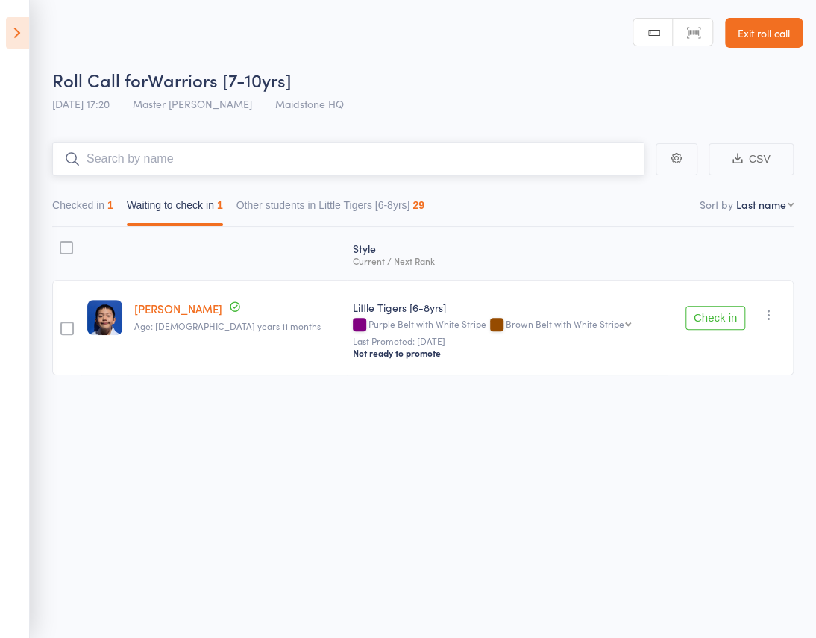
click at [215, 142] on input "search" at bounding box center [348, 159] width 592 height 34
type input "u"
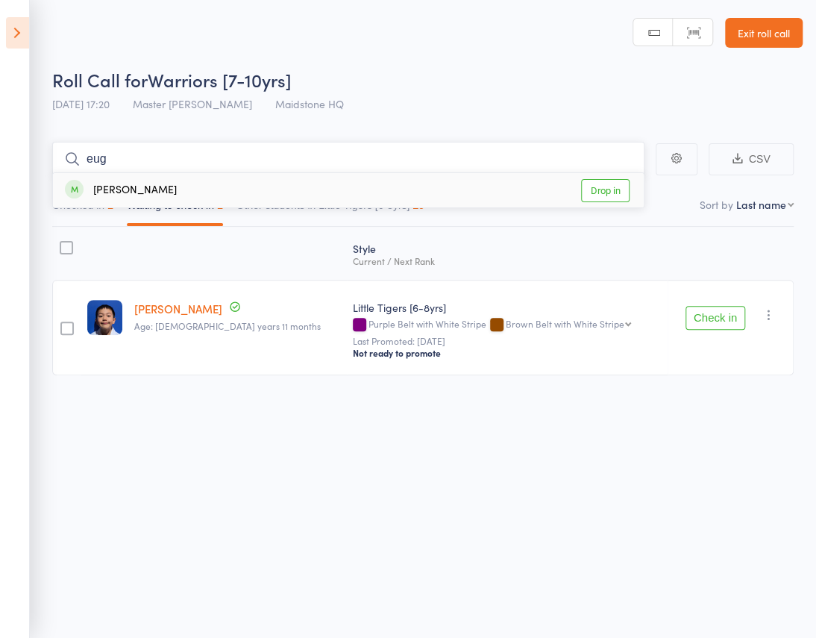
type input "eug"
click at [248, 173] on div "Eugene Kim Drop in" at bounding box center [348, 190] width 591 height 34
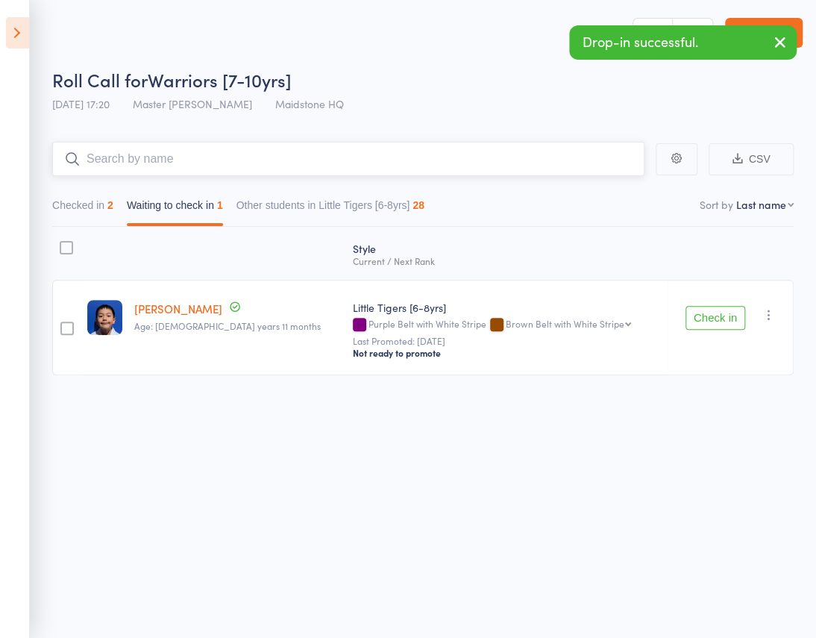
click at [223, 192] on button "Waiting to check in 1" at bounding box center [175, 209] width 96 height 34
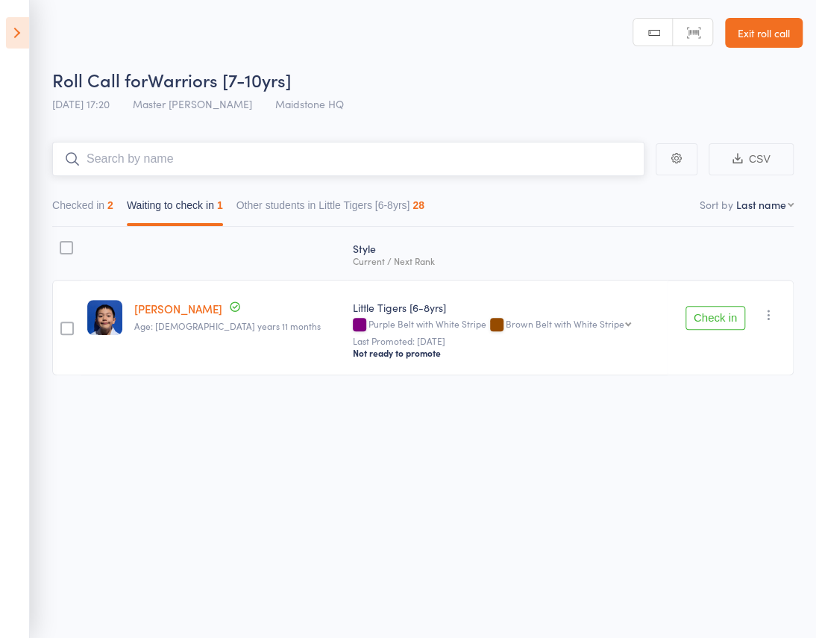
click at [200, 142] on input "search" at bounding box center [348, 159] width 592 height 34
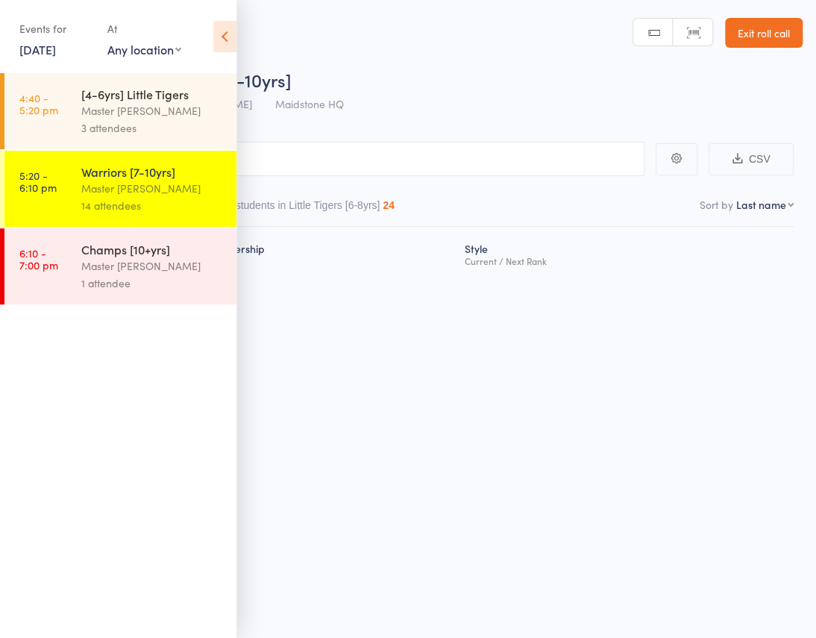
click at [220, 43] on icon at bounding box center [224, 36] width 23 height 31
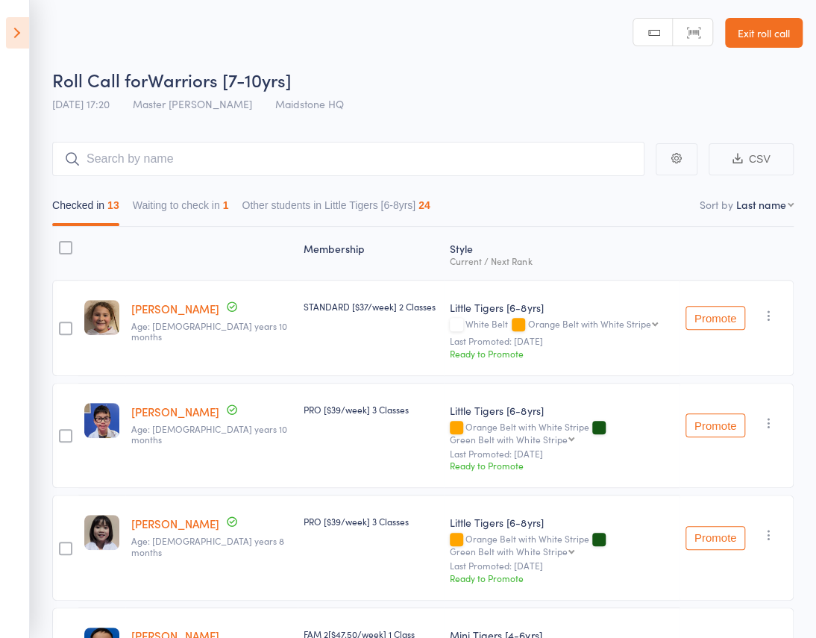
click at [13, 33] on icon at bounding box center [17, 32] width 23 height 31
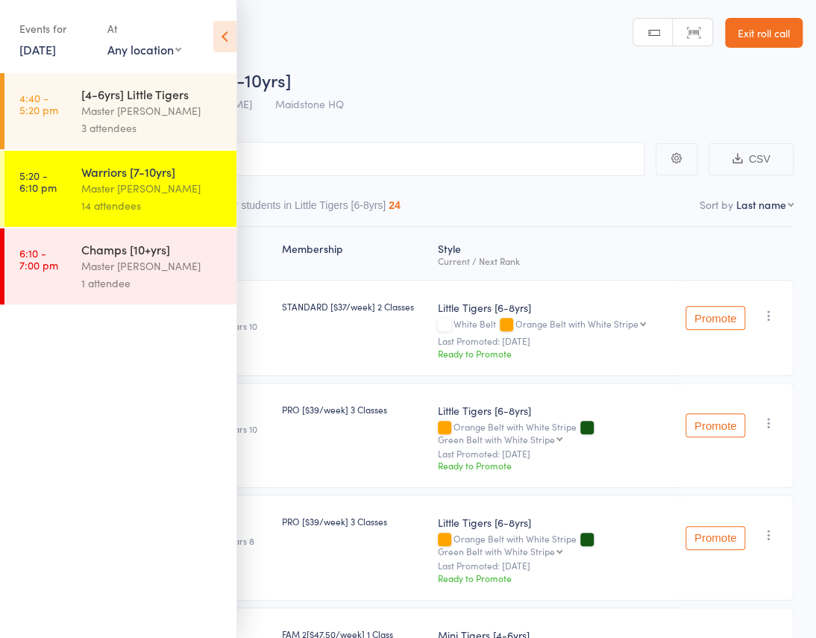
click at [190, 194] on div "Master [PERSON_NAME]" at bounding box center [152, 188] width 142 height 17
click at [226, 36] on icon at bounding box center [224, 36] width 23 height 31
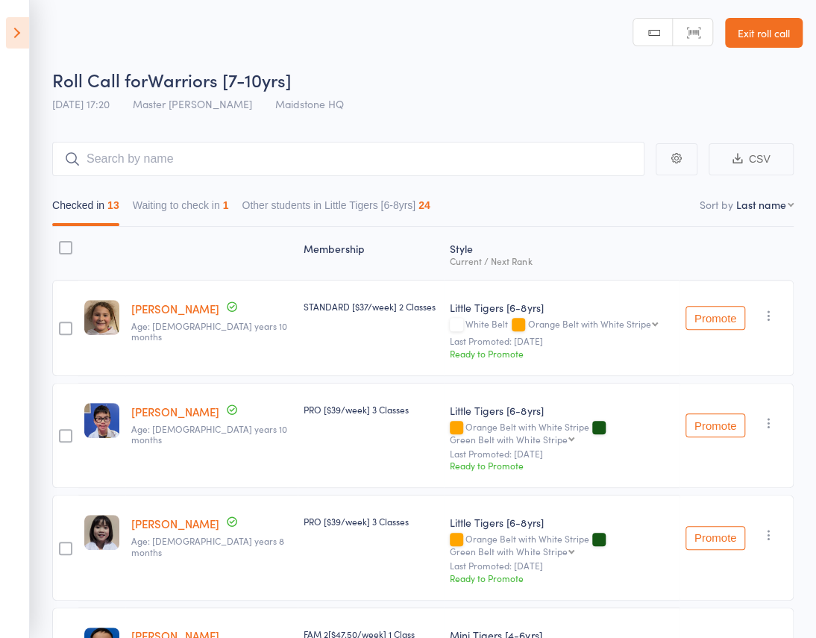
click at [229, 192] on button "Waiting to check in 1" at bounding box center [181, 209] width 96 height 34
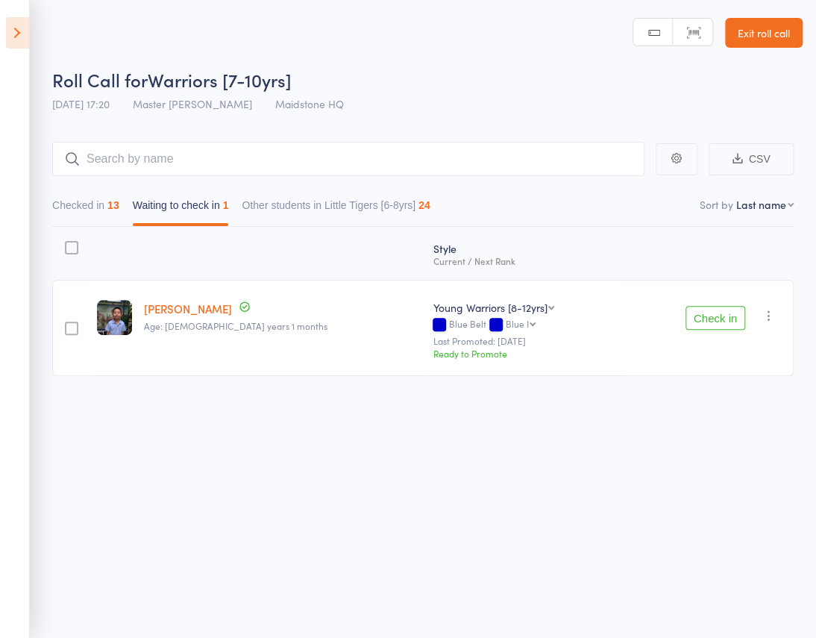
click at [770, 308] on icon "button" at bounding box center [768, 315] width 15 height 15
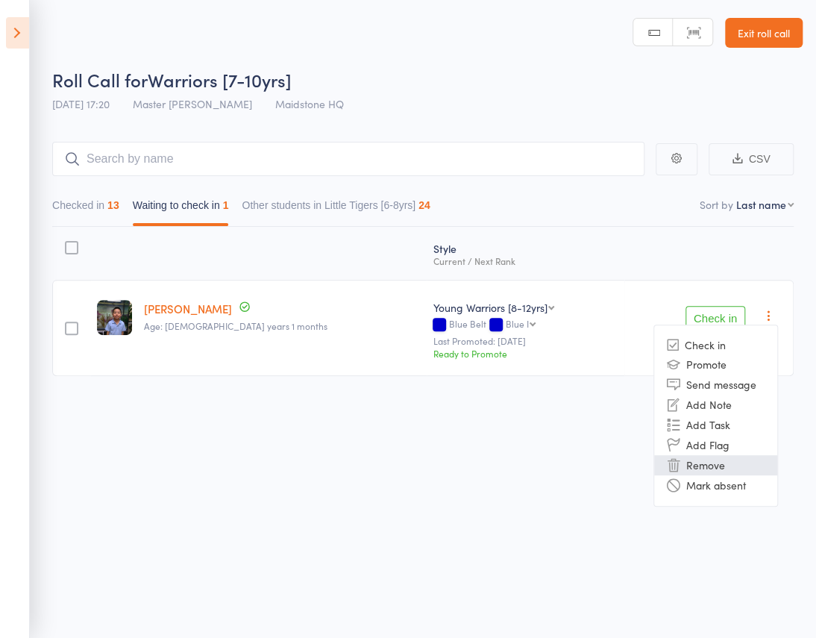
click at [711, 455] on li "Remove" at bounding box center [715, 465] width 123 height 20
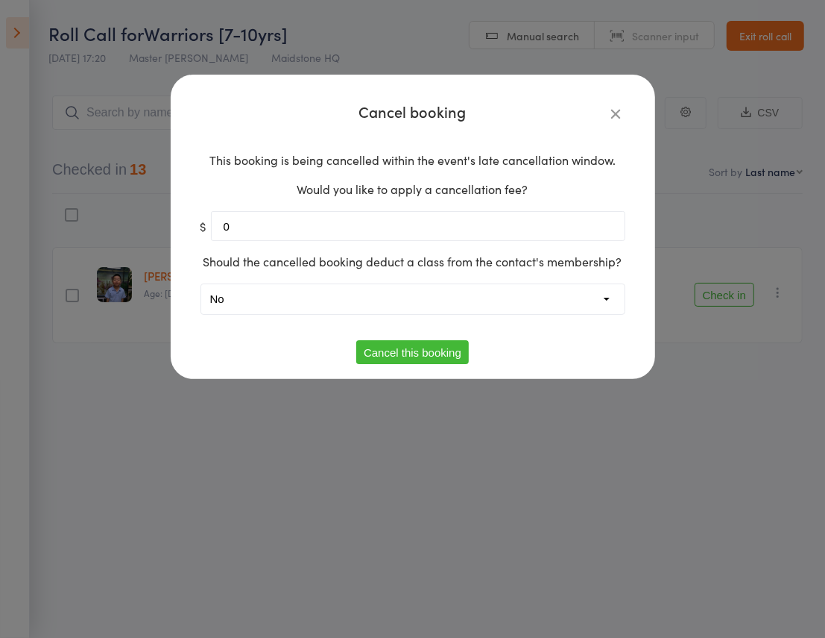
click at [433, 352] on button "Cancel this booking" at bounding box center [412, 352] width 113 height 24
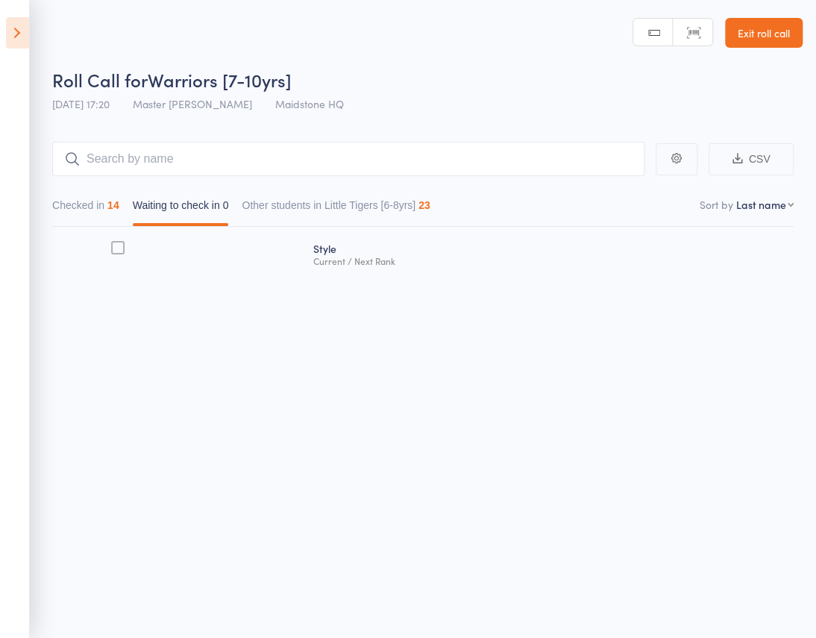
click at [18, 37] on icon at bounding box center [17, 32] width 23 height 31
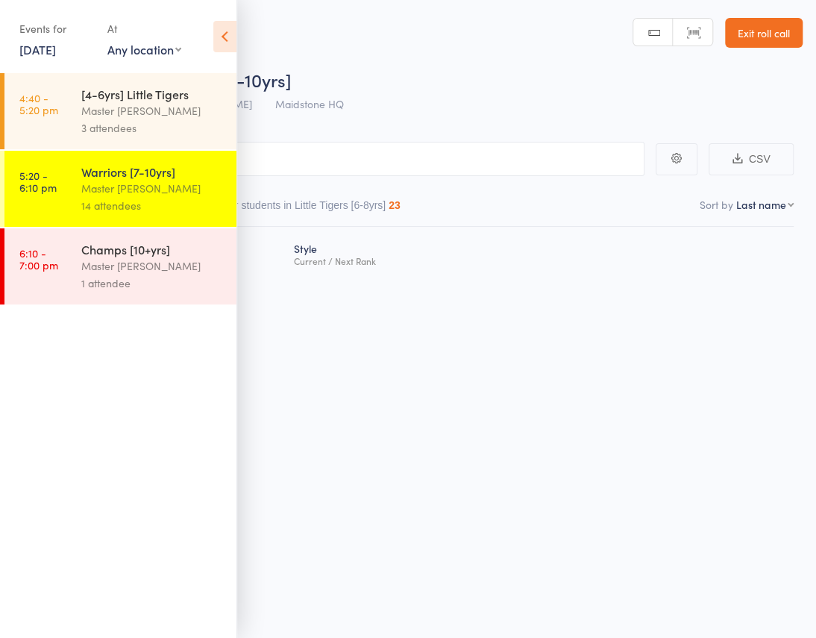
click at [193, 195] on div "Master [PERSON_NAME]" at bounding box center [152, 188] width 142 height 17
click at [223, 37] on icon at bounding box center [224, 36] width 23 height 31
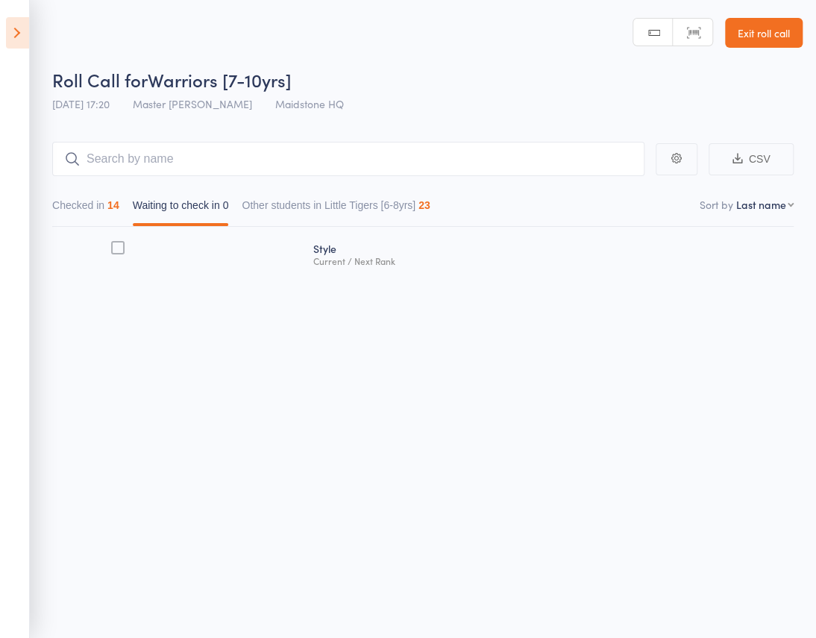
click at [119, 192] on button "Checked in 14" at bounding box center [85, 209] width 67 height 34
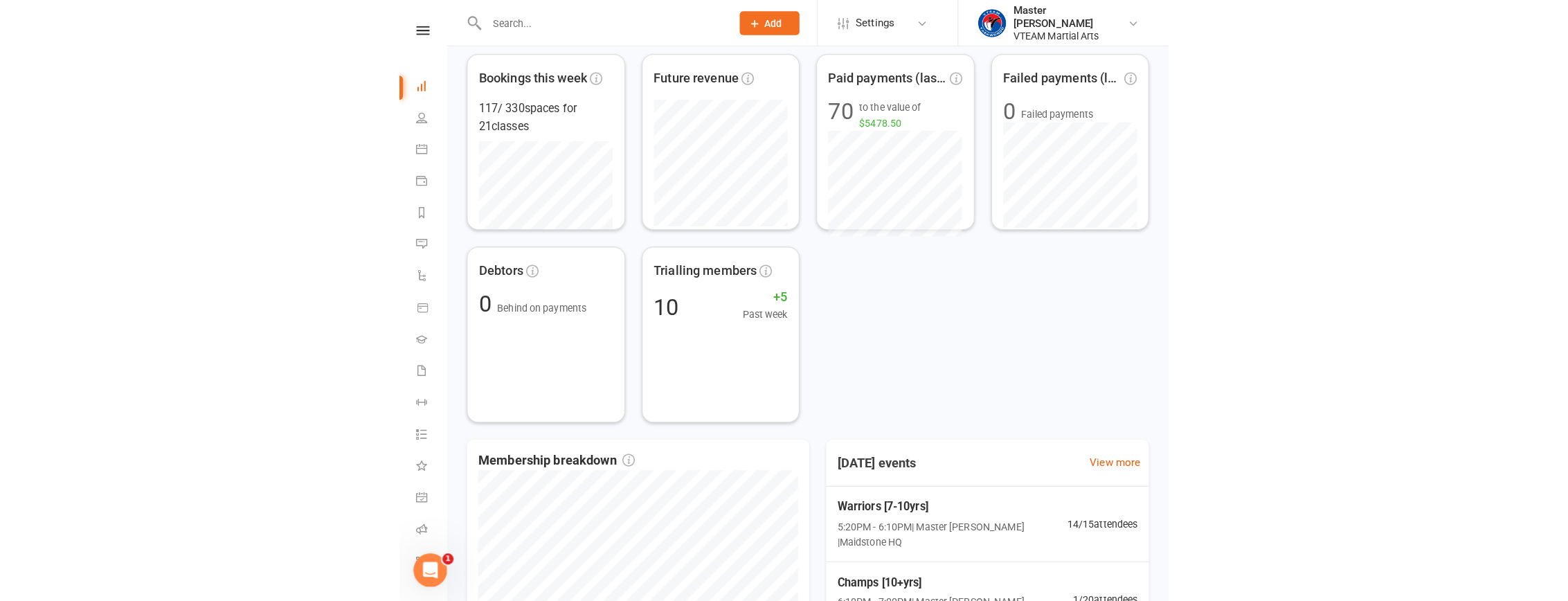
scroll to position [315, 0]
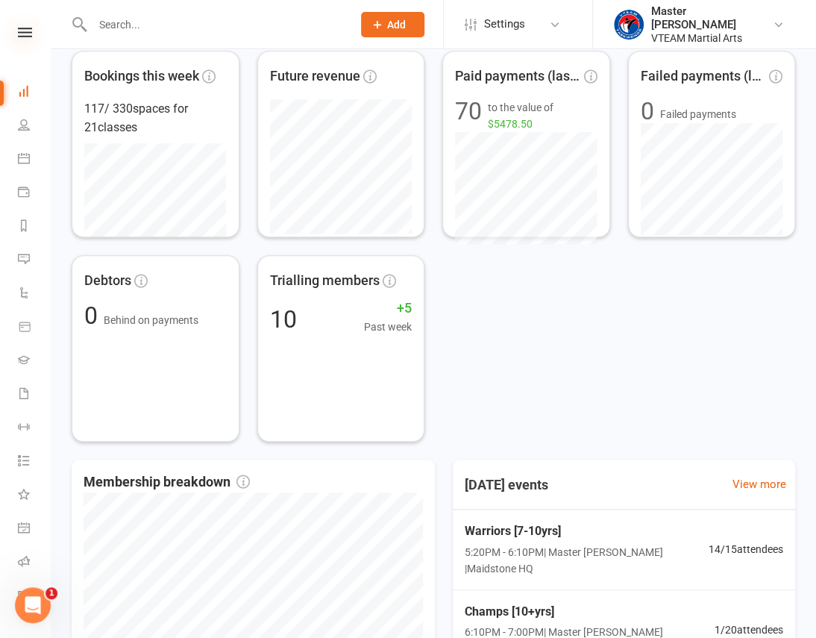
click at [22, 35] on icon at bounding box center [25, 33] width 14 height 10
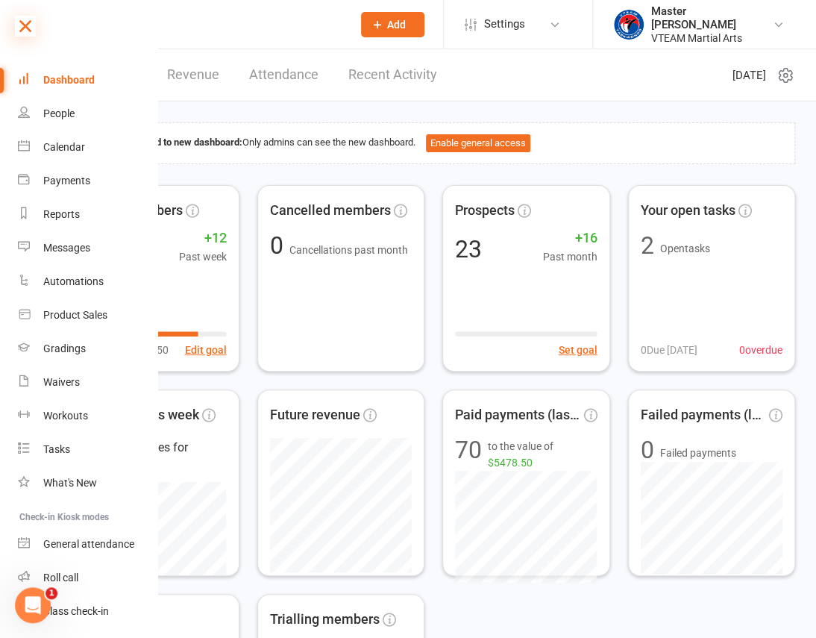
click at [22, 22] on icon at bounding box center [25, 26] width 21 height 21
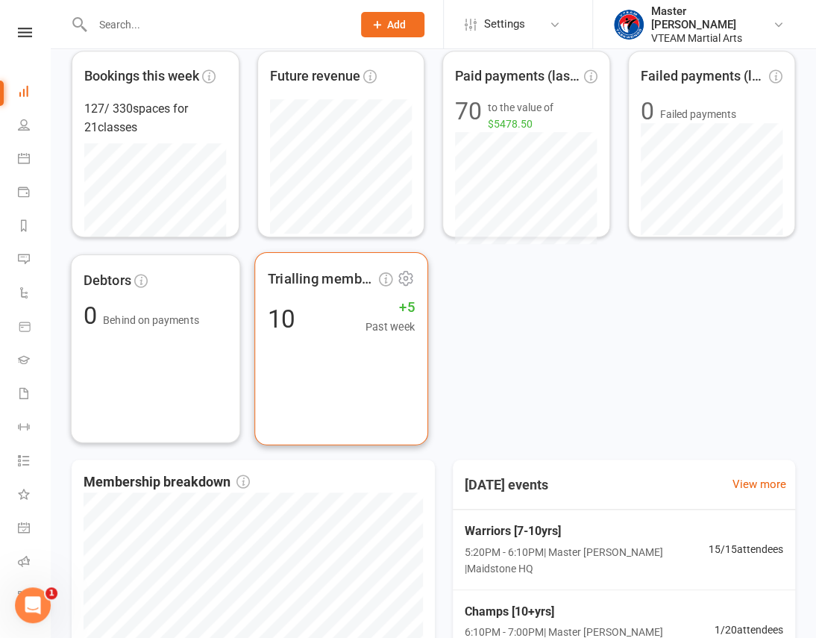
scroll to position [643, 0]
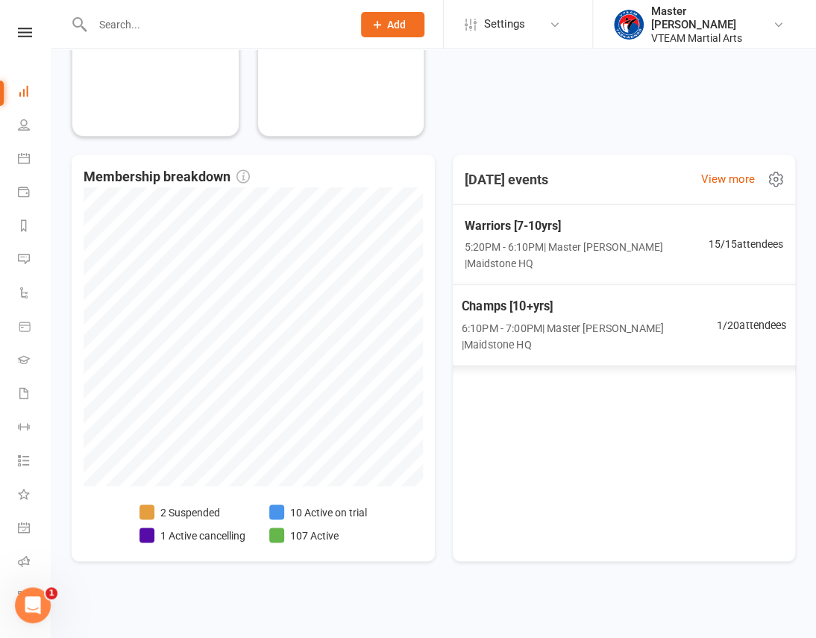
click at [567, 296] on span "Champs [10+yrs]" at bounding box center [589, 305] width 255 height 19
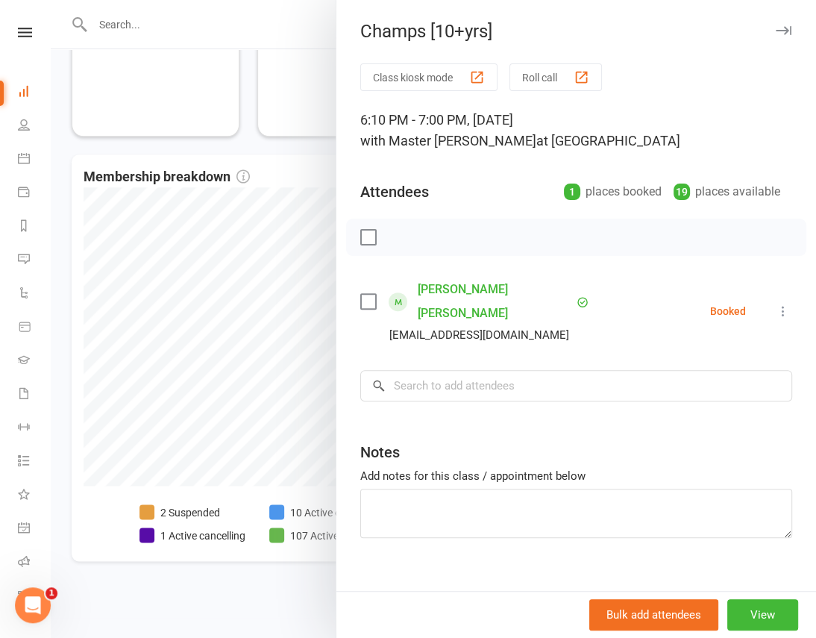
click at [306, 22] on div at bounding box center [433, 319] width 765 height 638
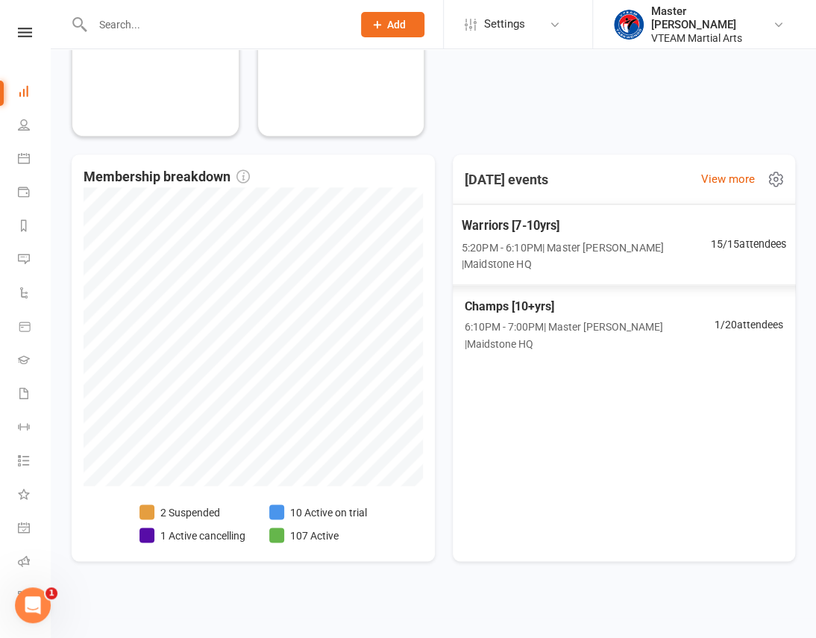
click at [554, 242] on span "5:20PM - 6:10PM | Master [PERSON_NAME] | Maidstone HQ" at bounding box center [586, 256] width 249 height 34
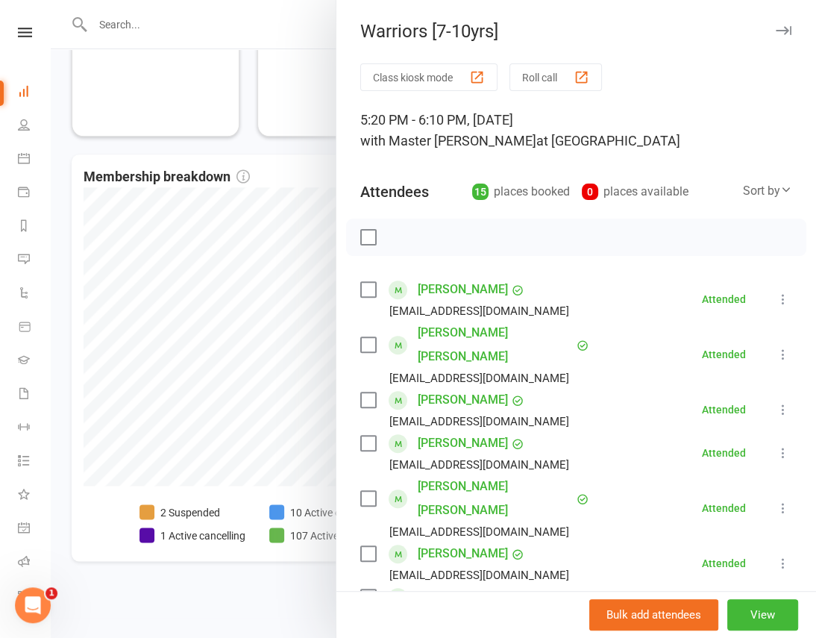
click at [300, 603] on div at bounding box center [433, 319] width 765 height 638
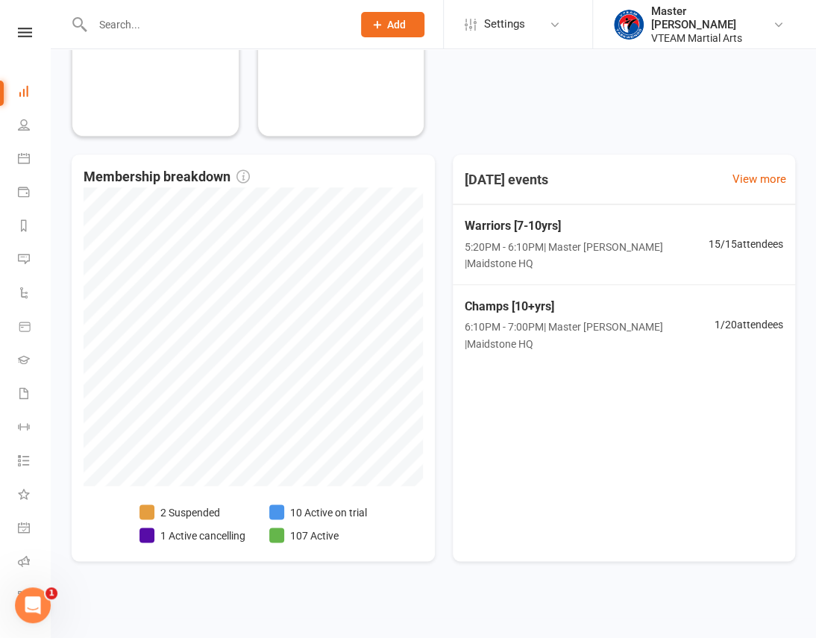
click at [346, 506] on li "10 Active on trial" at bounding box center [318, 511] width 98 height 16
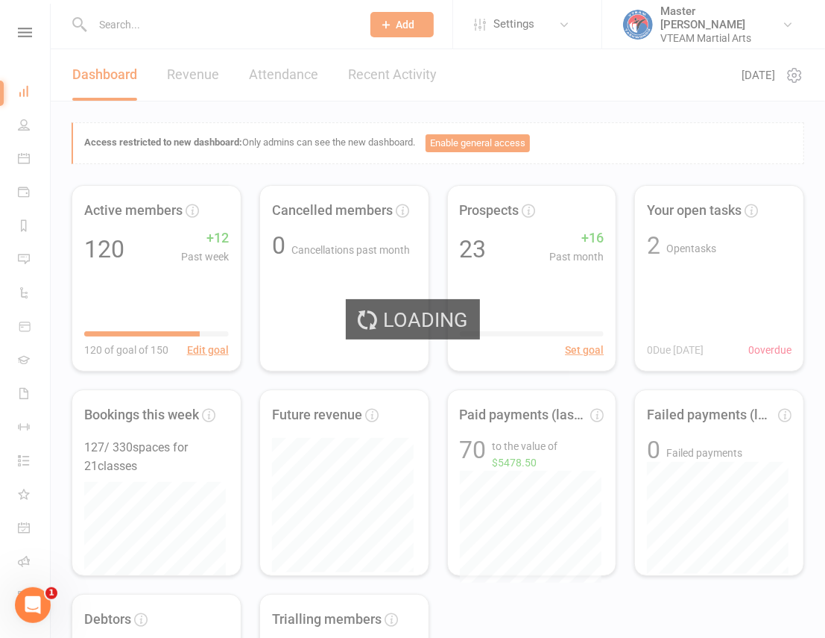
select select "active_trial"
select select "100"
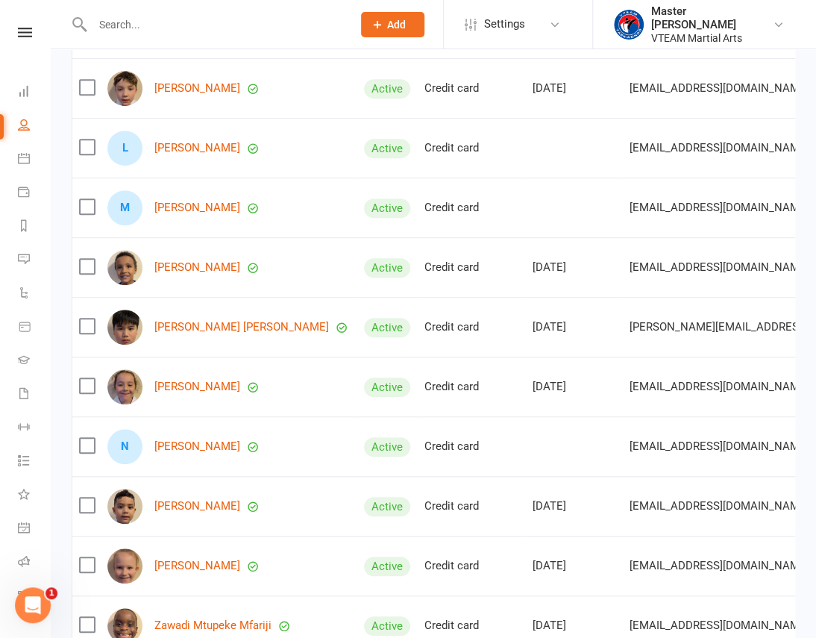
scroll to position [371, 0]
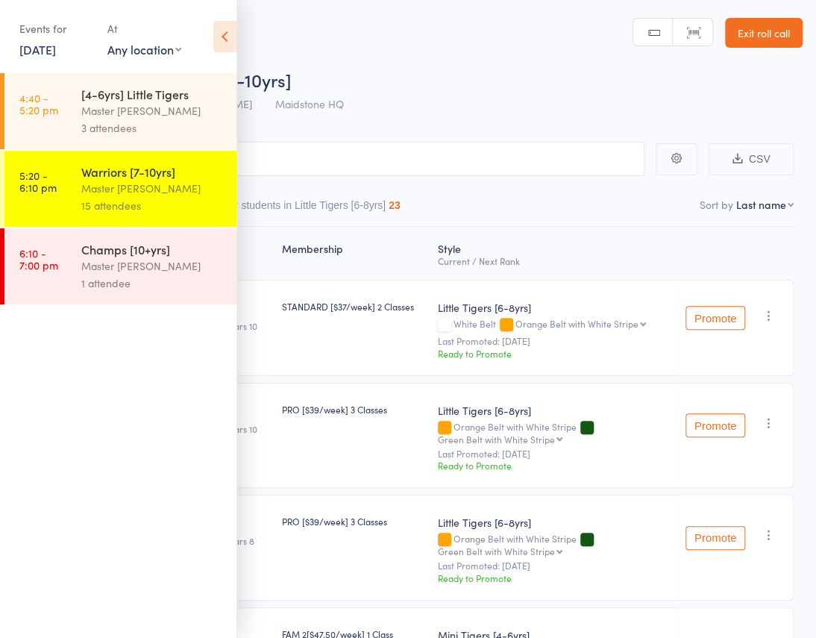
click at [225, 40] on icon at bounding box center [224, 36] width 23 height 31
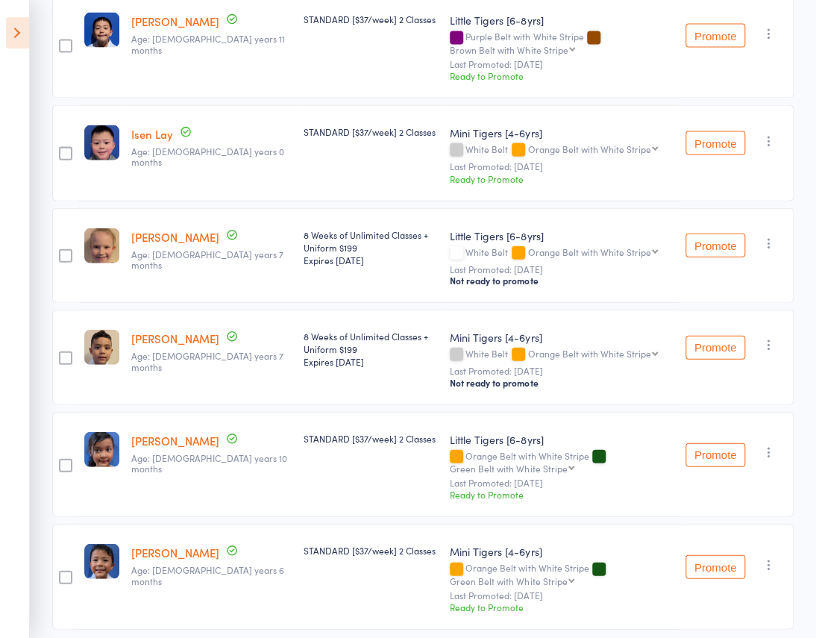
scroll to position [1264, 0]
